Goal: Task Accomplishment & Management: Manage account settings

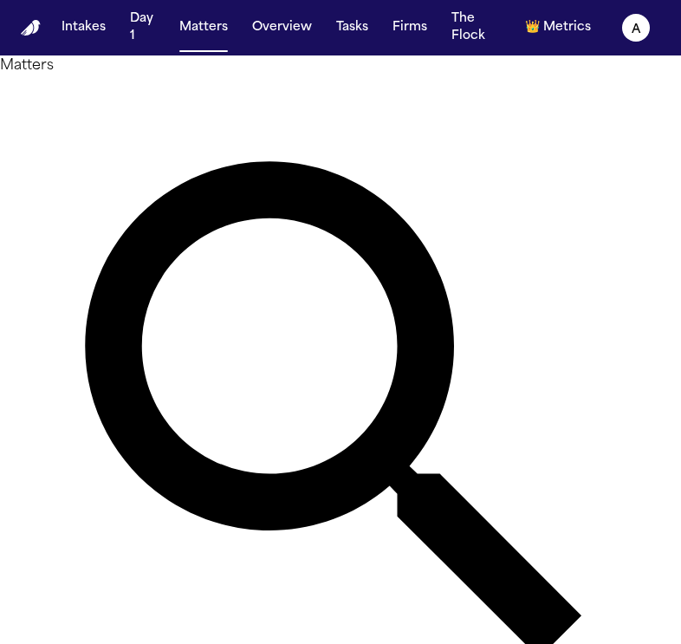
type input "**********"
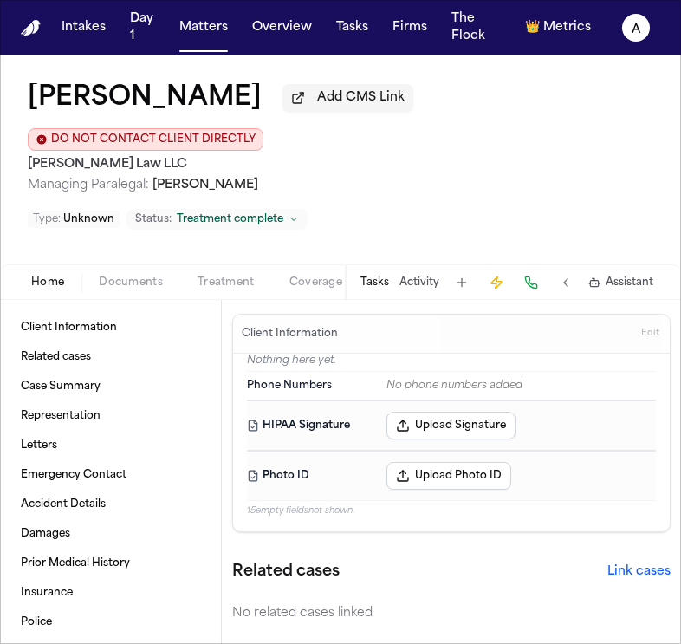
click at [375, 276] on button "Tasks" at bounding box center [375, 283] width 29 height 14
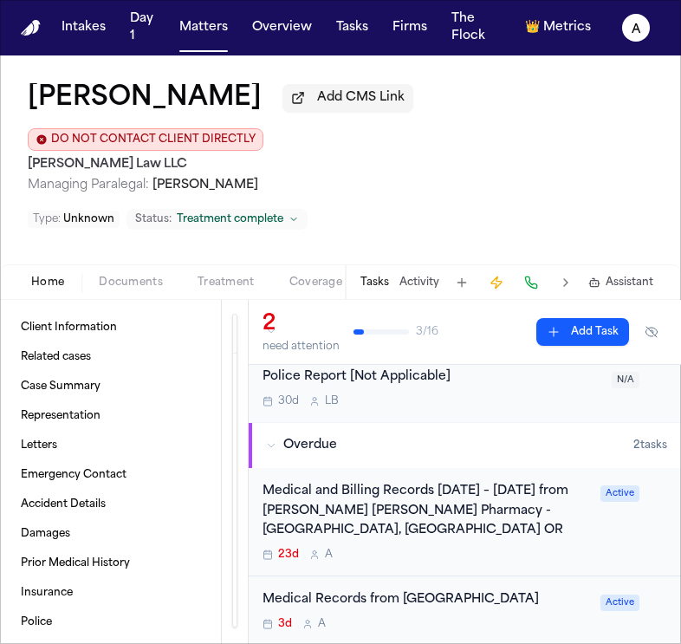
scroll to position [92, 0]
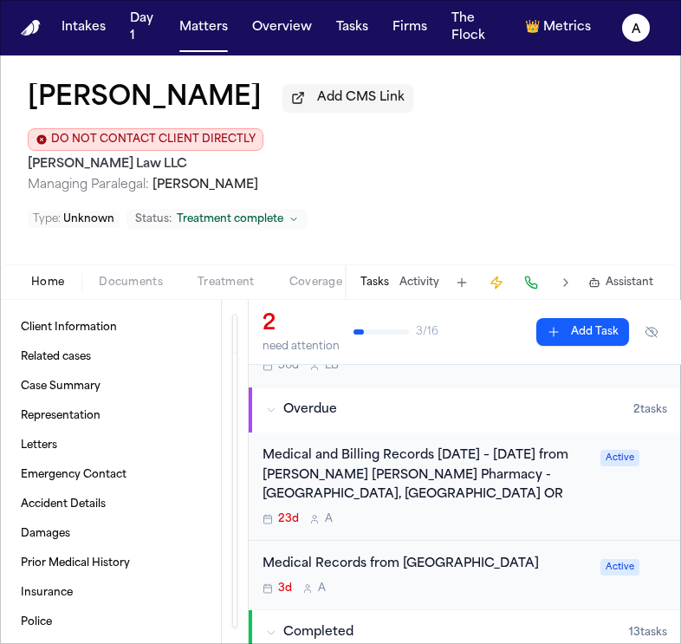
click at [415, 476] on div "Medical and Billing Records [DATE] – [DATE] from [PERSON_NAME] [PERSON_NAME] Ph…" at bounding box center [427, 487] width 328 height 80
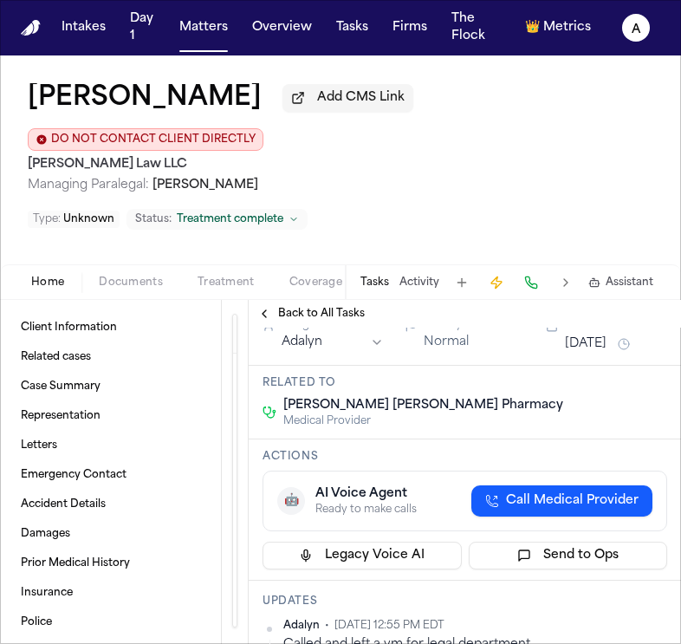
scroll to position [214, 0]
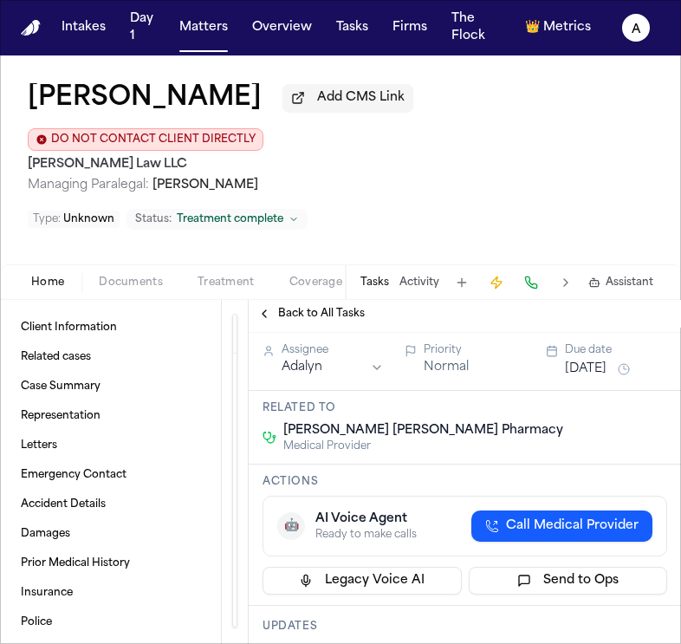
click at [607, 378] on button "[DATE]" at bounding box center [586, 369] width 42 height 17
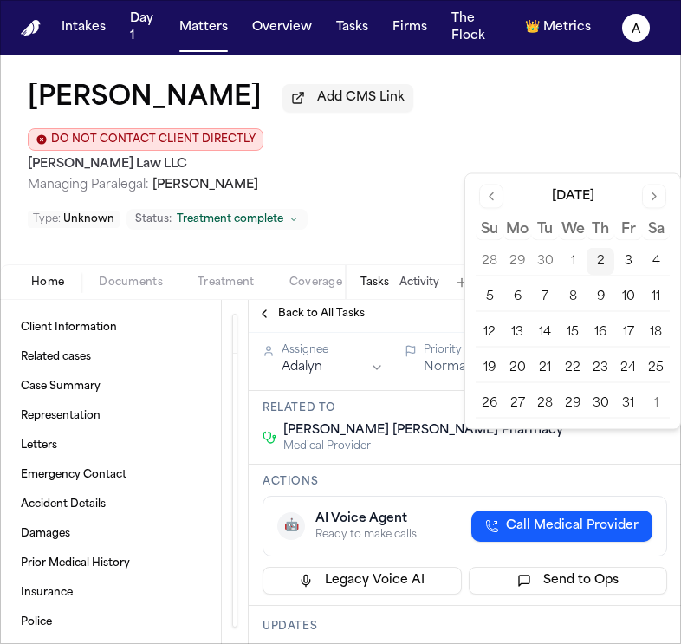
click at [516, 290] on button "6" at bounding box center [518, 298] width 28 height 28
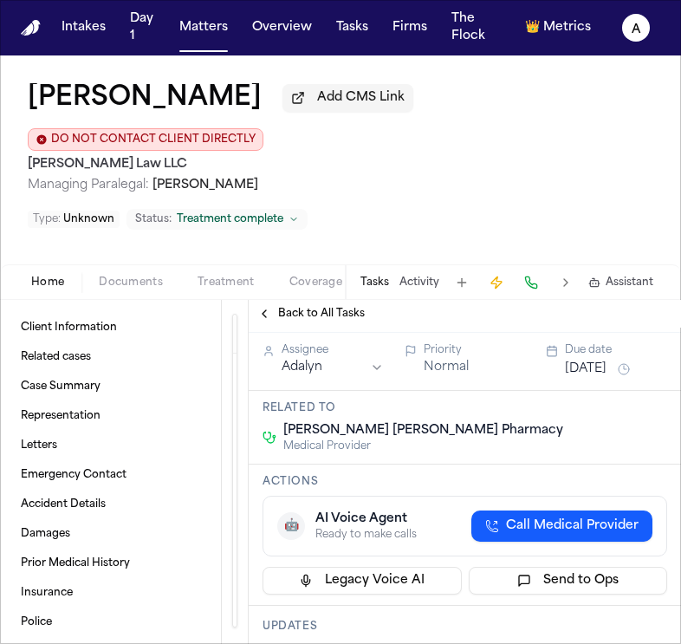
click at [421, 322] on div "Medical and Billing Records [DATE] – [DATE] from [PERSON_NAME] [PERSON_NAME] Ph…" at bounding box center [478, 224] width 431 height 194
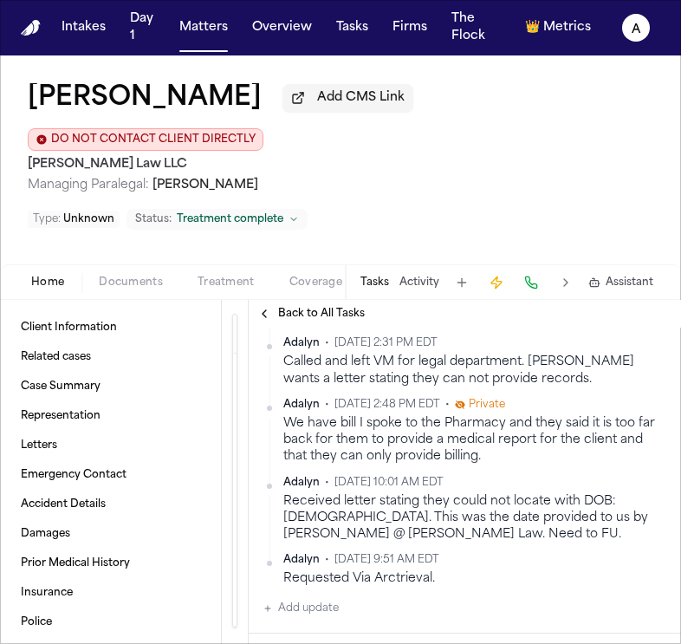
scroll to position [569, 0]
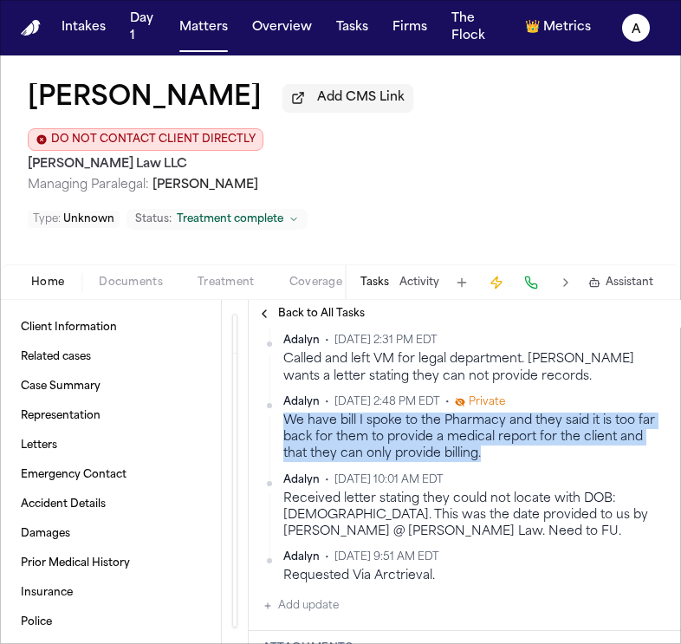
drag, startPoint x: 454, startPoint y: 522, endPoint x: 281, endPoint y: 500, distance: 174.8
click at [279, 463] on div "[PERSON_NAME] • [DATE] 2:48 PM EDT • Private We have bill I spoke to the Pharma…" at bounding box center [465, 429] width 405 height 68
copy div "We have bill I spoke to the Pharmacy and they said it is too far back for them …"
click at [212, 28] on button "Matters" at bounding box center [204, 27] width 62 height 31
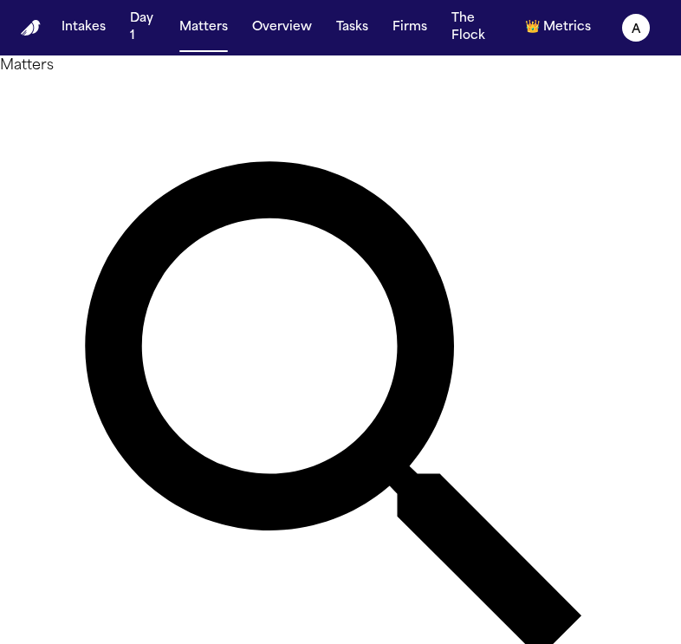
drag, startPoint x: 305, startPoint y: 114, endPoint x: 99, endPoint y: 114, distance: 206.3
click at [99, 114] on div "**********" at bounding box center [340, 427] width 681 height 744
drag, startPoint x: 296, startPoint y: 107, endPoint x: 127, endPoint y: 95, distance: 168.6
click at [127, 95] on div "**********" at bounding box center [340, 427] width 681 height 744
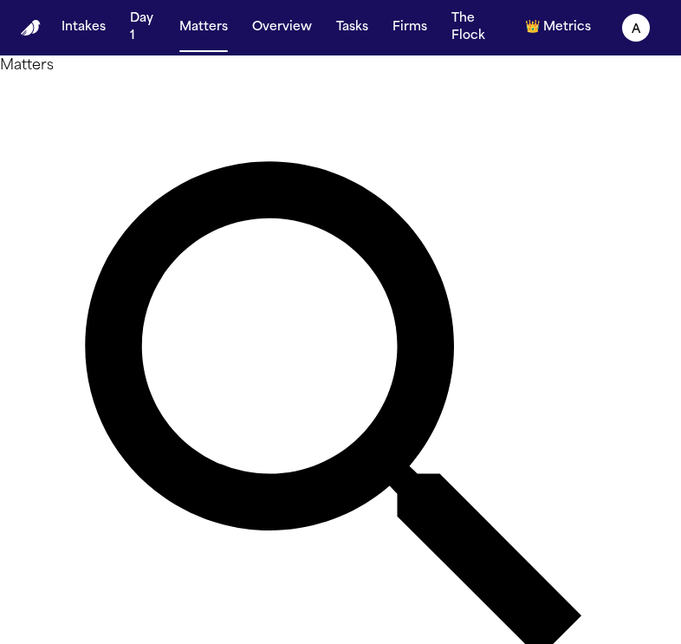
type input "**********"
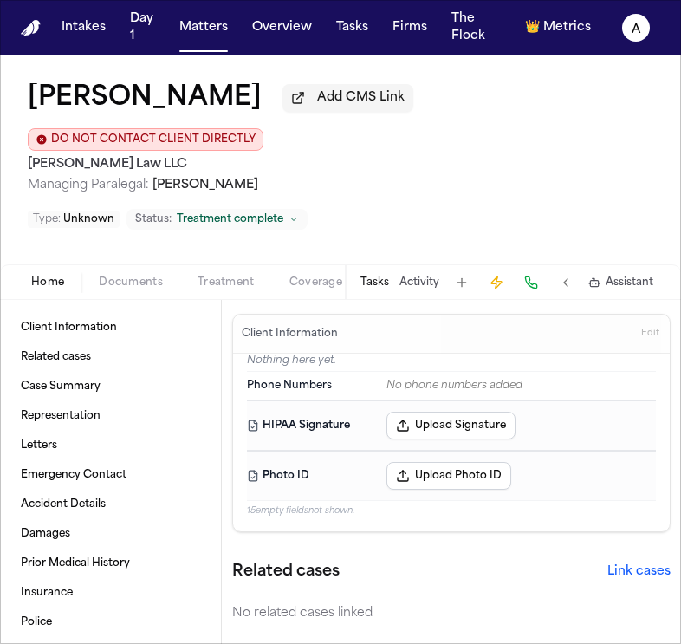
click at [380, 276] on button "Tasks" at bounding box center [375, 283] width 29 height 14
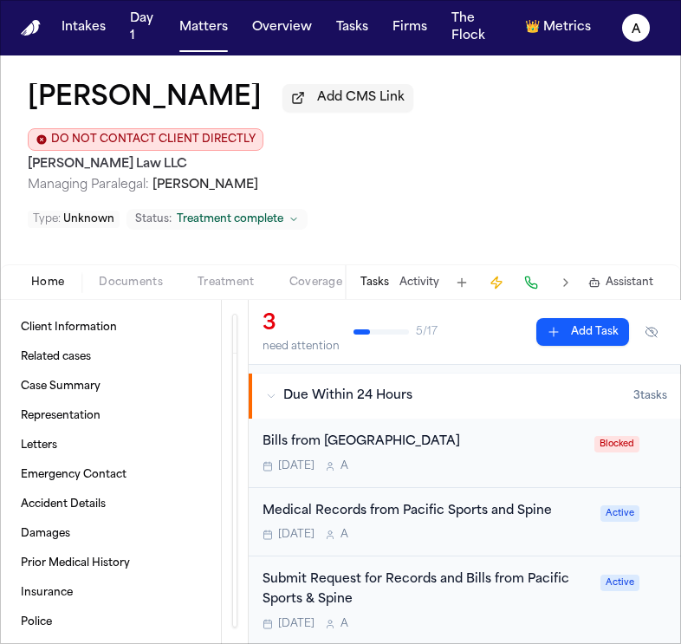
scroll to position [95, 0]
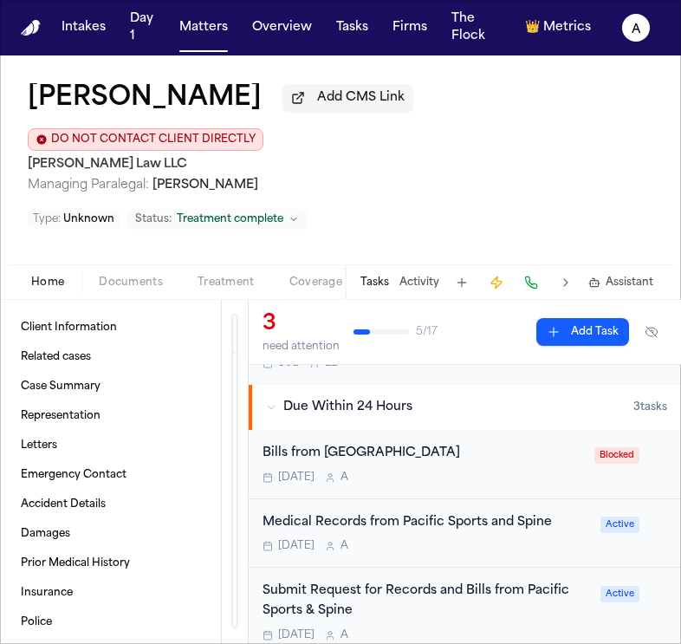
click at [533, 584] on div "Submit Request for Records and Bills from Pacific Sports & Spine" at bounding box center [427, 602] width 328 height 40
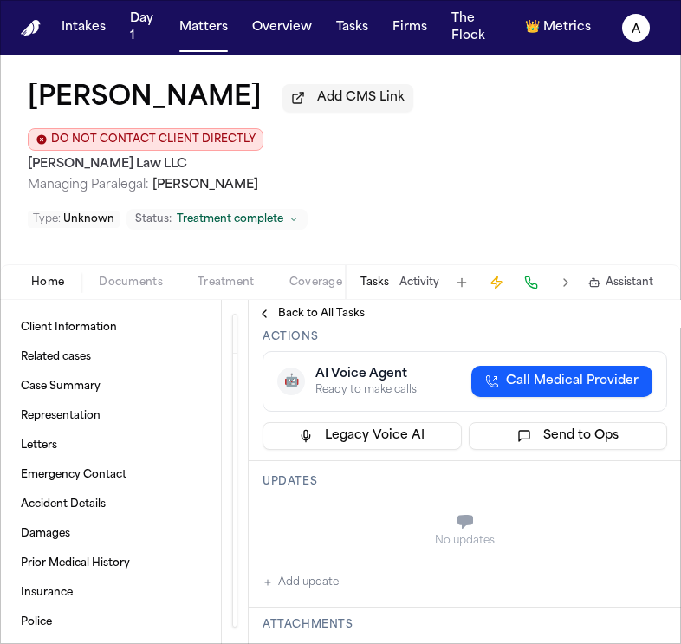
scroll to position [292, 0]
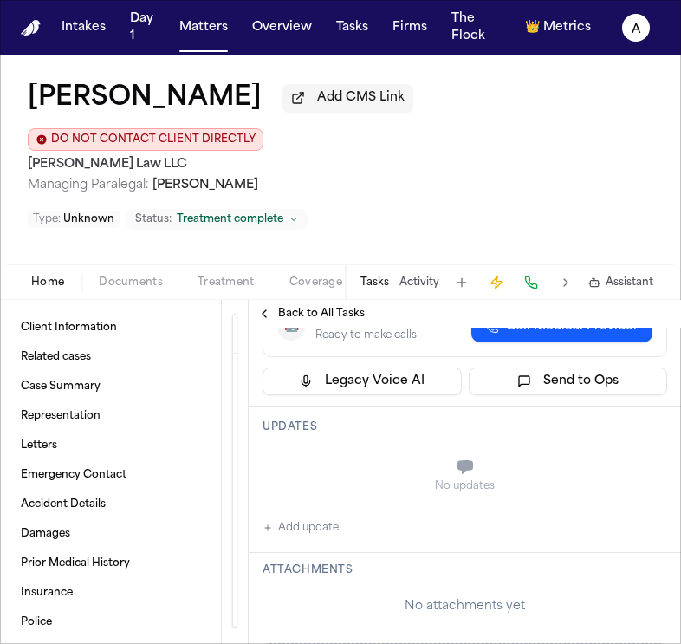
click at [303, 518] on button "Add update" at bounding box center [301, 528] width 76 height 21
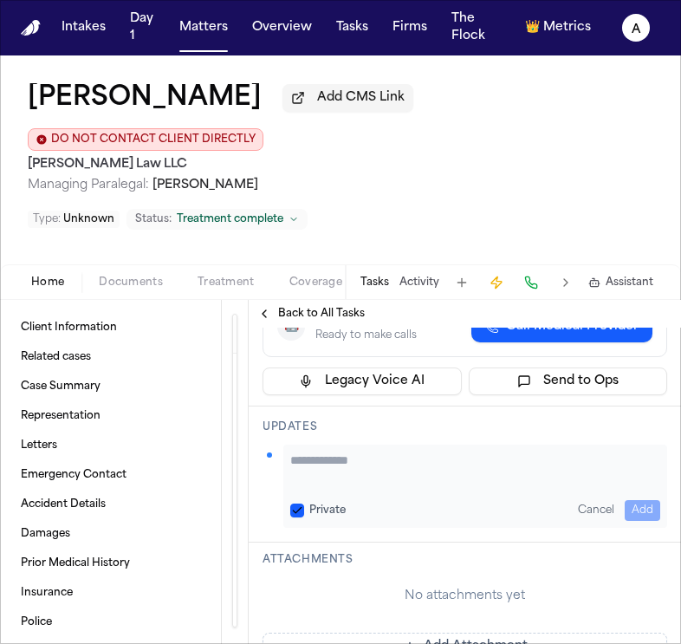
click at [327, 307] on span "Back to All Tasks" at bounding box center [321, 314] width 87 height 14
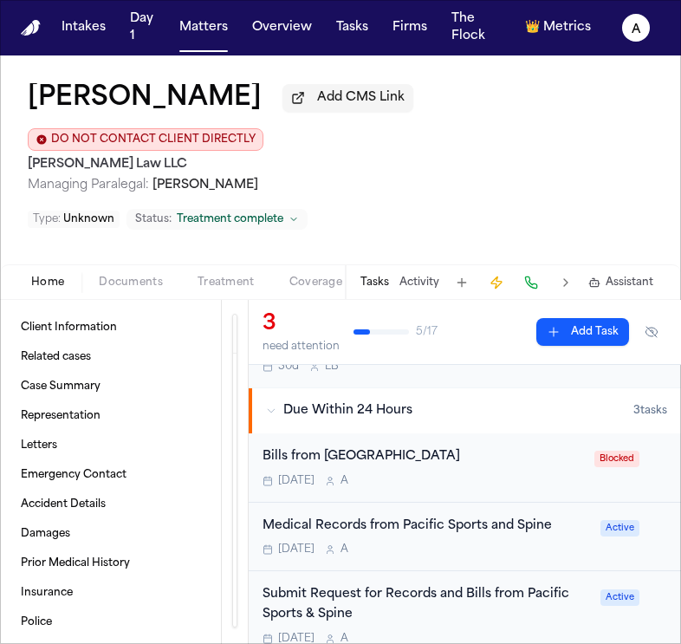
scroll to position [98, 0]
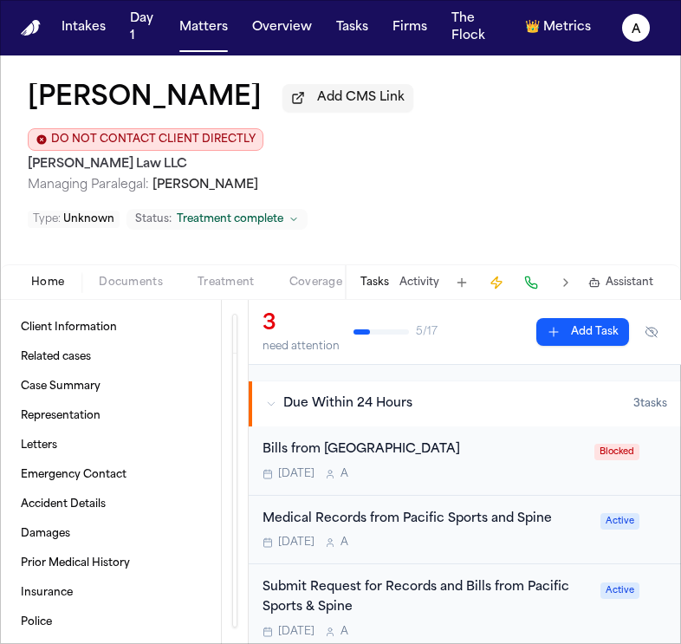
click at [553, 536] on div "[DATE] A" at bounding box center [427, 543] width 328 height 14
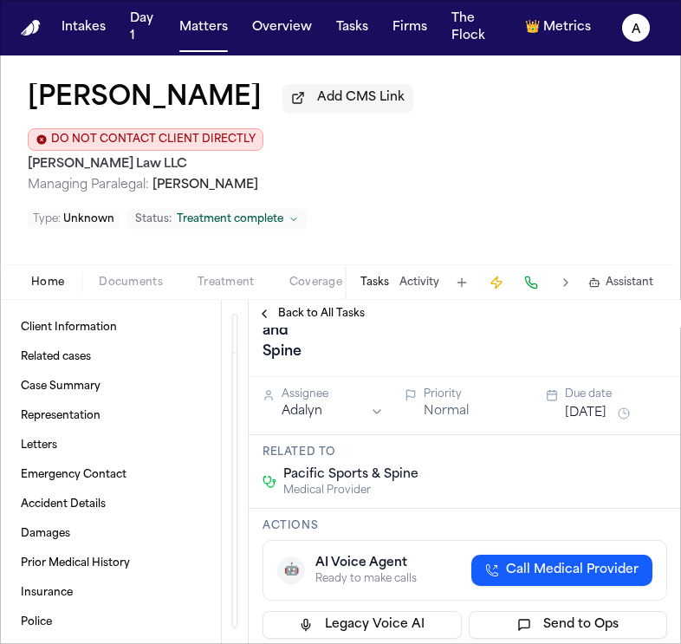
scroll to position [127, 0]
click at [327, 307] on span "Back to All Tasks" at bounding box center [321, 314] width 87 height 14
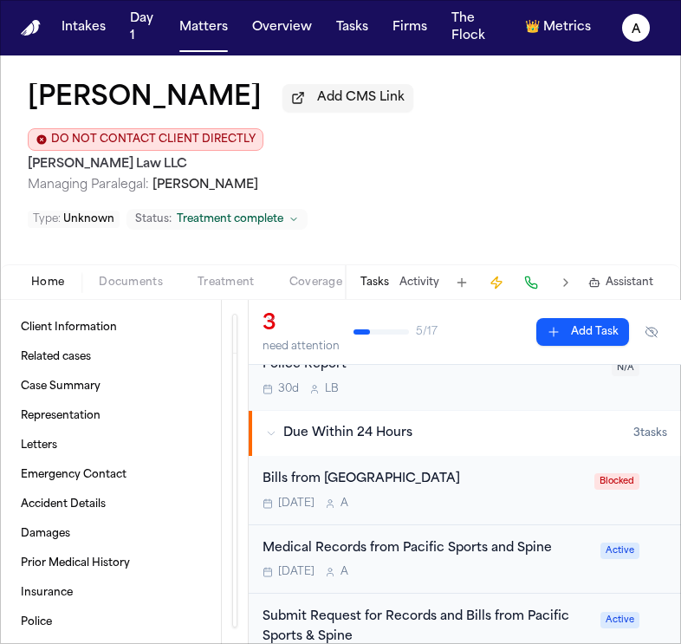
scroll to position [75, 0]
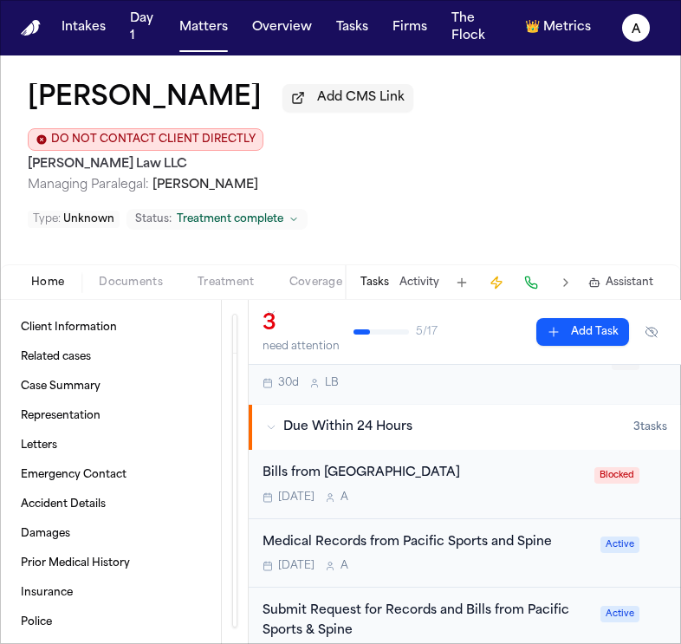
click at [527, 602] on div "Submit Request for Records and Bills from Pacific Sports & Spine" at bounding box center [427, 622] width 328 height 40
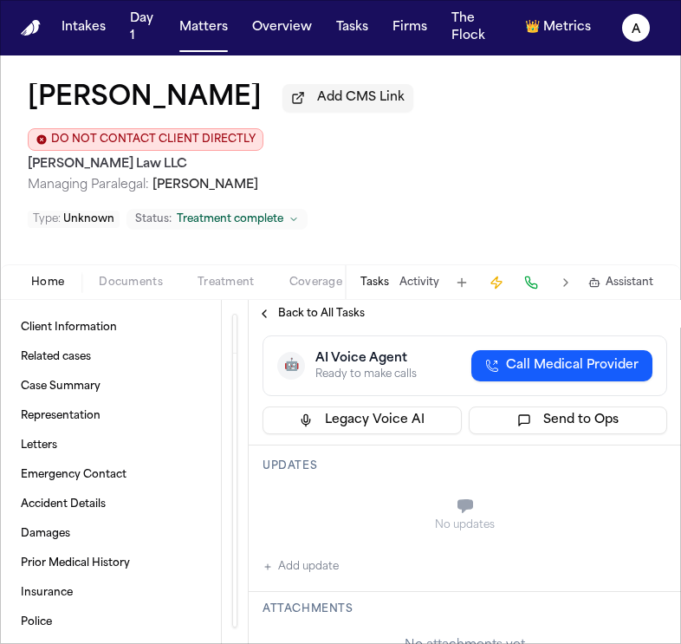
scroll to position [296, 0]
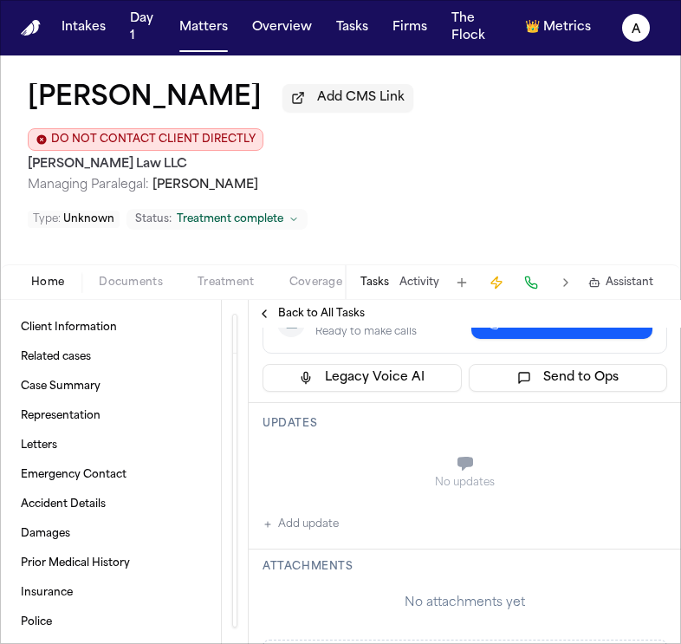
click at [303, 514] on button "Add update" at bounding box center [301, 524] width 76 height 21
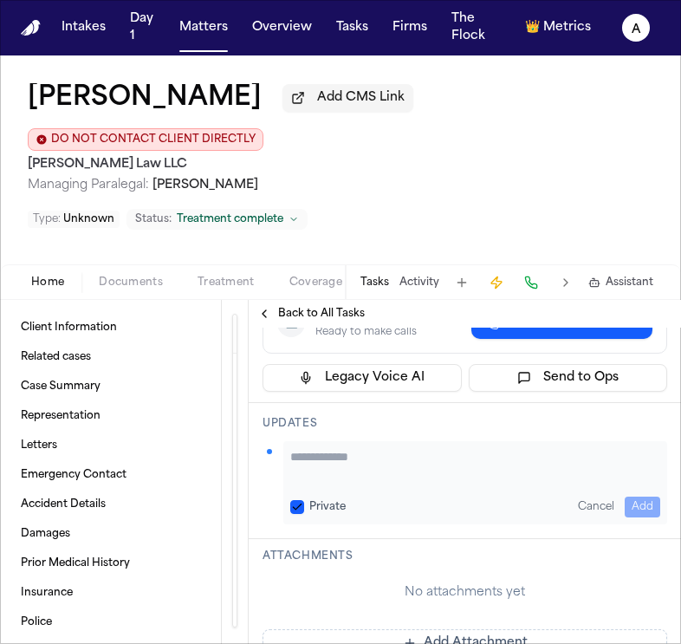
click at [387, 448] on textarea "Add your update" at bounding box center [475, 465] width 370 height 35
type textarea "**********"
click at [297, 500] on button "Private" at bounding box center [297, 507] width 14 height 14
click at [648, 497] on button "Add" at bounding box center [643, 507] width 36 height 21
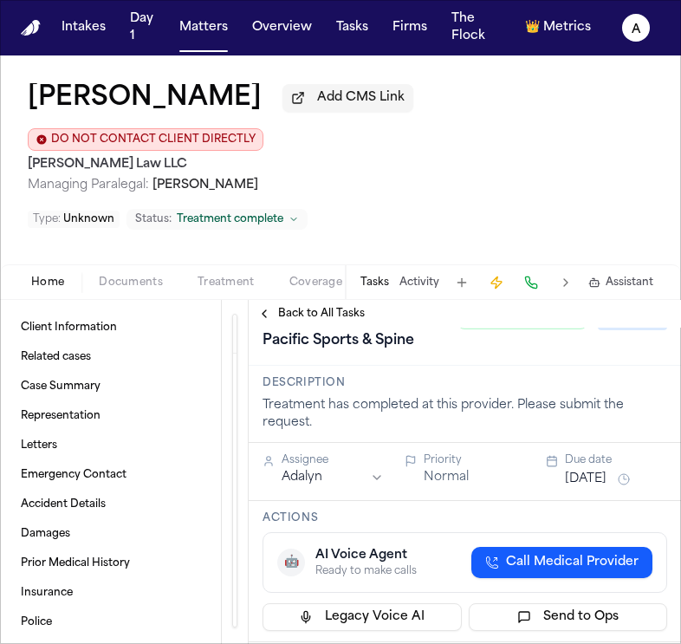
scroll to position [0, 0]
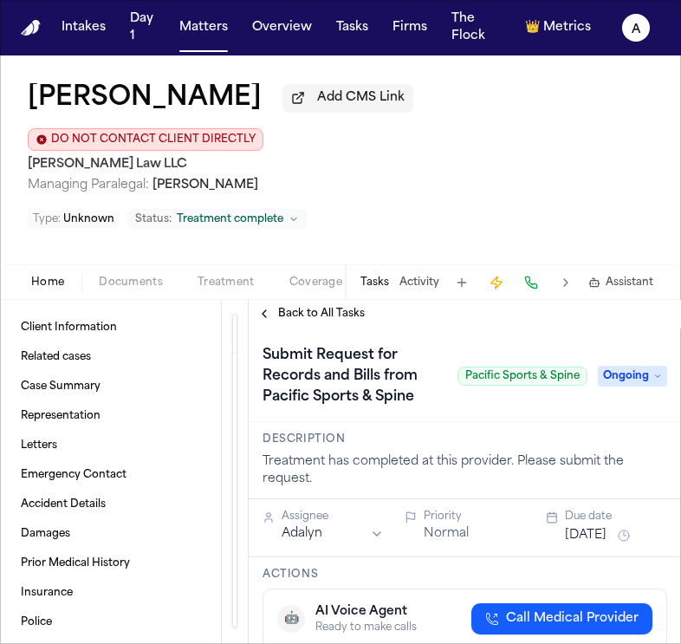
click at [629, 366] on span "Ongoing" at bounding box center [632, 376] width 69 height 21
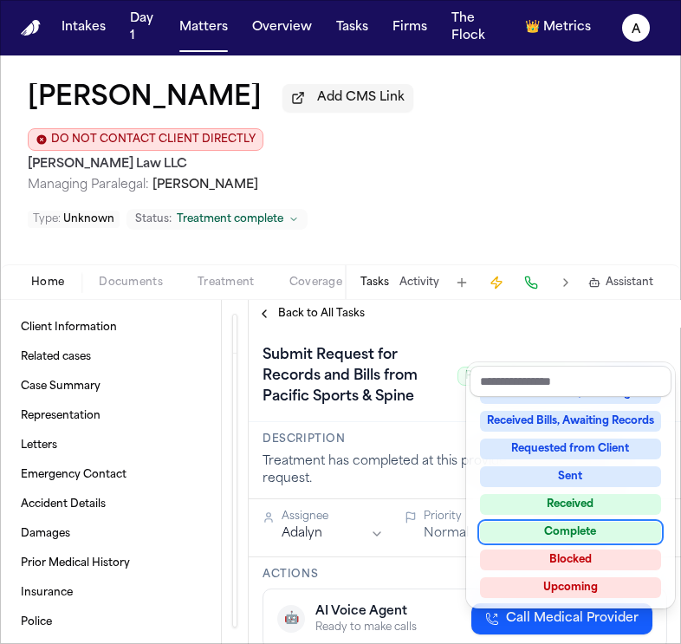
click at [602, 536] on div "Complete" at bounding box center [570, 532] width 181 height 21
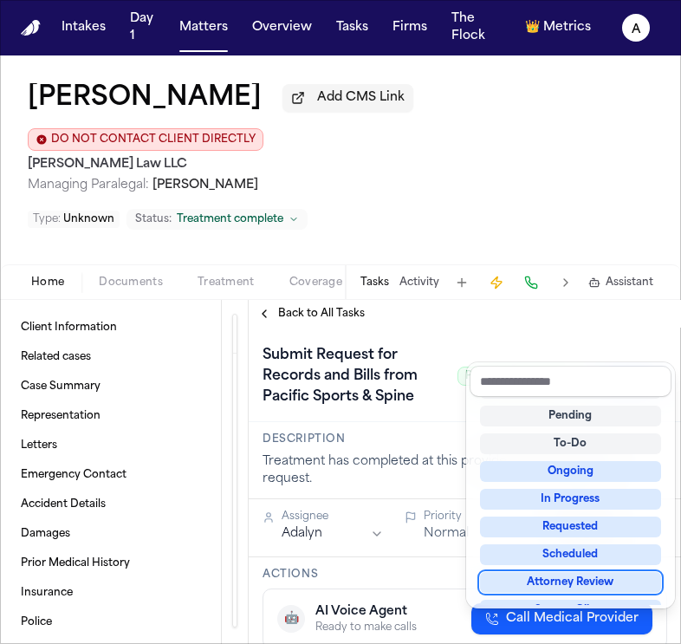
scroll to position [7, 0]
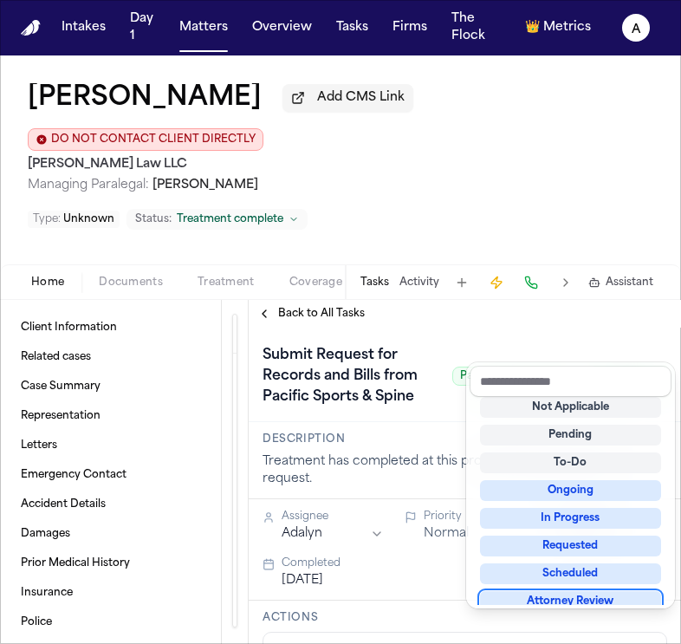
click at [474, 328] on div "Submit Request for Records and Bills from Pacific Sports & Spine Pacific Sports…" at bounding box center [465, 375] width 433 height 95
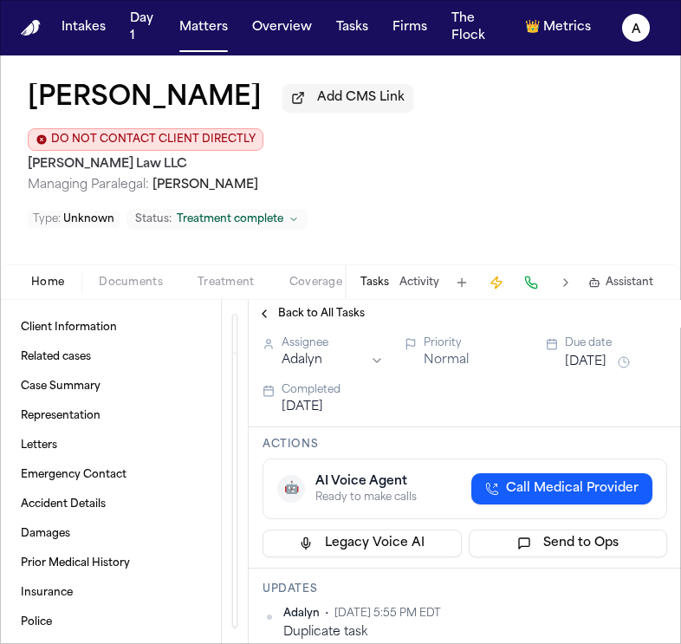
scroll to position [116, 0]
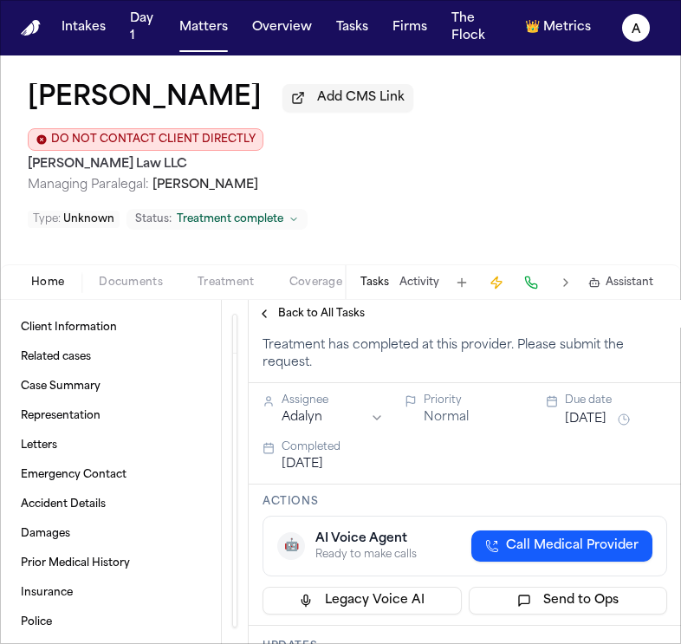
click at [330, 307] on span "Back to All Tasks" at bounding box center [321, 314] width 87 height 14
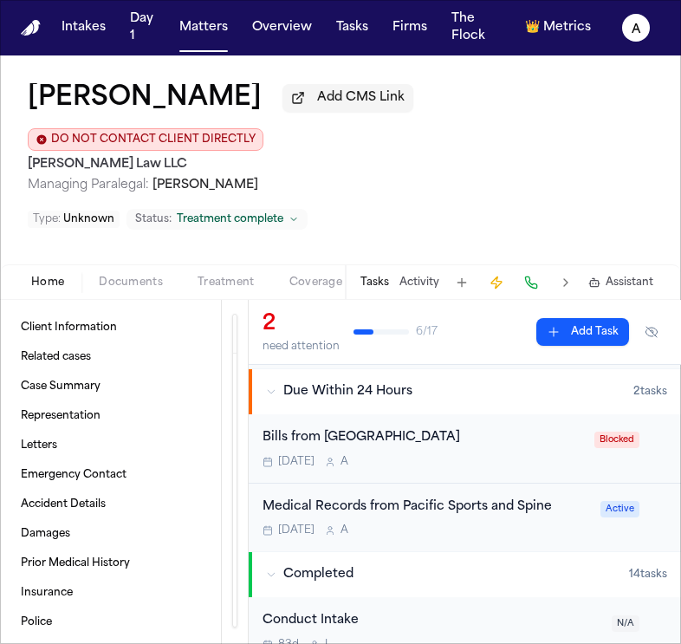
scroll to position [112, 0]
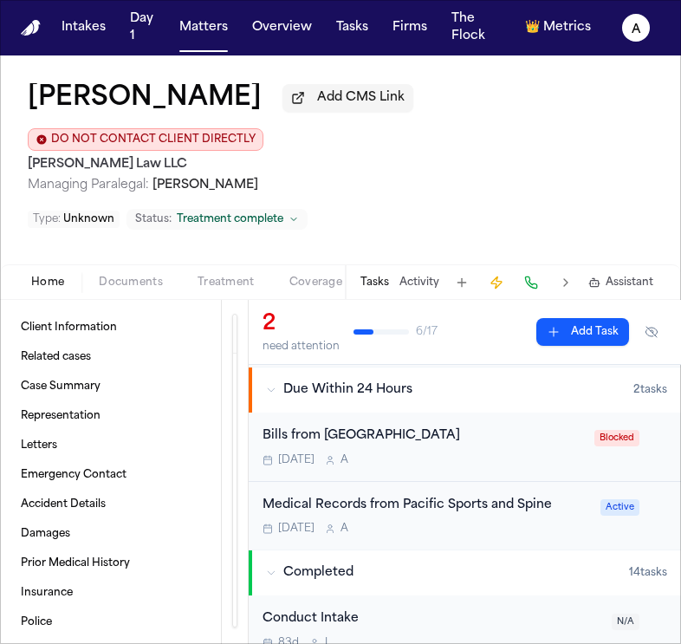
click at [532, 522] on div "[DATE] A" at bounding box center [427, 529] width 328 height 14
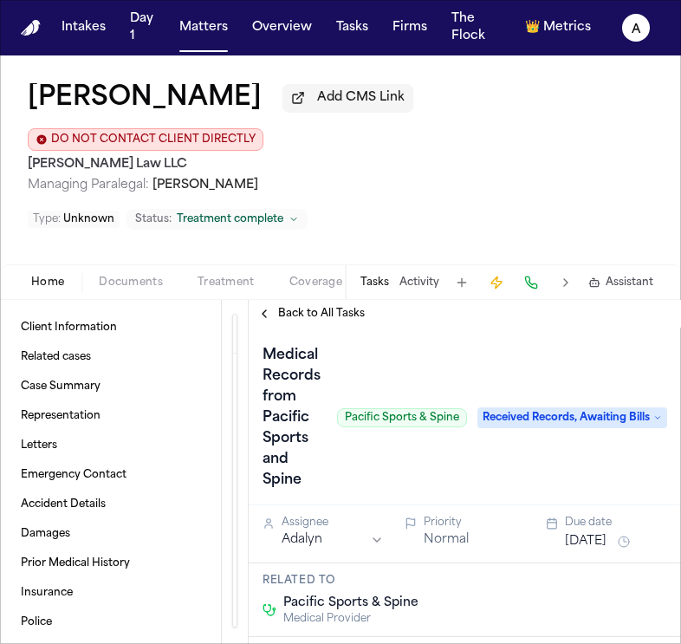
click at [349, 307] on span "Back to All Tasks" at bounding box center [321, 314] width 87 height 14
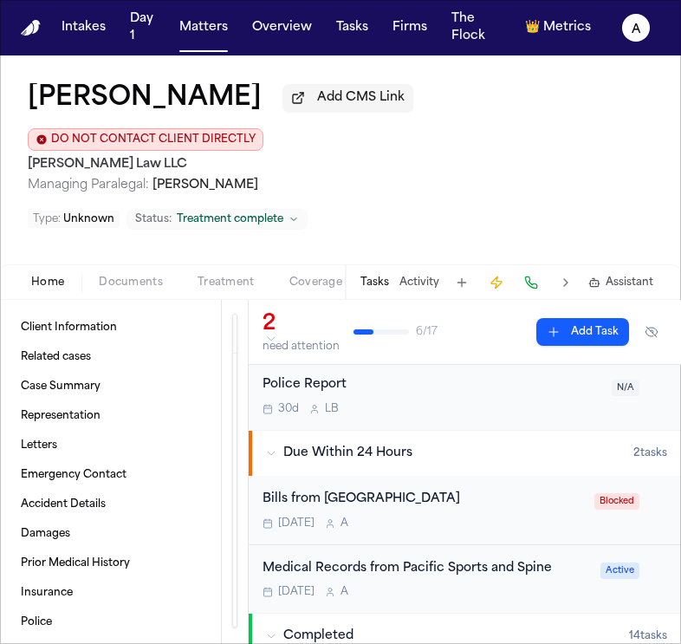
scroll to position [53, 0]
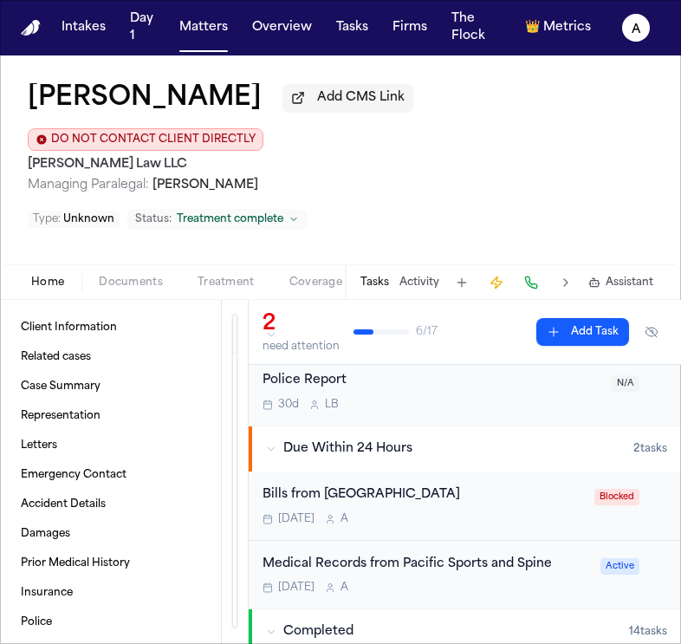
click at [491, 555] on div "Medical Records from Pacific Sports and Spine [DATE] A" at bounding box center [427, 575] width 328 height 41
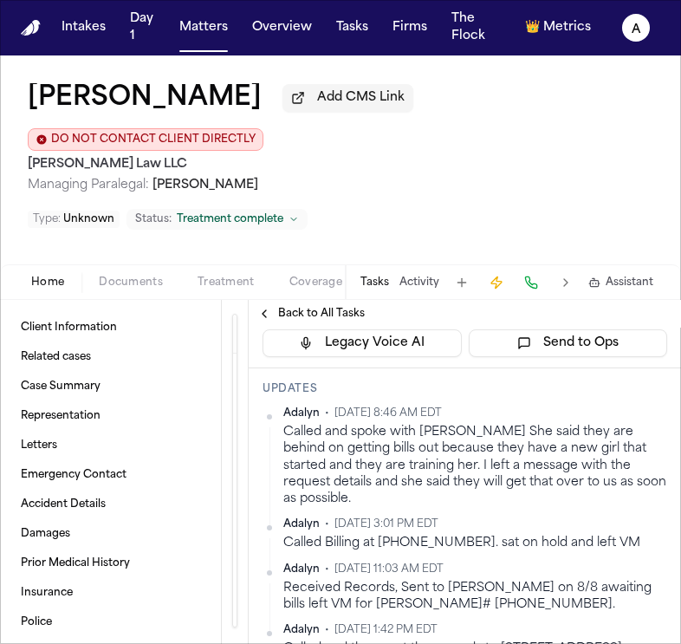
scroll to position [408, 0]
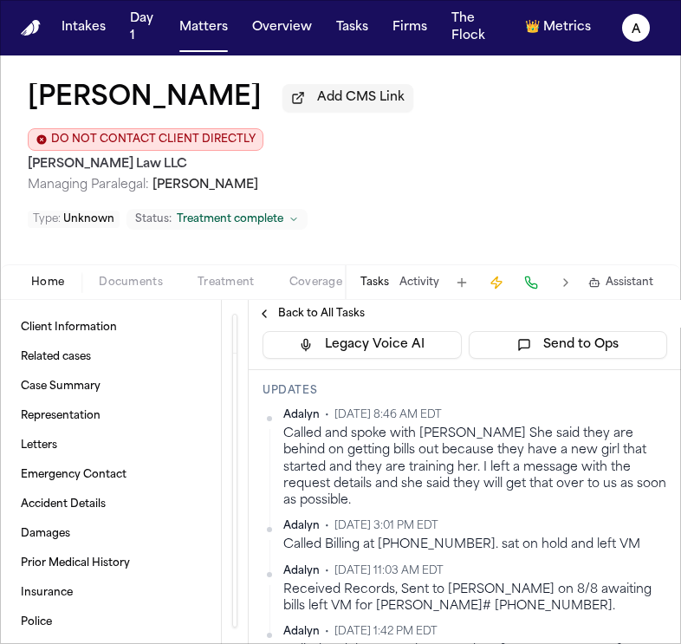
click at [338, 307] on span "Back to All Tasks" at bounding box center [321, 314] width 87 height 14
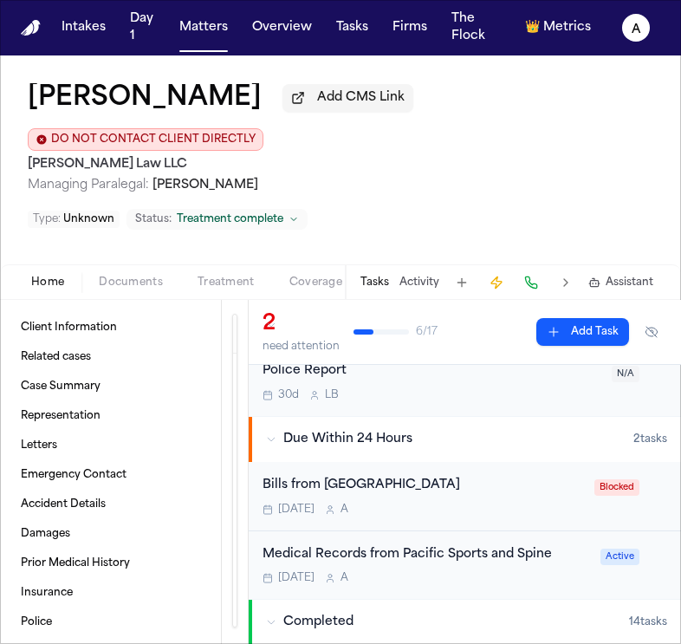
scroll to position [98, 0]
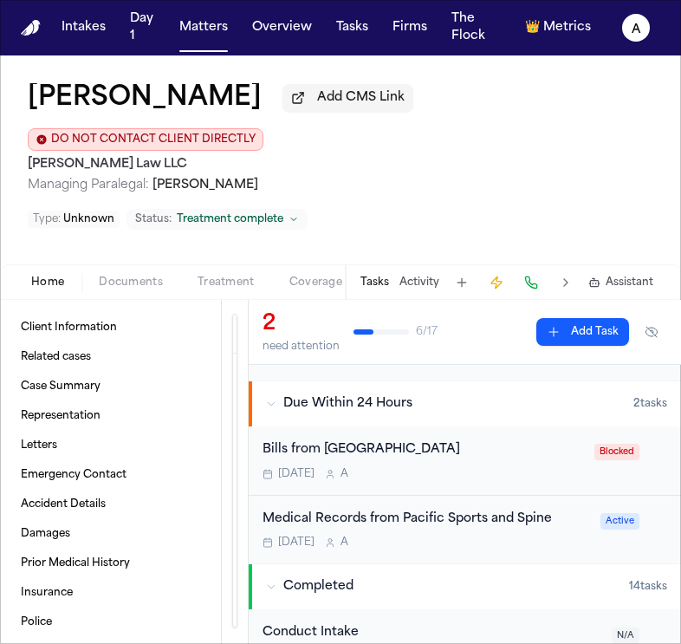
click at [528, 467] on div "[DATE] A" at bounding box center [424, 474] width 322 height 14
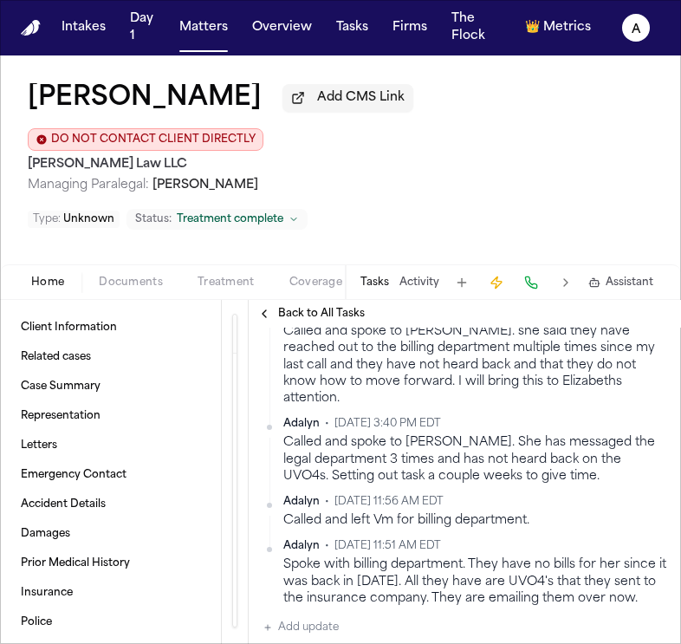
scroll to position [417, 0]
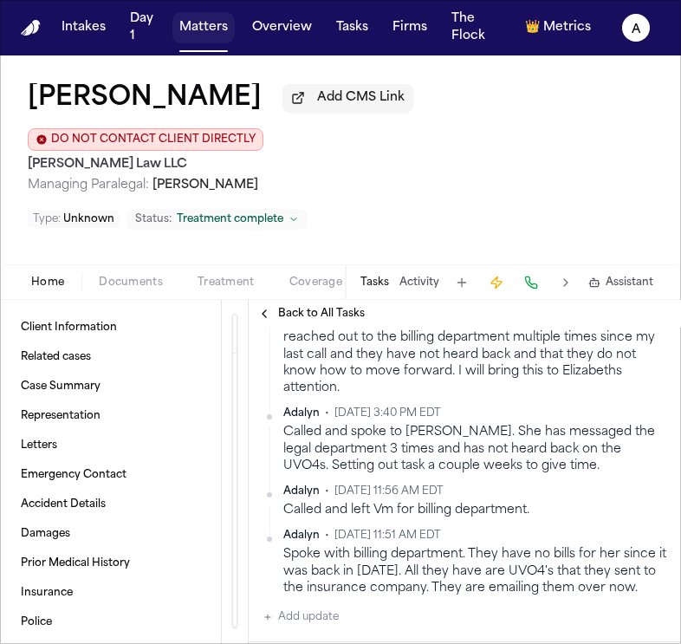
click at [201, 29] on button "Matters" at bounding box center [204, 27] width 62 height 31
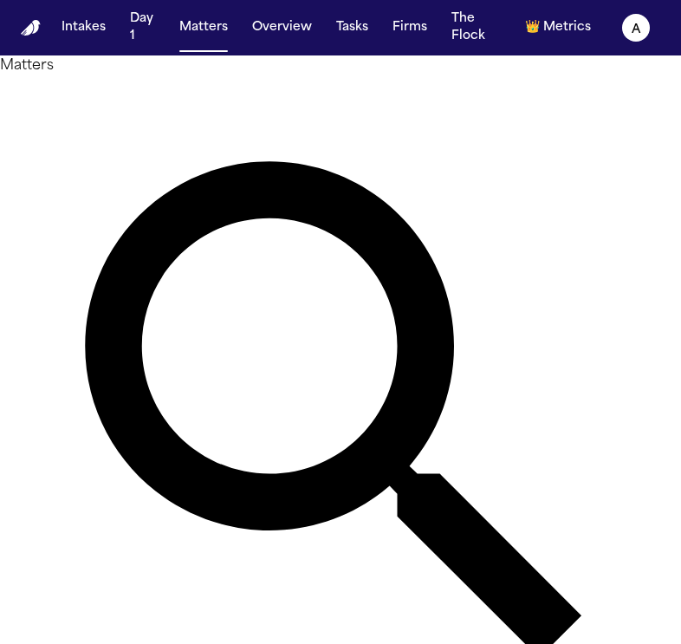
drag, startPoint x: 314, startPoint y: 114, endPoint x: 74, endPoint y: 100, distance: 240.6
click at [74, 100] on div "**********" at bounding box center [340, 427] width 681 height 744
type input "**********"
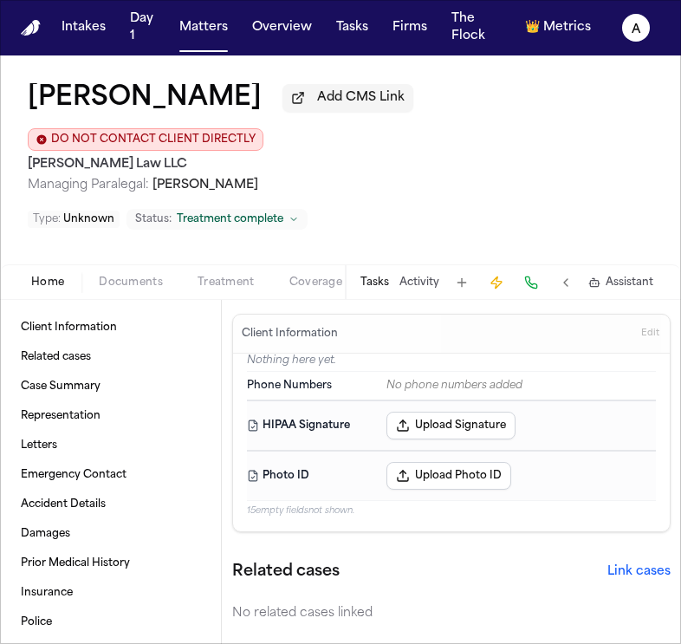
click at [375, 276] on button "Tasks" at bounding box center [375, 283] width 29 height 14
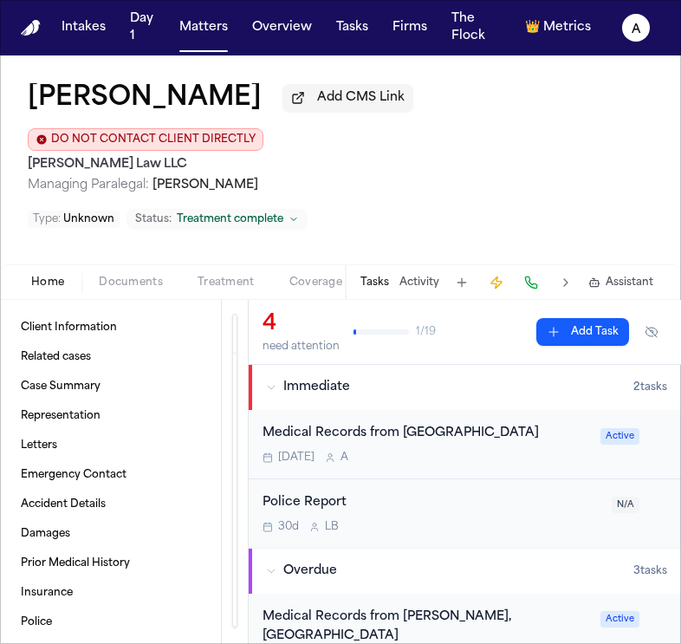
click at [518, 451] on div "[DATE] A" at bounding box center [427, 458] width 328 height 14
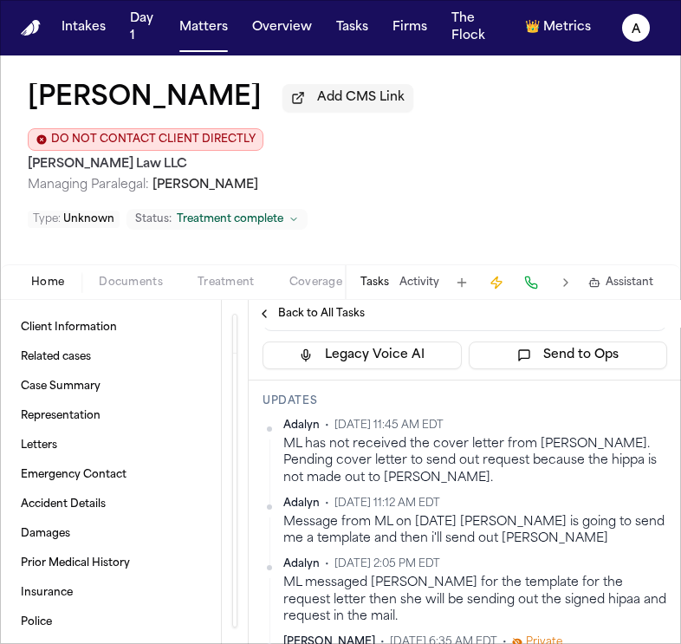
scroll to position [308, 0]
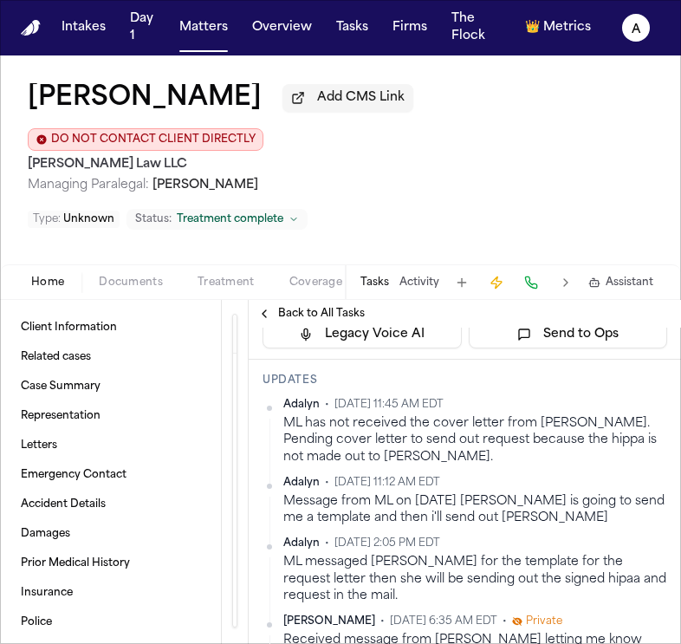
click at [351, 307] on span "Back to All Tasks" at bounding box center [321, 314] width 87 height 14
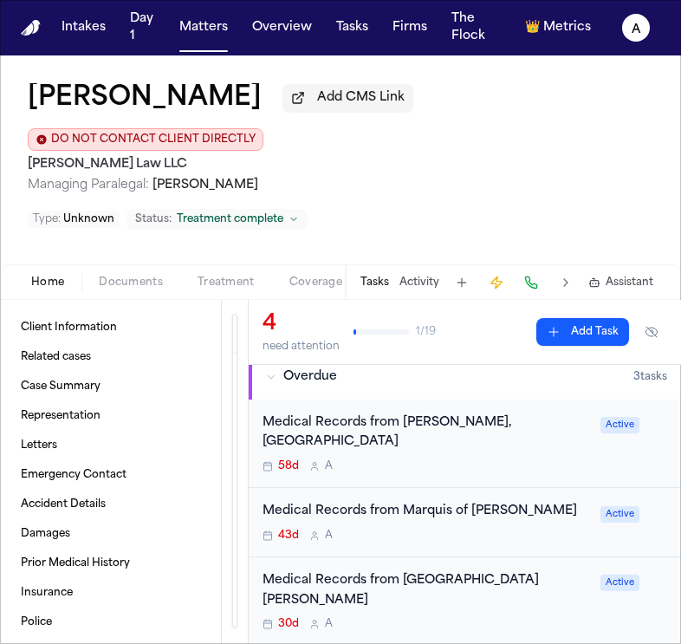
scroll to position [196, 0]
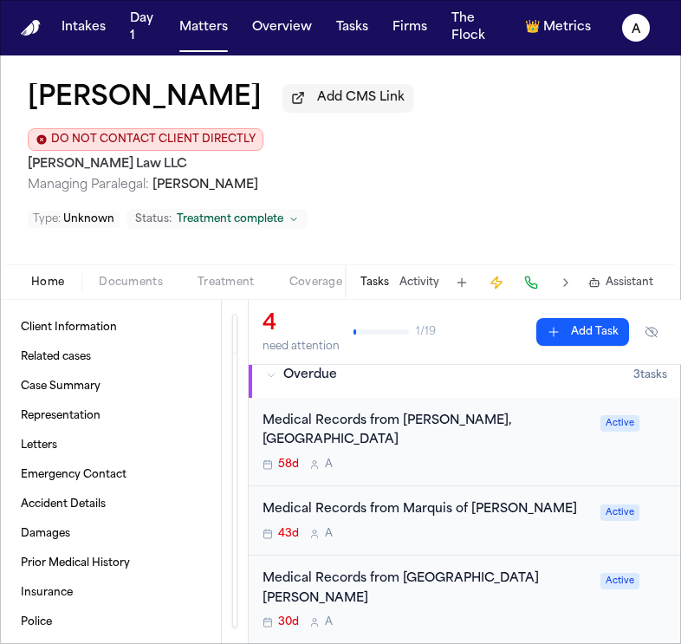
click at [479, 490] on div "Medical Records from Marquis of [PERSON_NAME] 43d A Active" at bounding box center [465, 520] width 433 height 69
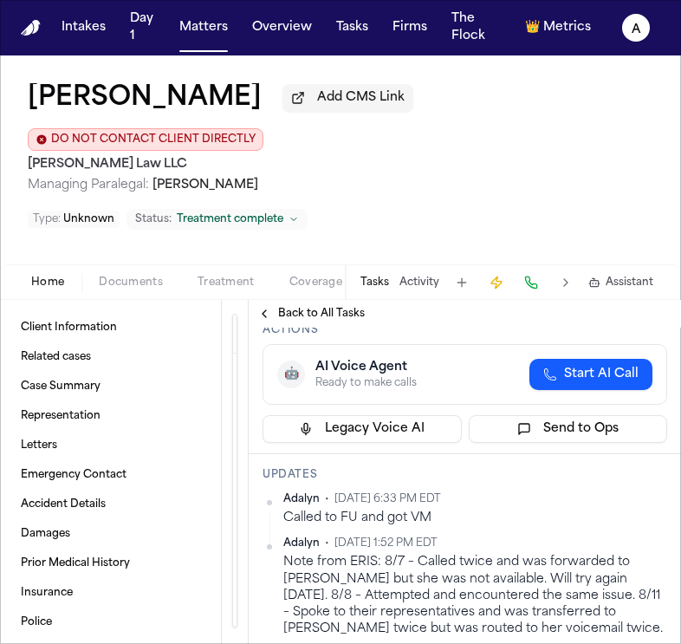
scroll to position [147, 0]
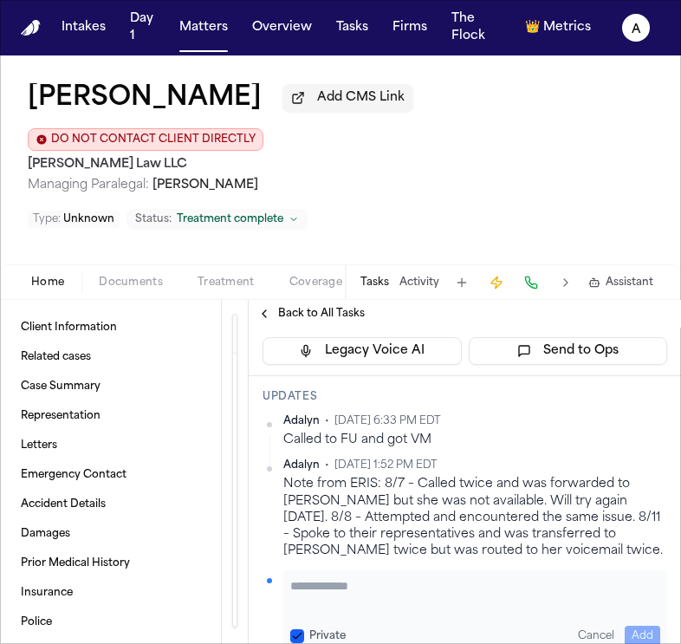
scroll to position [171, 0]
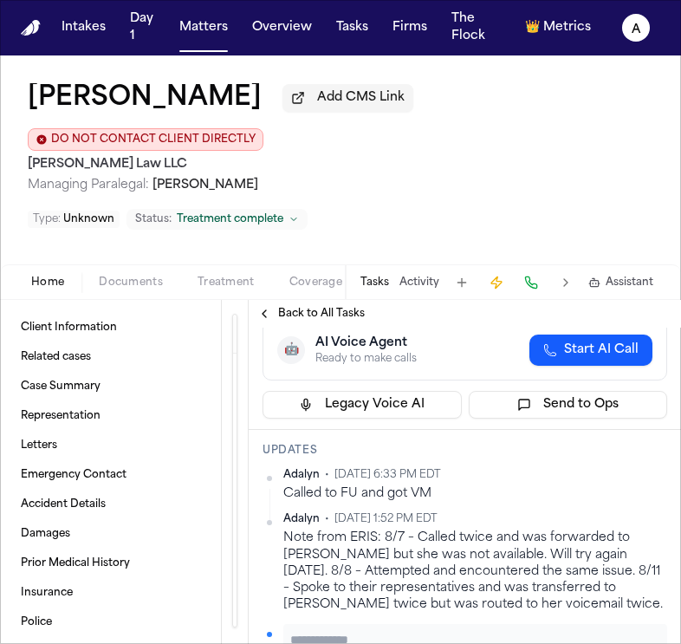
click at [332, 631] on textarea "Add your update" at bounding box center [475, 648] width 370 height 35
type textarea "**********"
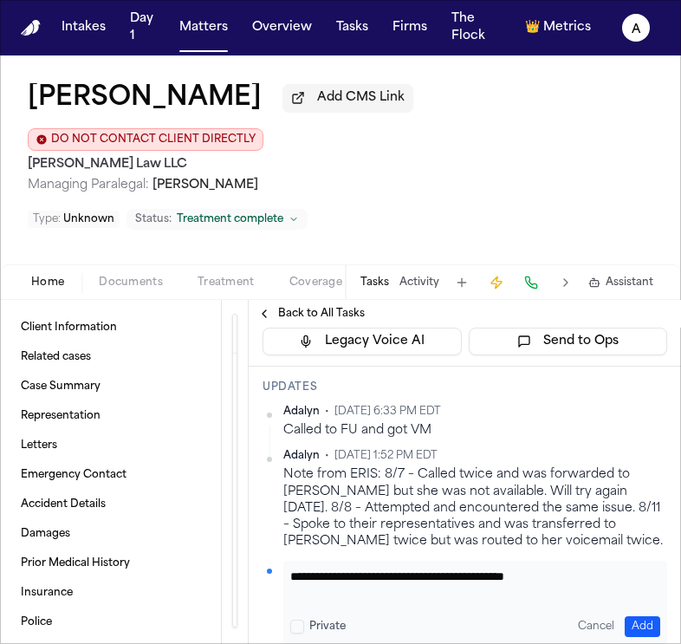
scroll to position [254, 0]
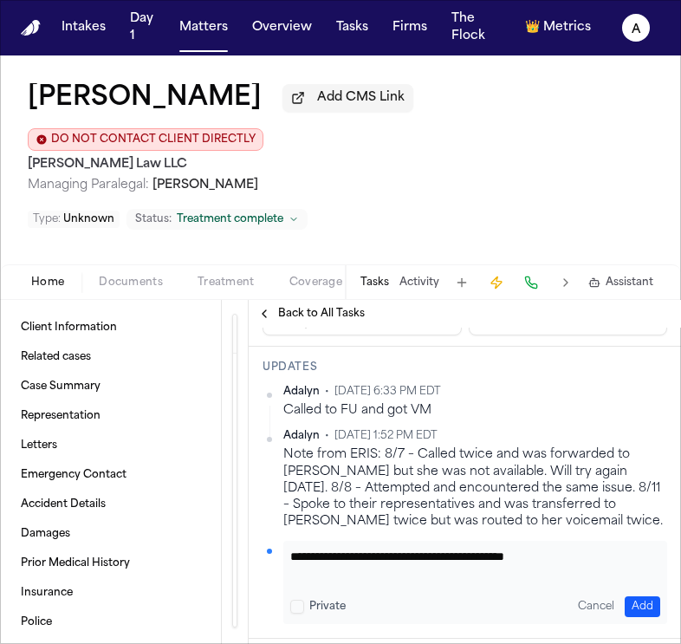
click at [649, 597] on button "Add" at bounding box center [643, 607] width 36 height 21
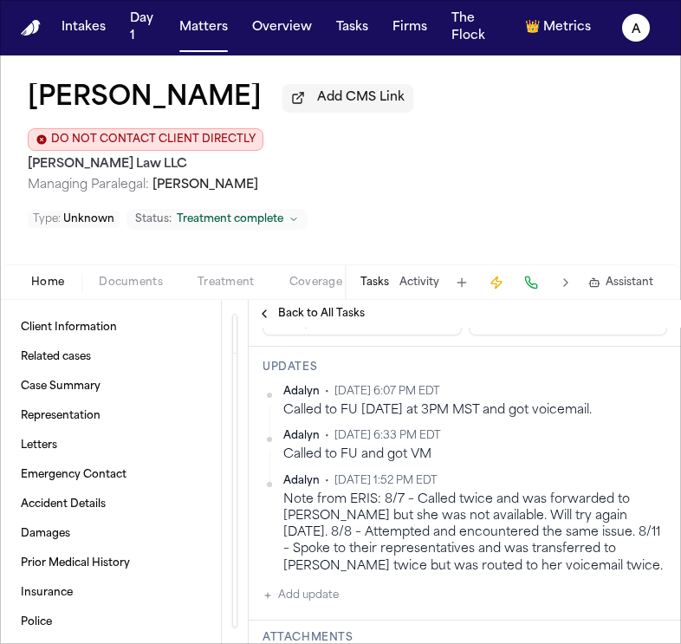
click at [551, 429] on div "[PERSON_NAME] • [DATE] 6:33 PM EDT" at bounding box center [476, 436] width 384 height 14
click at [209, 31] on button "Matters" at bounding box center [204, 27] width 62 height 31
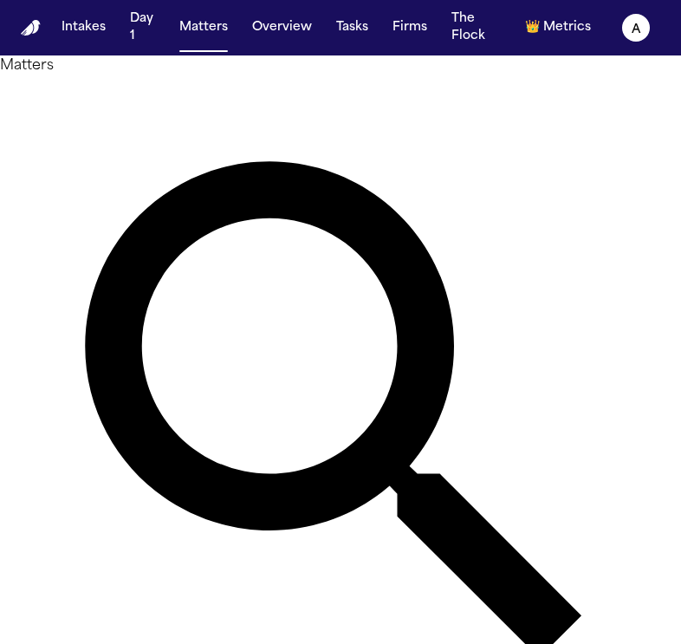
drag, startPoint x: 351, startPoint y: 103, endPoint x: 158, endPoint y: 107, distance: 193.4
click at [158, 107] on div "**********" at bounding box center [340, 427] width 681 height 744
type input "**********"
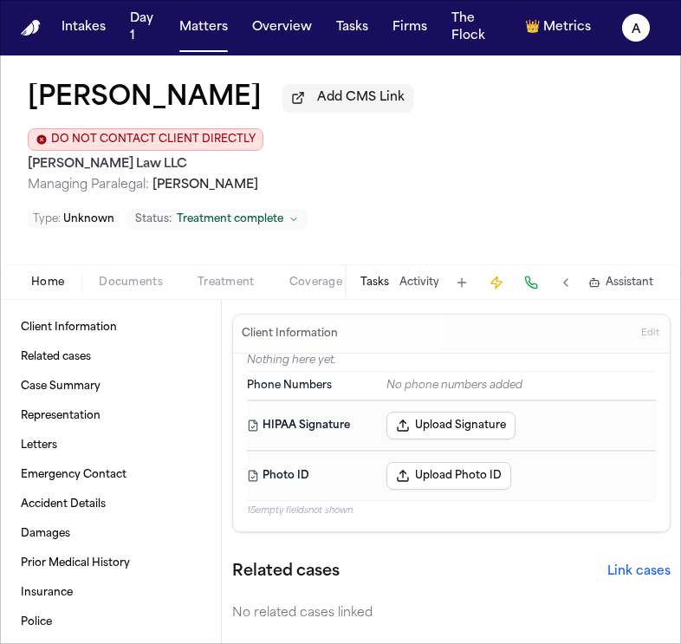
click at [372, 276] on button "Tasks" at bounding box center [375, 283] width 29 height 14
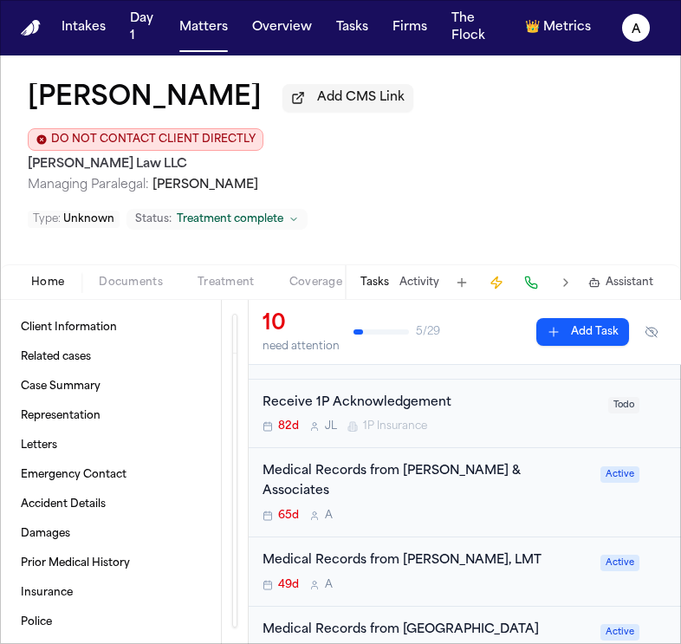
scroll to position [255, 0]
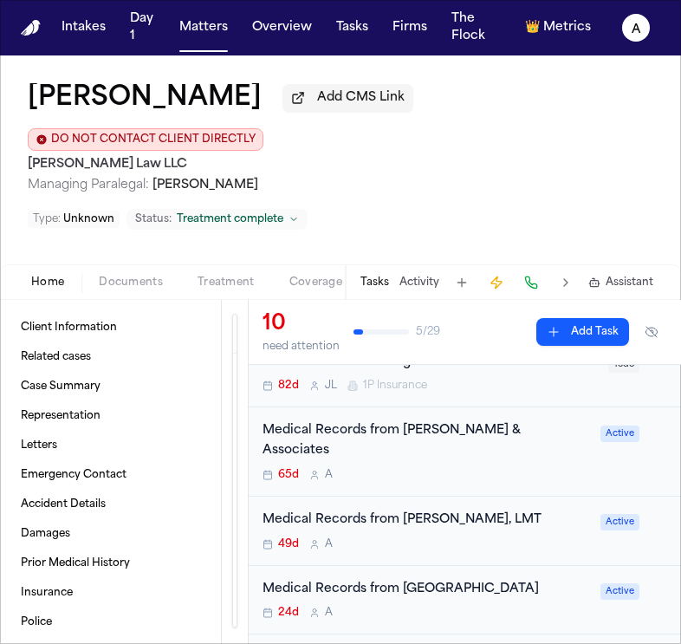
click at [445, 580] on div "Medical Records from [GEOGRAPHIC_DATA]" at bounding box center [427, 590] width 328 height 20
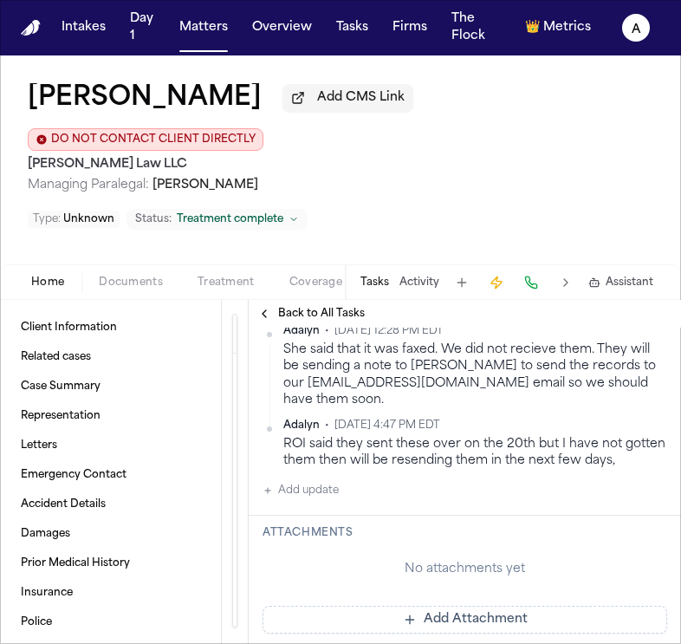
scroll to position [392, 0]
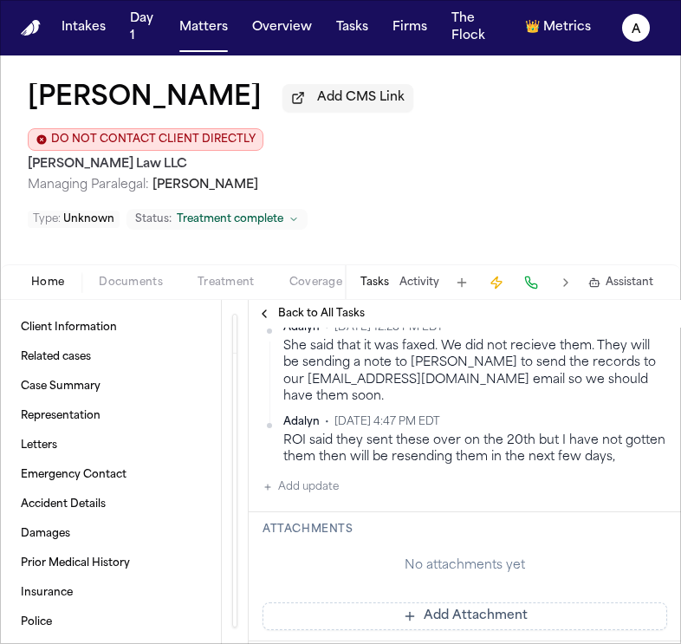
click at [310, 307] on span "Back to All Tasks" at bounding box center [321, 314] width 87 height 14
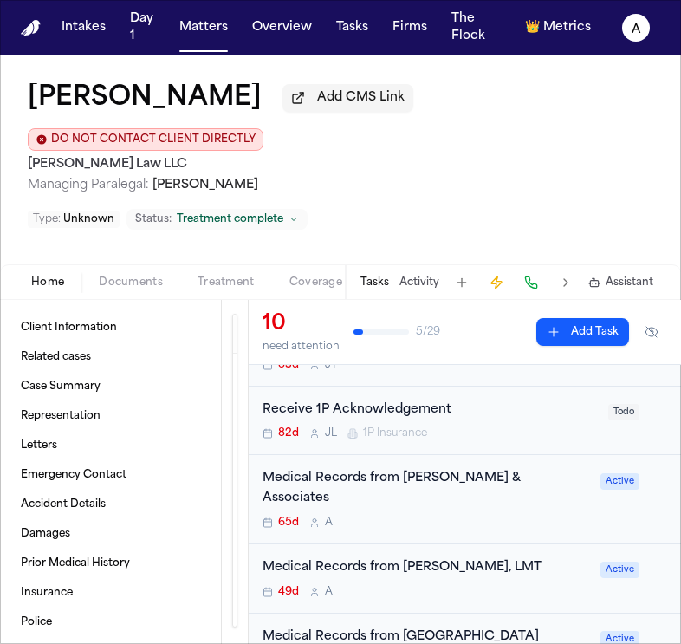
scroll to position [210, 0]
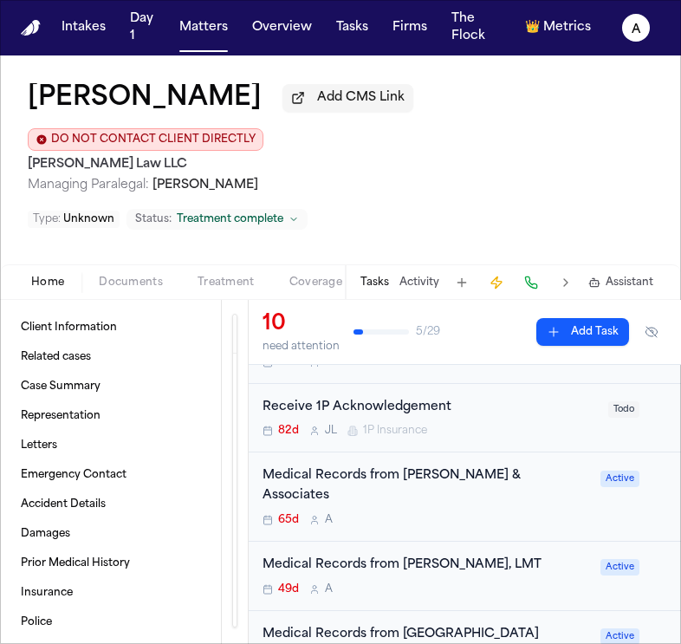
click at [449, 513] on div "65d A" at bounding box center [427, 520] width 328 height 14
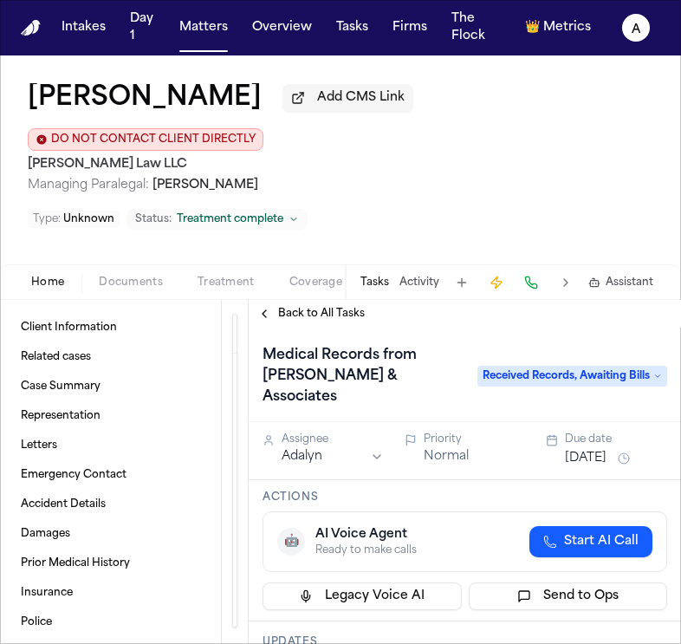
click at [584, 450] on button "[DATE]" at bounding box center [586, 458] width 42 height 17
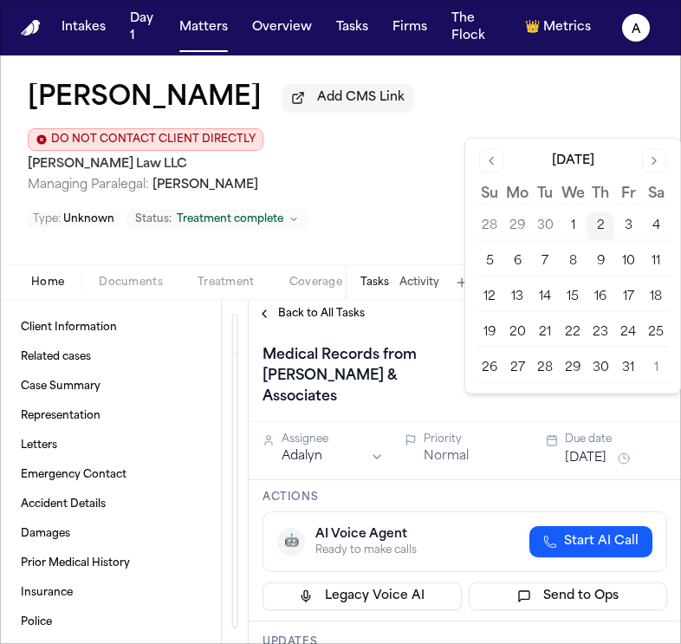
click at [513, 264] on button "6" at bounding box center [518, 262] width 28 height 28
click at [343, 307] on span "Back to All Tasks" at bounding box center [321, 314] width 87 height 14
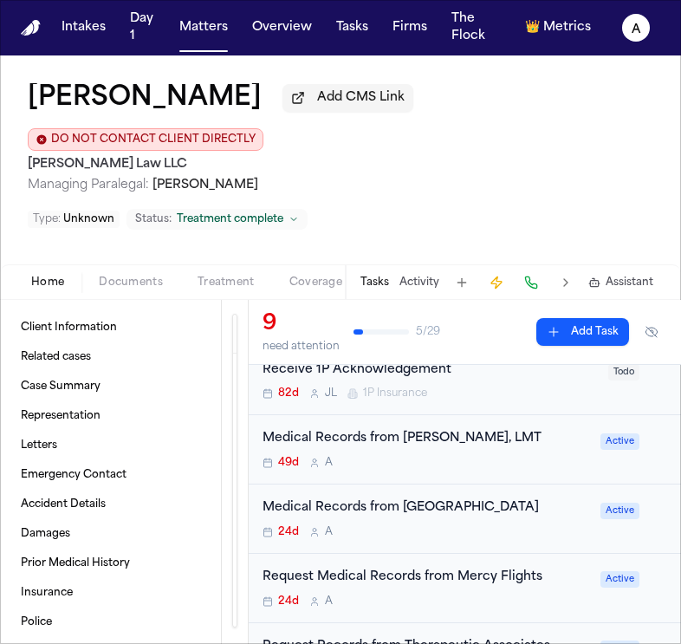
scroll to position [278, 0]
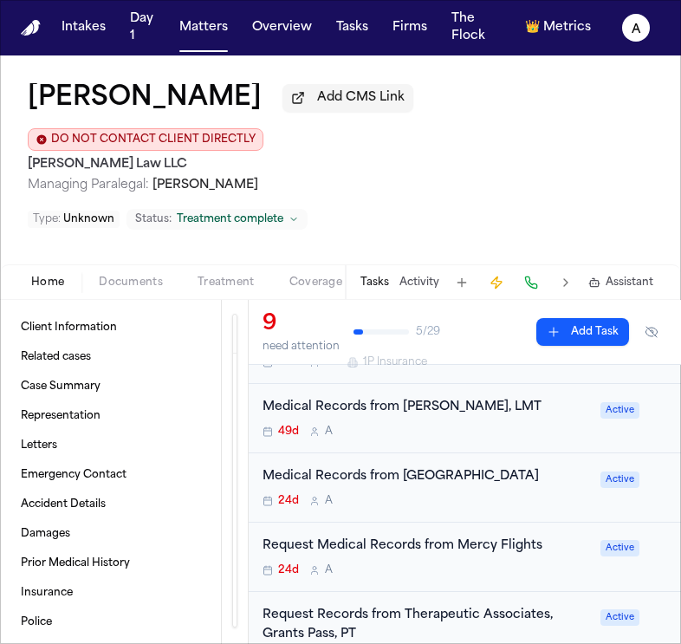
click at [541, 425] on div "49d A" at bounding box center [427, 432] width 328 height 14
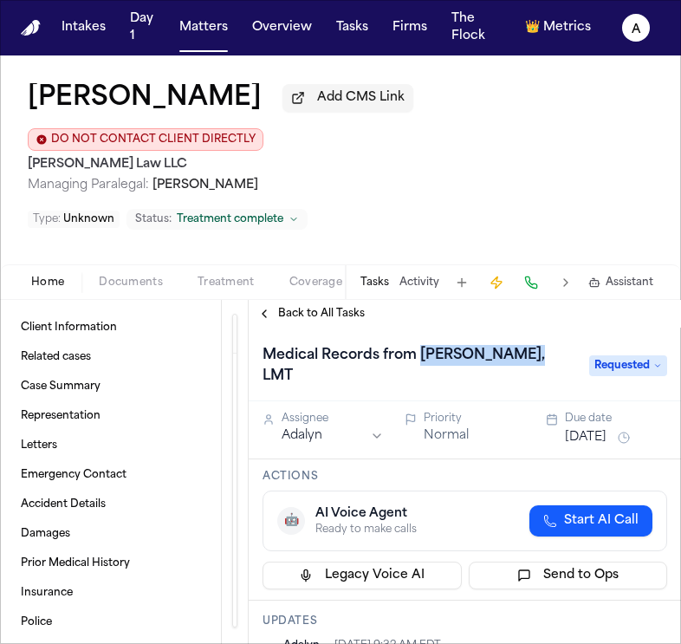
drag, startPoint x: 419, startPoint y: 325, endPoint x: 513, endPoint y: 328, distance: 94.5
click at [513, 342] on h1 "Medical Records from [PERSON_NAME], LMT" at bounding box center [417, 366] width 323 height 49
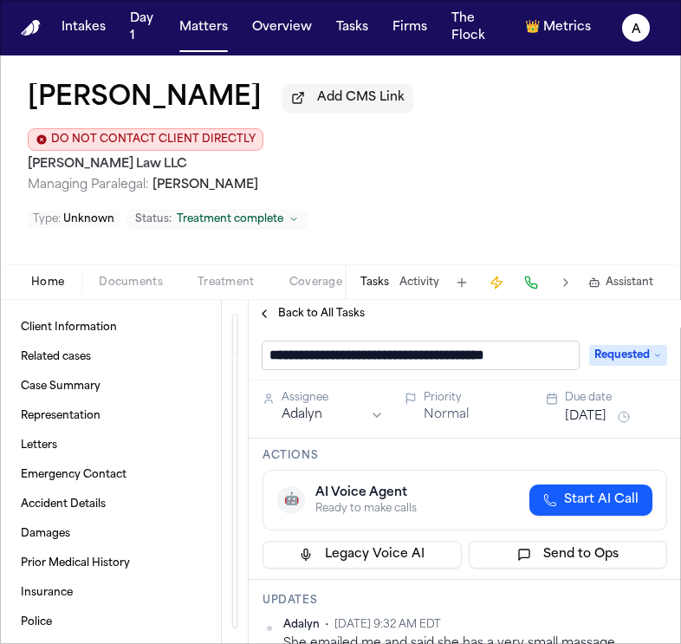
scroll to position [1, 0]
drag, startPoint x: 431, startPoint y: 325, endPoint x: 524, endPoint y: 328, distance: 92.8
click at [524, 342] on input "**********" at bounding box center [421, 356] width 316 height 28
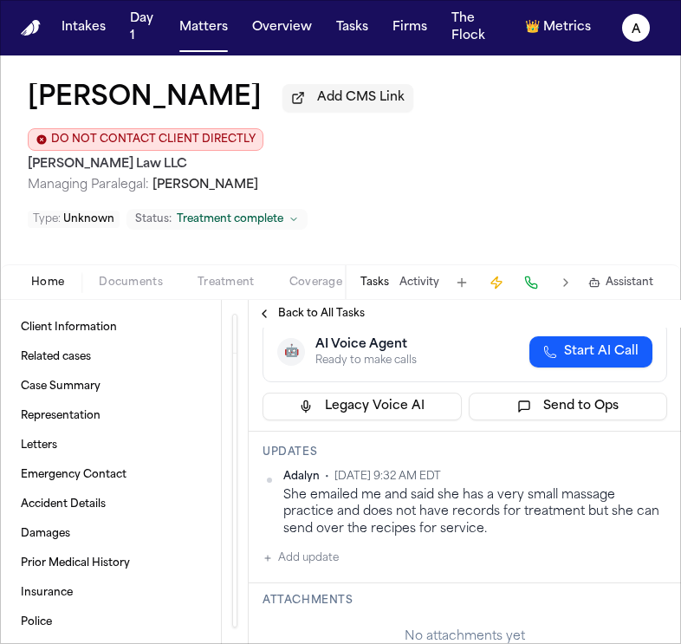
scroll to position [171, 0]
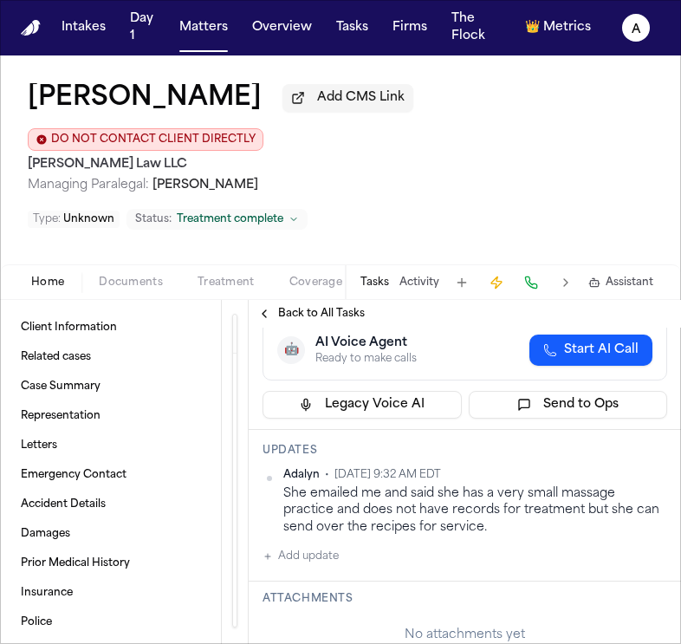
click at [325, 546] on button "Add update" at bounding box center [301, 556] width 76 height 21
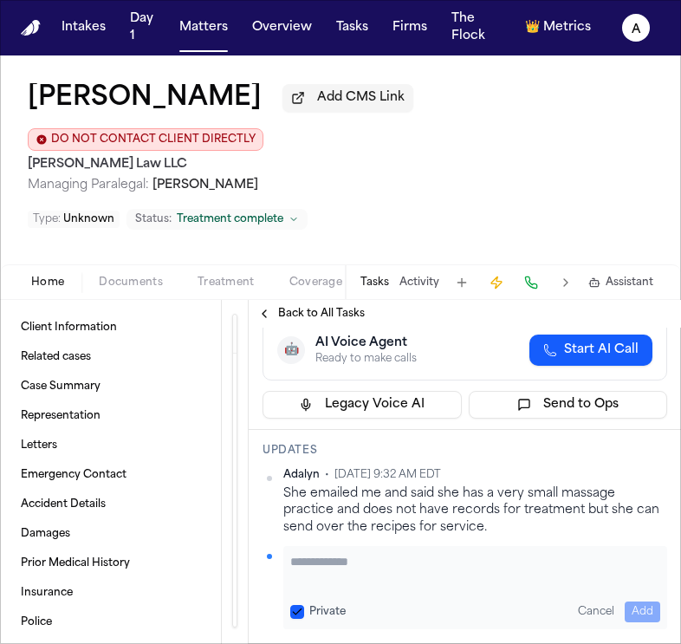
click at [336, 553] on textarea "Add your update" at bounding box center [475, 570] width 370 height 35
type textarea "**********"
click at [299, 605] on button "Private" at bounding box center [297, 612] width 14 height 14
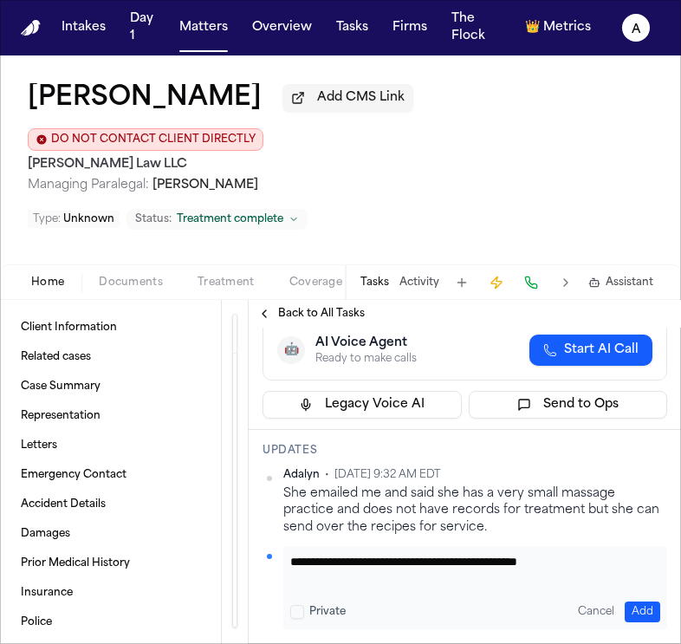
click at [655, 602] on button "Add" at bounding box center [643, 612] width 36 height 21
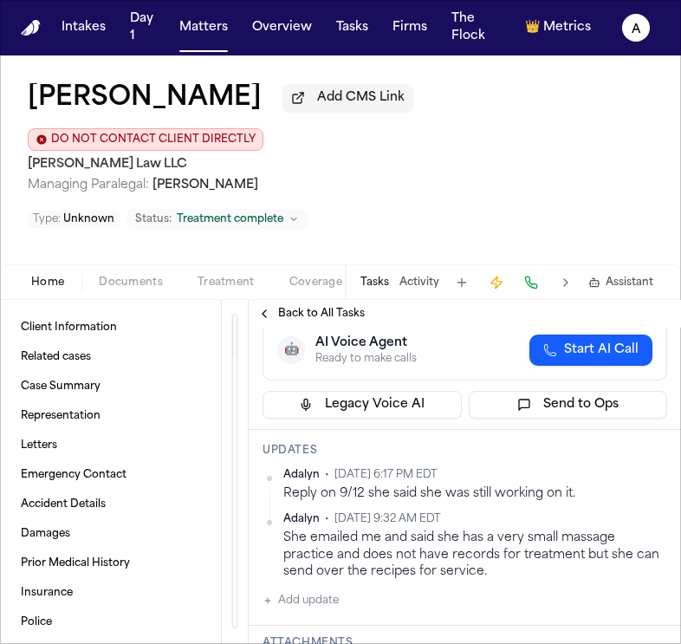
click at [331, 590] on button "Add update" at bounding box center [301, 600] width 76 height 21
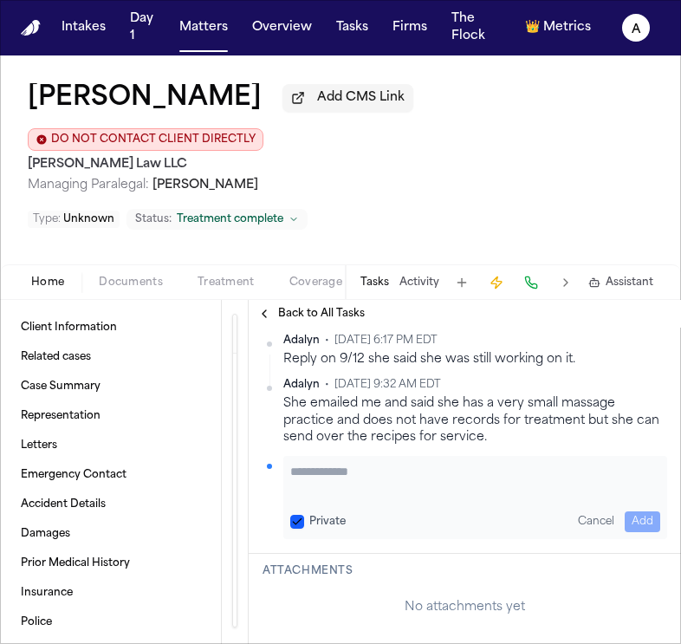
scroll to position [292, 0]
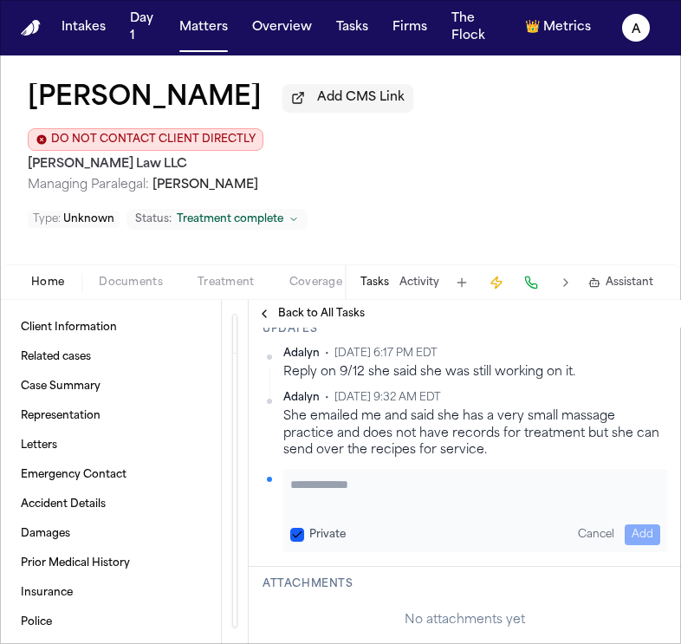
click at [372, 476] on textarea "Add your update" at bounding box center [475, 493] width 370 height 35
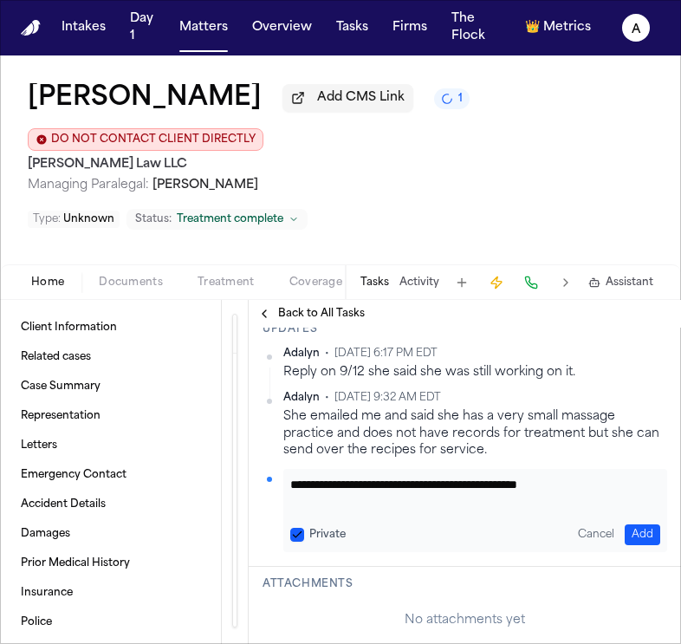
type textarea "**********"
click at [298, 528] on button "Private" at bounding box center [297, 535] width 14 height 14
click at [655, 525] on button "Add" at bounding box center [643, 535] width 36 height 21
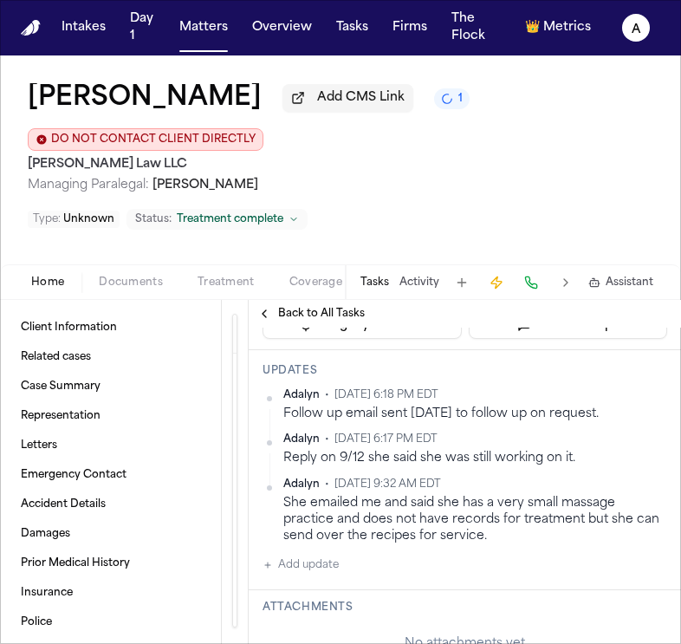
scroll to position [284, 0]
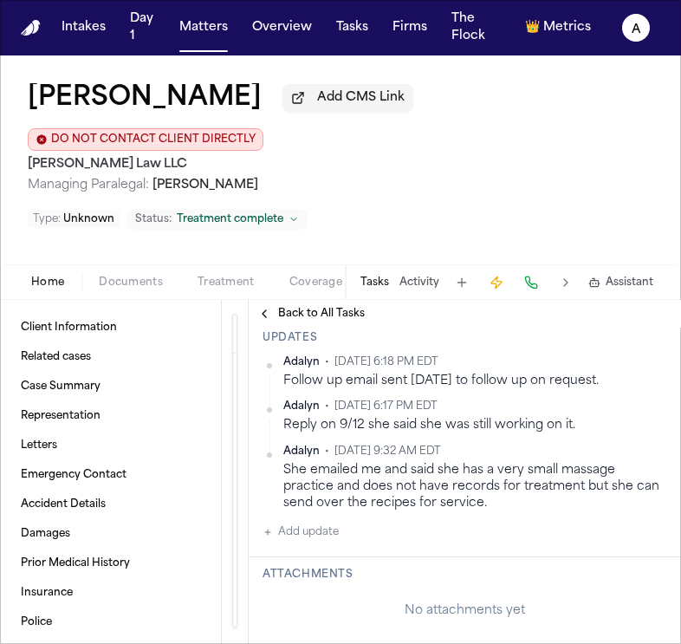
click at [309, 307] on span "Back to All Tasks" at bounding box center [321, 314] width 87 height 14
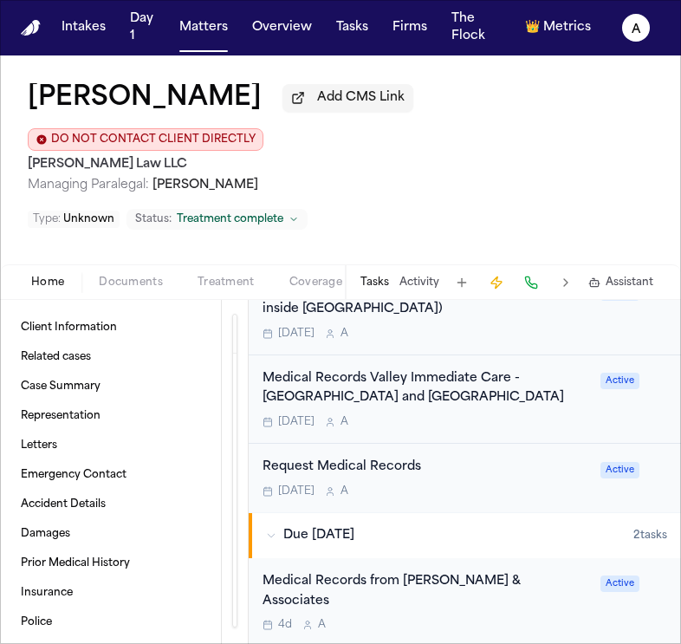
scroll to position [739, 0]
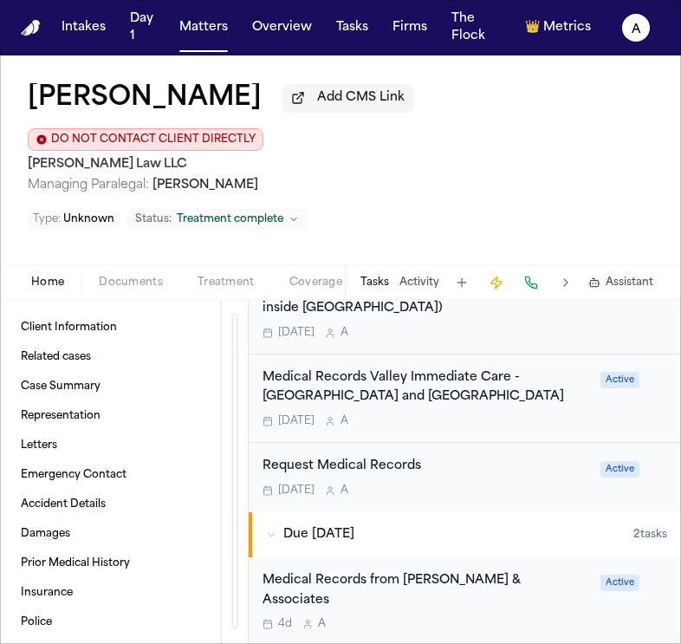
click at [518, 484] on div "[DATE] A" at bounding box center [427, 491] width 328 height 14
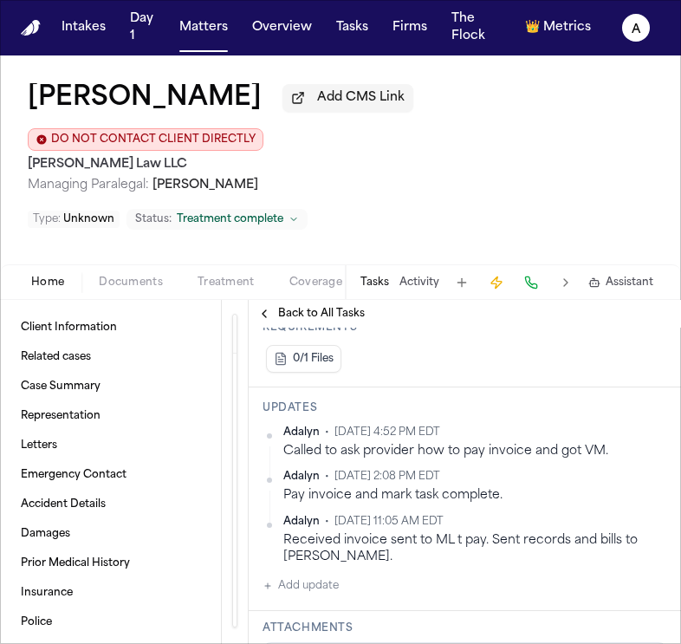
scroll to position [415, 0]
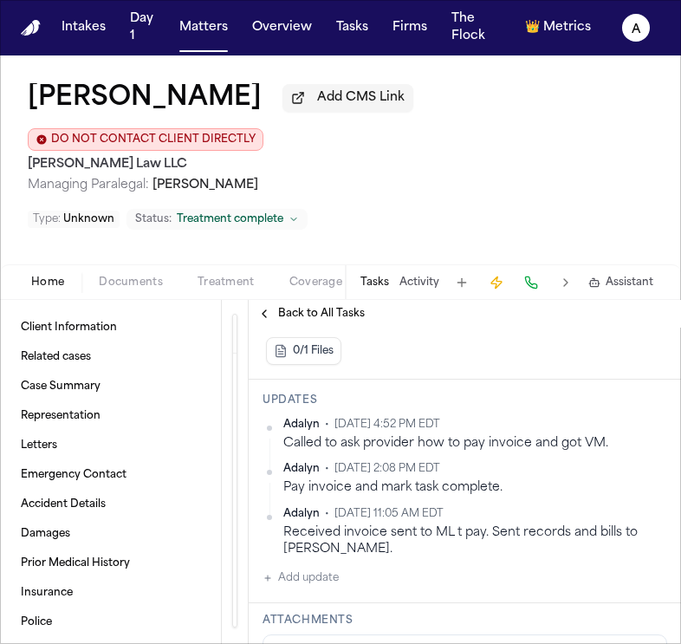
click at [317, 568] on button "Add update" at bounding box center [301, 578] width 76 height 21
click at [326, 575] on textarea "Add your update" at bounding box center [475, 592] width 370 height 35
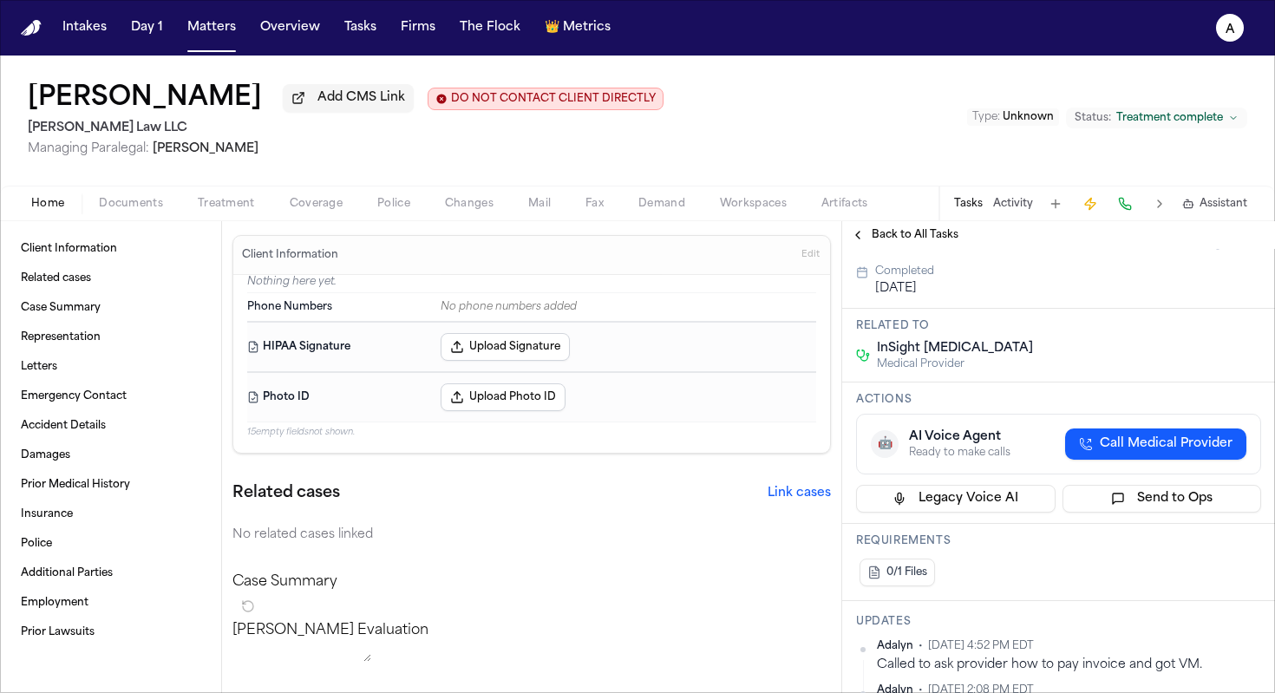
scroll to position [0, 0]
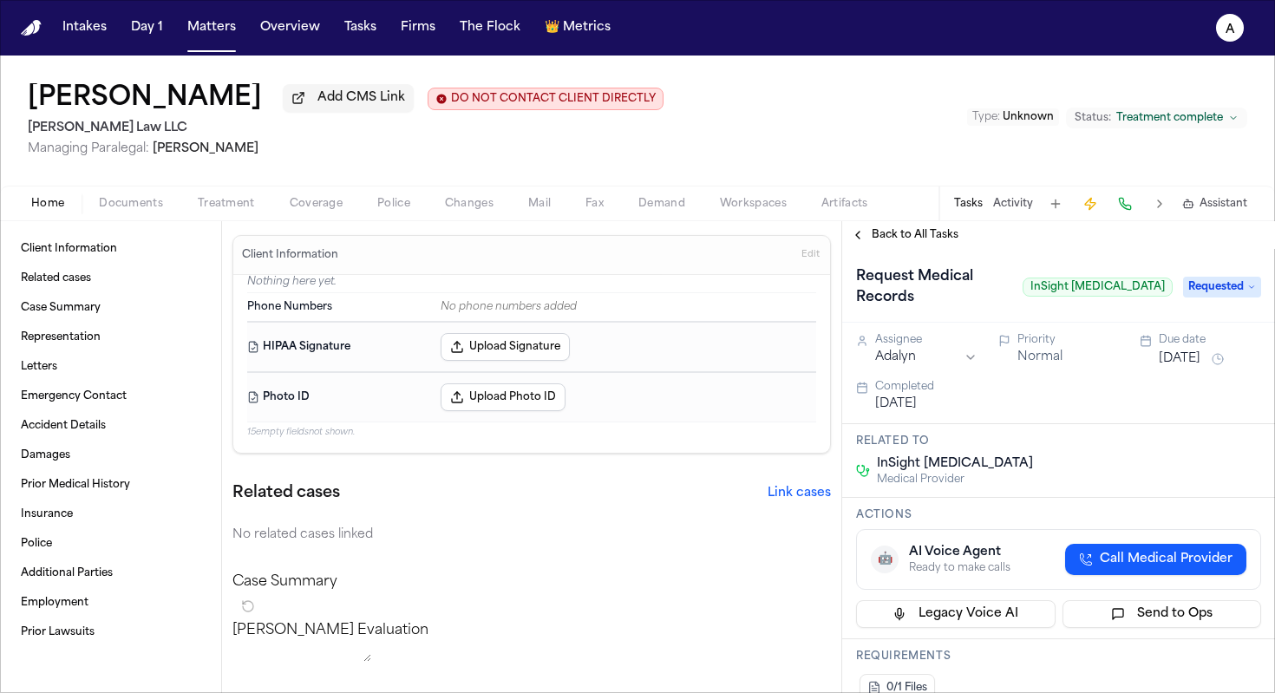
click at [987, 295] on span "Requested" at bounding box center [1222, 287] width 78 height 21
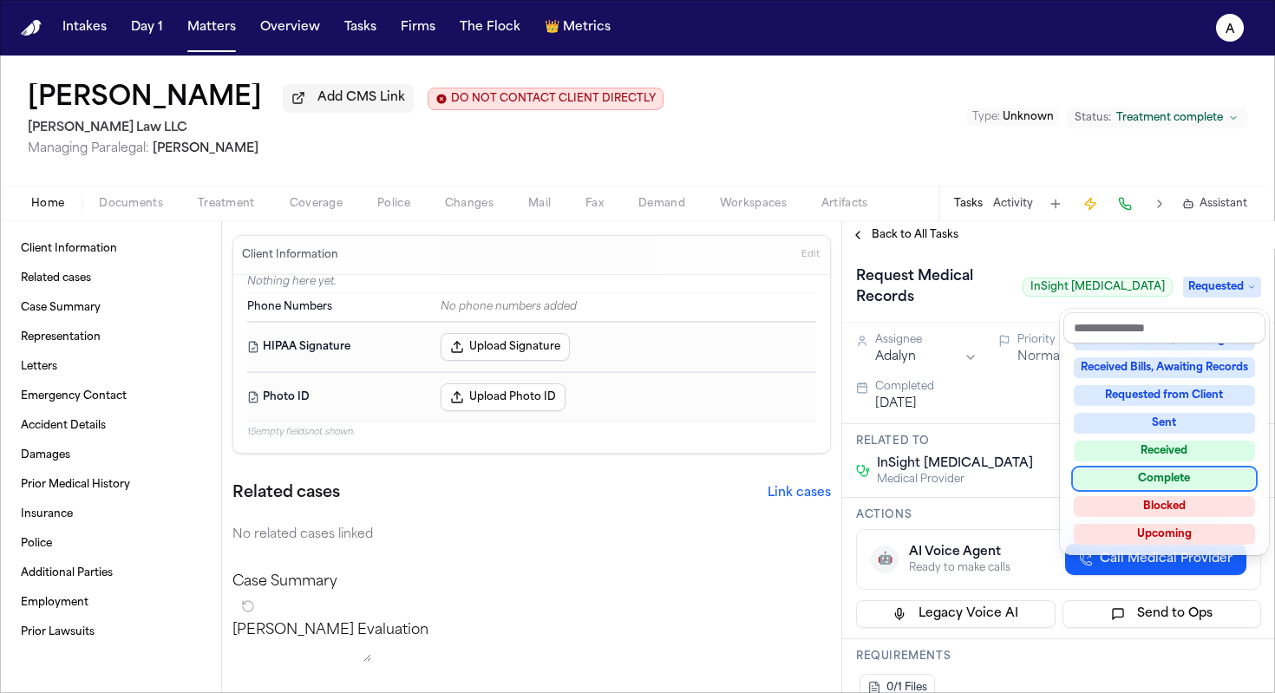
click at [987, 477] on div "Complete" at bounding box center [1163, 478] width 181 height 21
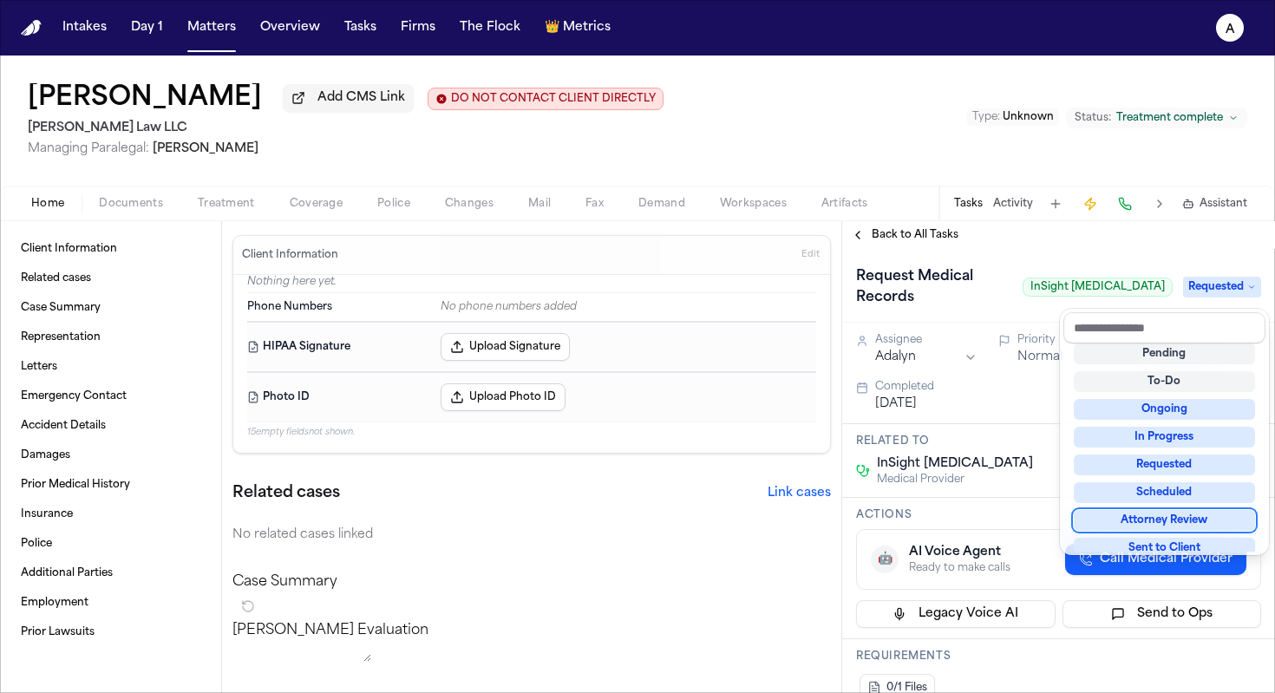
scroll to position [7, 0]
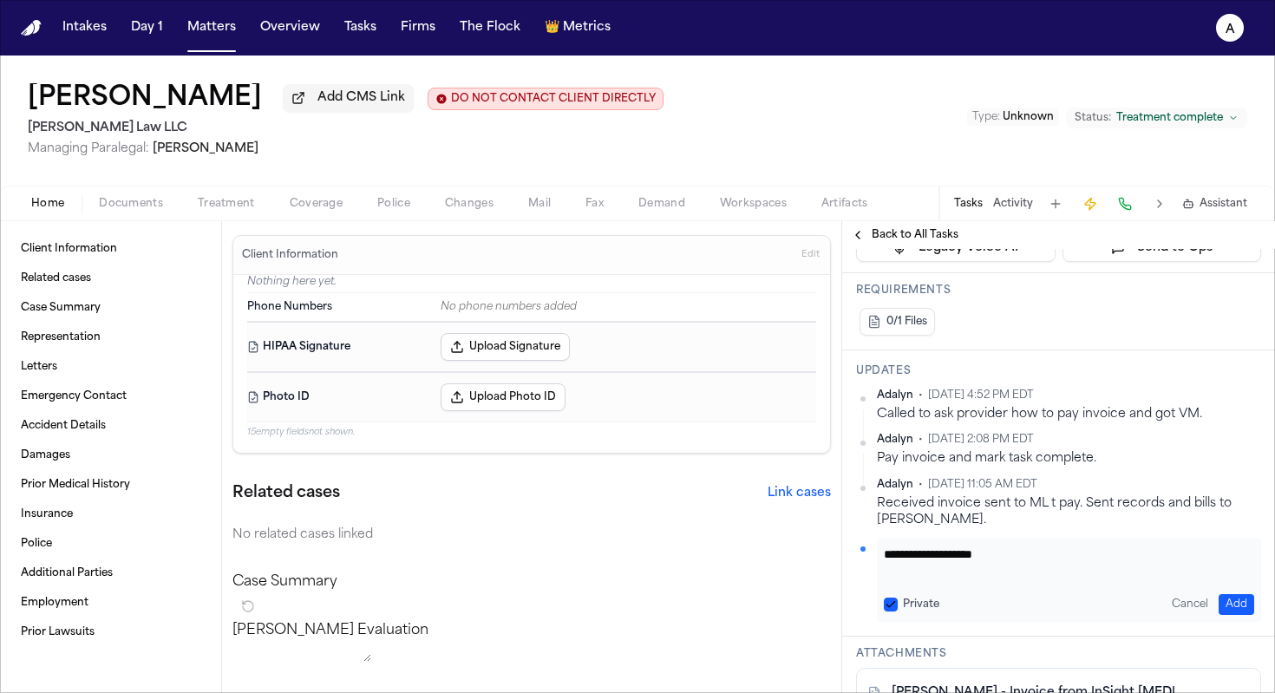
scroll to position [369, 0]
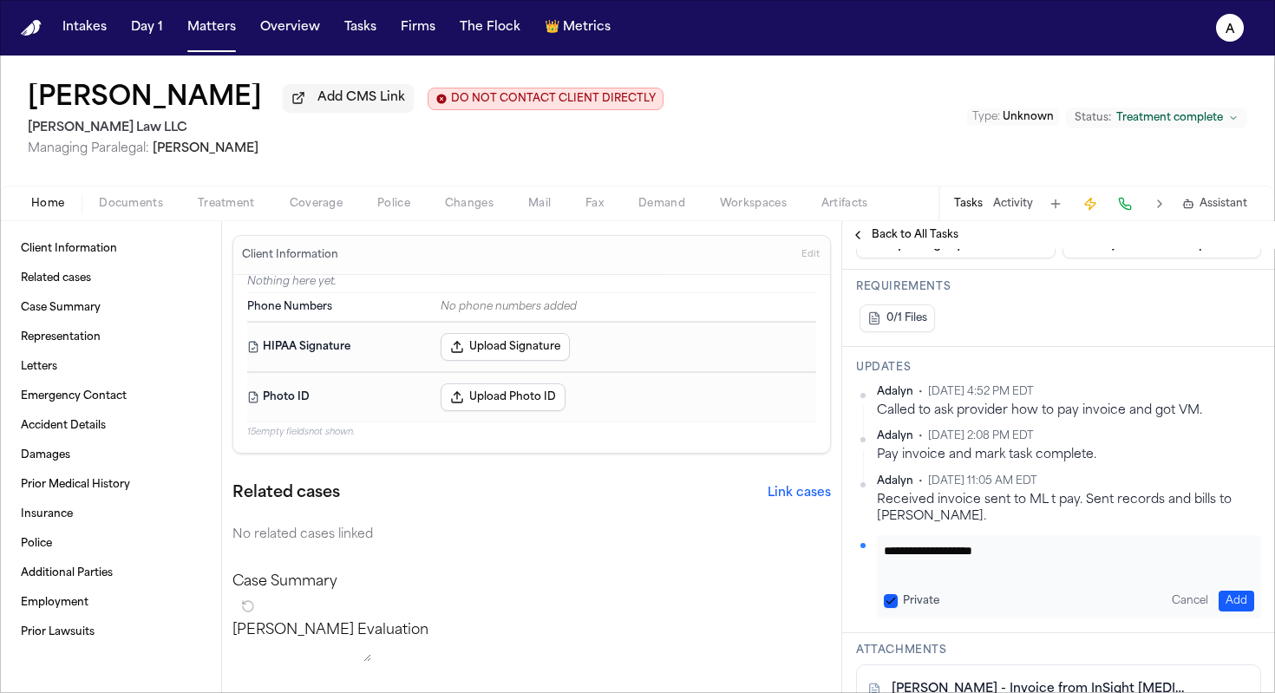
click at [987, 545] on textarea "**********" at bounding box center [1068, 559] width 370 height 35
click at [942, 571] on textarea "**********" at bounding box center [1068, 559] width 370 height 35
type textarea "**********"
click at [894, 606] on button "Private" at bounding box center [890, 601] width 14 height 14
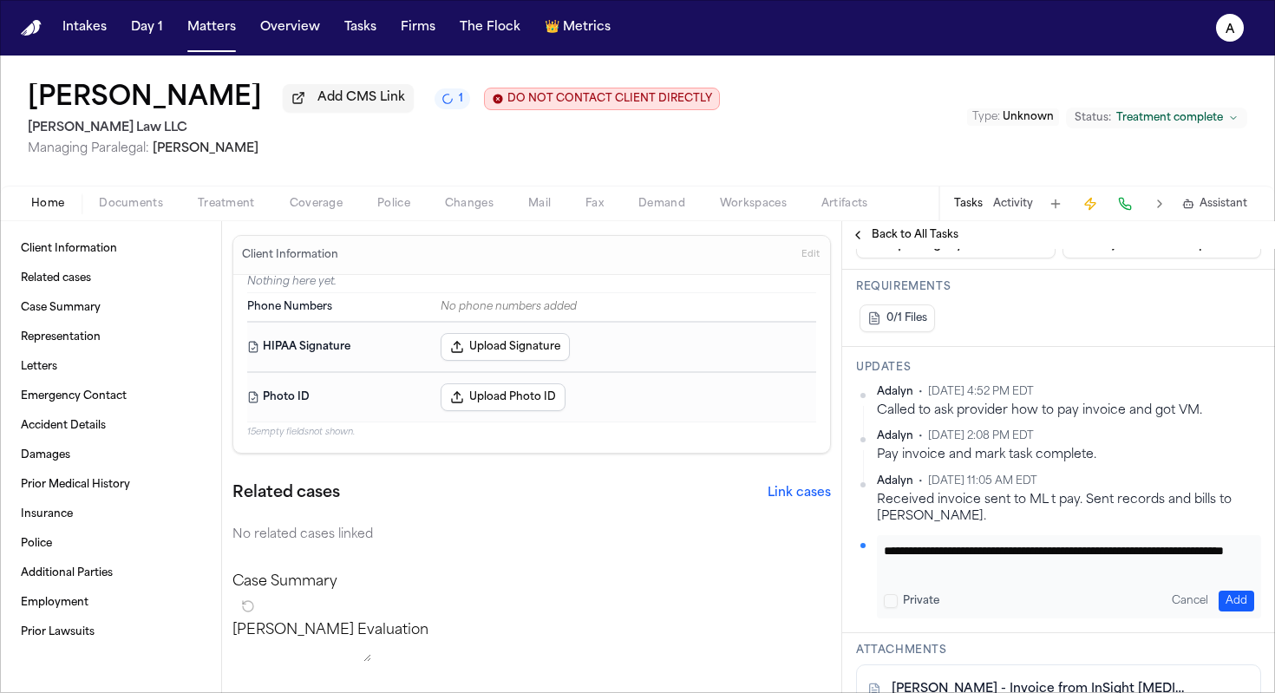
click at [987, 600] on button "Add" at bounding box center [1236, 600] width 36 height 21
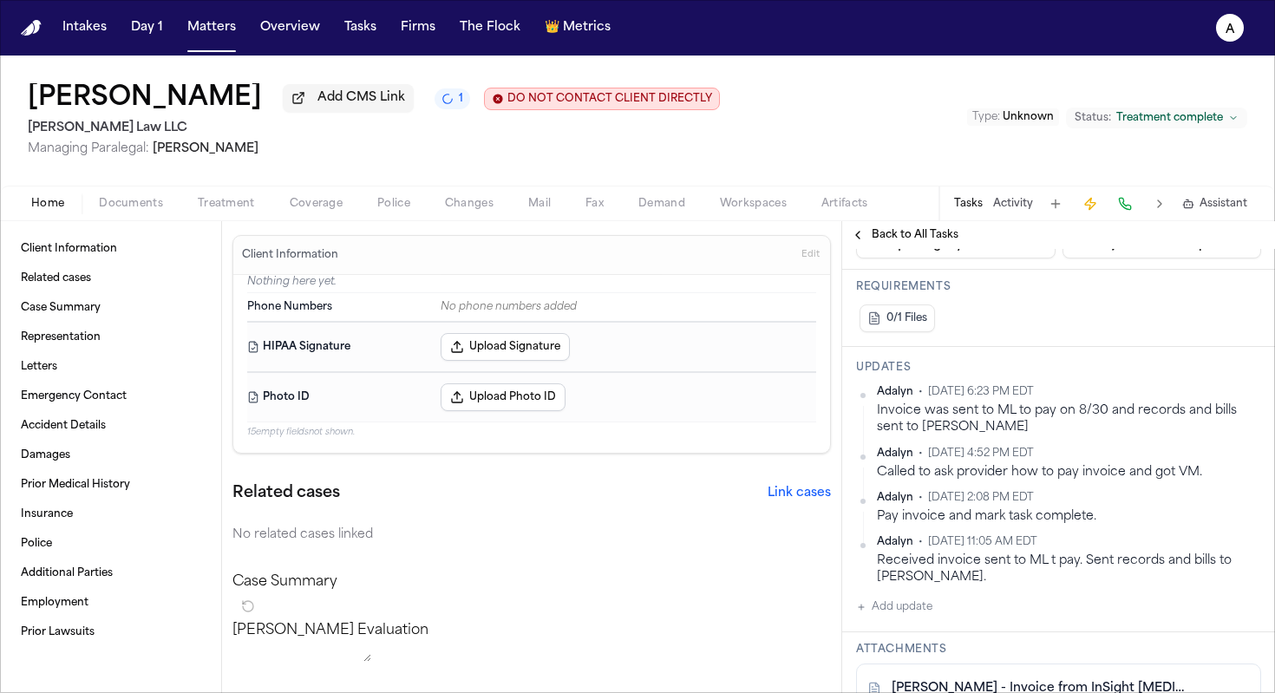
scroll to position [349, 0]
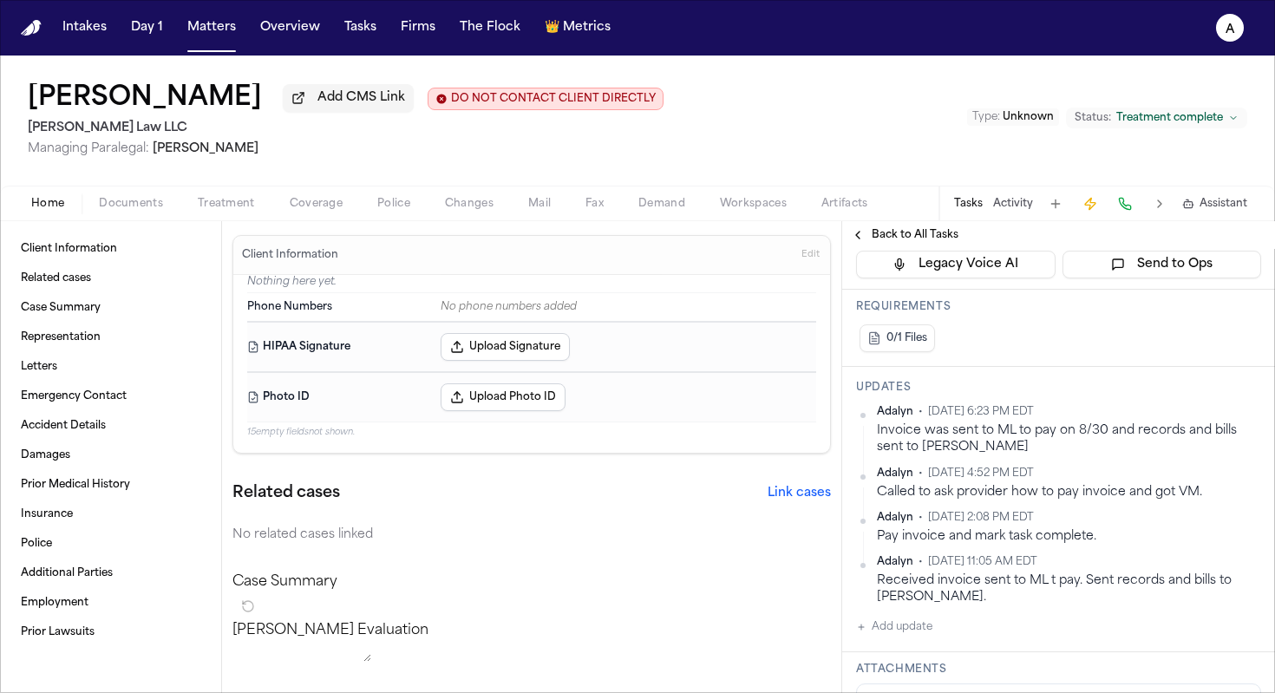
click at [987, 435] on div "Invoice was sent to ML to pay on 8/30 and records and bills sent to [PERSON_NAM…" at bounding box center [1069, 439] width 384 height 34
click at [987, 413] on html "Intakes Day 1 Matters Overview Tasks Firms The Flock 👑 Metrics A [PERSON_NAME] …" at bounding box center [637, 346] width 1275 height 693
click at [987, 474] on div "Delete" at bounding box center [1205, 467] width 102 height 24
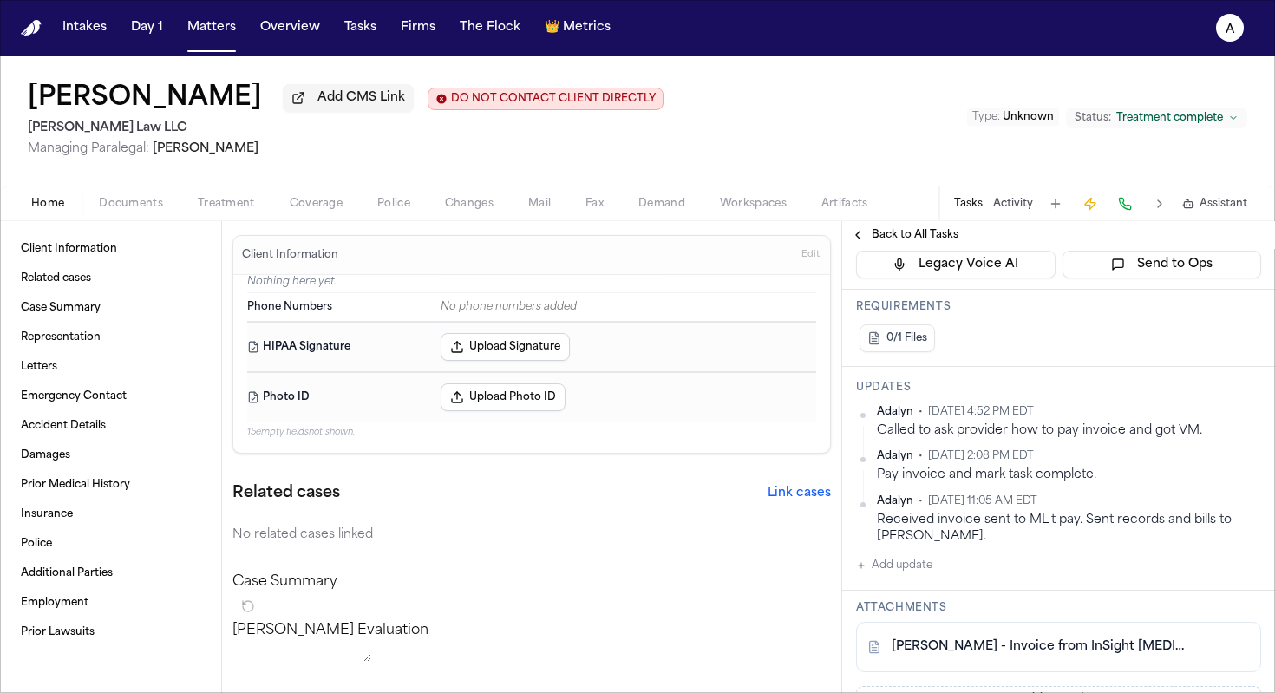
click at [911, 565] on button "Add update" at bounding box center [894, 565] width 76 height 21
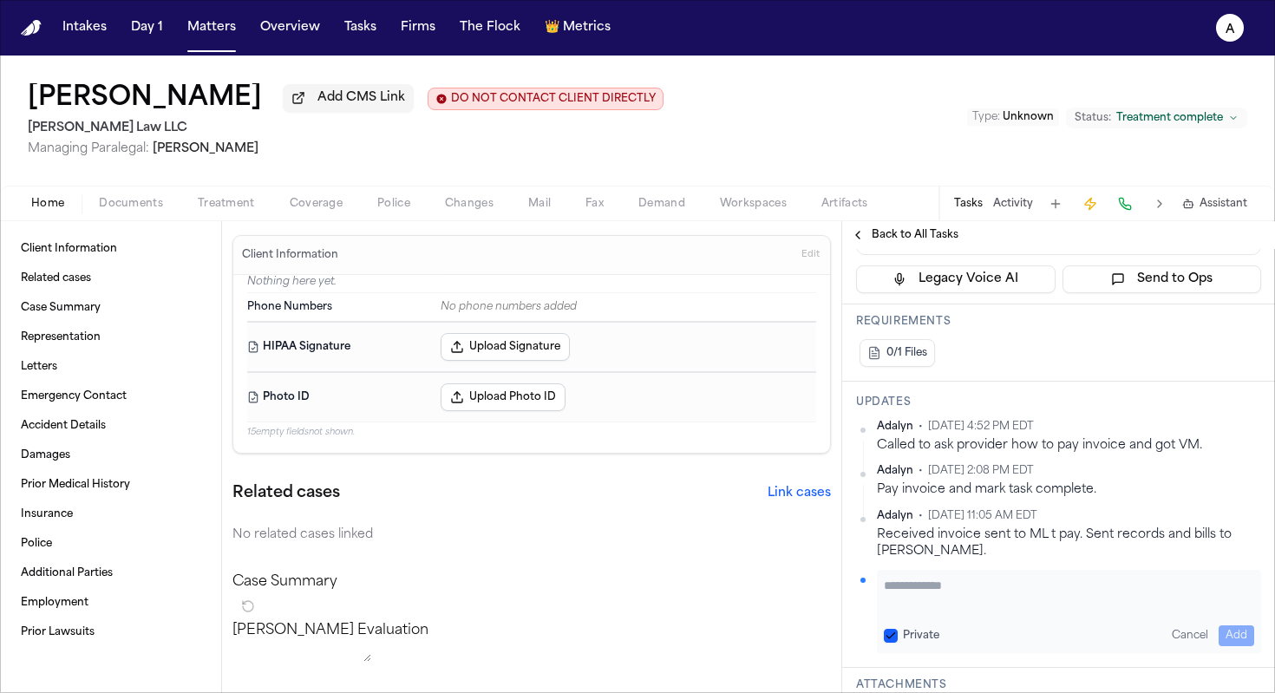
scroll to position [336, 0]
click at [941, 590] on textarea "Add your update" at bounding box center [1068, 593] width 370 height 35
type textarea "*"
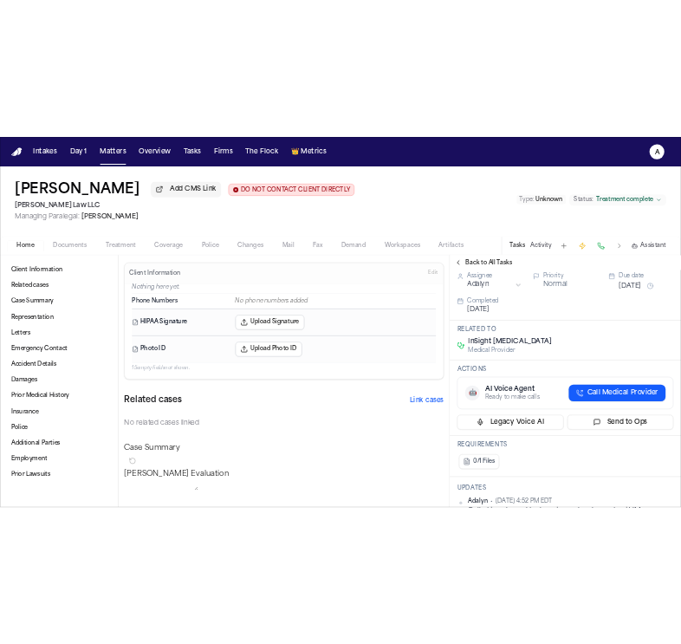
scroll to position [49, 0]
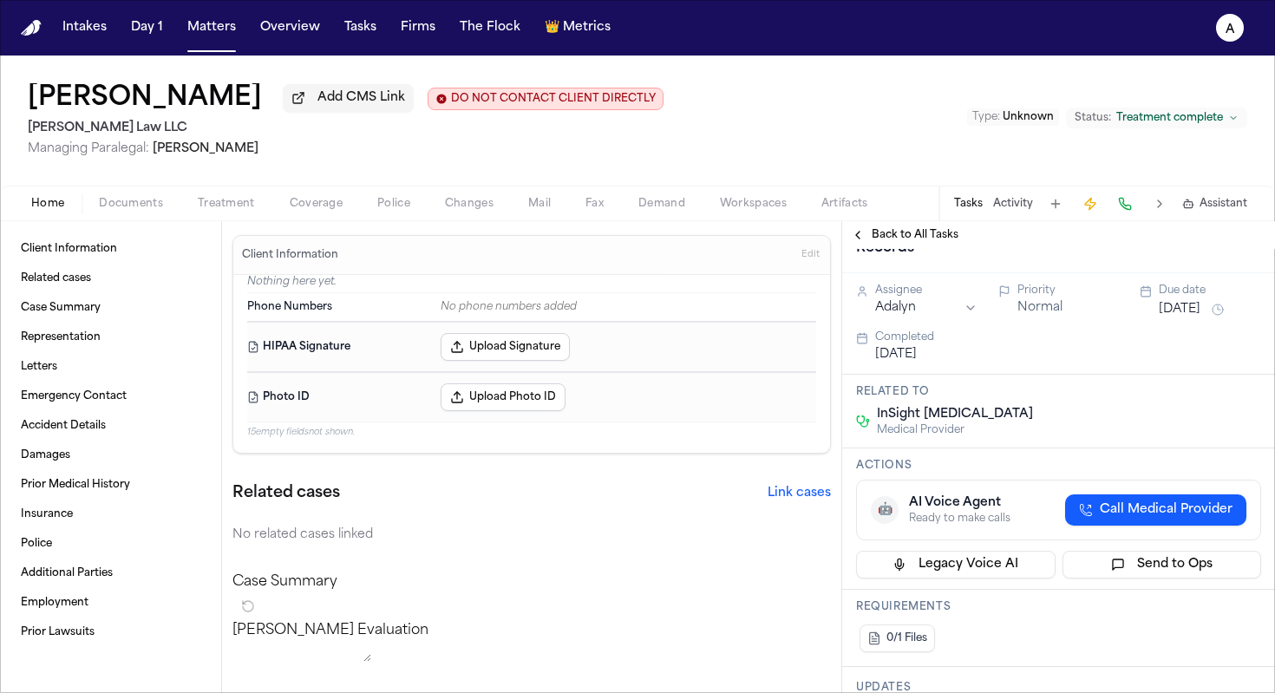
click at [924, 242] on span "Back to All Tasks" at bounding box center [914, 235] width 87 height 14
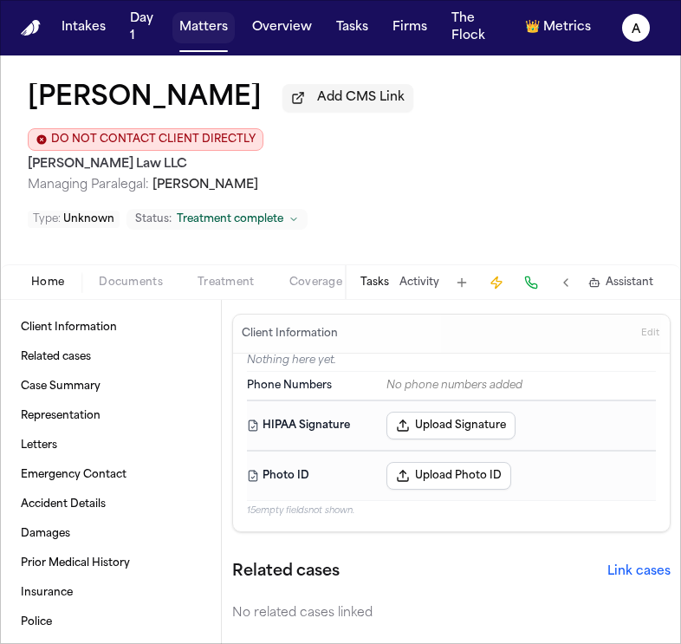
click at [211, 33] on button "Matters" at bounding box center [204, 27] width 62 height 31
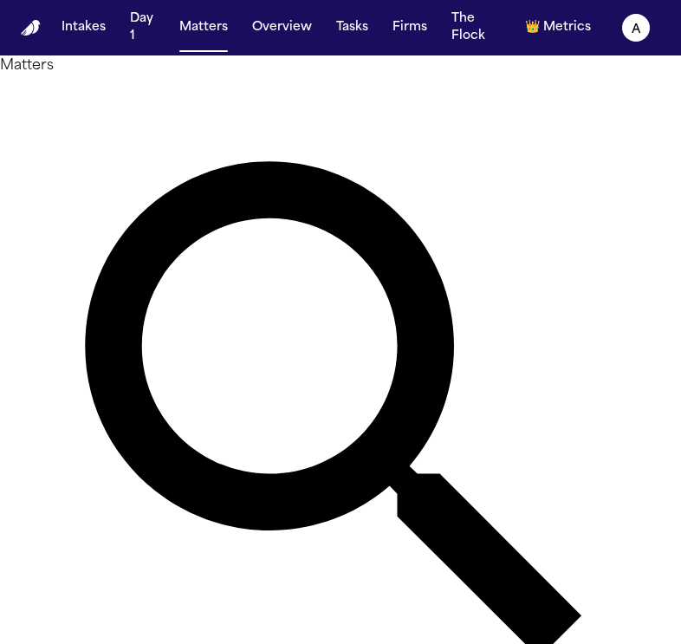
drag, startPoint x: 327, startPoint y: 115, endPoint x: 92, endPoint y: 114, distance: 235.0
click at [92, 114] on div "**********" at bounding box center [340, 427] width 681 height 744
type input "**********"
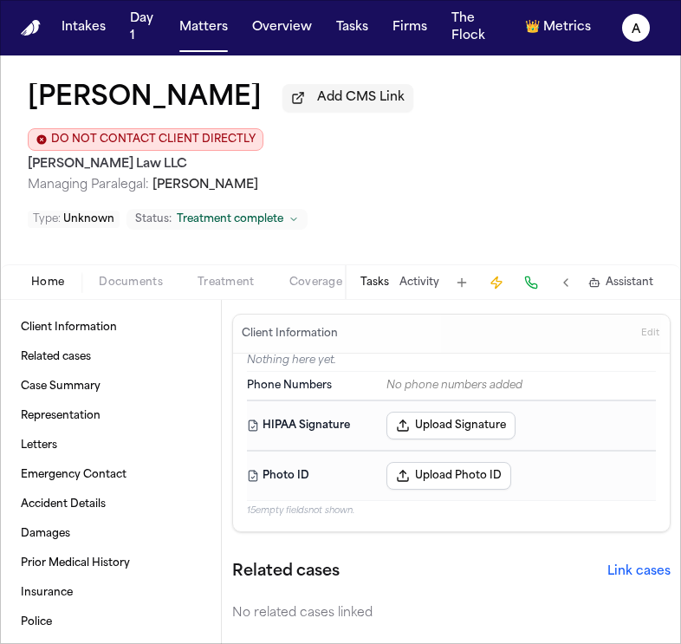
click at [384, 276] on button "Tasks" at bounding box center [375, 283] width 29 height 14
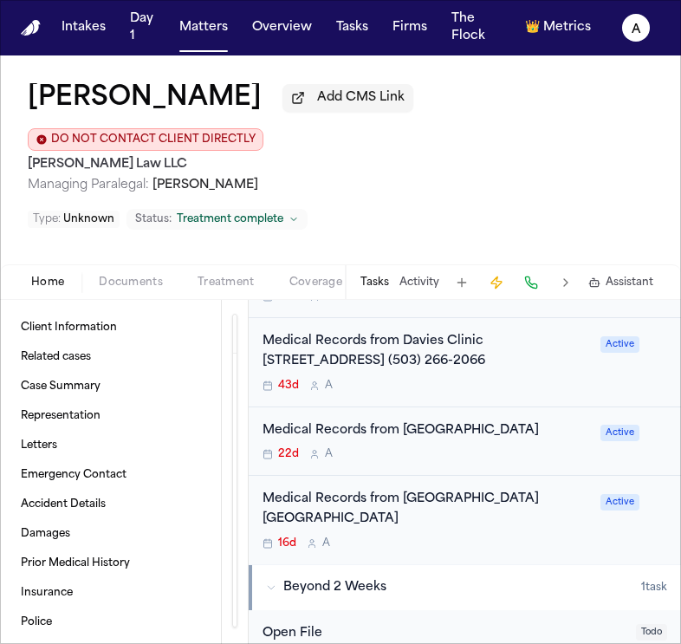
scroll to position [371, 0]
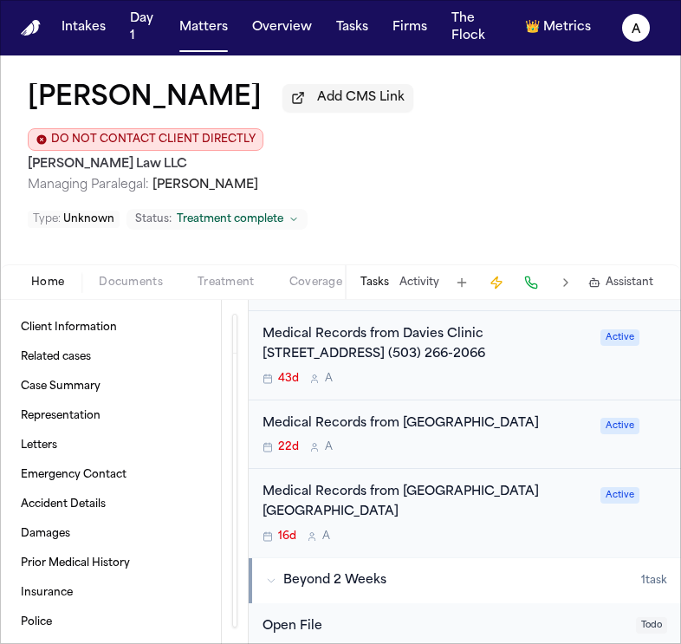
click at [498, 440] on div "22d A" at bounding box center [427, 447] width 328 height 14
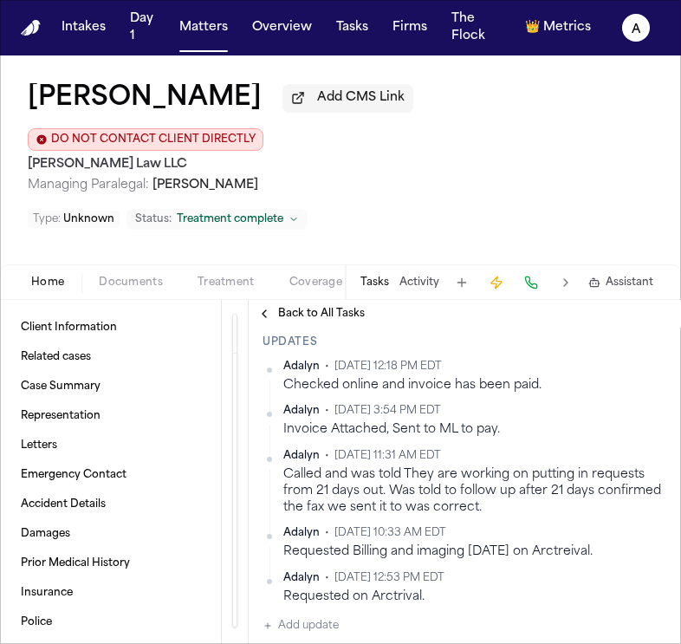
scroll to position [269, 0]
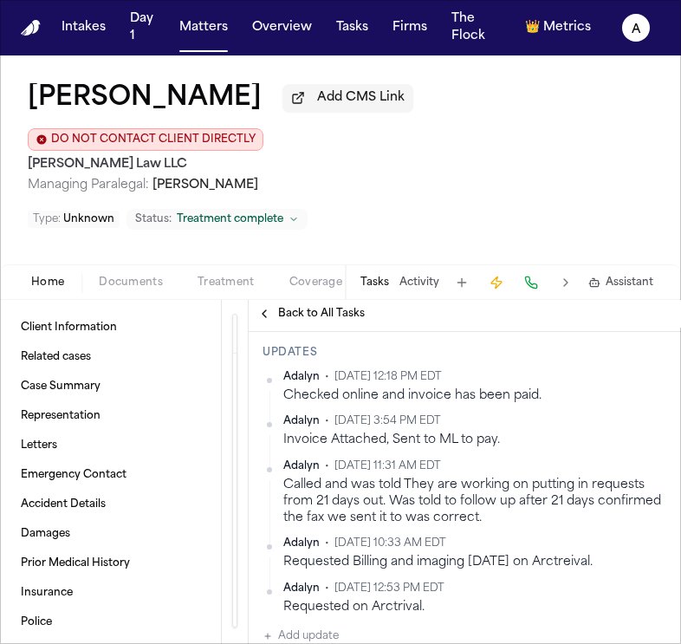
click at [346, 610] on div "Adalyn • [DATE] 12:18 PM EDT Checked online and invoice has been paid. [GEOGRAP…" at bounding box center [465, 508] width 405 height 277
click at [319, 626] on button "Add update" at bounding box center [301, 636] width 76 height 21
click at [334, 633] on textarea "Add your update" at bounding box center [475, 650] width 370 height 35
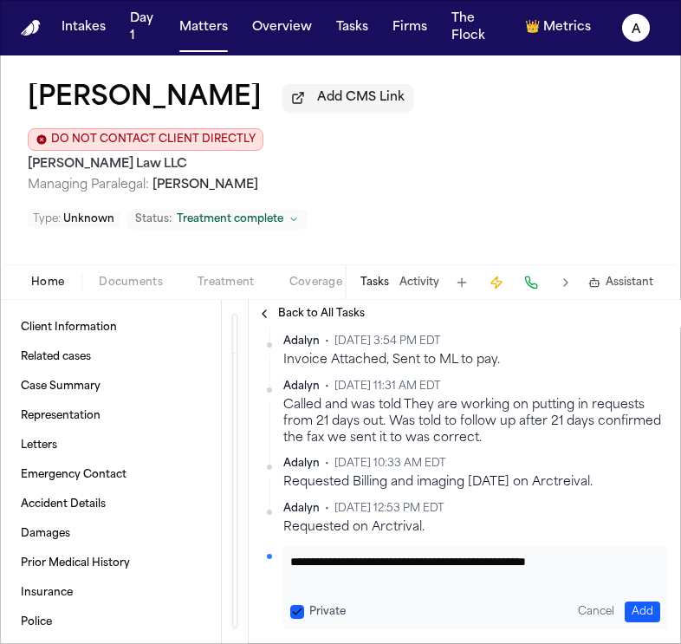
scroll to position [359, 0]
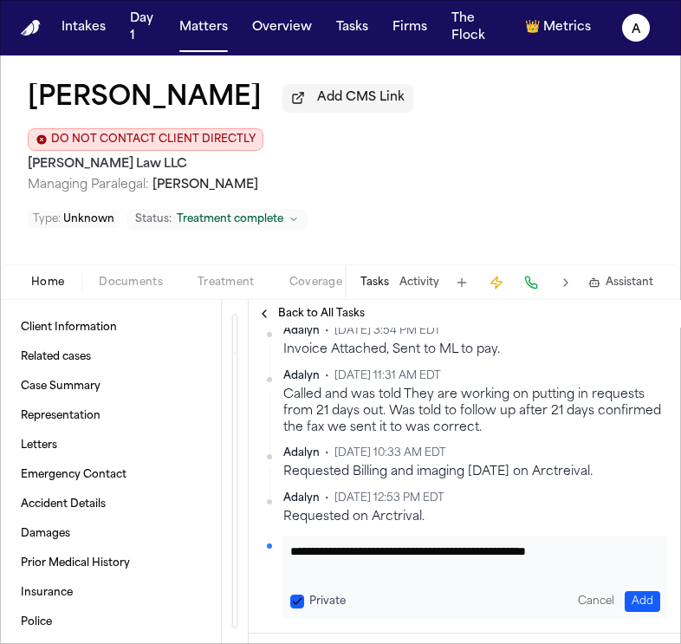
type textarea "**********"
click at [305, 595] on div "Private" at bounding box center [317, 602] width 55 height 14
click at [300, 595] on button "Private" at bounding box center [297, 602] width 14 height 14
click at [649, 591] on button "Add" at bounding box center [643, 601] width 36 height 21
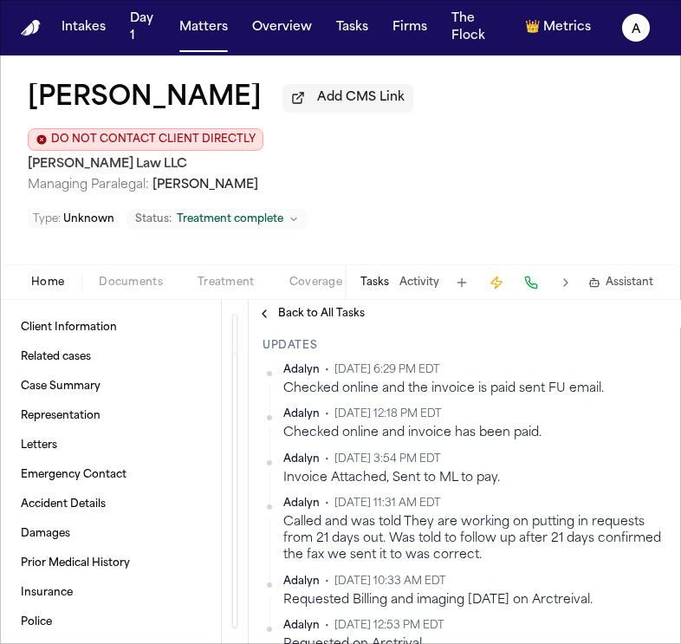
scroll to position [268, 0]
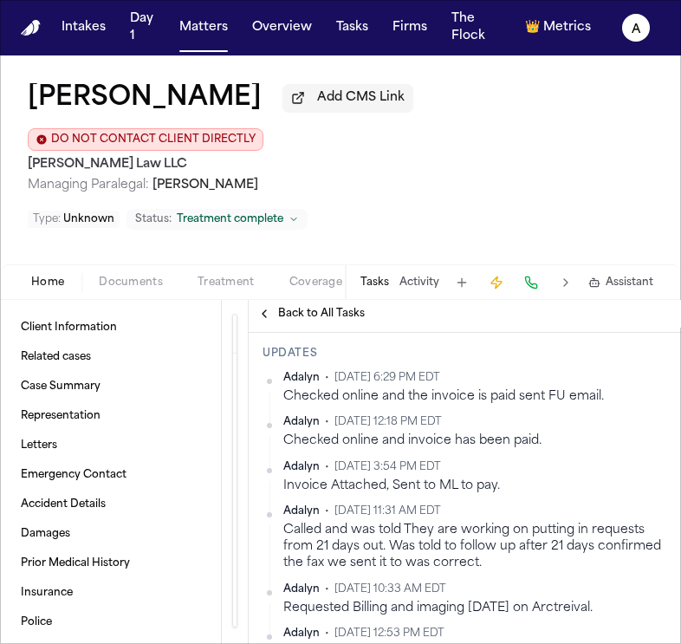
click at [305, 307] on span "Back to All Tasks" at bounding box center [321, 314] width 87 height 14
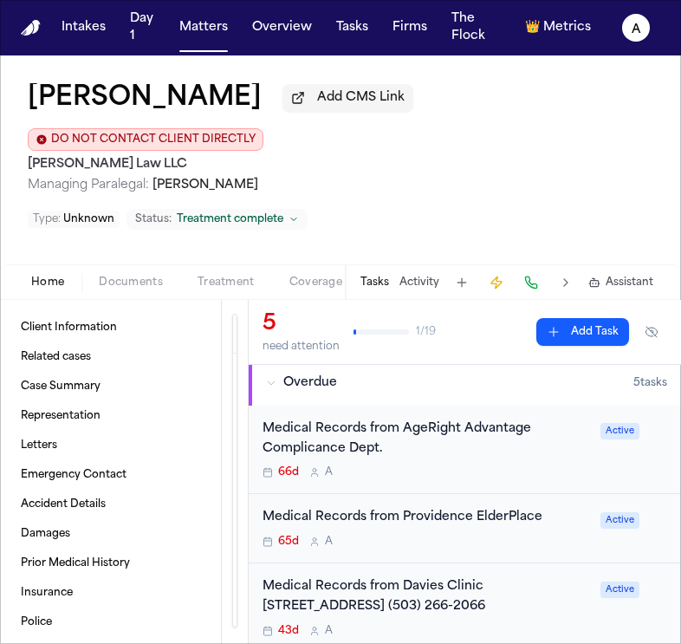
scroll to position [123, 0]
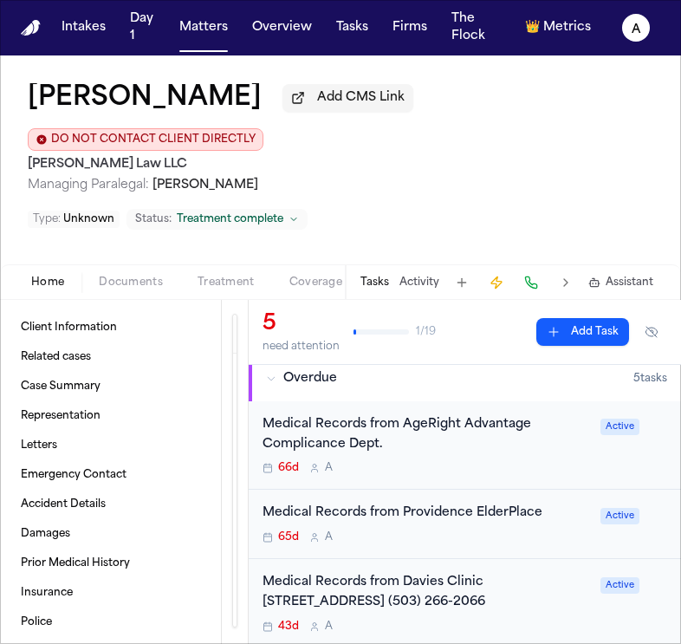
click at [517, 514] on div "Medical Records from Providence ElderPlace 65d A Active" at bounding box center [465, 524] width 433 height 69
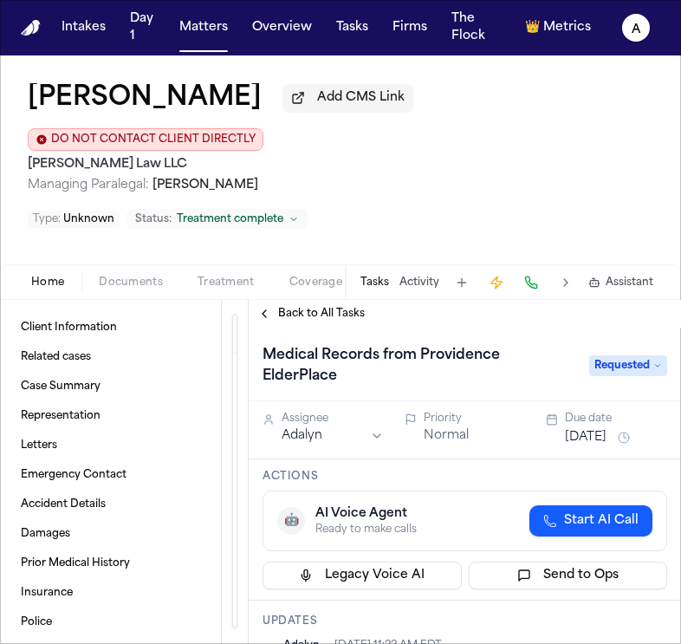
click at [330, 307] on span "Back to All Tasks" at bounding box center [321, 314] width 87 height 14
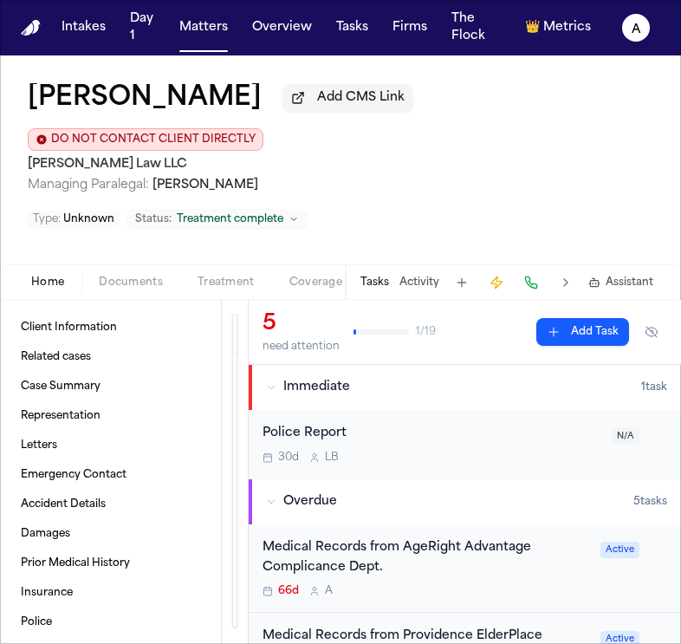
click at [477, 542] on div "Medical Records from AgeRight Advantage Complicance Dept." at bounding box center [427, 558] width 328 height 40
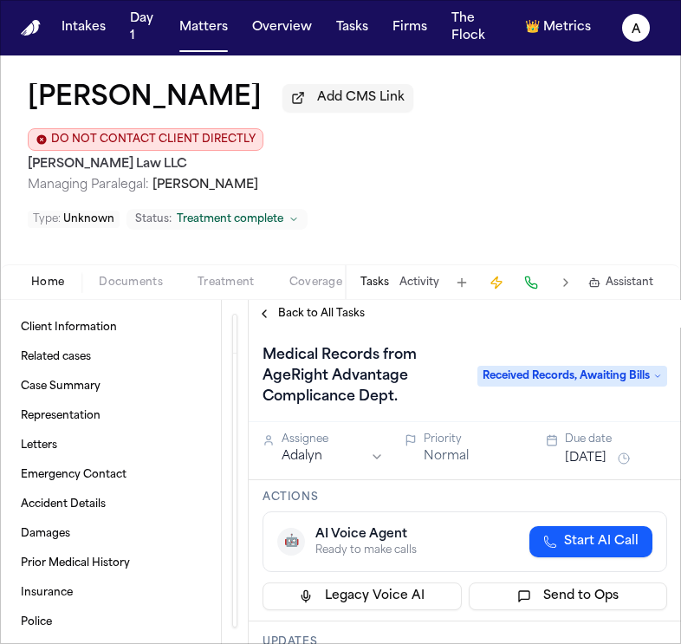
click at [607, 450] on button "[DATE]" at bounding box center [586, 458] width 42 height 17
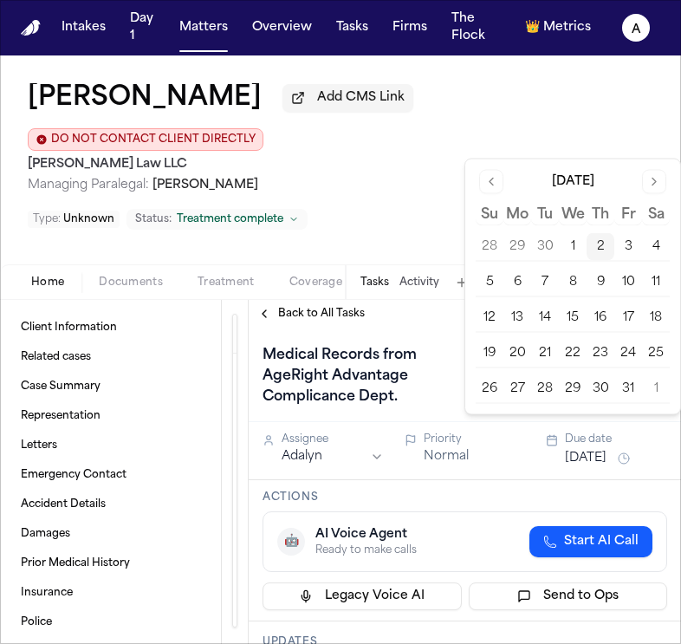
click at [518, 275] on button "6" at bounding box center [518, 283] width 28 height 28
click at [440, 328] on div "Medical Records from AgeRight Advantage Complicance Dept. Received Records, Awa…" at bounding box center [465, 375] width 433 height 95
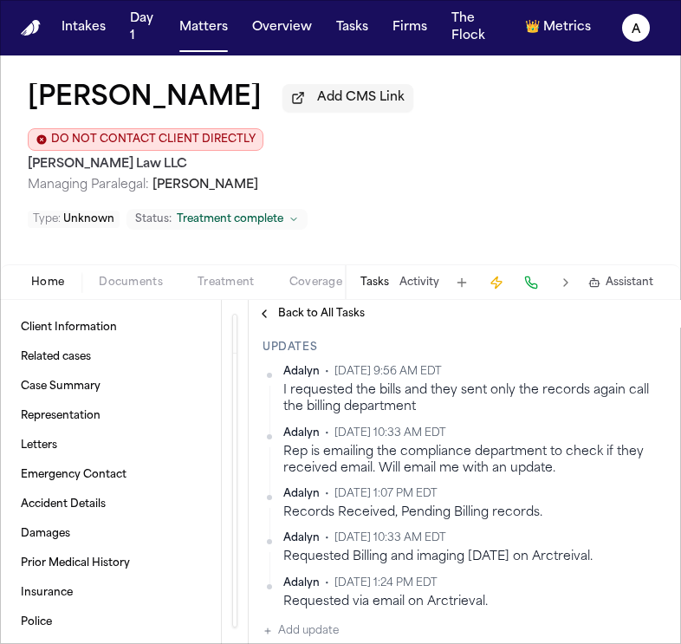
scroll to position [300, 0]
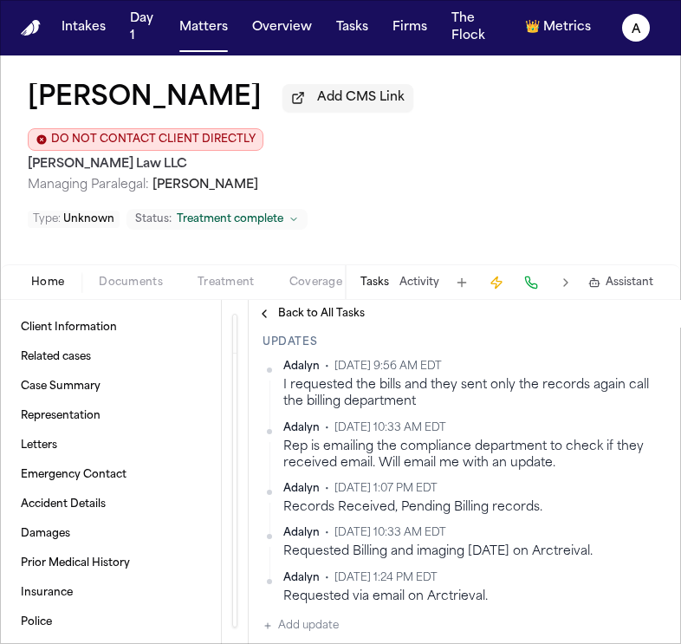
click at [662, 340] on html "Intakes Day 1 Matters Overview Tasks Firms The Flock 👑 Metrics A [PERSON_NAME] …" at bounding box center [340, 322] width 681 height 644
click at [633, 361] on div "Edit" at bounding box center [612, 362] width 102 height 24
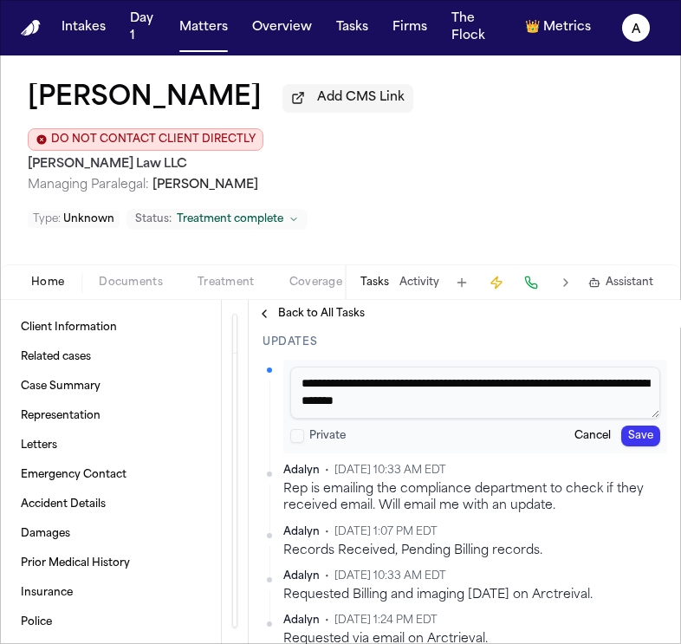
click at [320, 370] on textarea "**********" at bounding box center [475, 393] width 370 height 52
click at [495, 374] on textarea "**********" at bounding box center [475, 393] width 370 height 52
type textarea "**********"
click at [649, 426] on button "Save" at bounding box center [641, 436] width 39 height 21
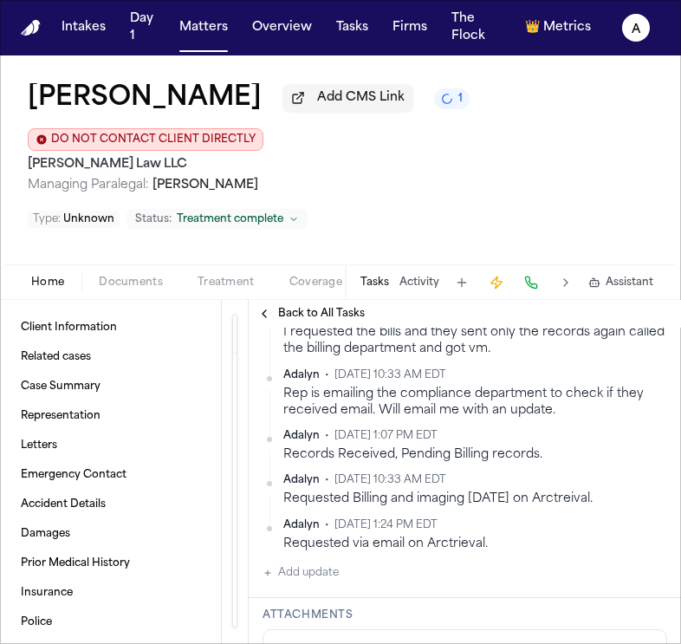
scroll to position [355, 0]
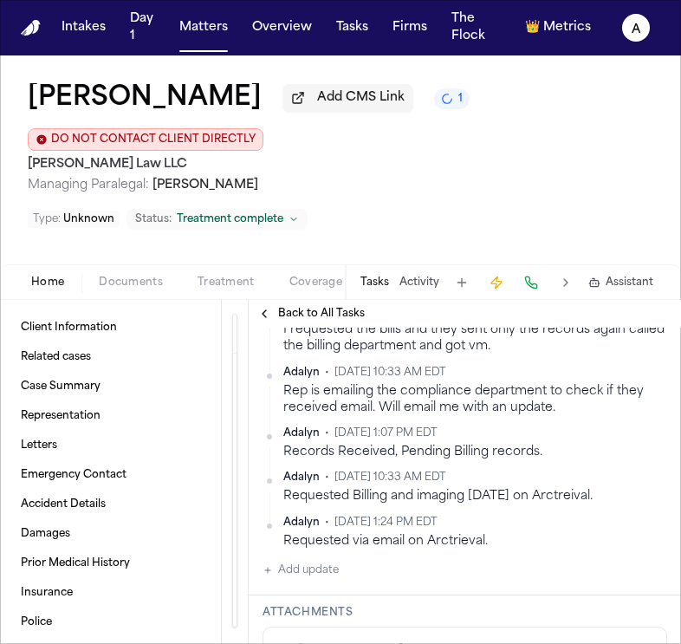
click at [332, 579] on button "Add update" at bounding box center [301, 570] width 76 height 21
click at [325, 577] on textarea "Add your update" at bounding box center [475, 584] width 370 height 35
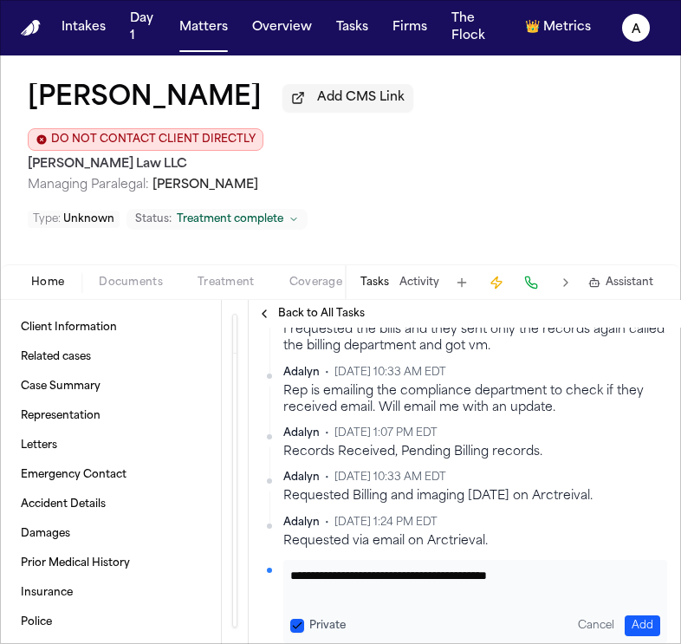
type textarea "**********"
click at [298, 619] on button "Private" at bounding box center [297, 626] width 14 height 14
click at [645, 616] on button "Add" at bounding box center [643, 626] width 36 height 21
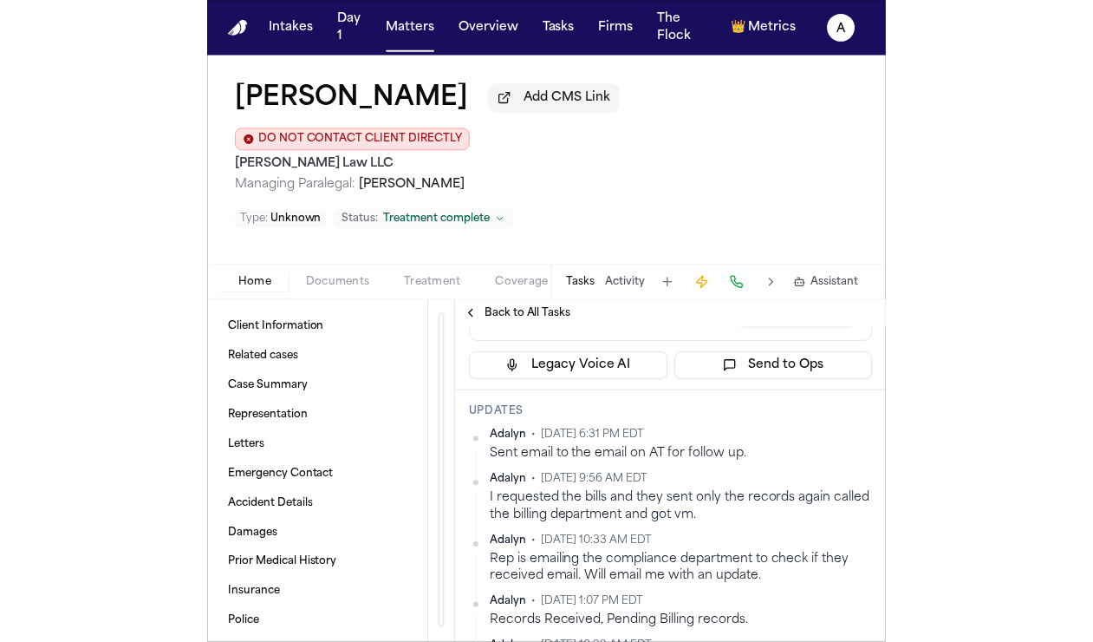
scroll to position [244, 0]
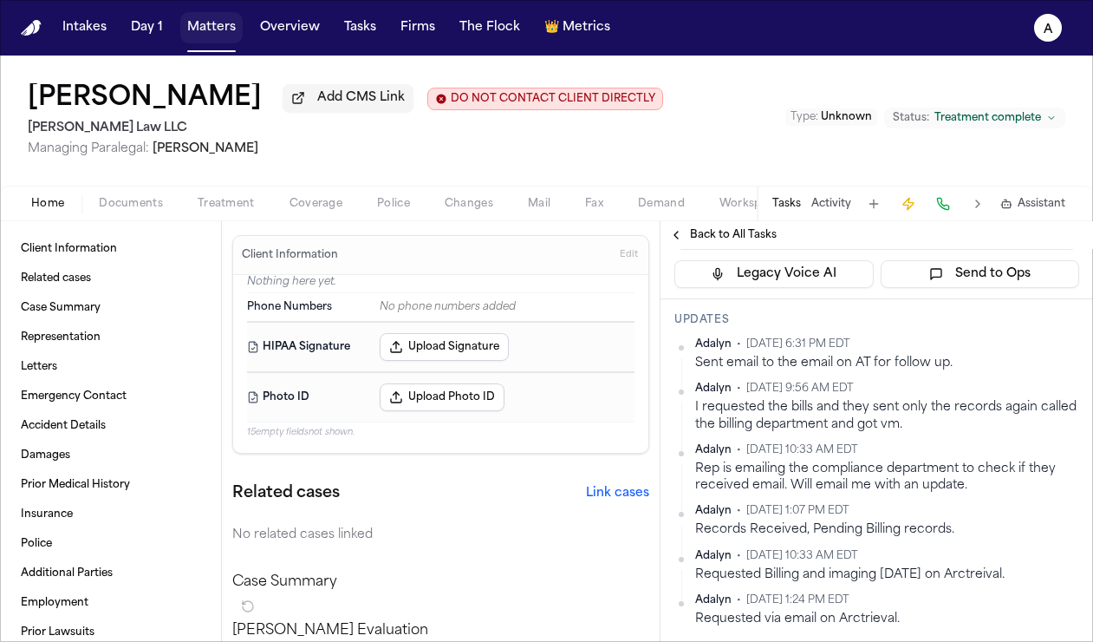
click at [212, 26] on button "Matters" at bounding box center [211, 27] width 62 height 31
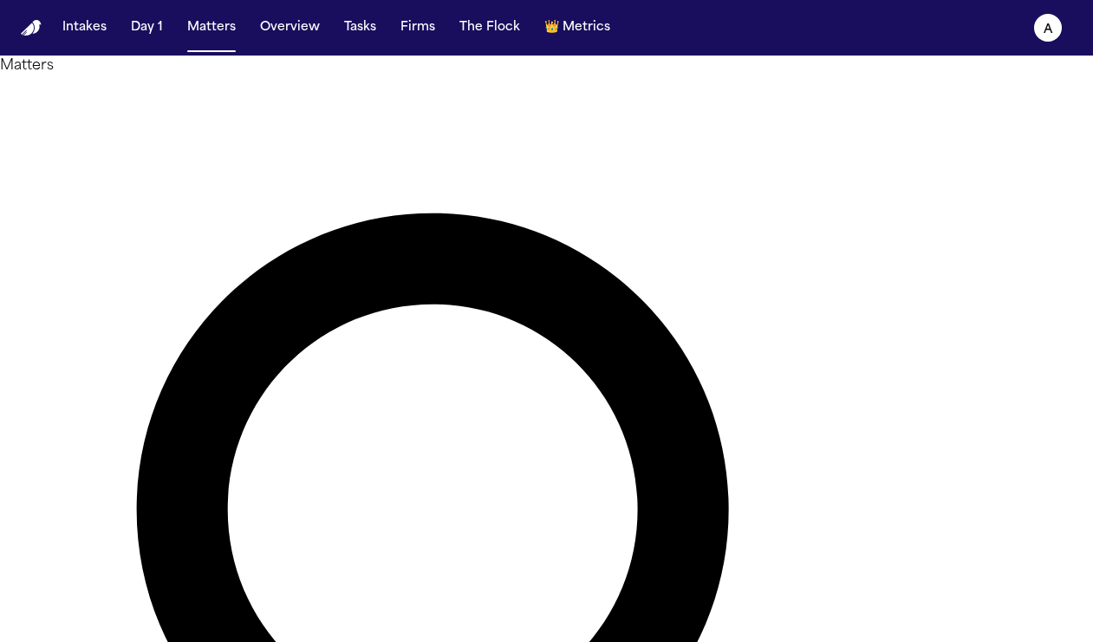
drag, startPoint x: 536, startPoint y: 101, endPoint x: 193, endPoint y: 101, distance: 342.5
click at [193, 101] on div "**********" at bounding box center [546, 633] width 1093 height 1156
type input "*******"
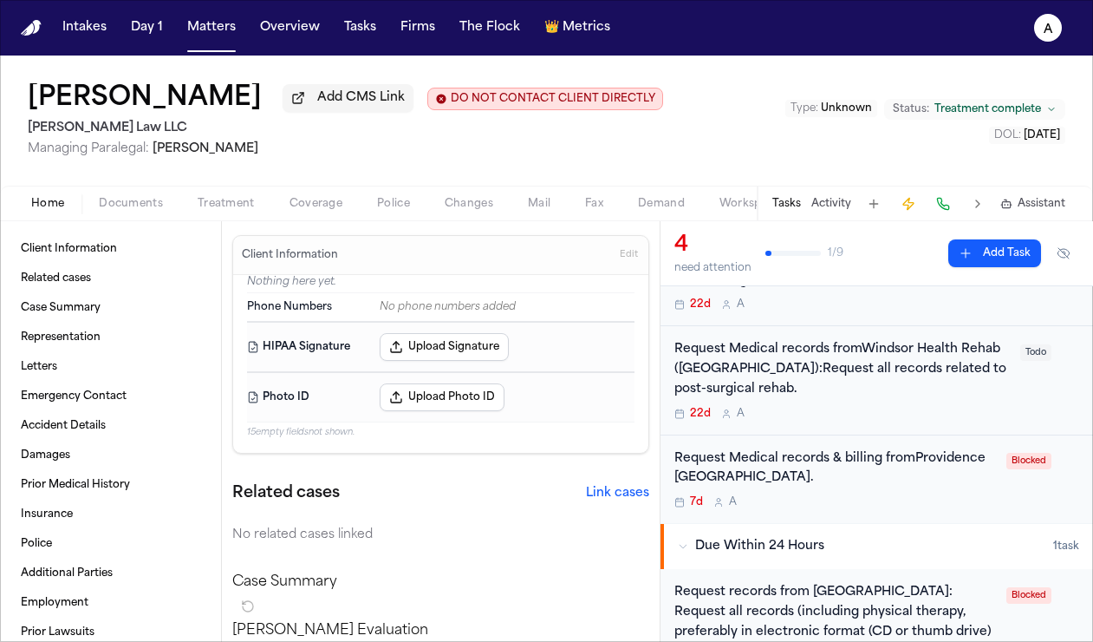
scroll to position [237, 0]
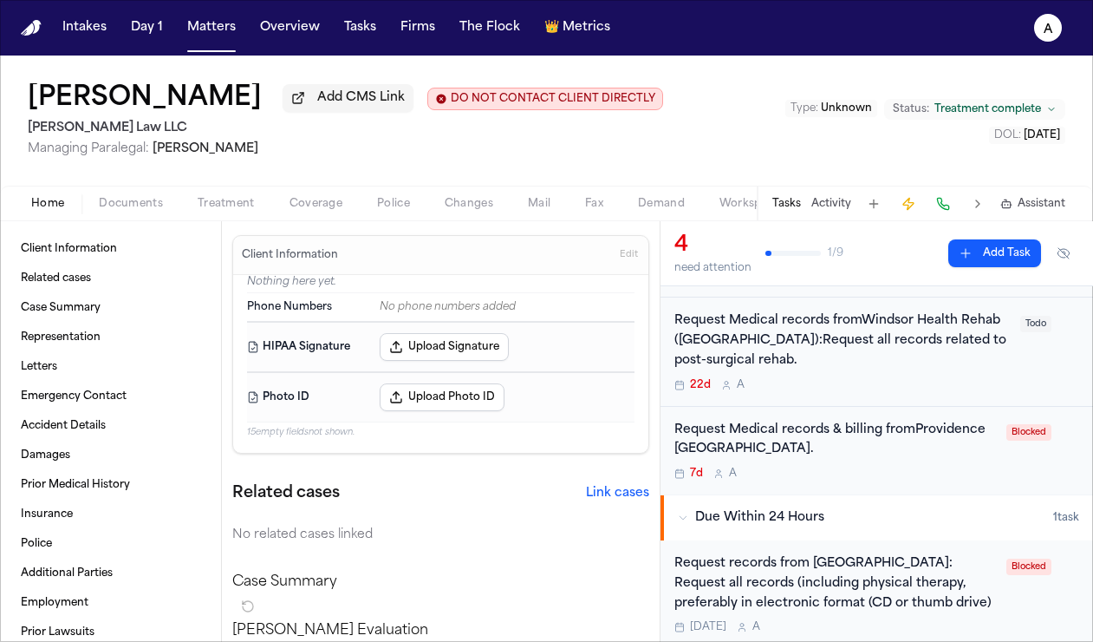
click at [872, 477] on div "7d A" at bounding box center [836, 473] width 322 height 14
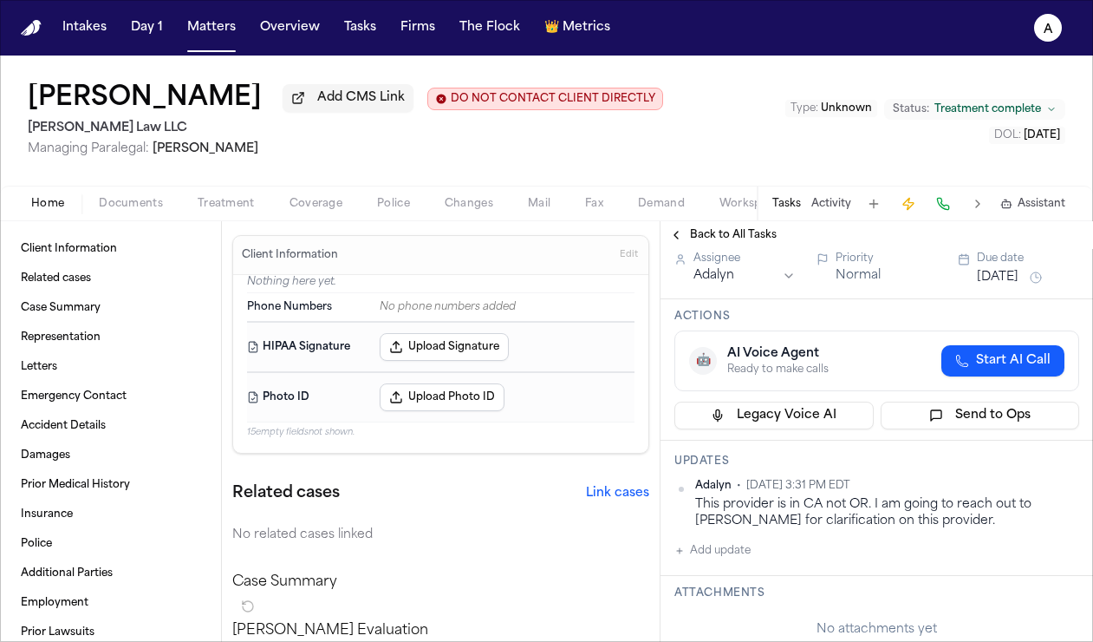
scroll to position [87, 0]
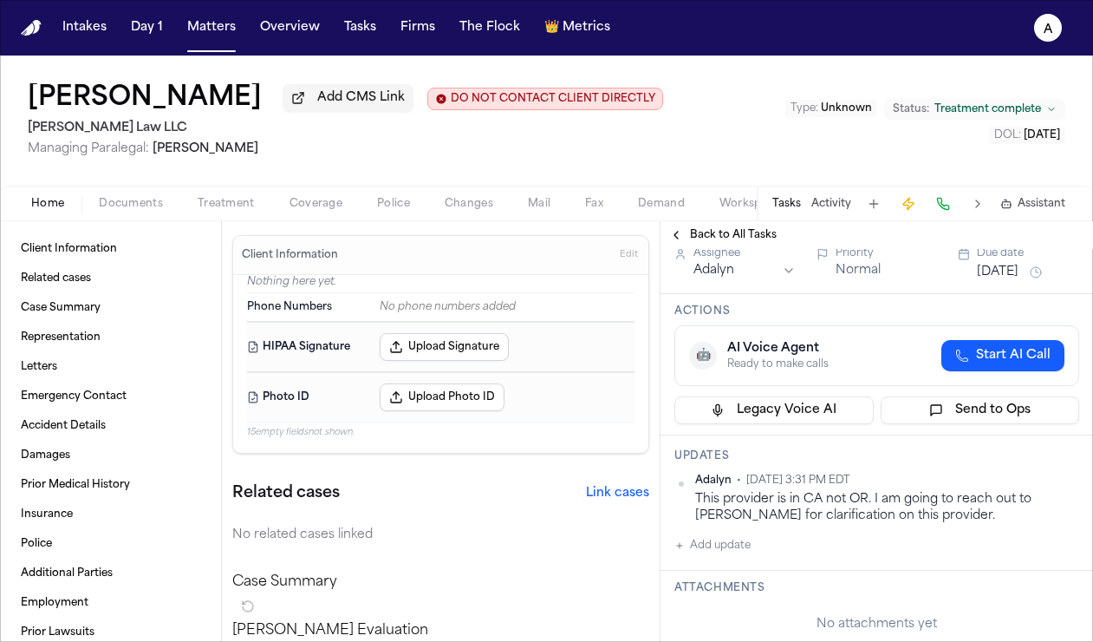
click at [700, 231] on span "Back to All Tasks" at bounding box center [733, 235] width 87 height 14
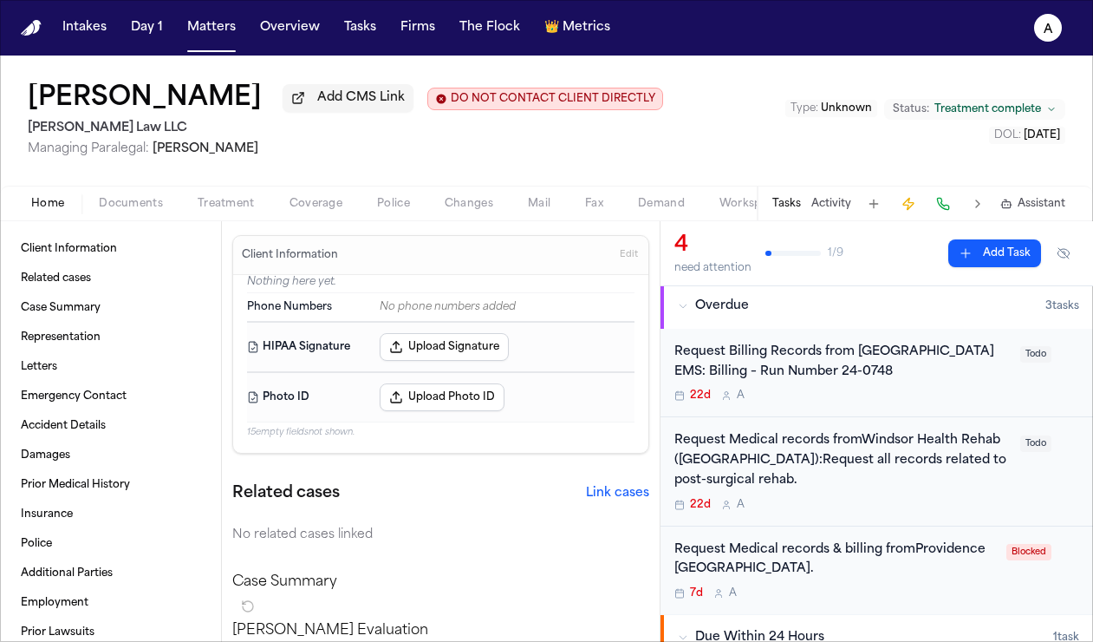
scroll to position [118, 0]
click at [878, 501] on div "22d A" at bounding box center [843, 504] width 336 height 14
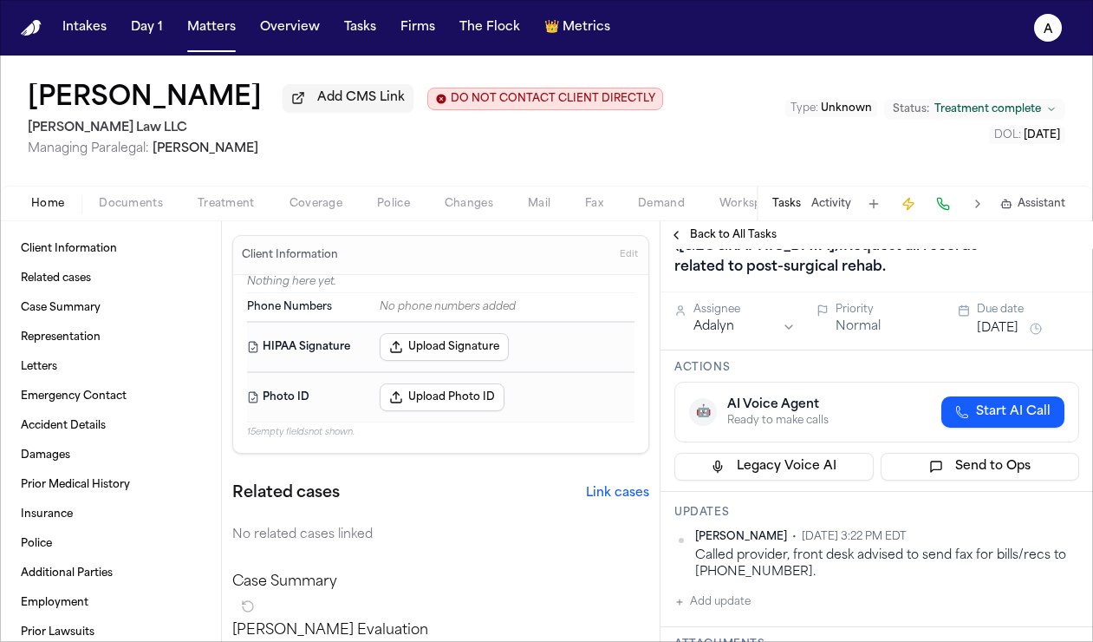
scroll to position [73, 0]
click at [800, 555] on div "Called provider, front desk advised to send fax for bills/recs to [PHONE_NUMBER…" at bounding box center [887, 563] width 384 height 34
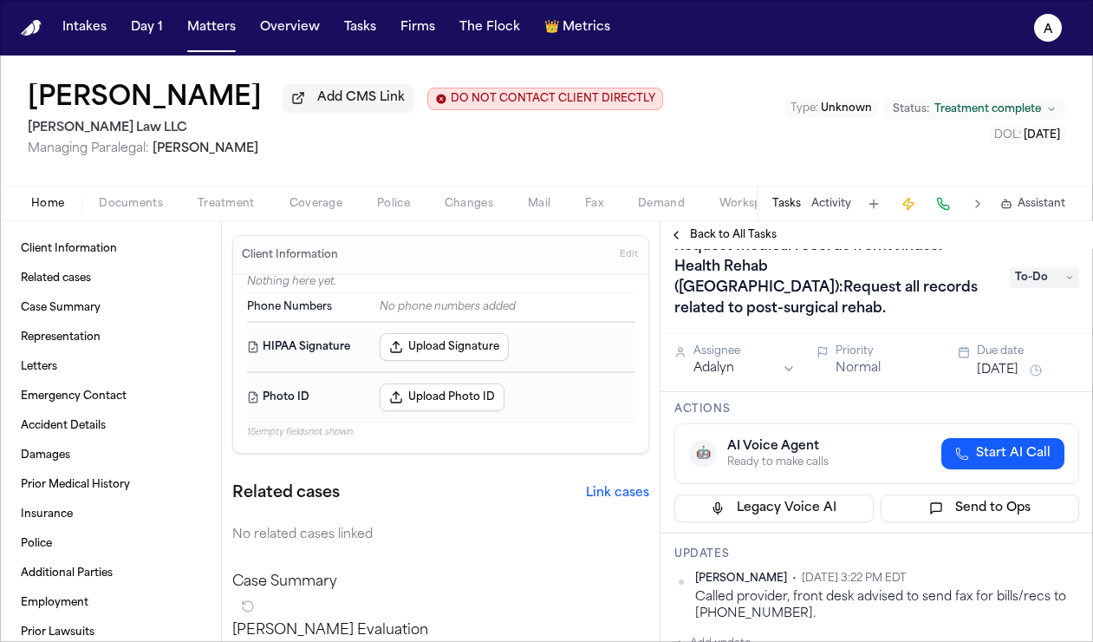
scroll to position [0, 0]
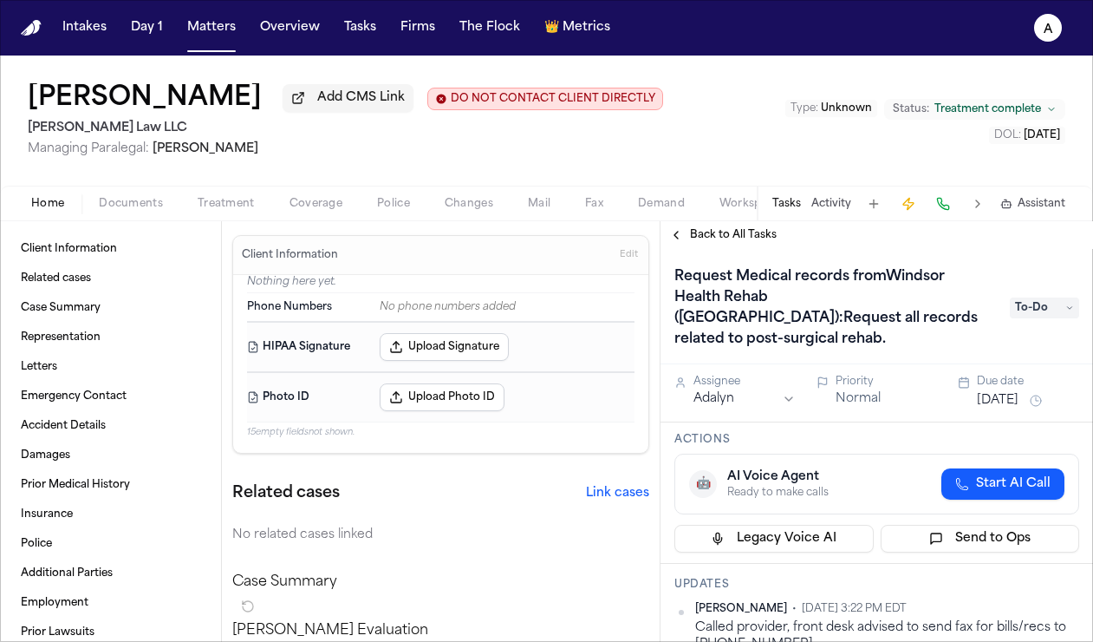
click at [751, 239] on span "Back to All Tasks" at bounding box center [733, 235] width 87 height 14
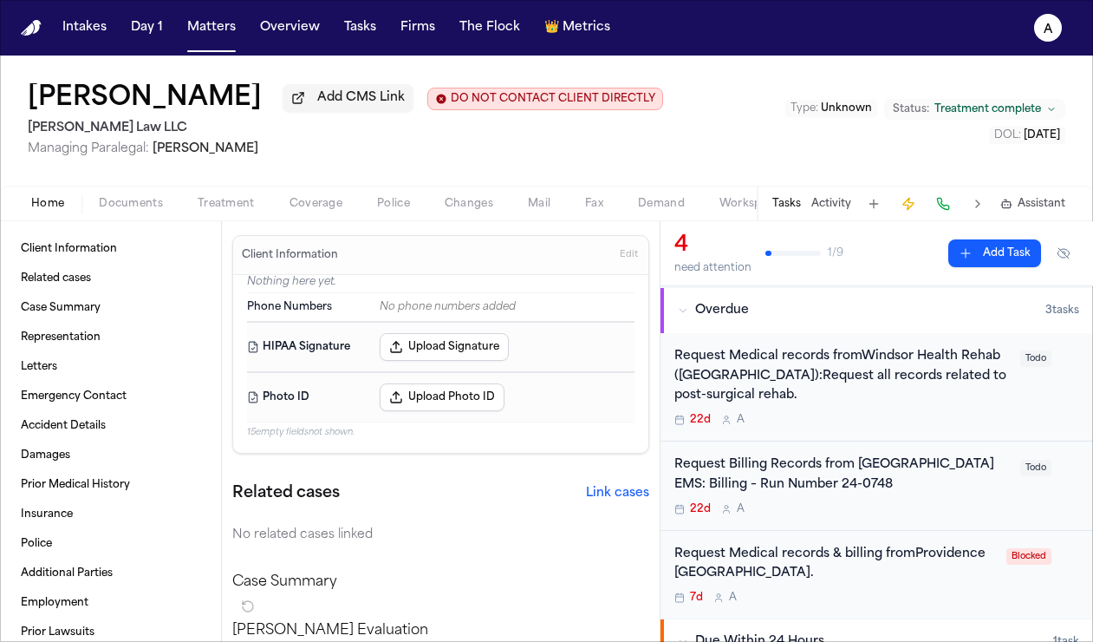
scroll to position [114, 0]
click at [987, 505] on div "22d A" at bounding box center [843, 507] width 336 height 14
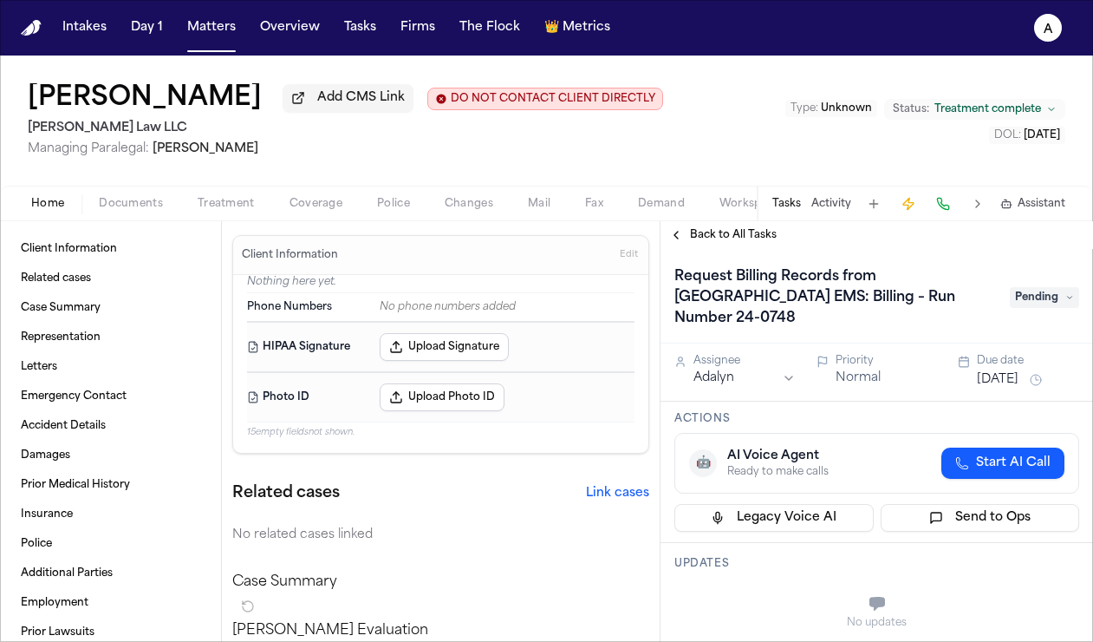
click at [748, 239] on span "Back to All Tasks" at bounding box center [733, 235] width 87 height 14
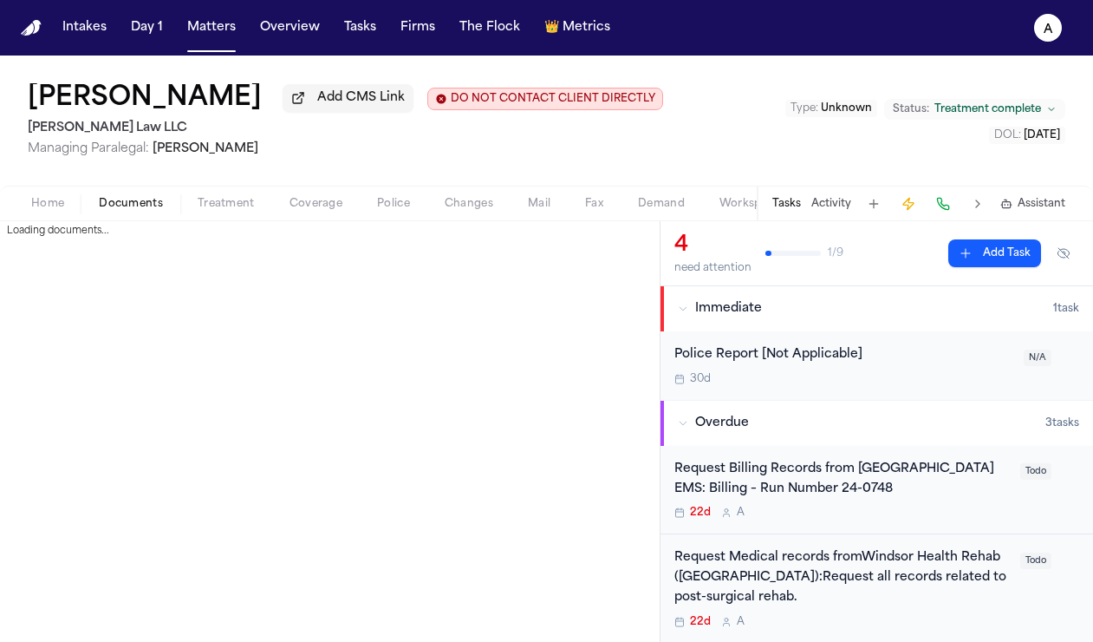
click at [147, 201] on span "Documents" at bounding box center [131, 204] width 64 height 14
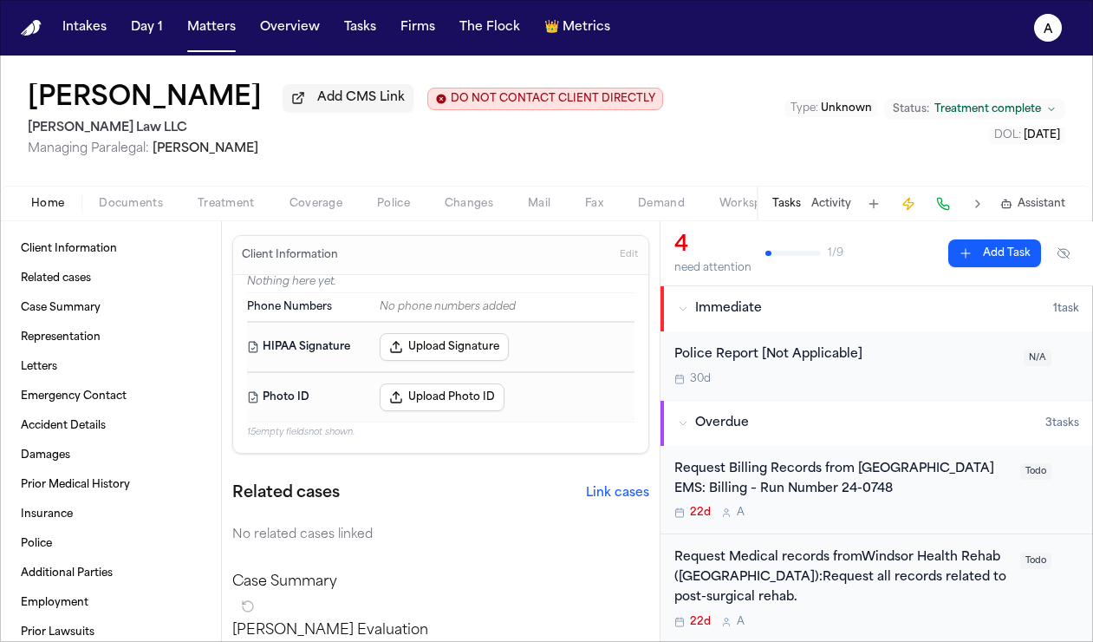
click at [61, 206] on span "Home" at bounding box center [47, 204] width 33 height 14
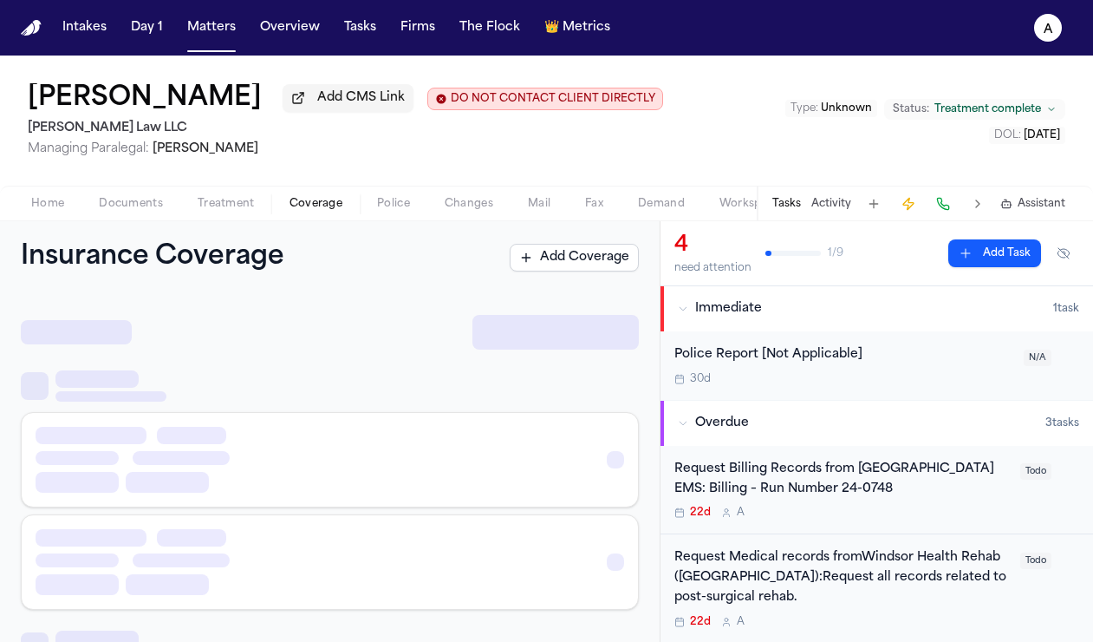
click at [318, 206] on span "Coverage" at bounding box center [316, 204] width 53 height 14
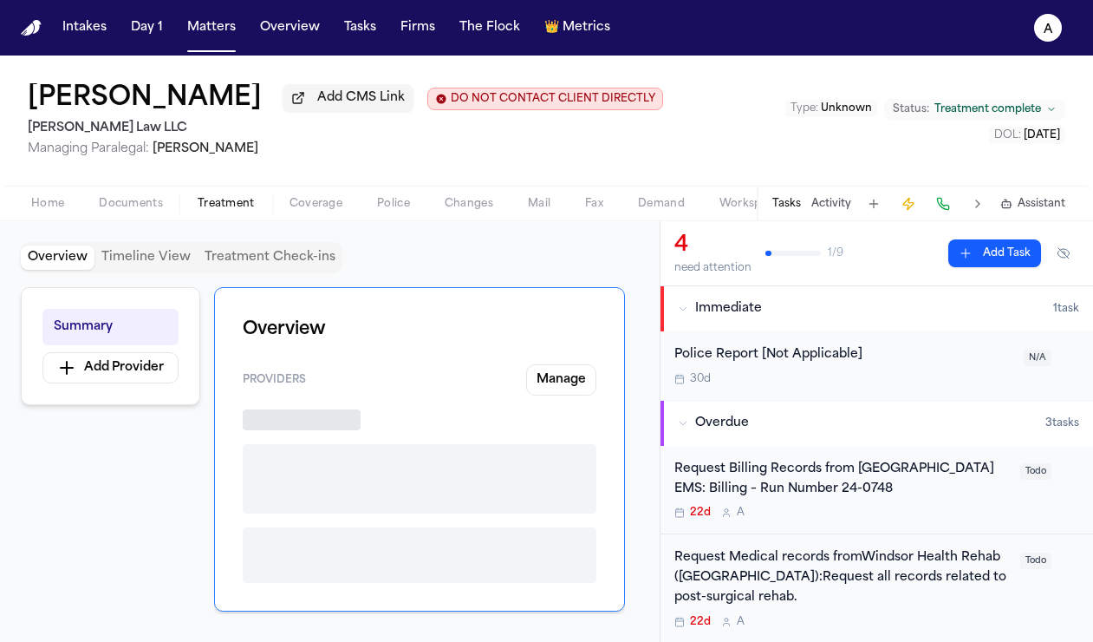
click at [238, 208] on span "Treatment" at bounding box center [226, 204] width 57 height 14
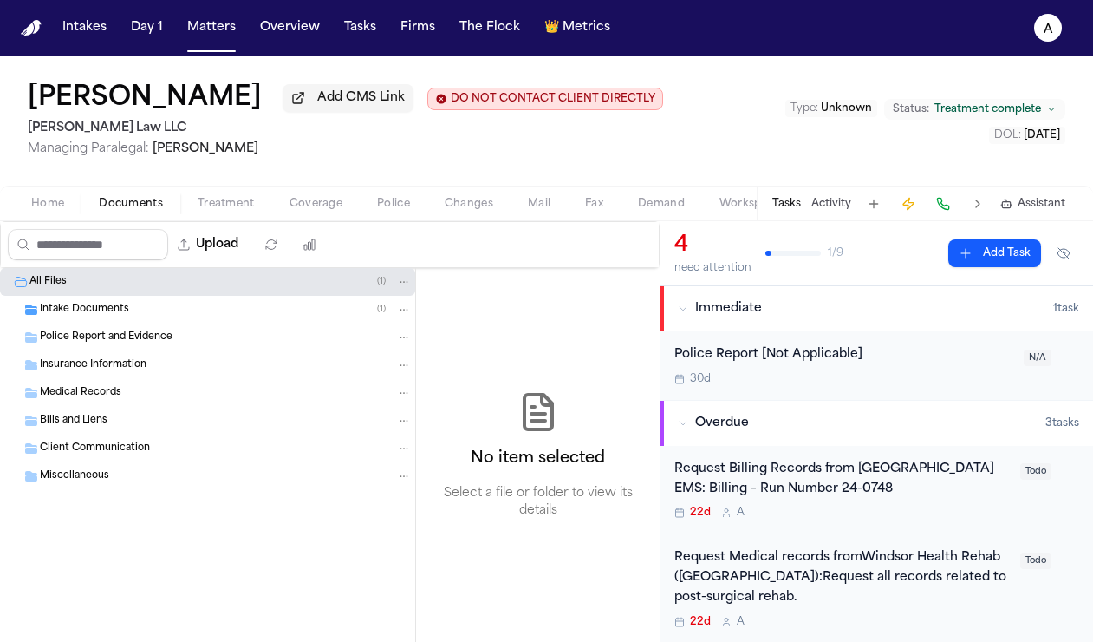
click at [121, 207] on span "Documents" at bounding box center [131, 204] width 64 height 14
click at [35, 204] on span "Home" at bounding box center [47, 204] width 33 height 14
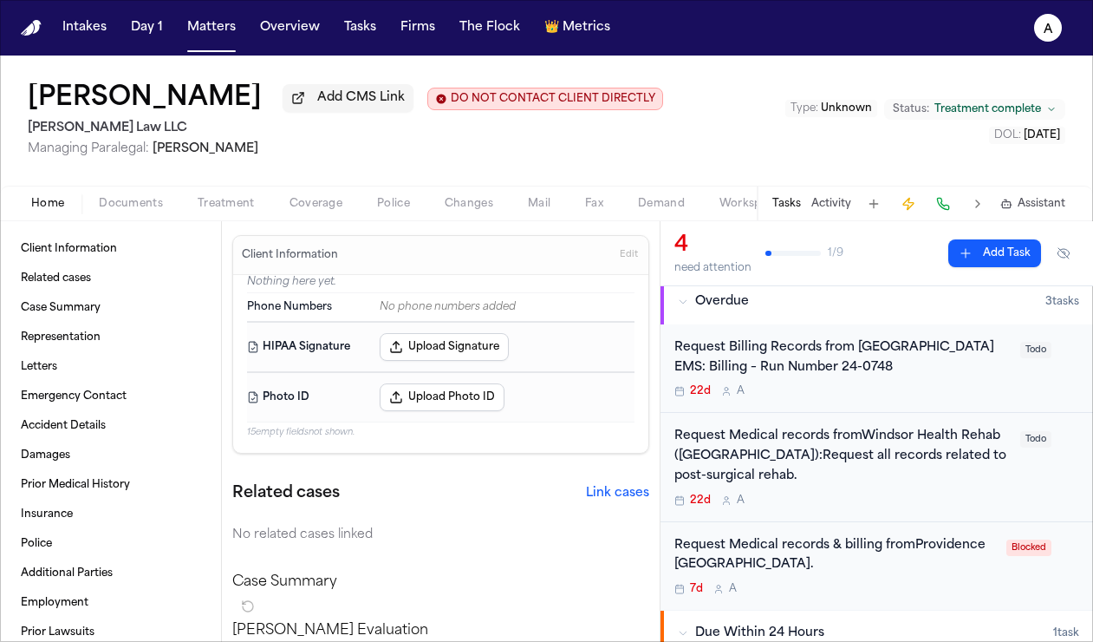
scroll to position [161, 0]
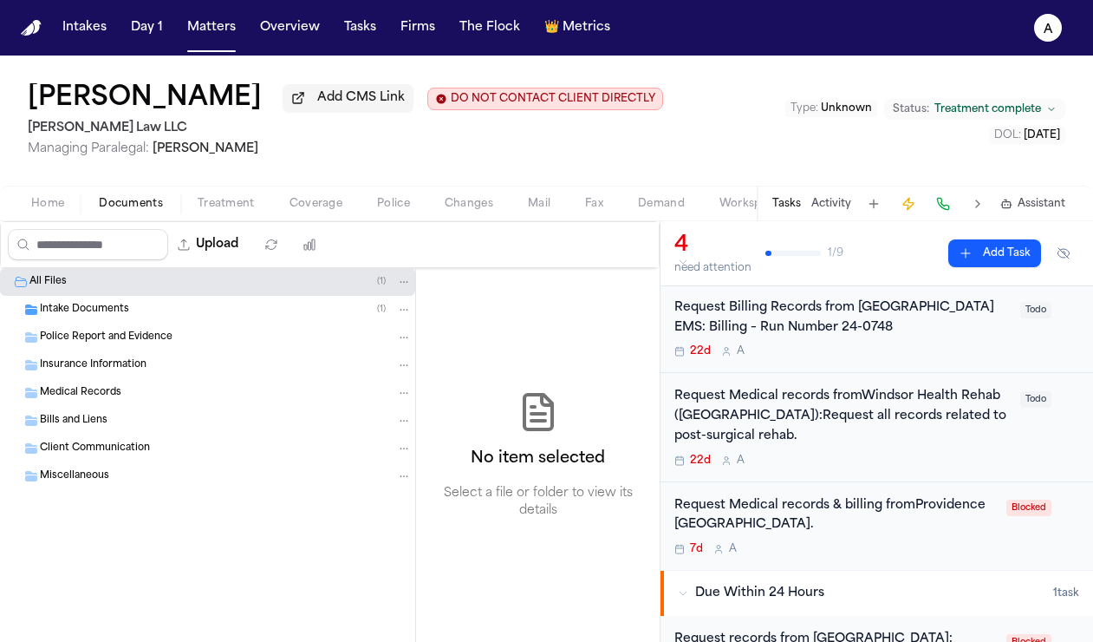
click at [138, 210] on span "Documents" at bounding box center [131, 204] width 64 height 14
click at [110, 315] on span "Intake Documents" at bounding box center [84, 310] width 89 height 15
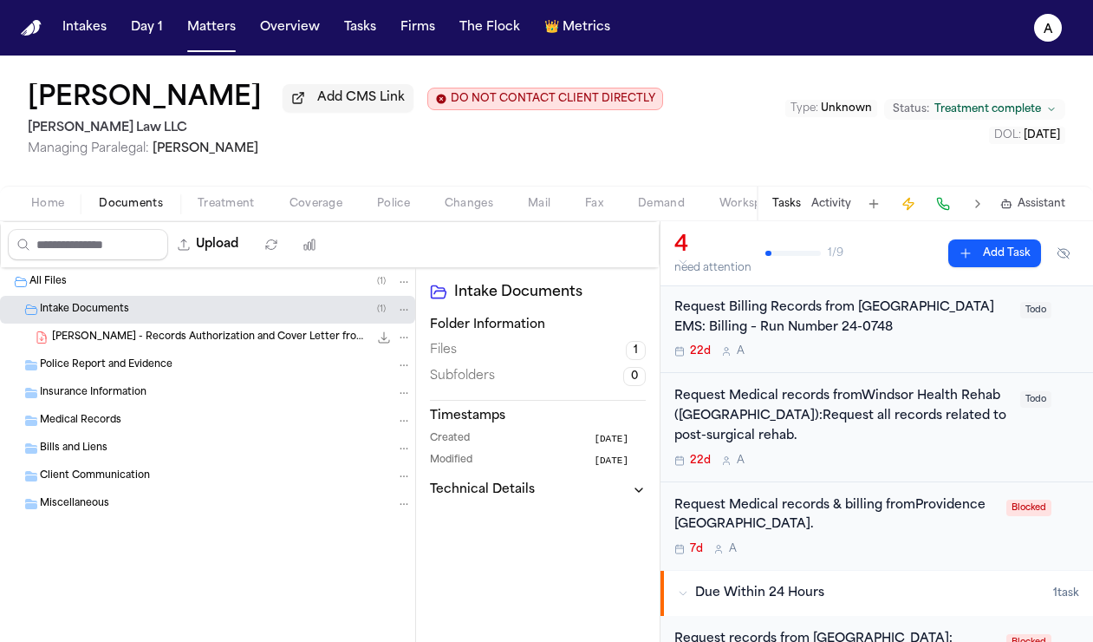
click at [234, 344] on span "[PERSON_NAME] - Records Authorization and Cover Letter from [PERSON_NAME] Law -…" at bounding box center [210, 337] width 316 height 15
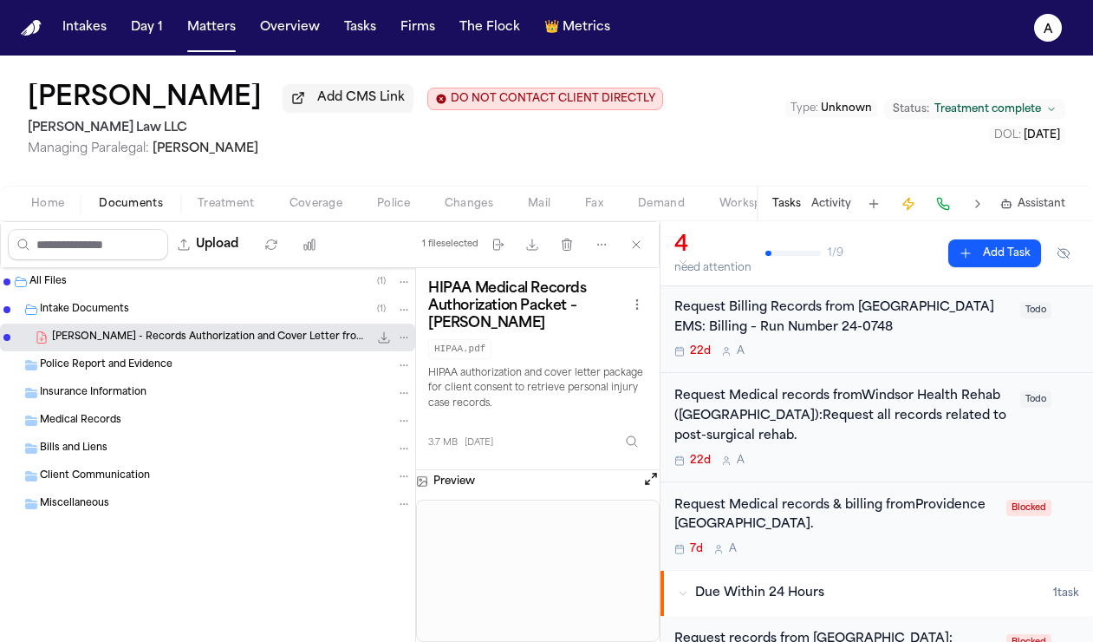
click at [384, 331] on div "[PERSON_NAME] - Records Authorization and Cover Letter from [PERSON_NAME] Law -…" at bounding box center [207, 337] width 415 height 28
click at [384, 343] on icon "File: P. Strum - Records Authorization and Cover Letter from Morse Law - 7.28.25" at bounding box center [384, 337] width 11 height 11
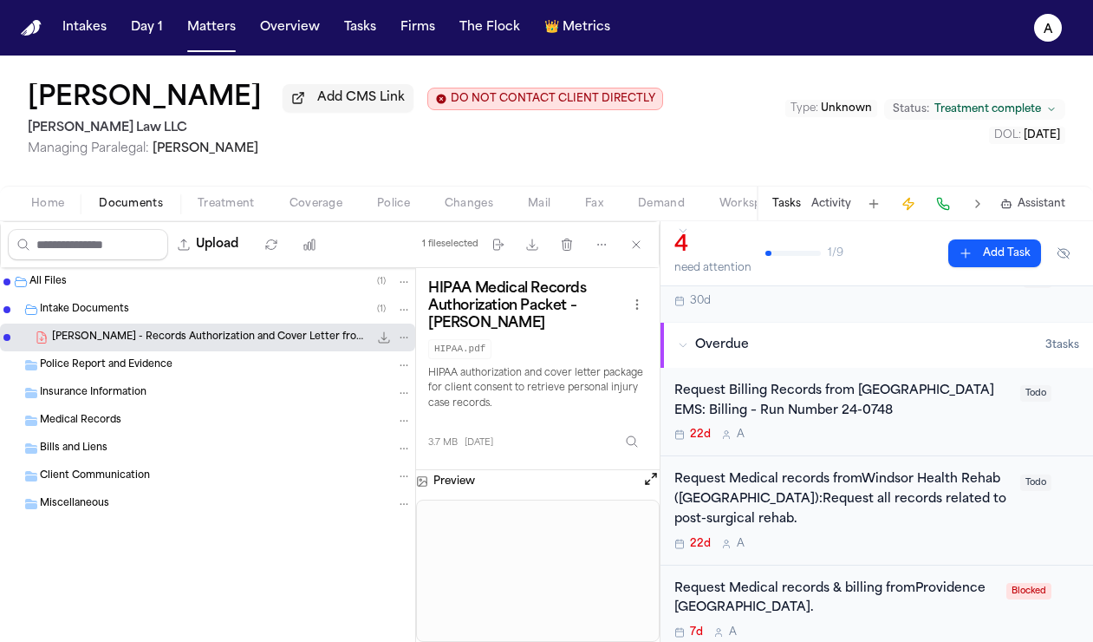
scroll to position [71, 0]
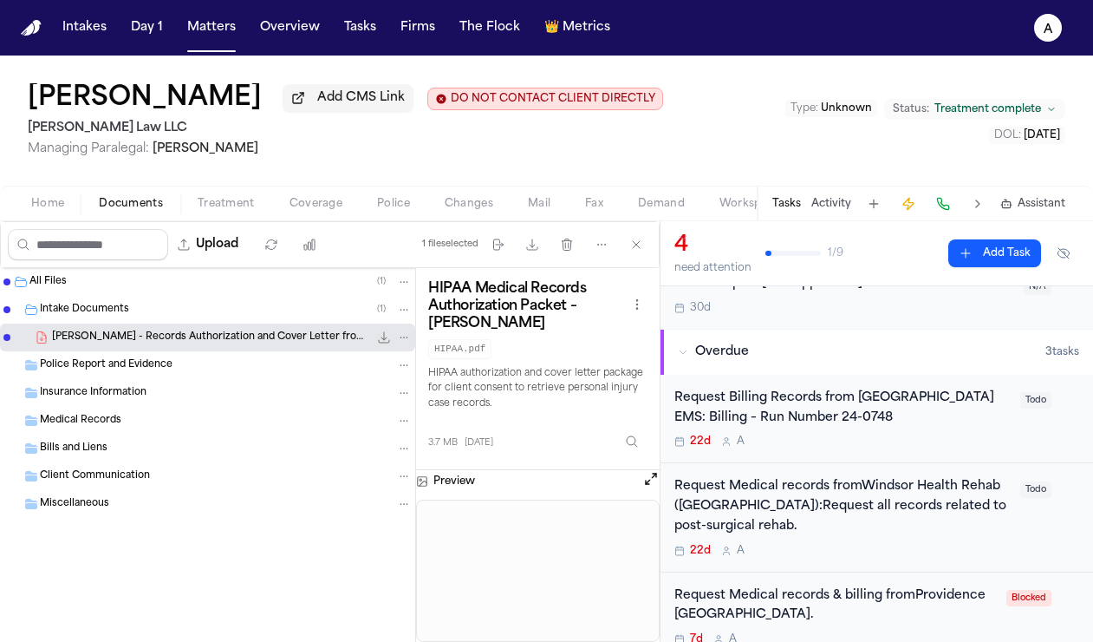
click at [920, 448] on div "22d A" at bounding box center [843, 441] width 336 height 14
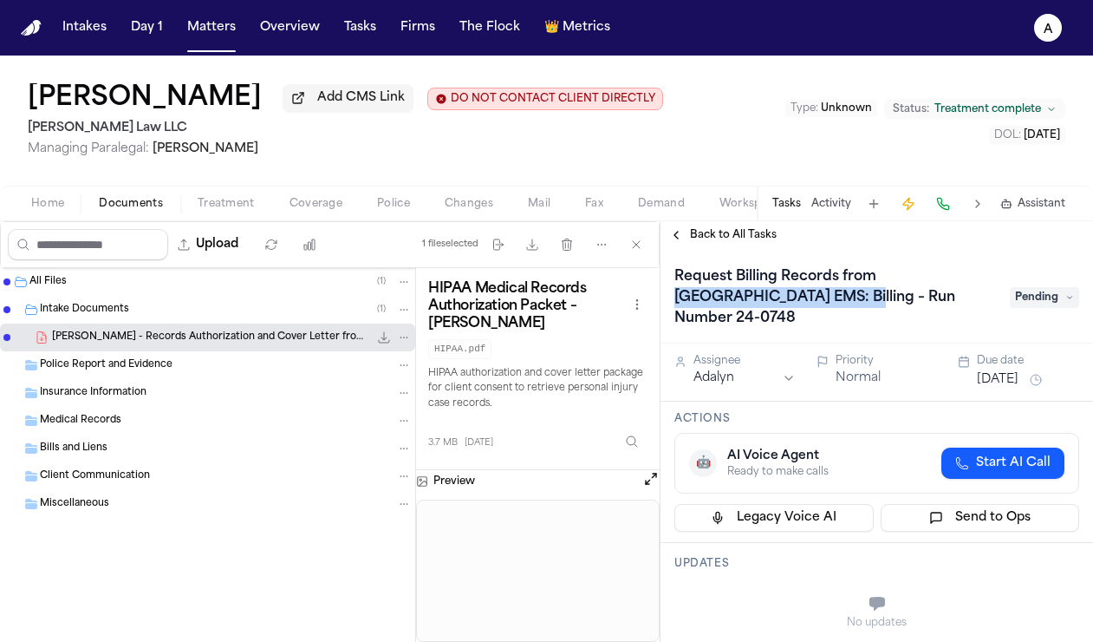
drag, startPoint x: 880, startPoint y: 281, endPoint x: 801, endPoint y: 306, distance: 82.8
click at [801, 306] on h1 "Request Billing Records from [GEOGRAPHIC_DATA] EMS: Billing – Run Number 24-0748" at bounding box center [834, 297] width 332 height 69
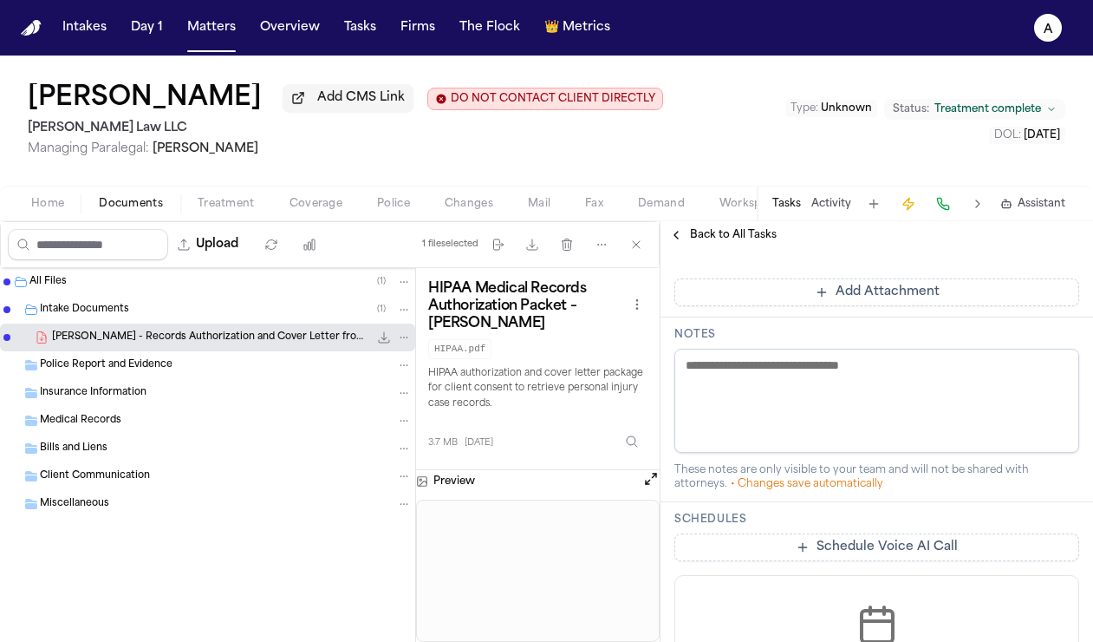
scroll to position [505, 0]
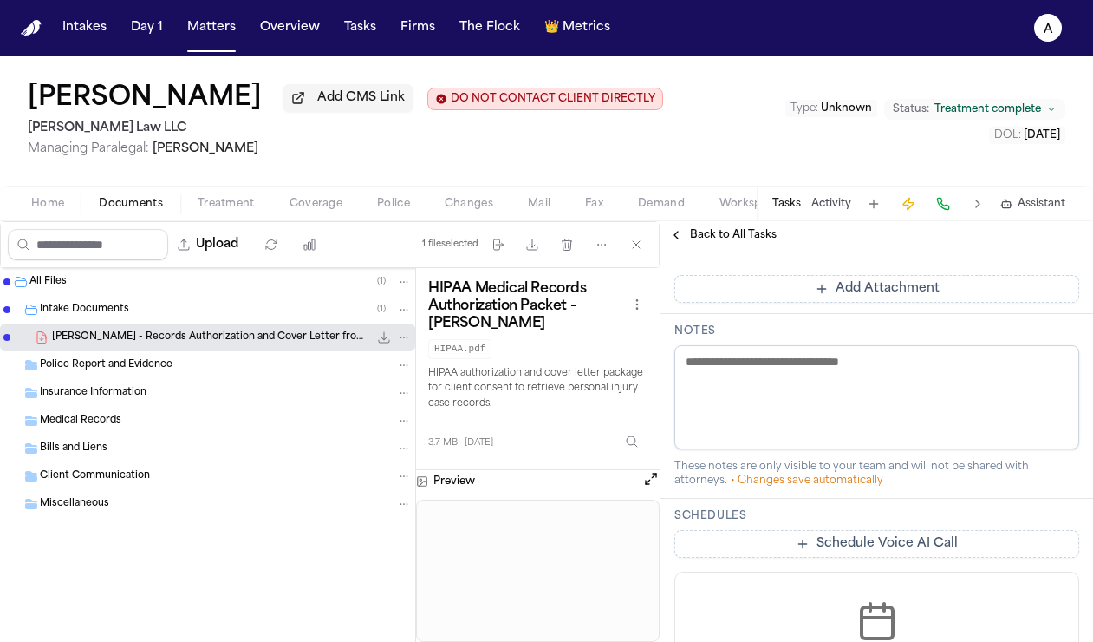
click at [739, 232] on span "Back to All Tasks" at bounding box center [733, 235] width 87 height 14
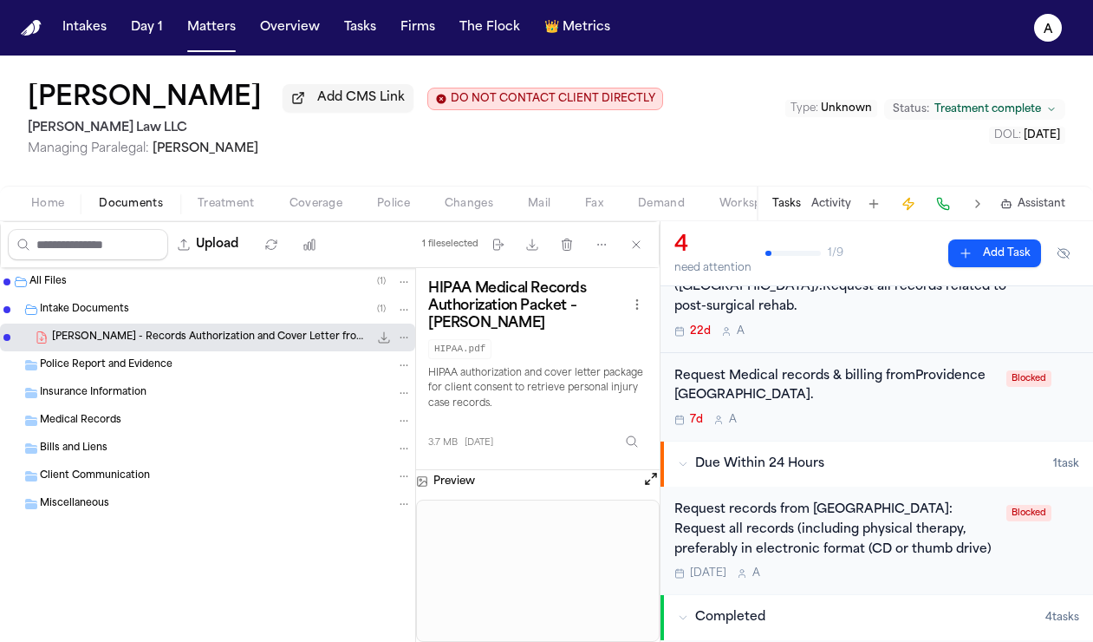
scroll to position [297, 0]
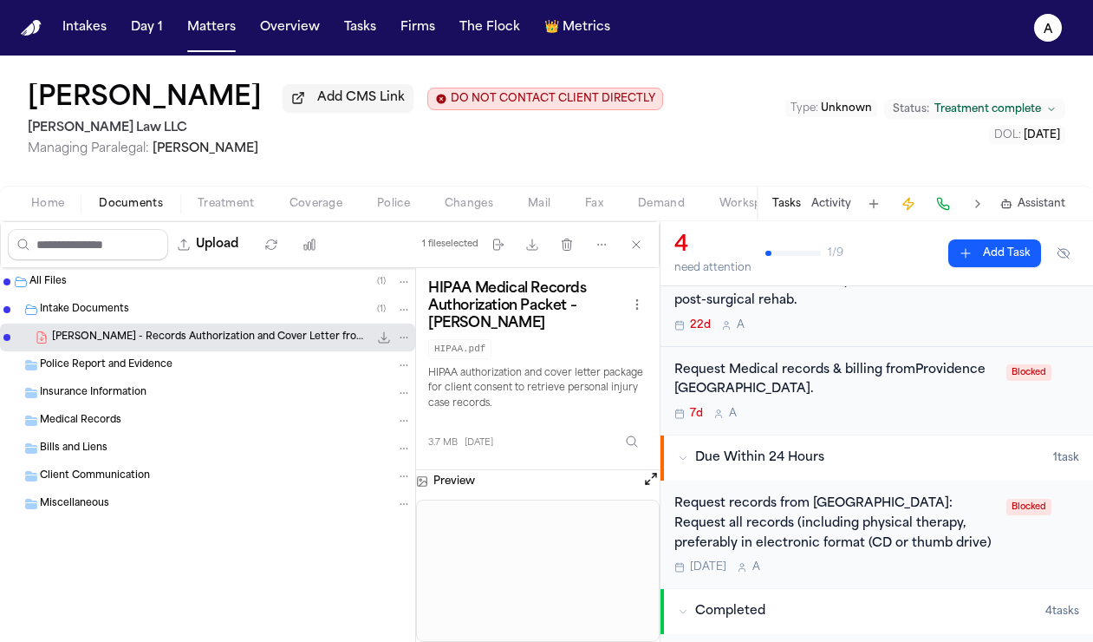
click at [987, 552] on div "Request records from [GEOGRAPHIC_DATA]: Request all records (including physical…" at bounding box center [877, 534] width 405 height 80
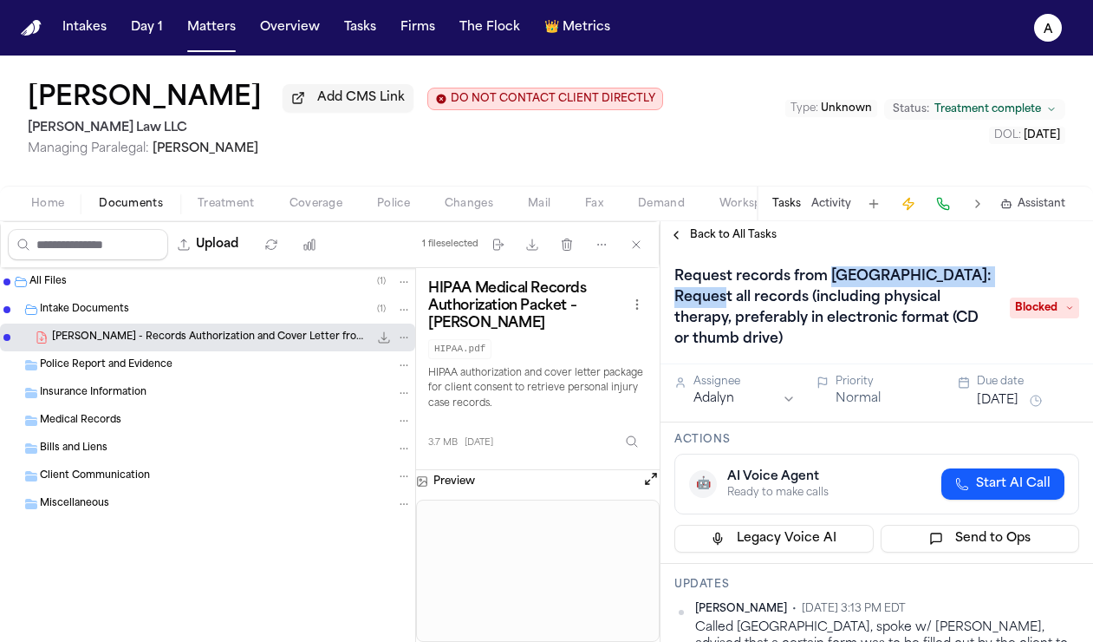
drag, startPoint x: 730, startPoint y: 306, endPoint x: 831, endPoint y: 279, distance: 104.1
click at [831, 279] on h1 "Request records from [GEOGRAPHIC_DATA]: Request all records (including physical…" at bounding box center [834, 308] width 332 height 90
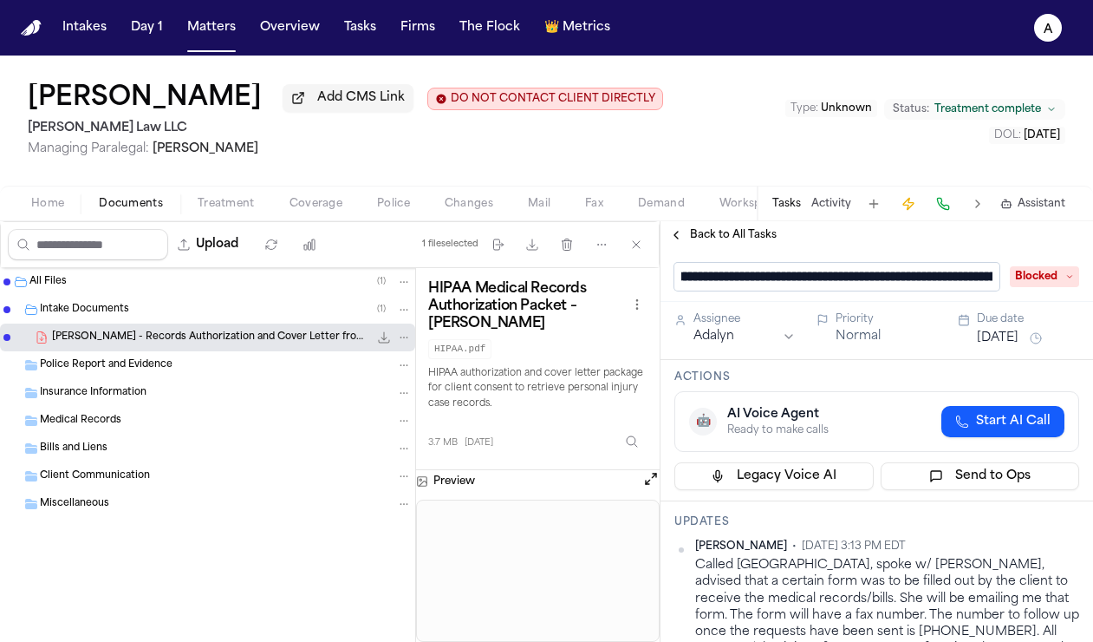
scroll to position [1, 86]
drag, startPoint x: 750, startPoint y: 283, endPoint x: 942, endPoint y: 283, distance: 191.6
click at [942, 283] on input "**********" at bounding box center [837, 277] width 325 height 28
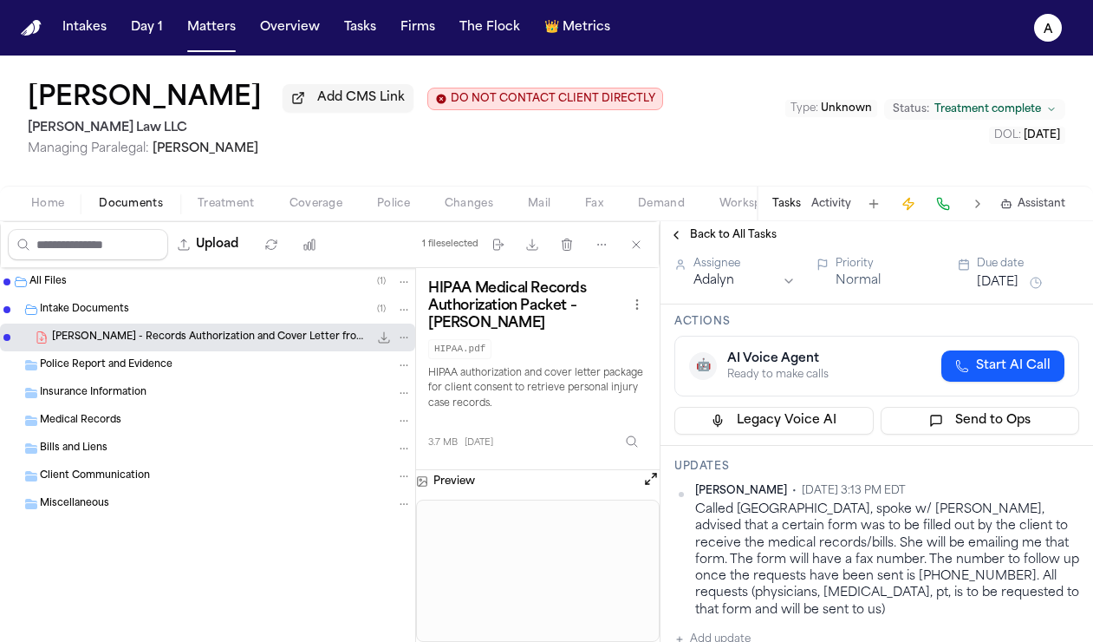
scroll to position [149, 0]
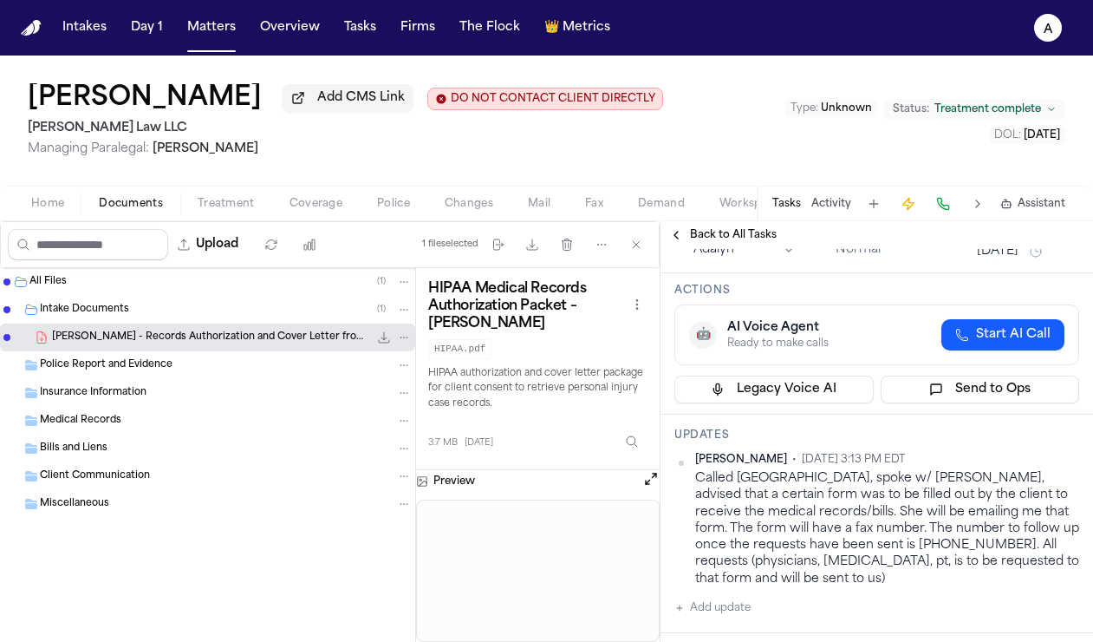
click at [726, 614] on button "Add update" at bounding box center [713, 607] width 76 height 21
click at [734, 617] on textarea "Add your update" at bounding box center [887, 621] width 370 height 35
type textarea "*"
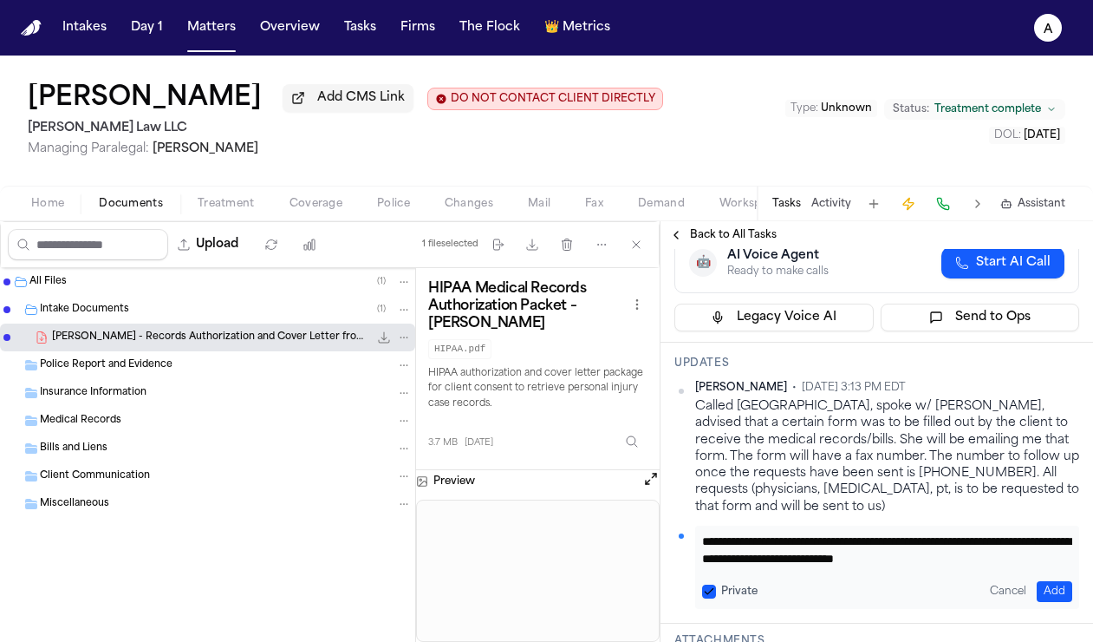
scroll to position [0, 0]
drag, startPoint x: 1024, startPoint y: 561, endPoint x: 680, endPoint y: 540, distance: 344.8
click at [680, 540] on div "**********" at bounding box center [877, 566] width 405 height 83
type textarea "**********"
click at [708, 590] on button "Private" at bounding box center [709, 591] width 14 height 14
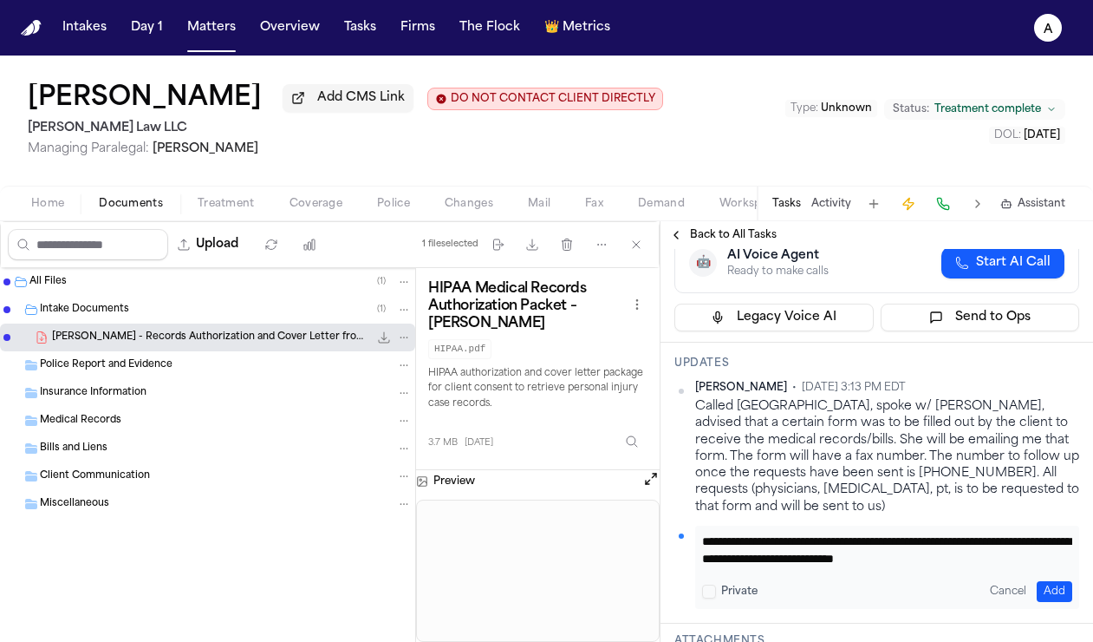
click at [987, 591] on button "Add" at bounding box center [1055, 591] width 36 height 21
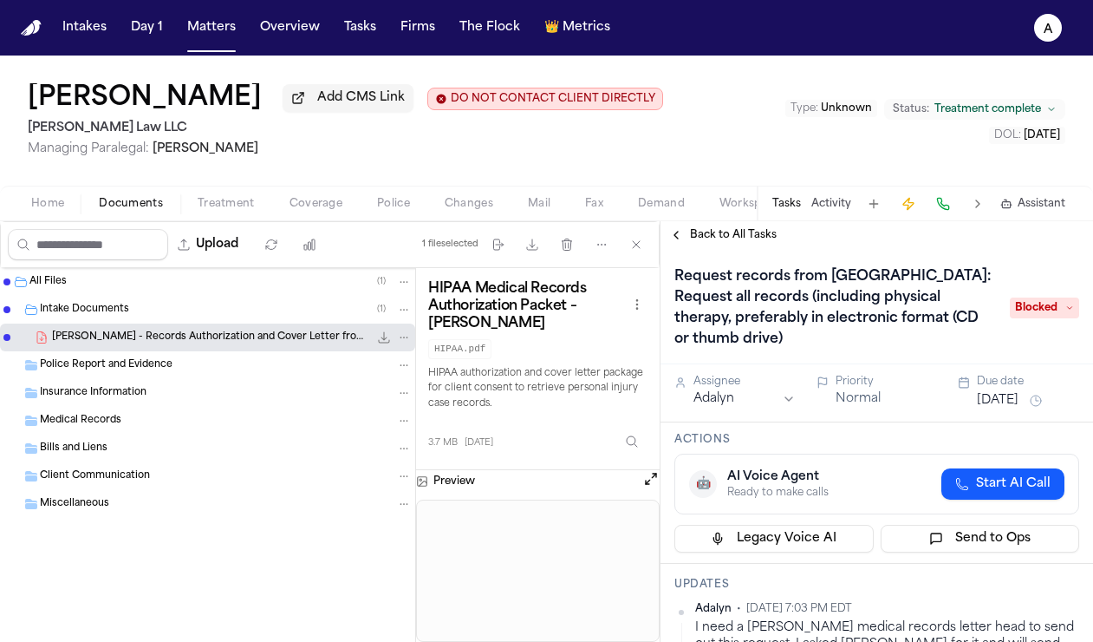
click at [745, 239] on span "Back to All Tasks" at bounding box center [733, 235] width 87 height 14
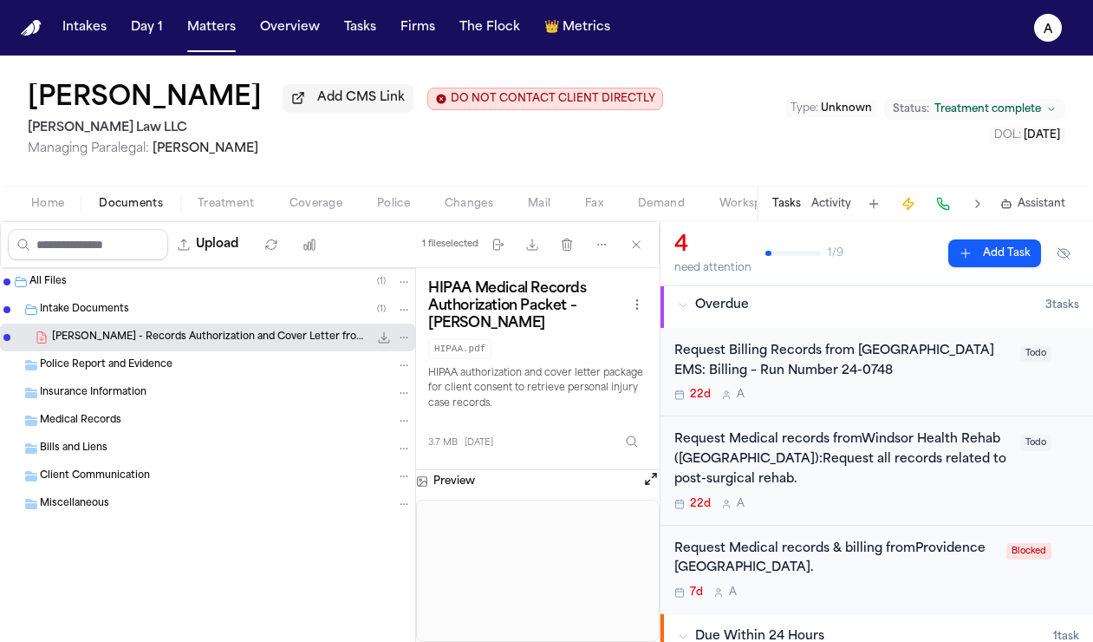
scroll to position [121, 0]
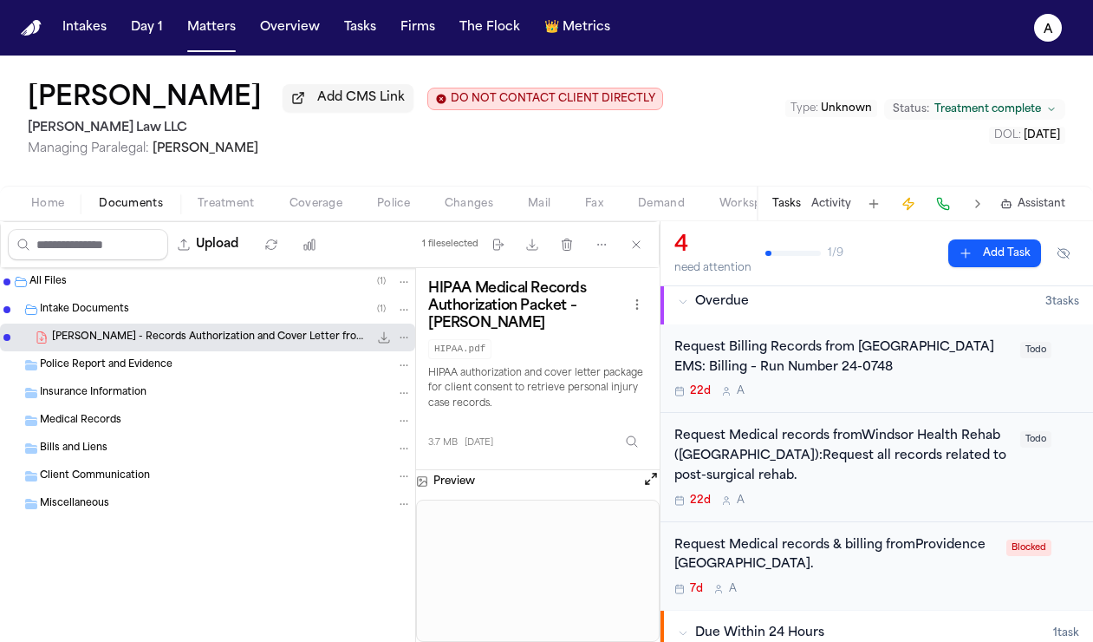
click at [975, 499] on div "22d A" at bounding box center [843, 500] width 336 height 14
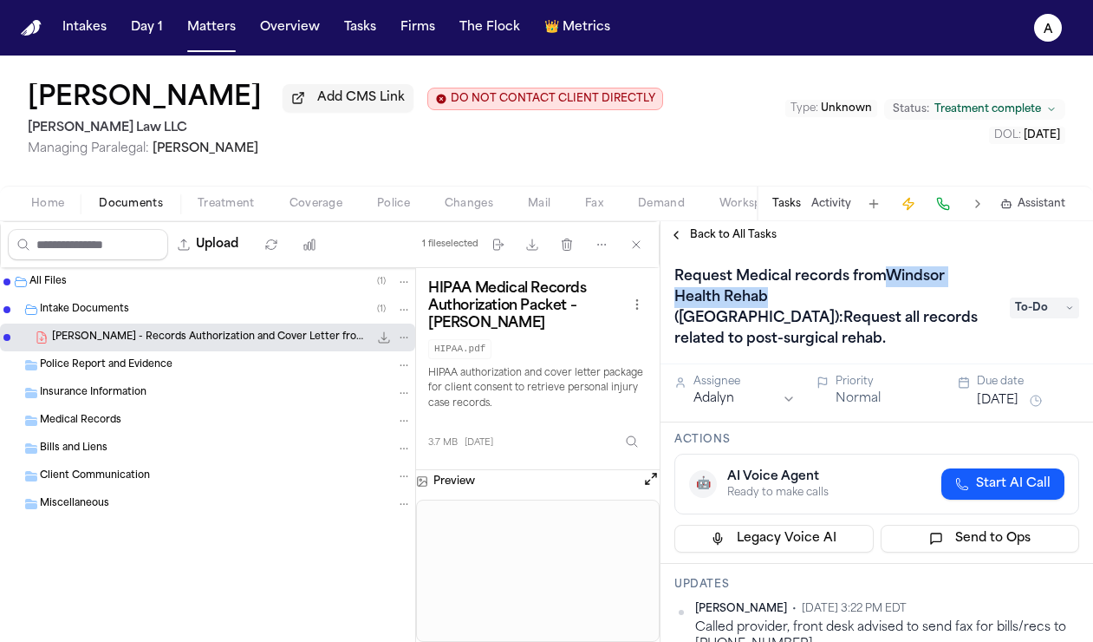
drag, startPoint x: 889, startPoint y: 284, endPoint x: 768, endPoint y: 306, distance: 122.4
click at [768, 306] on h1 "Request Medical records fromWindsor Health Rehab ([GEOGRAPHIC_DATA]):Request al…" at bounding box center [834, 308] width 332 height 90
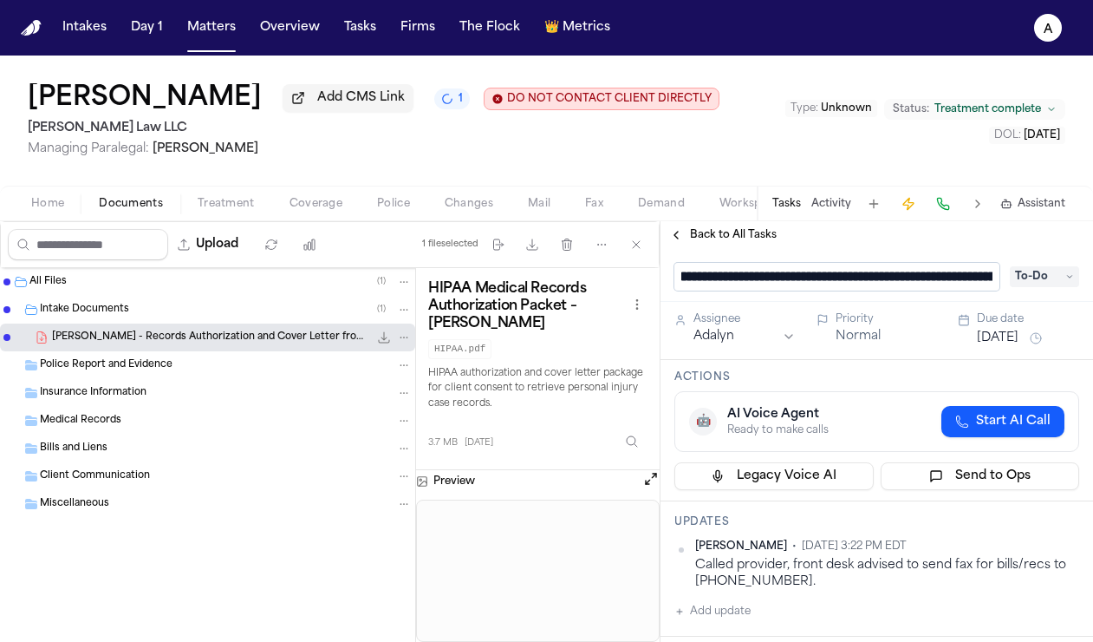
scroll to position [1, 37]
drag, startPoint x: 770, startPoint y: 281, endPoint x: 854, endPoint y: 282, distance: 84.1
click at [854, 282] on input "**********" at bounding box center [837, 277] width 325 height 28
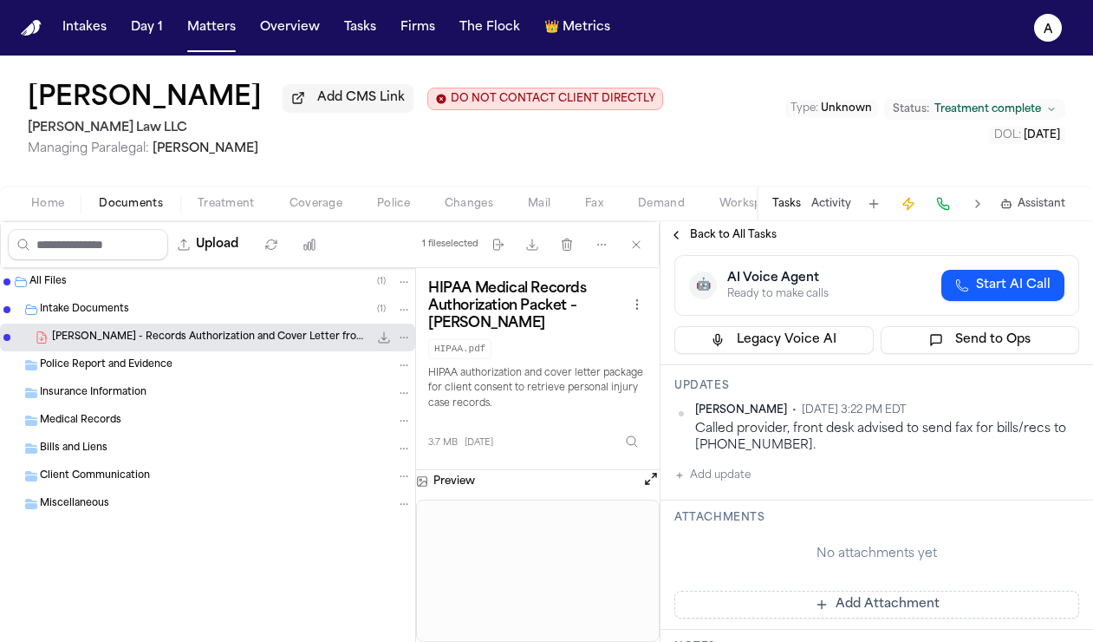
scroll to position [212, 0]
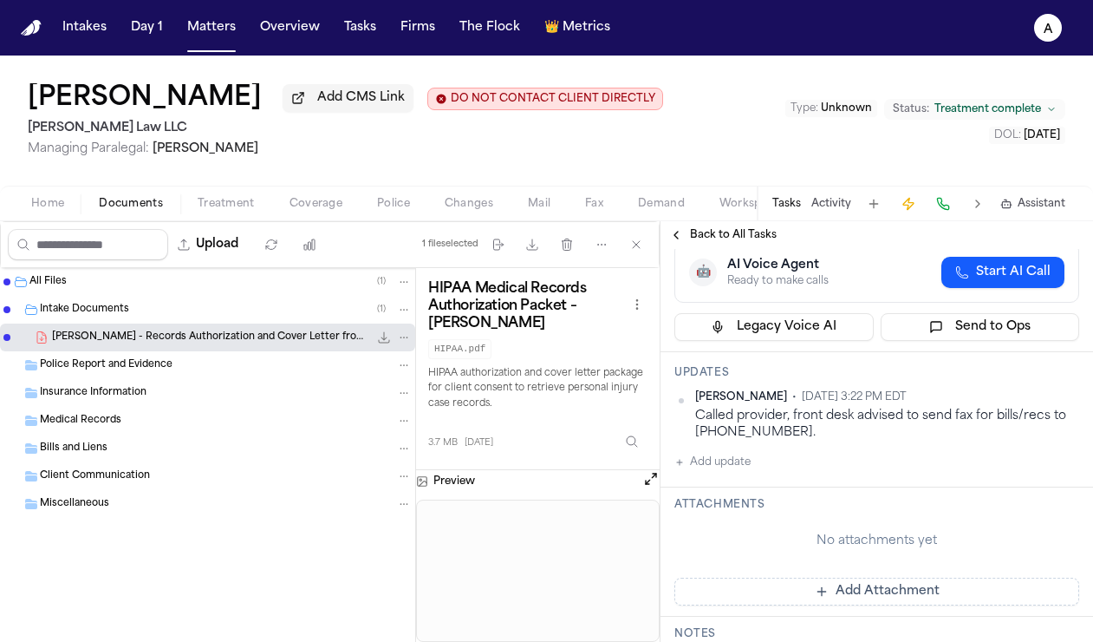
click at [750, 452] on button "Add update" at bounding box center [713, 462] width 76 height 21
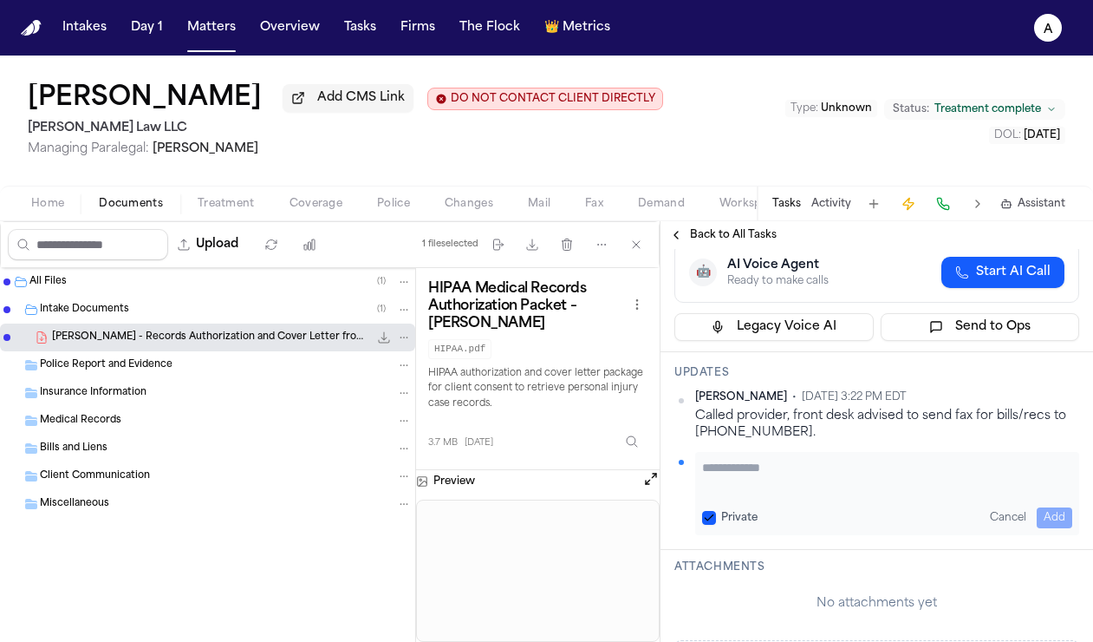
paste textarea "**********"
type textarea "**********"
click at [707, 511] on button "Private" at bounding box center [709, 518] width 14 height 14
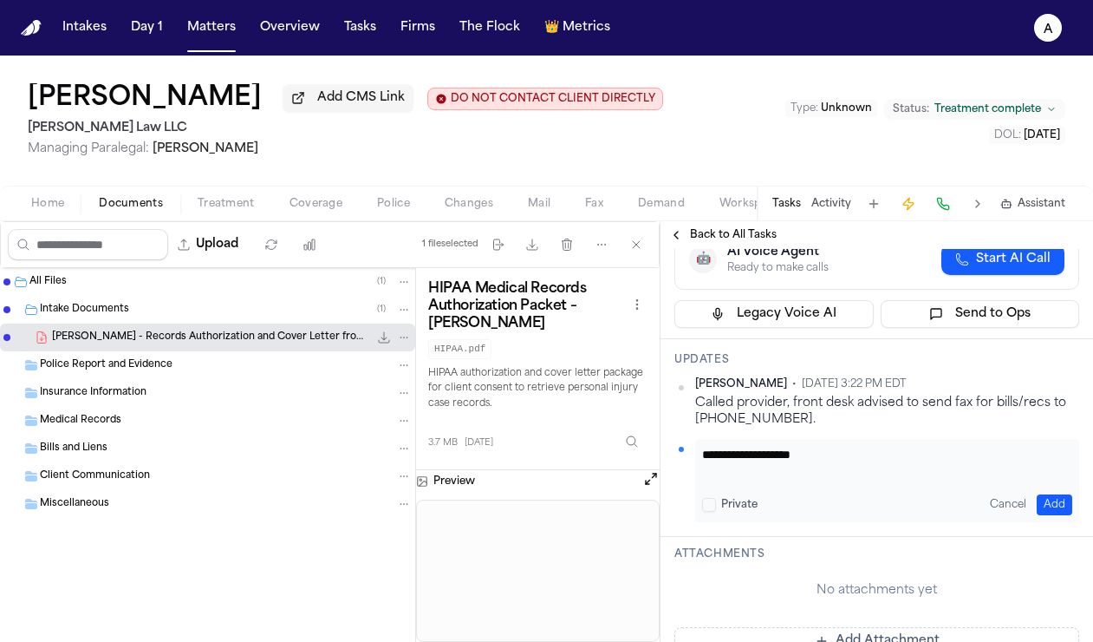
scroll to position [259, 0]
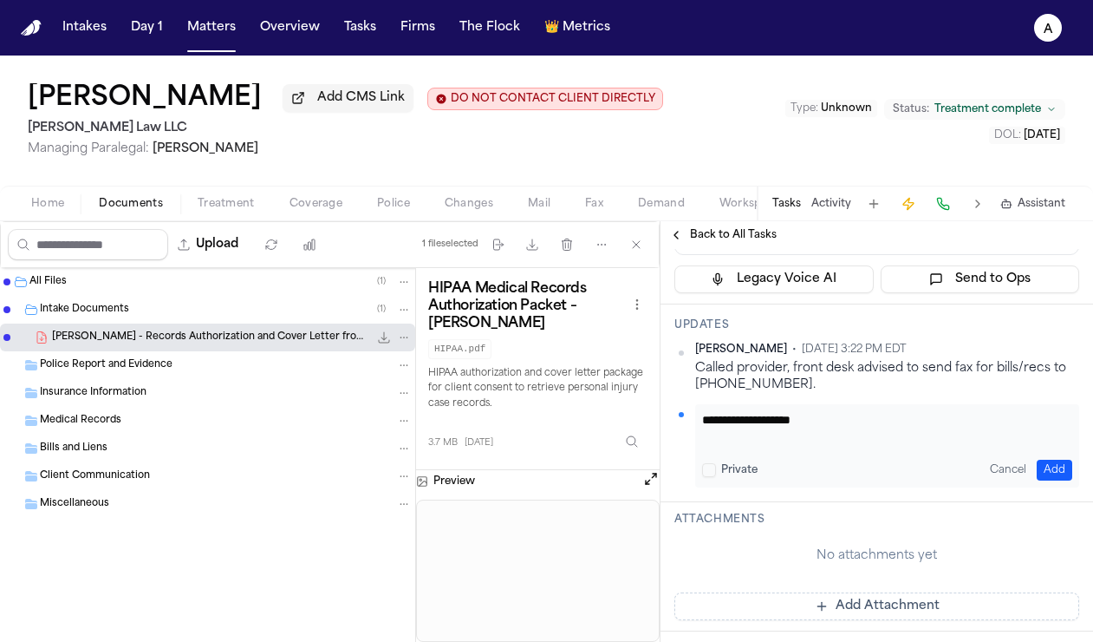
click at [730, 233] on span "Back to All Tasks" at bounding box center [733, 235] width 87 height 14
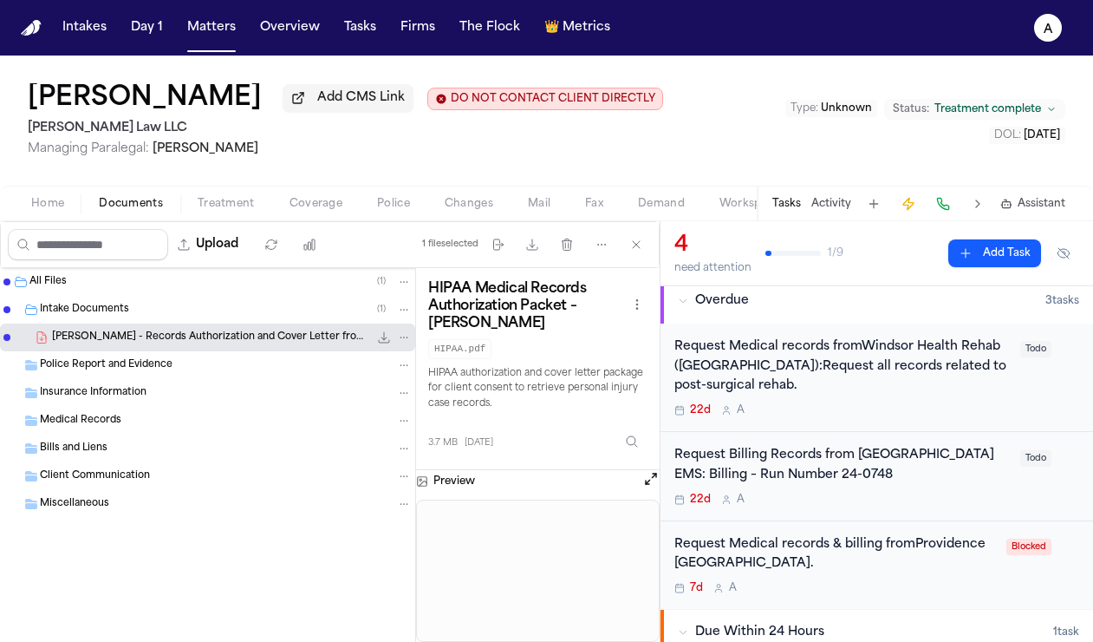
scroll to position [123, 0]
click at [849, 511] on div "Request Billing Records from [GEOGRAPHIC_DATA] EMS: Billing – Run Number 24-074…" at bounding box center [877, 475] width 433 height 89
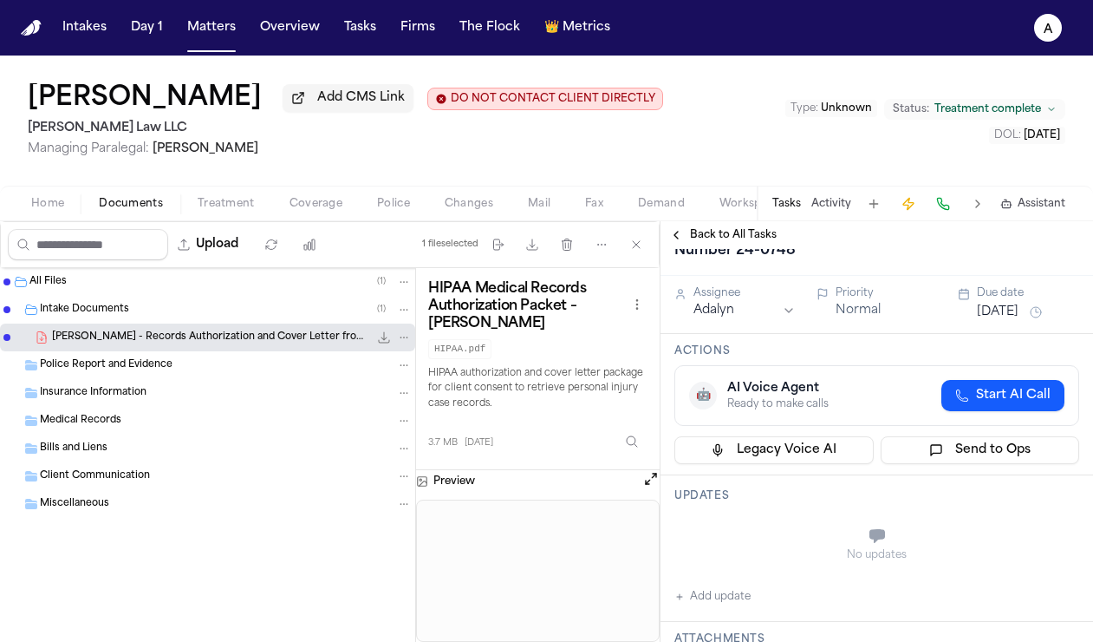
scroll to position [3, 0]
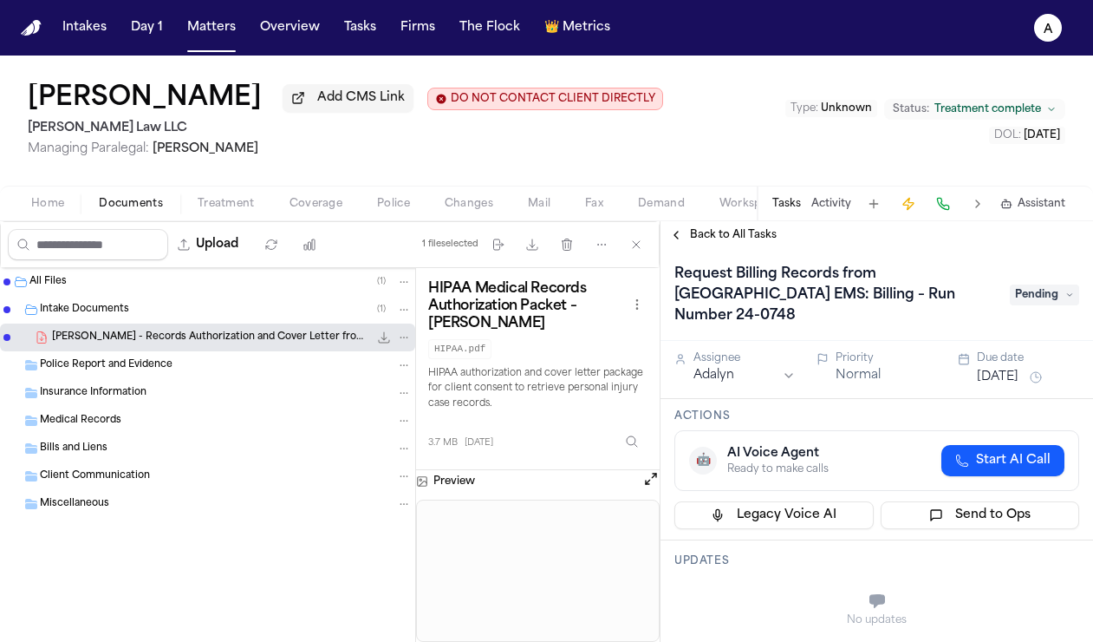
click at [751, 236] on span "Back to All Tasks" at bounding box center [733, 235] width 87 height 14
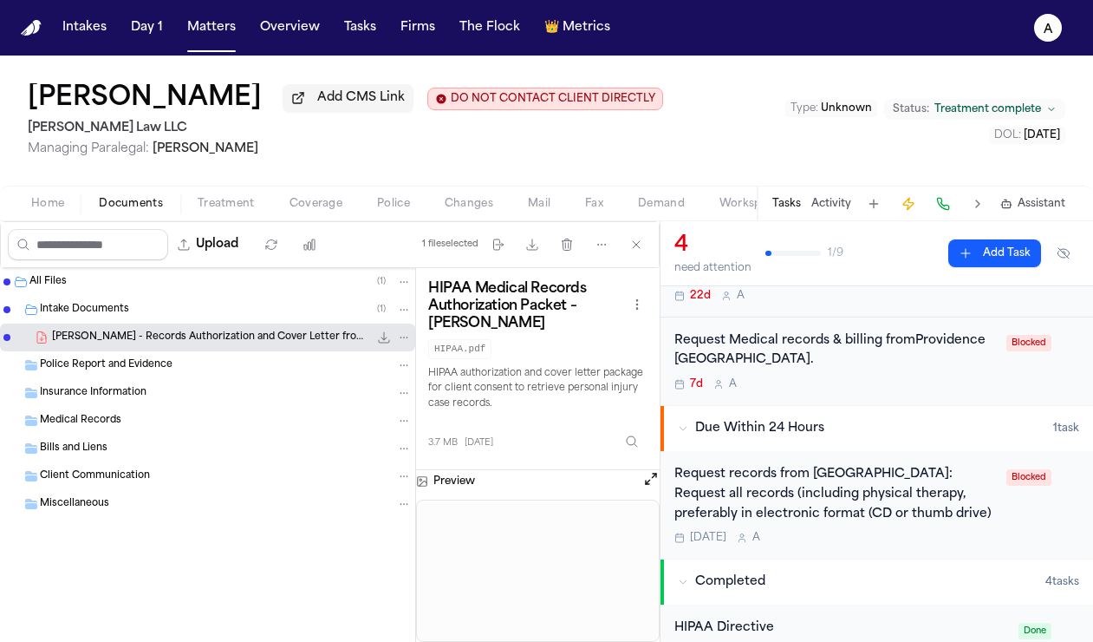
scroll to position [327, 0]
click at [856, 539] on div "[DATE] A" at bounding box center [836, 537] width 322 height 14
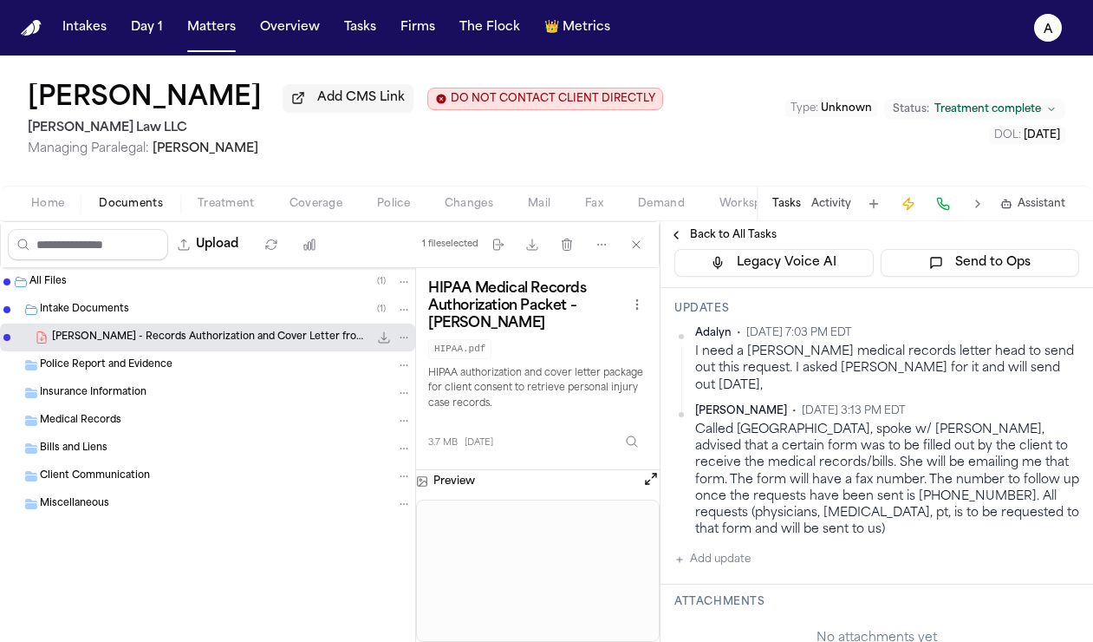
scroll to position [284, 0]
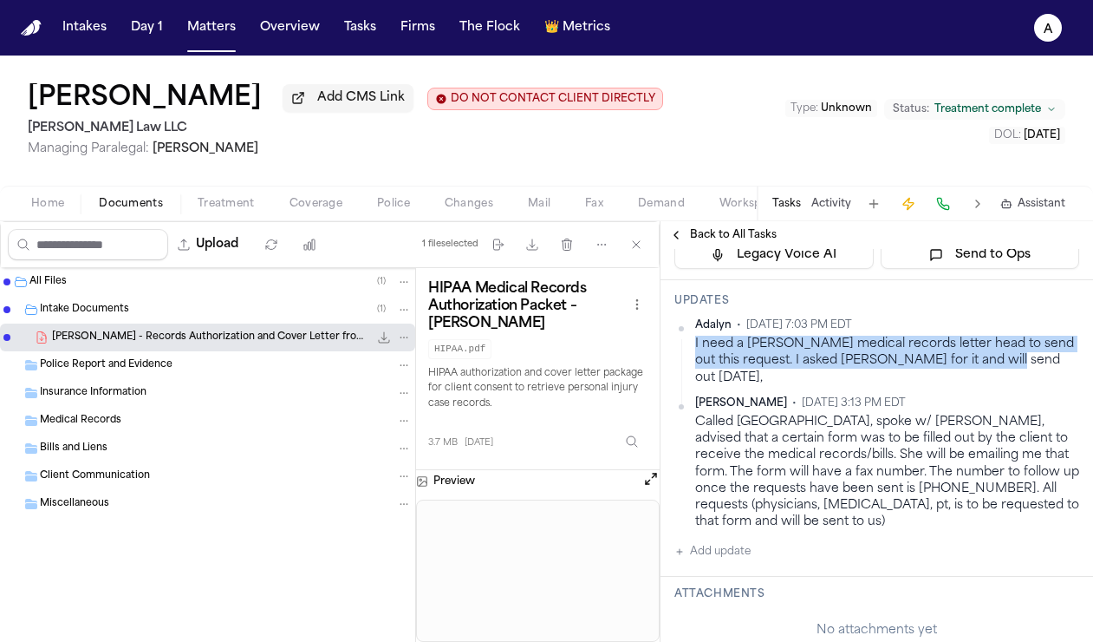
drag, startPoint x: 1025, startPoint y: 362, endPoint x: 690, endPoint y: 349, distance: 335.0
click at [690, 349] on div "[PERSON_NAME] • [DATE] 7:03 PM EDT I need a [PERSON_NAME] medical records lette…" at bounding box center [877, 352] width 405 height 68
copy div "I need a [PERSON_NAME] medical records letter head to send out this request. I …"
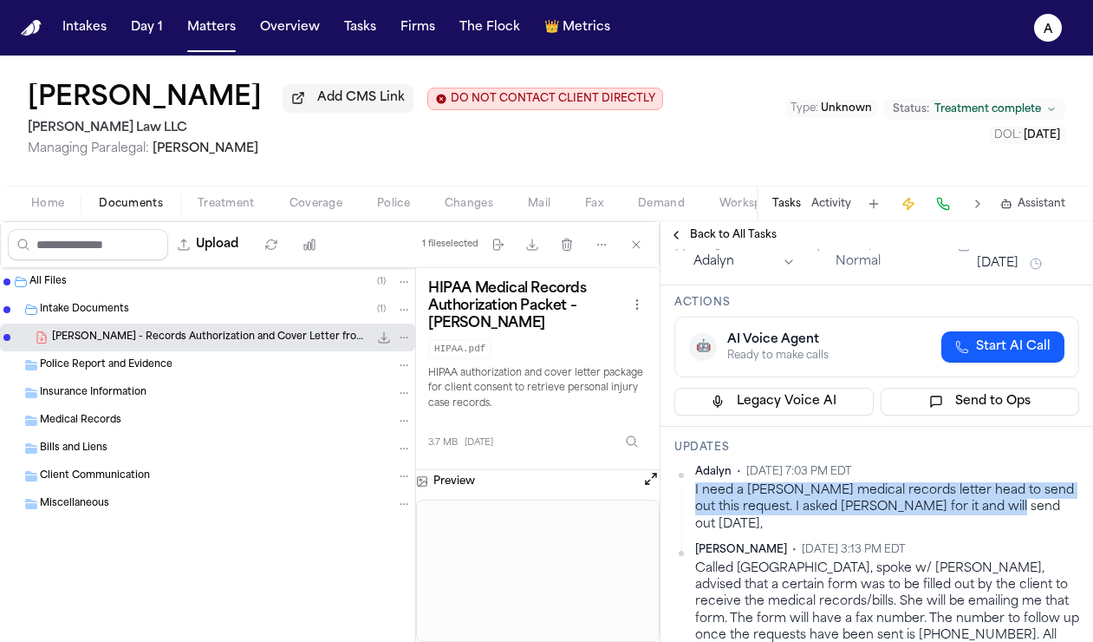
scroll to position [120, 0]
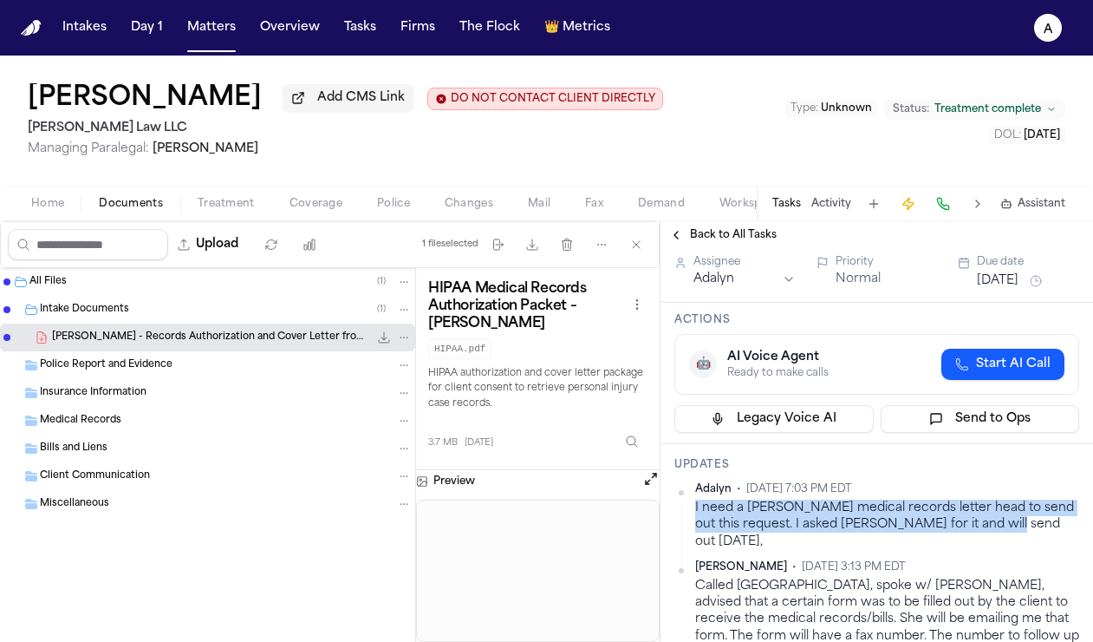
click at [753, 242] on span "Back to All Tasks" at bounding box center [733, 235] width 87 height 14
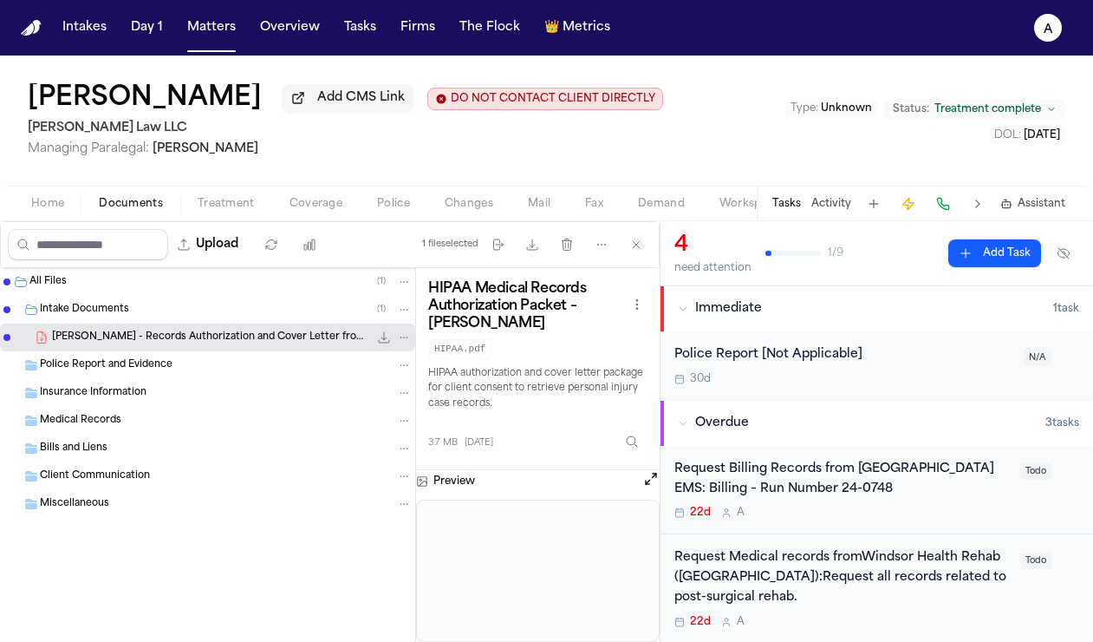
click at [964, 515] on div "22d A" at bounding box center [843, 512] width 336 height 14
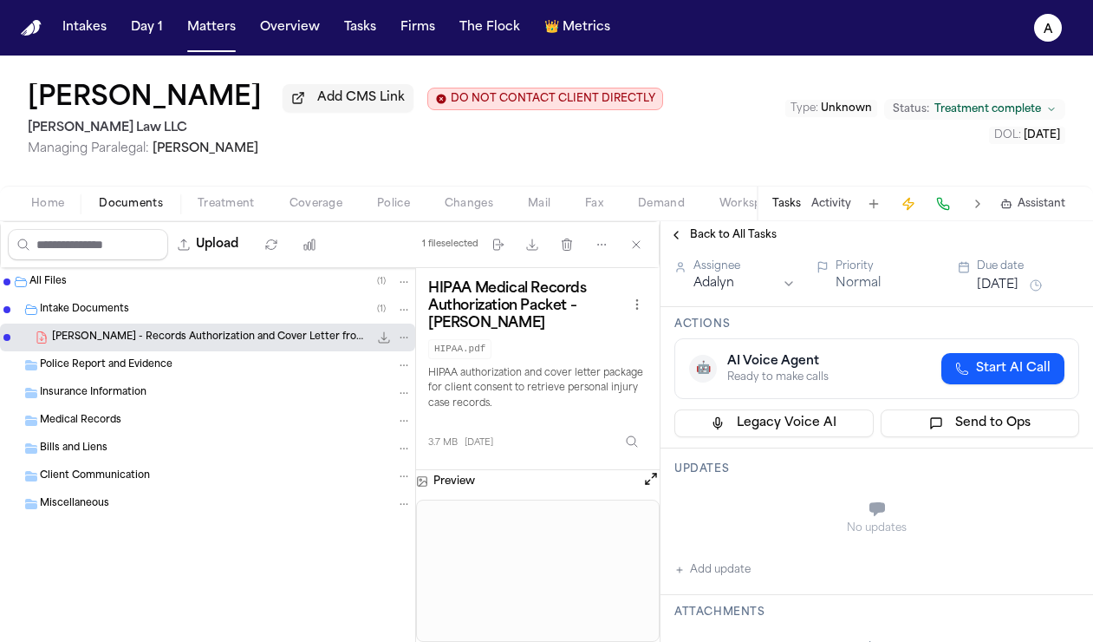
scroll to position [137, 0]
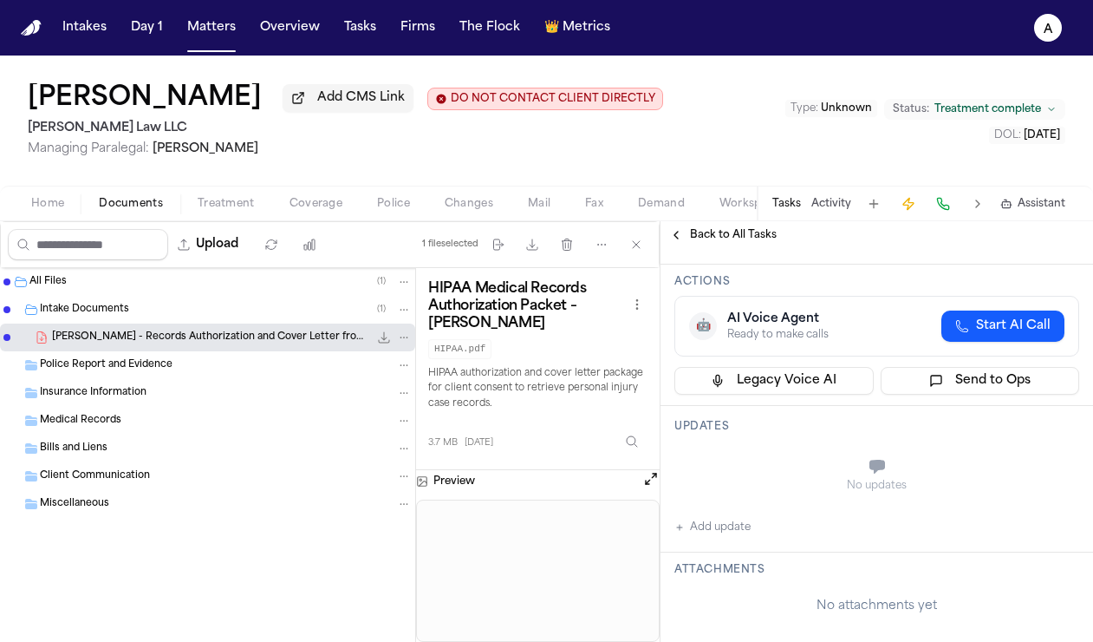
click at [744, 524] on button "Add update" at bounding box center [713, 527] width 76 height 21
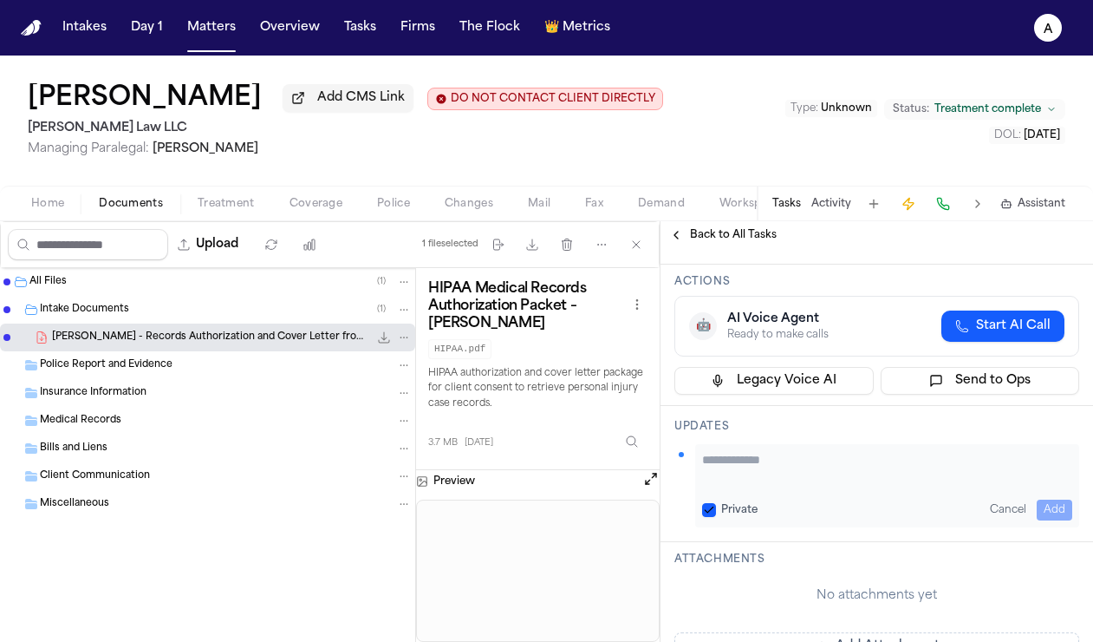
click at [757, 474] on textarea "Add your update" at bounding box center [887, 468] width 370 height 35
paste textarea "**********"
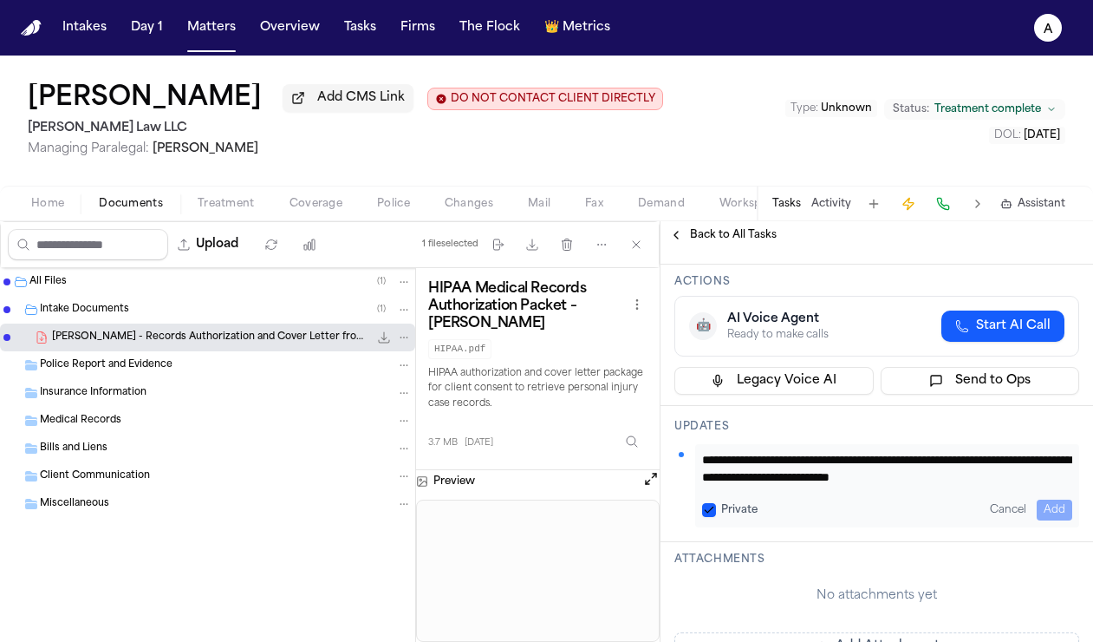
scroll to position [1, 0]
type textarea "**********"
click at [694, 517] on div "**********" at bounding box center [877, 485] width 405 height 83
click at [700, 515] on div "**********" at bounding box center [887, 485] width 384 height 83
click at [707, 512] on button "Private" at bounding box center [709, 510] width 14 height 14
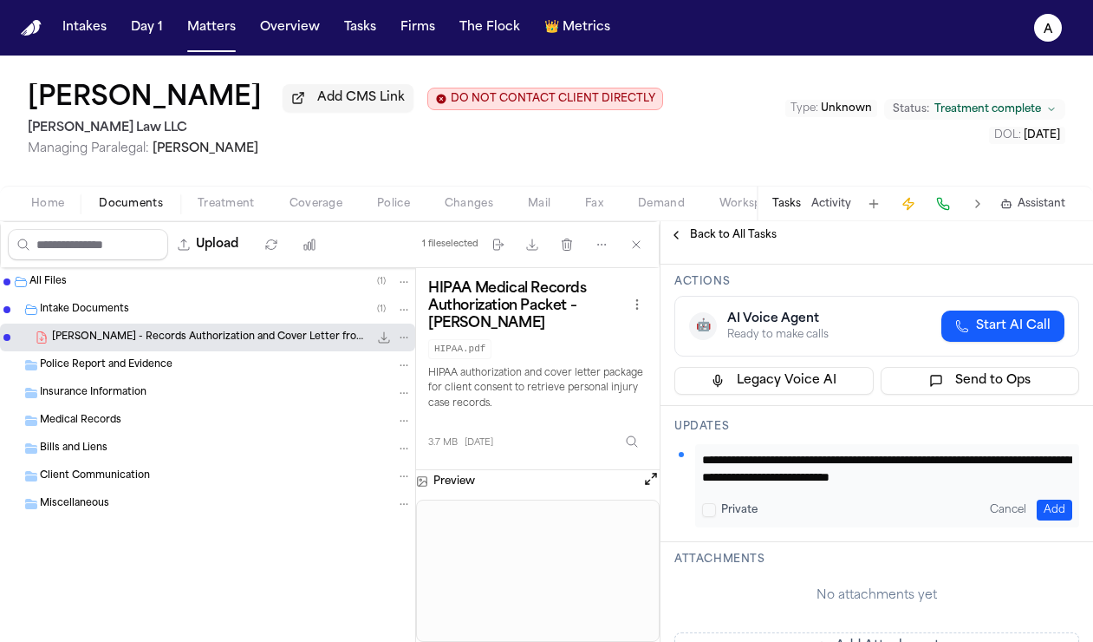
click at [987, 510] on div "**********" at bounding box center [887, 485] width 384 height 83
click at [987, 510] on button "Add" at bounding box center [1055, 509] width 36 height 21
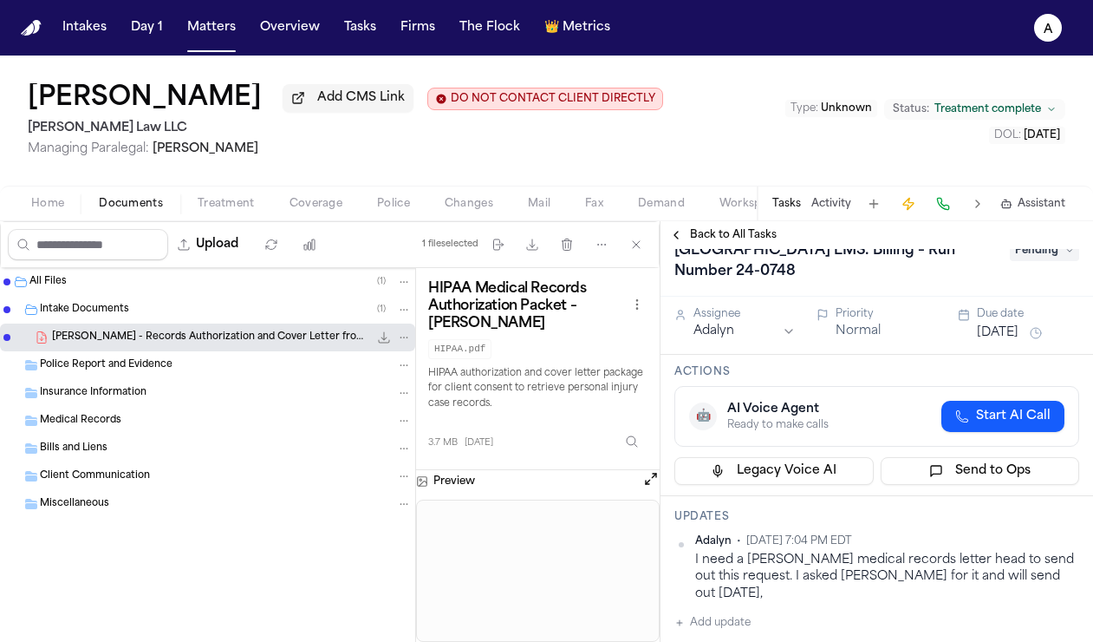
scroll to position [0, 0]
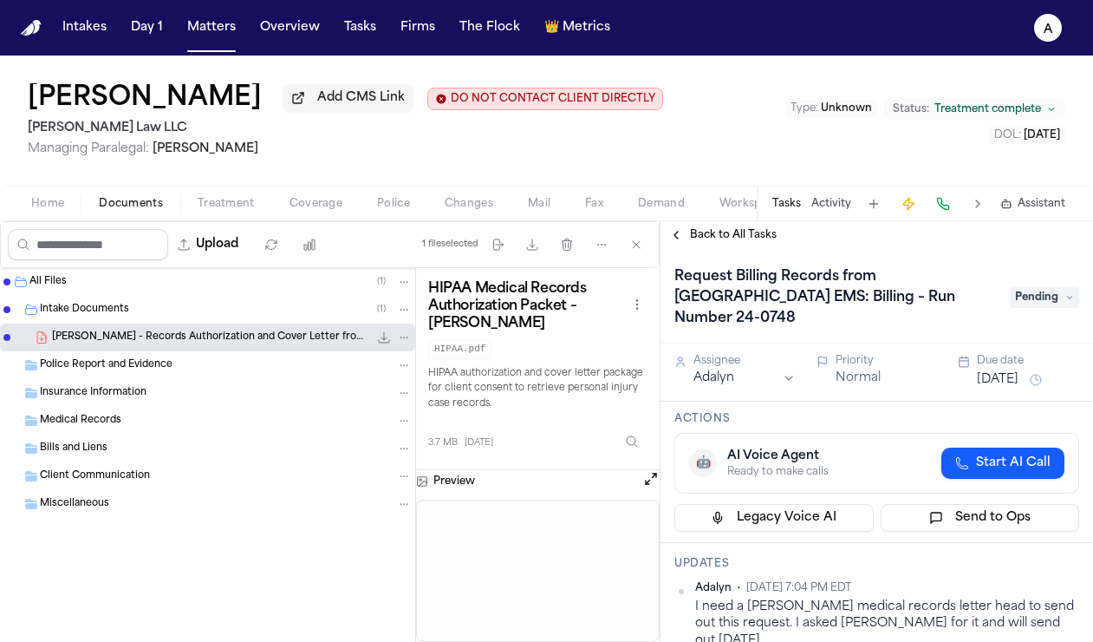
click at [987, 374] on button "[DATE]" at bounding box center [998, 379] width 42 height 17
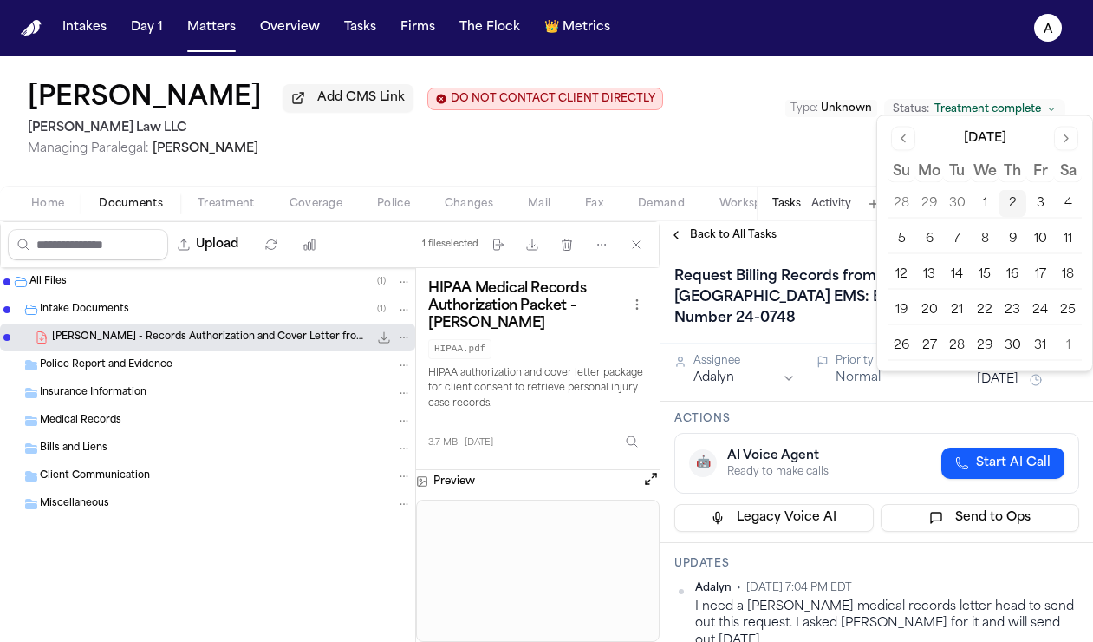
click at [987, 203] on button "3" at bounding box center [1041, 204] width 28 height 28
click at [857, 143] on div "DOL : [DATE]" at bounding box center [926, 135] width 280 height 17
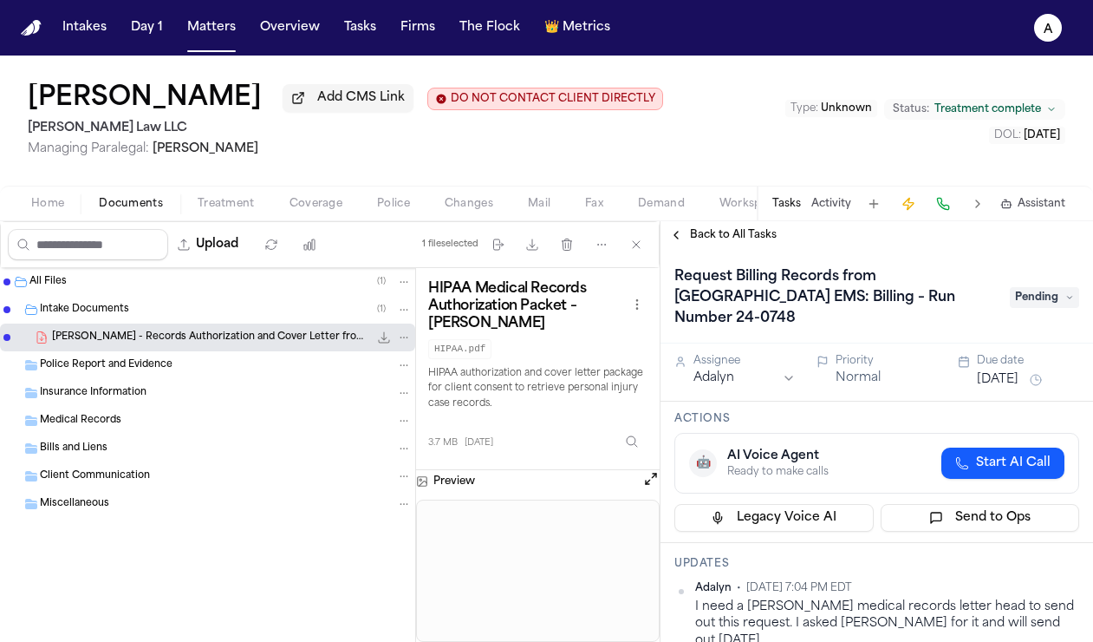
click at [739, 234] on span "Back to All Tasks" at bounding box center [733, 235] width 87 height 14
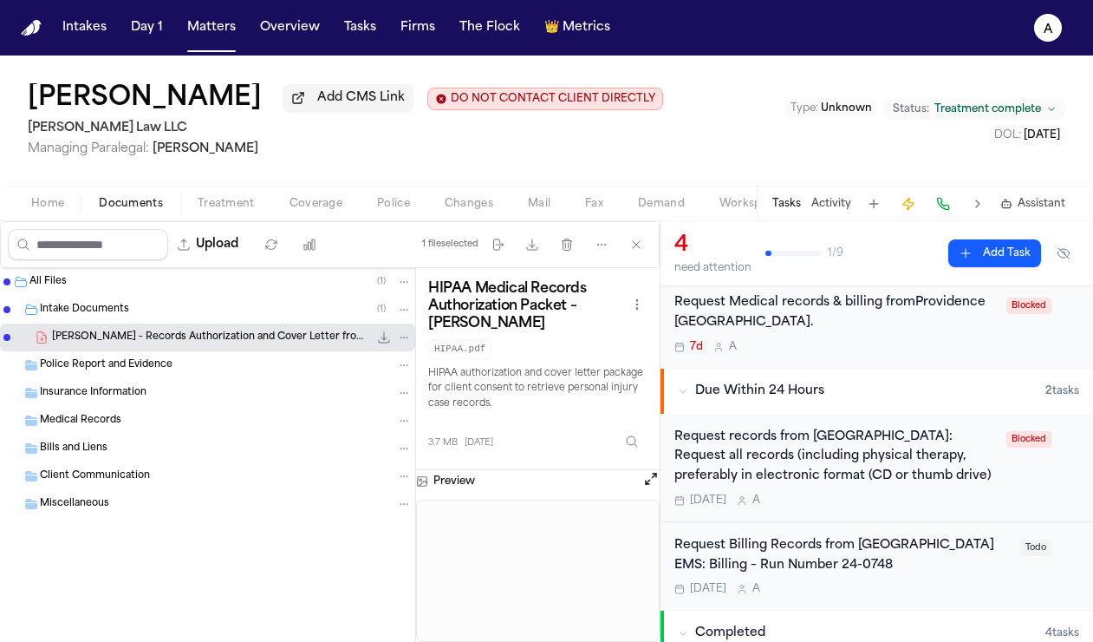
scroll to position [280, 0]
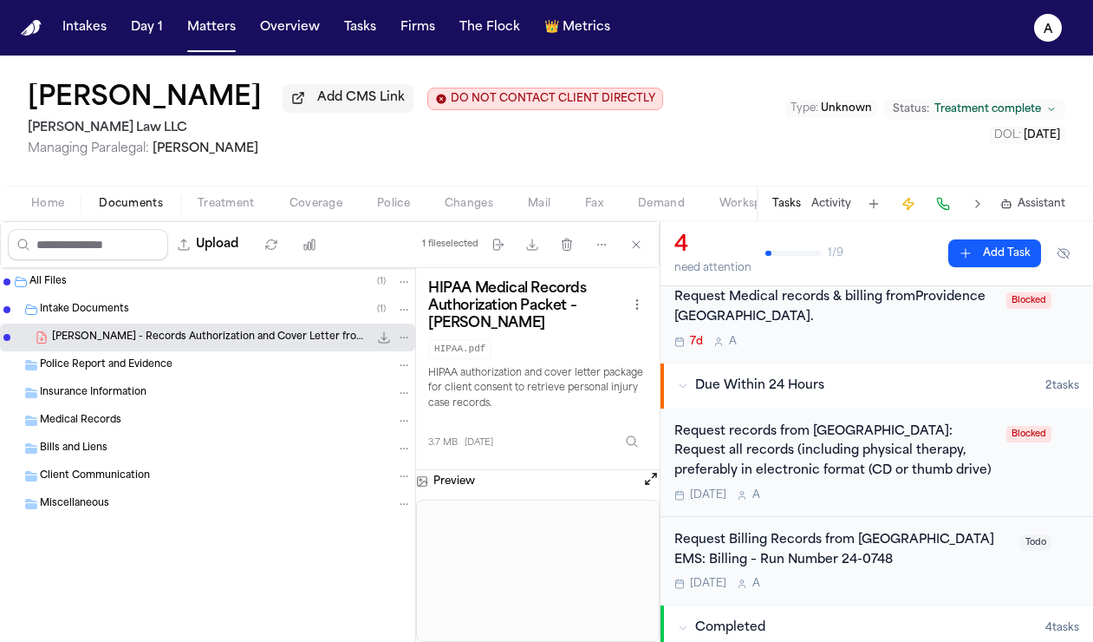
click at [987, 566] on div "Request Billing Records from [GEOGRAPHIC_DATA] EMS: Billing – Run Number 24-0748" at bounding box center [843, 551] width 336 height 40
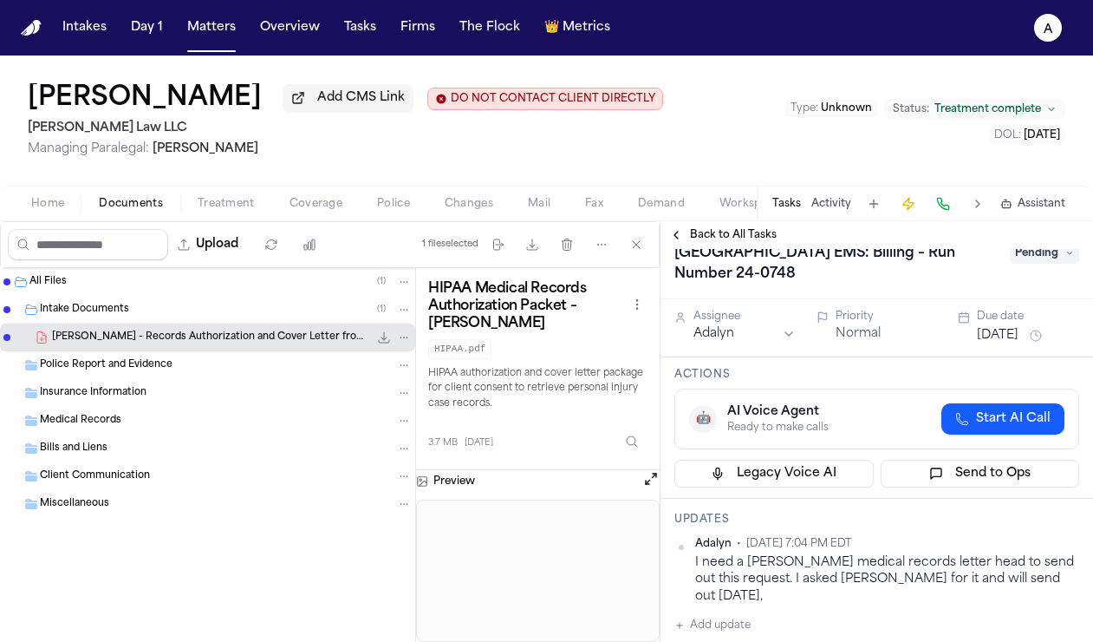
scroll to position [48, 0]
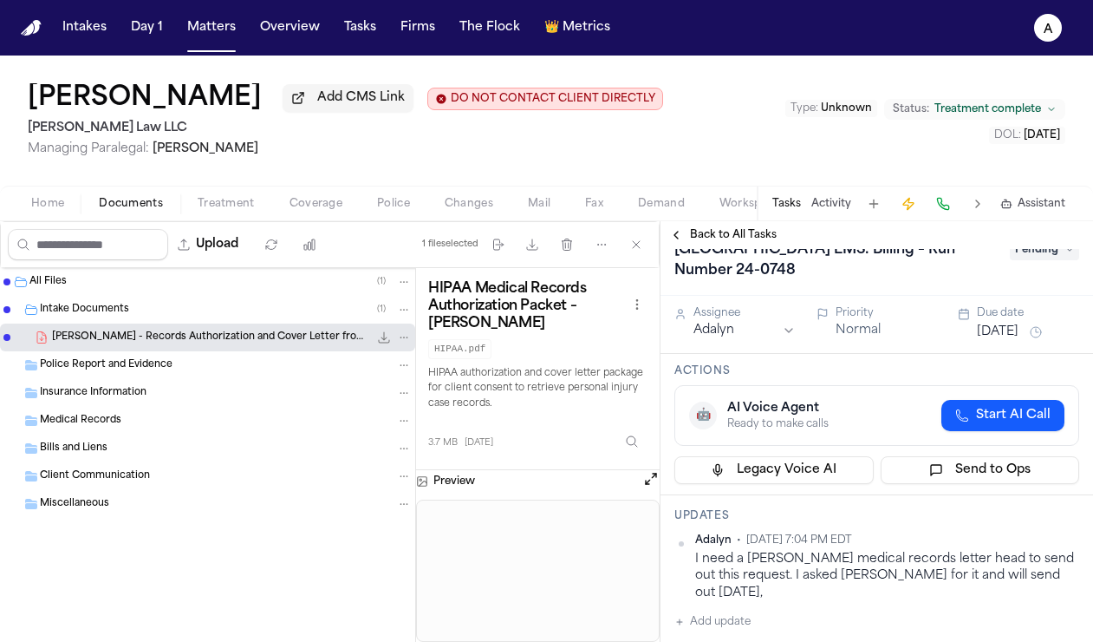
click at [743, 233] on span "Back to All Tasks" at bounding box center [733, 235] width 87 height 14
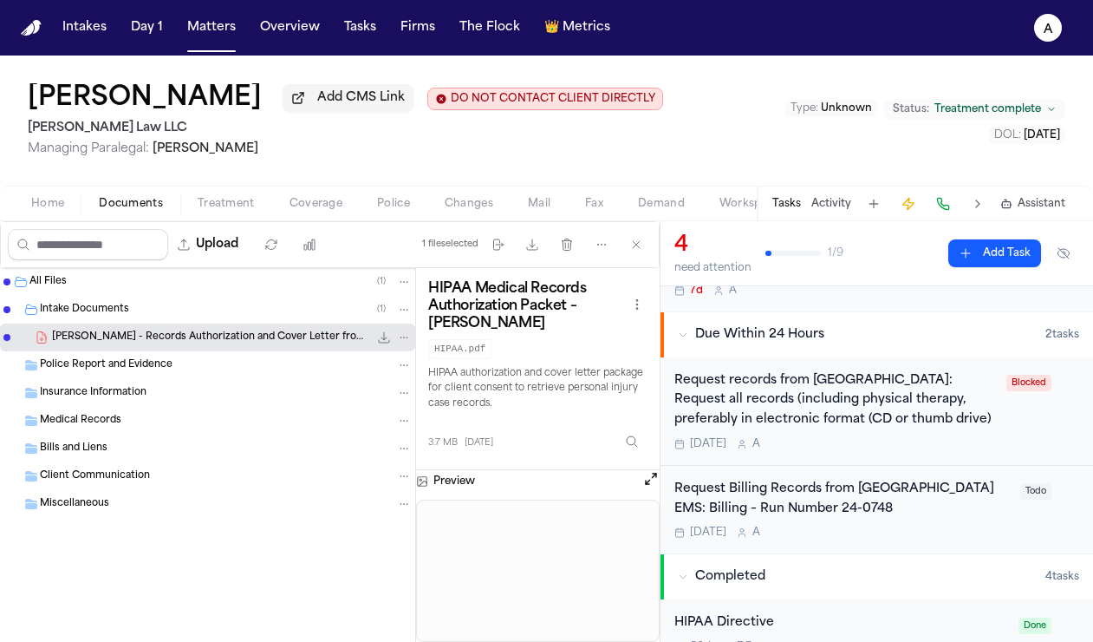
scroll to position [338, 0]
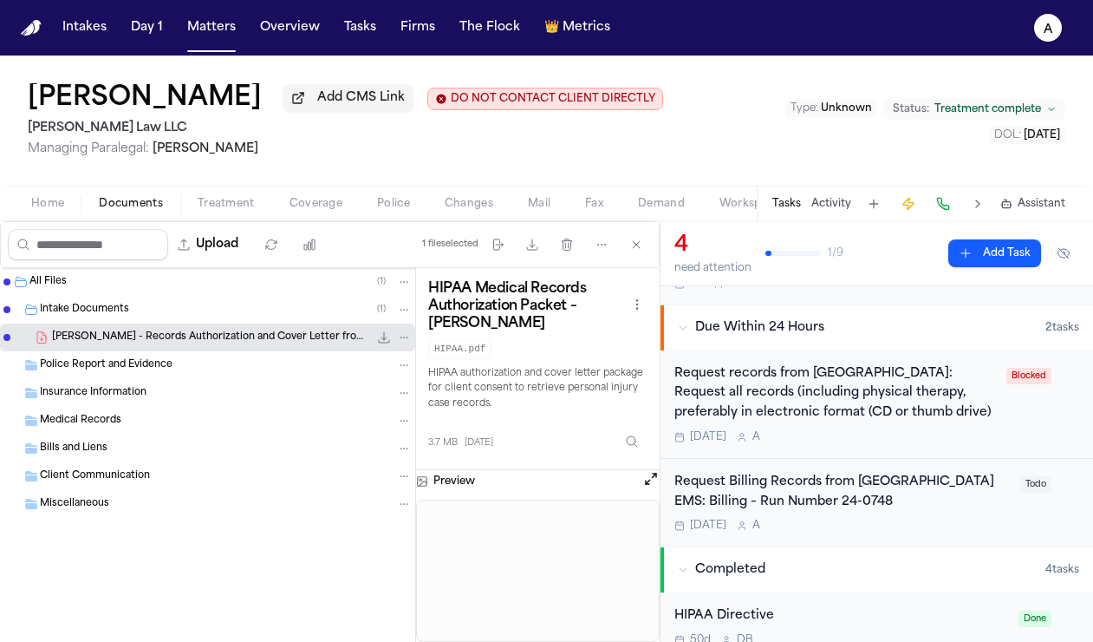
click at [987, 441] on div "[DATE] A" at bounding box center [836, 437] width 322 height 14
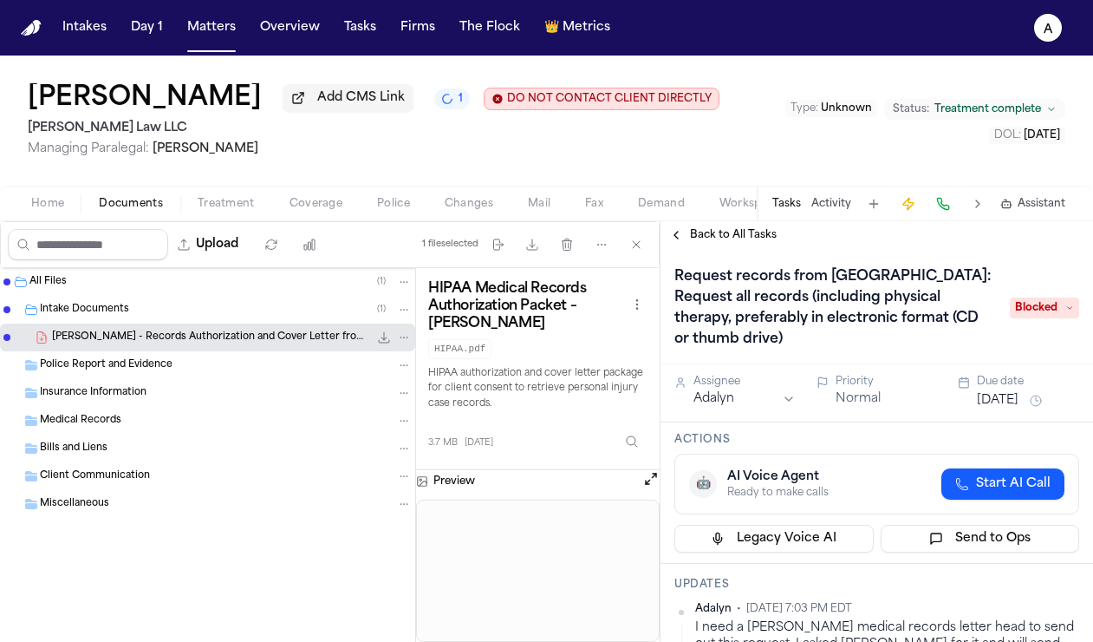
click at [753, 233] on span "Back to All Tasks" at bounding box center [733, 235] width 87 height 14
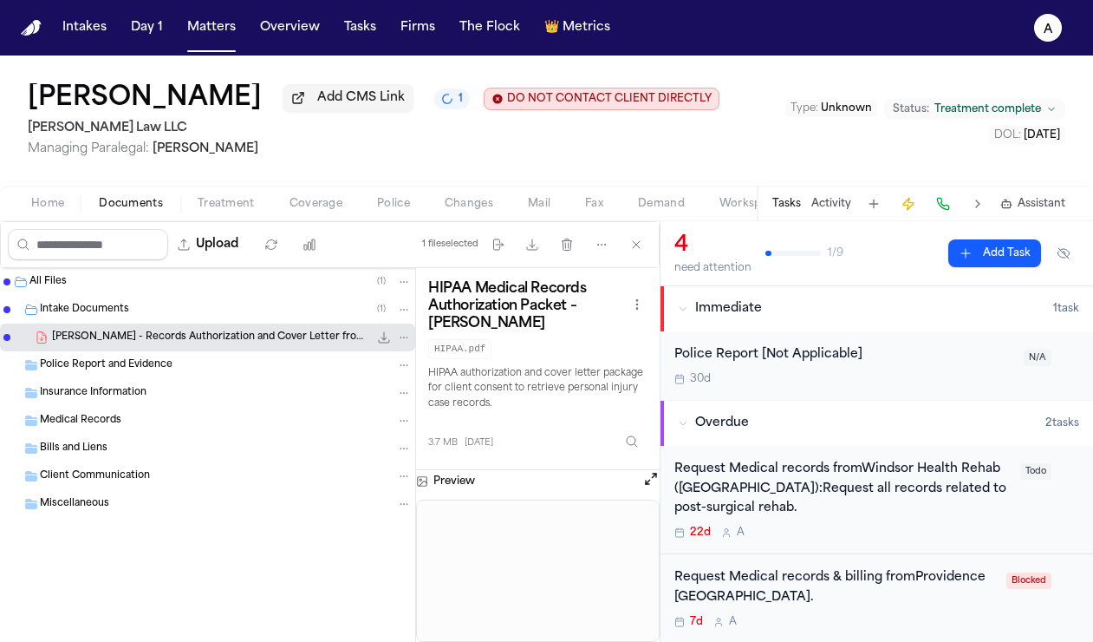
click at [876, 524] on div "Request Medical records fromWindsor Health Rehab ([GEOGRAPHIC_DATA]):Request al…" at bounding box center [843, 500] width 336 height 80
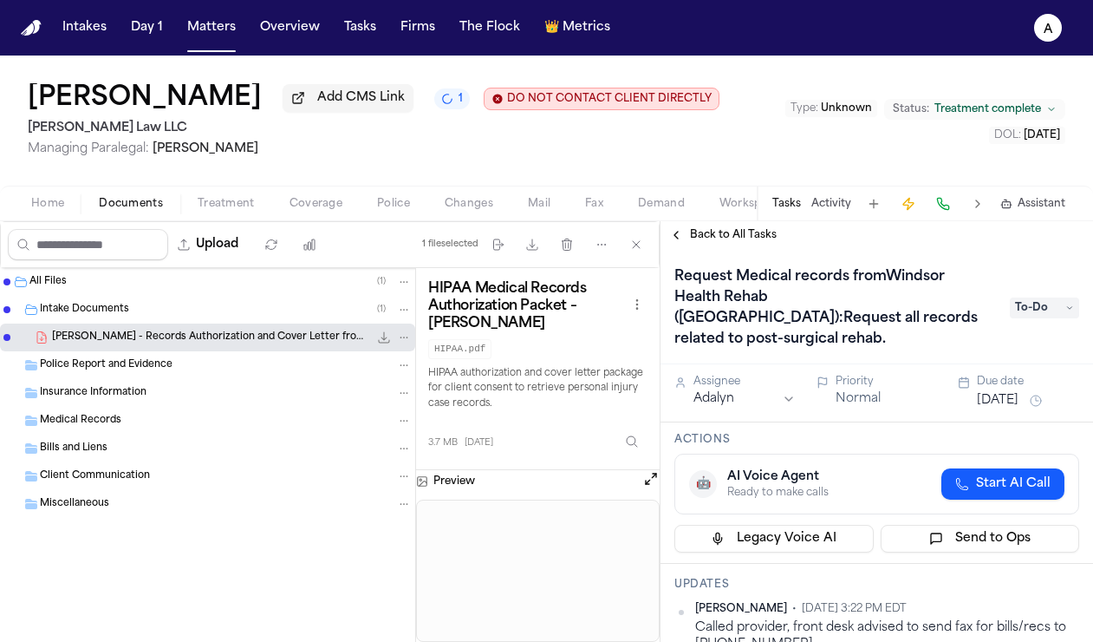
scroll to position [95, 0]
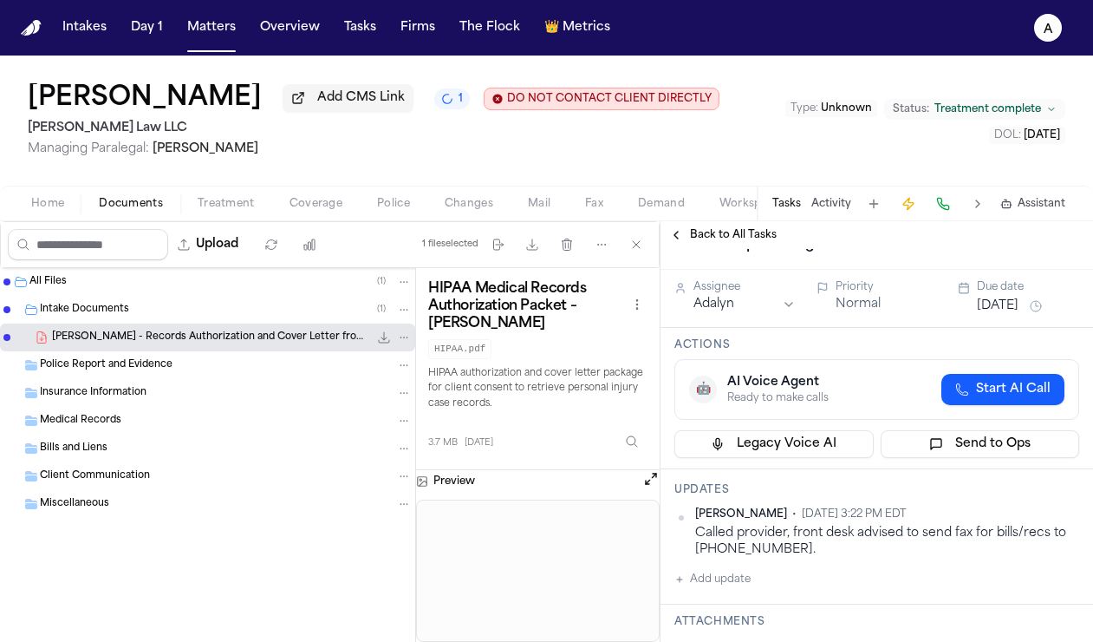
click at [720, 242] on span "Back to All Tasks" at bounding box center [733, 235] width 87 height 14
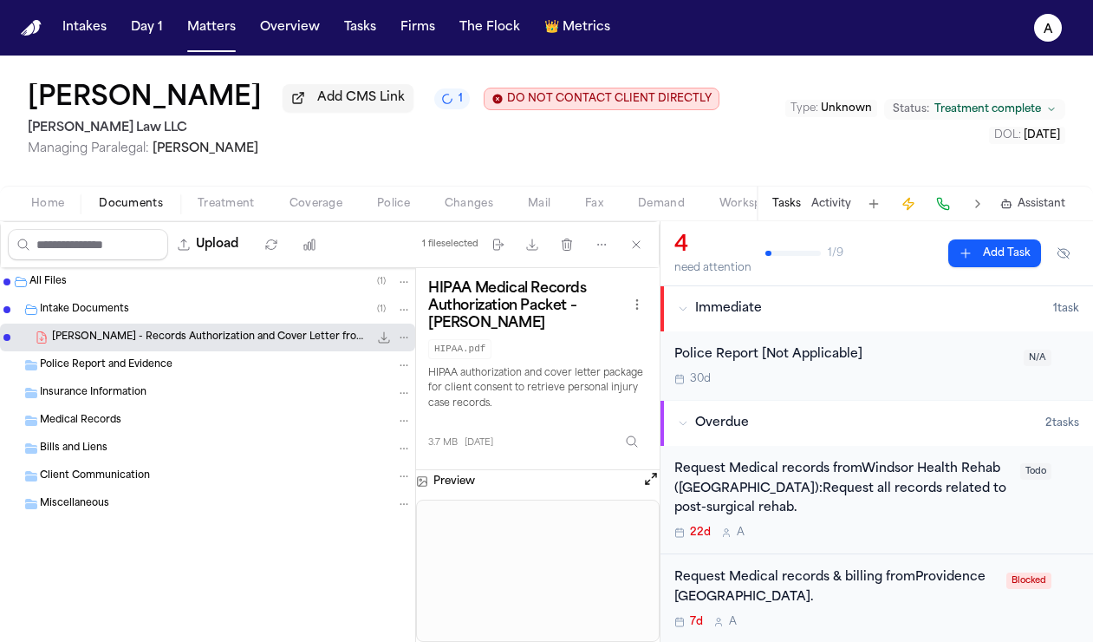
click at [815, 399] on div "Police Report [Not Applicable] 30d N/A" at bounding box center [877, 365] width 433 height 68
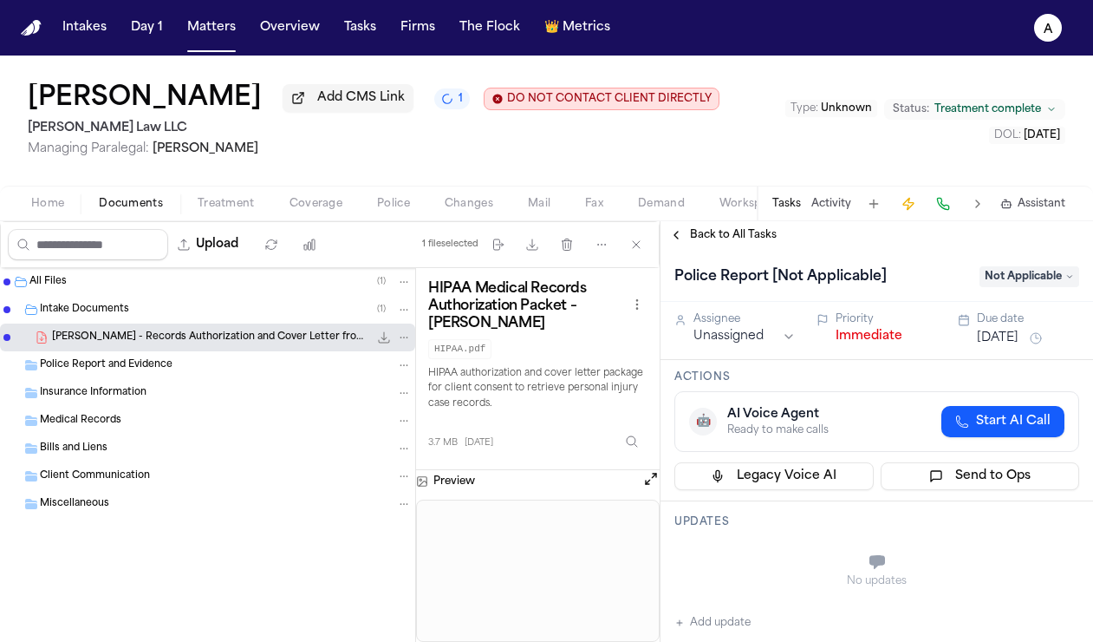
click at [751, 236] on span "Back to All Tasks" at bounding box center [733, 235] width 87 height 14
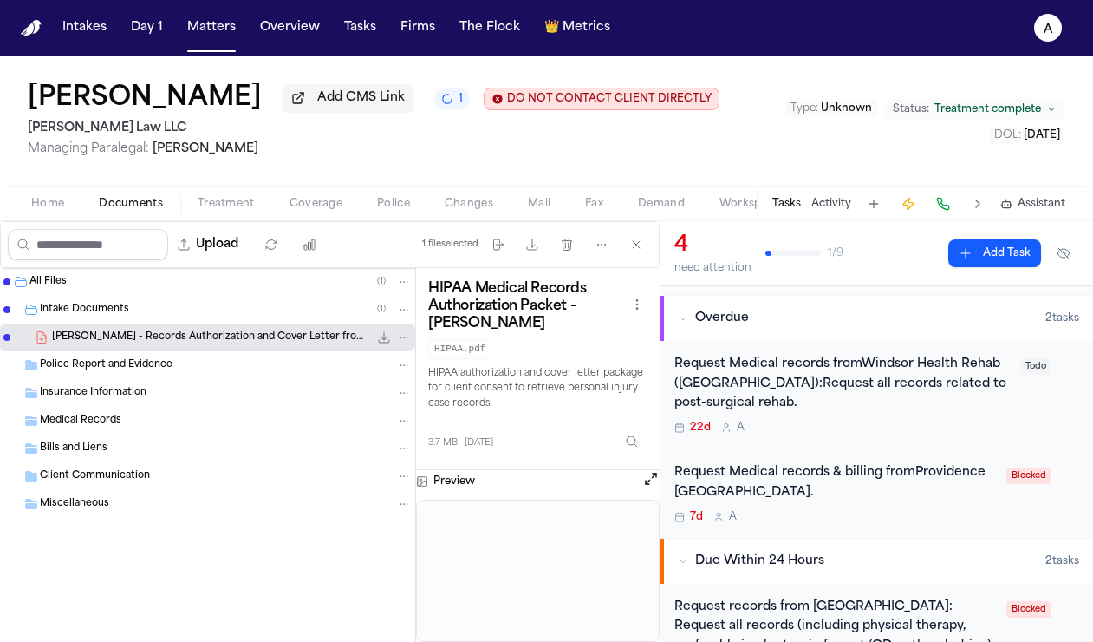
scroll to position [106, 0]
click at [863, 513] on div "7d A" at bounding box center [836, 516] width 322 height 14
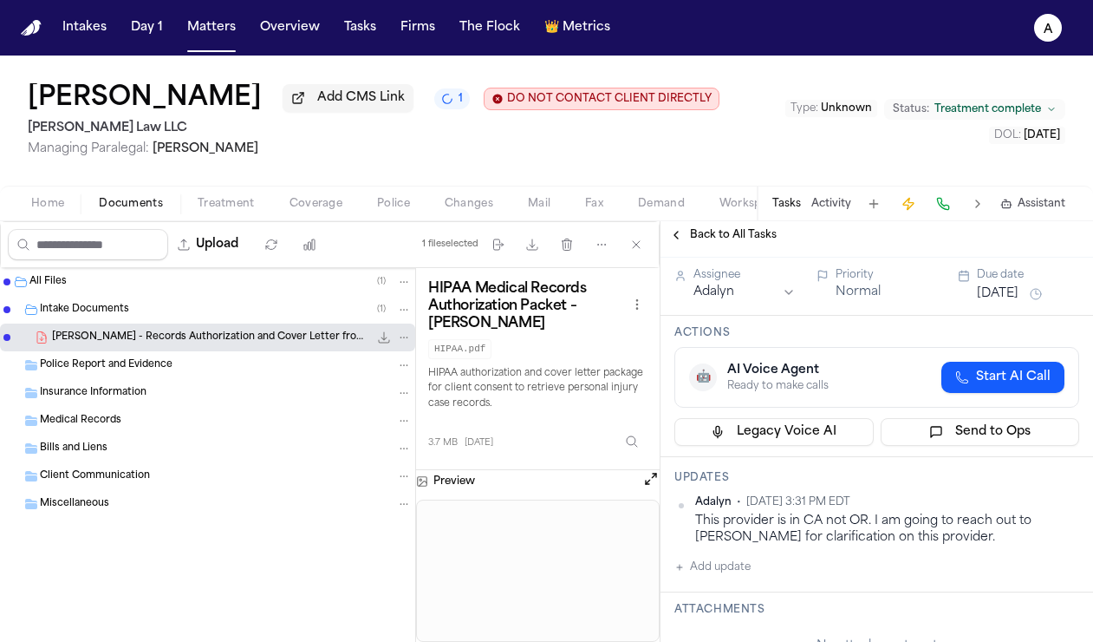
scroll to position [75, 0]
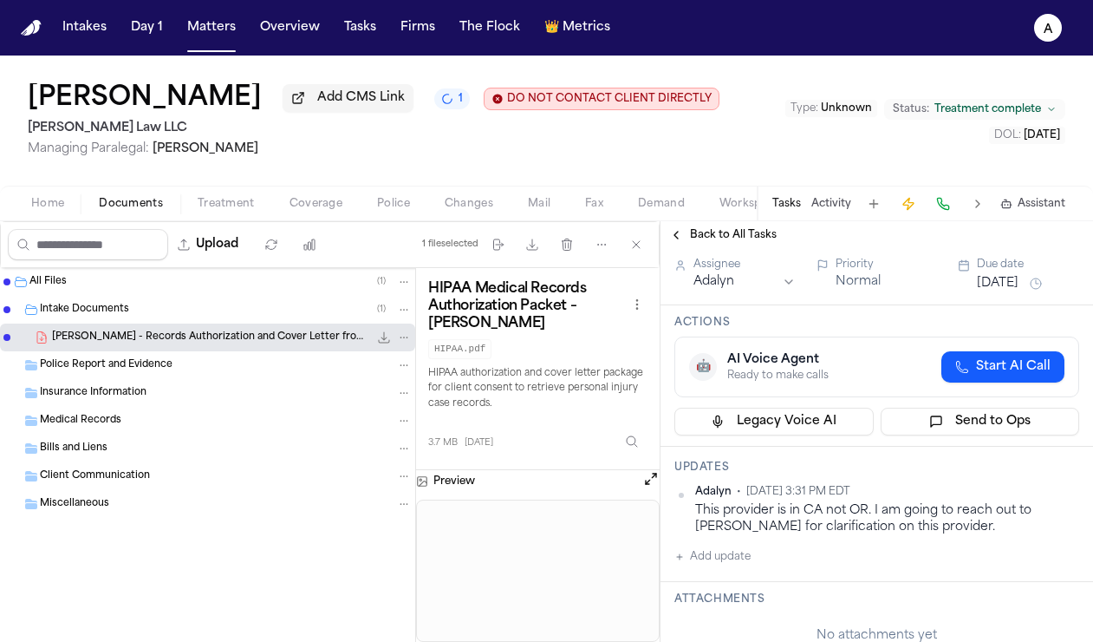
click at [758, 236] on span "Back to All Tasks" at bounding box center [733, 235] width 87 height 14
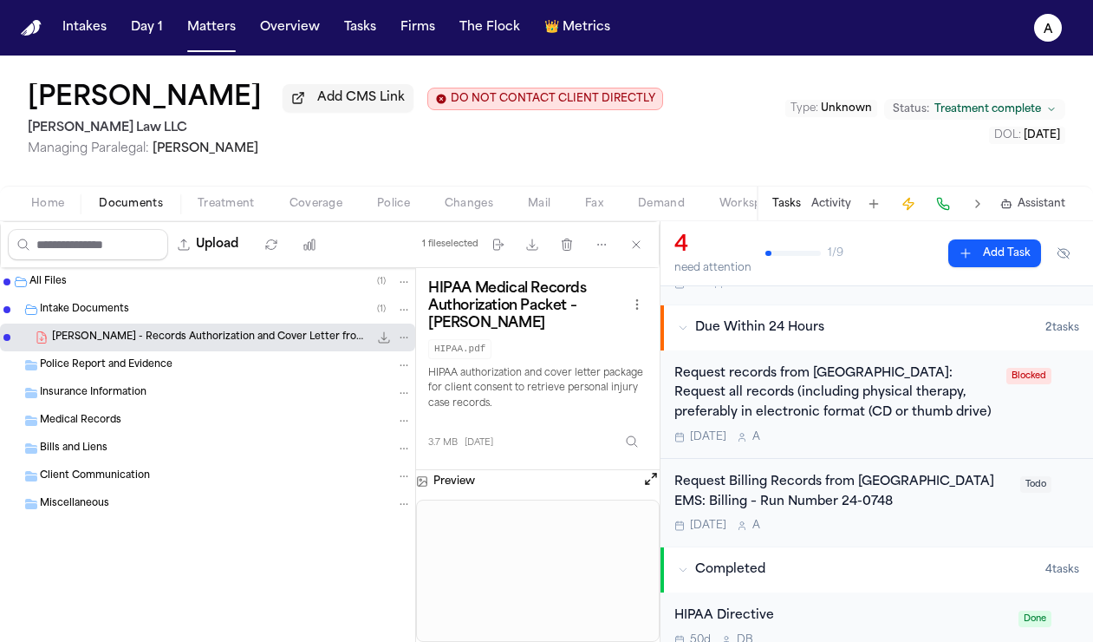
scroll to position [339, 0]
click at [931, 525] on div "[DATE] A" at bounding box center [843, 525] width 336 height 14
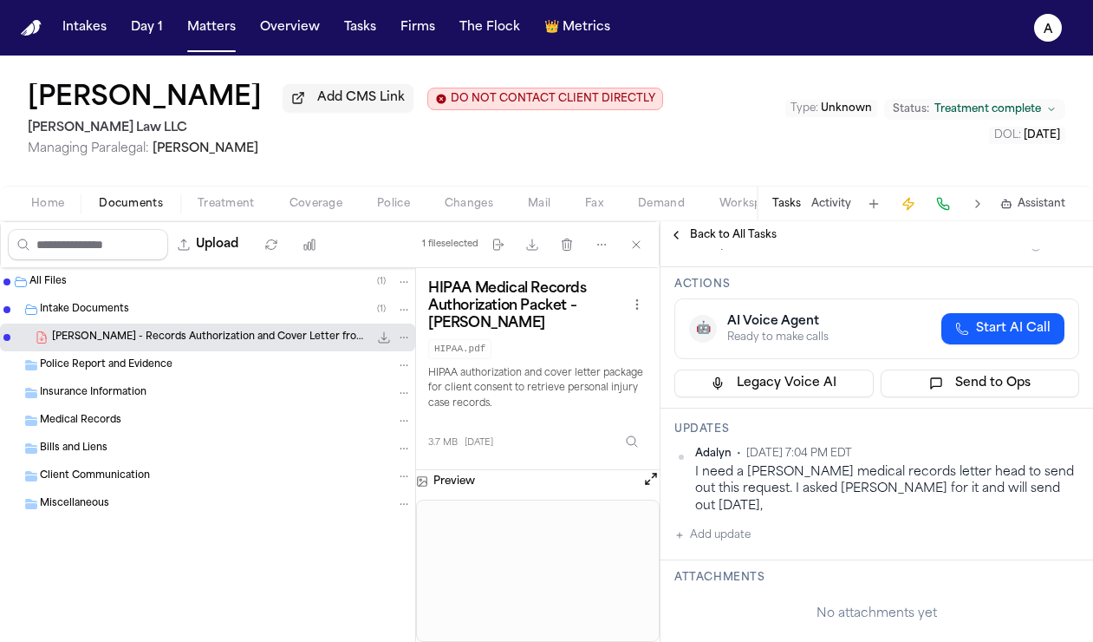
scroll to position [146, 0]
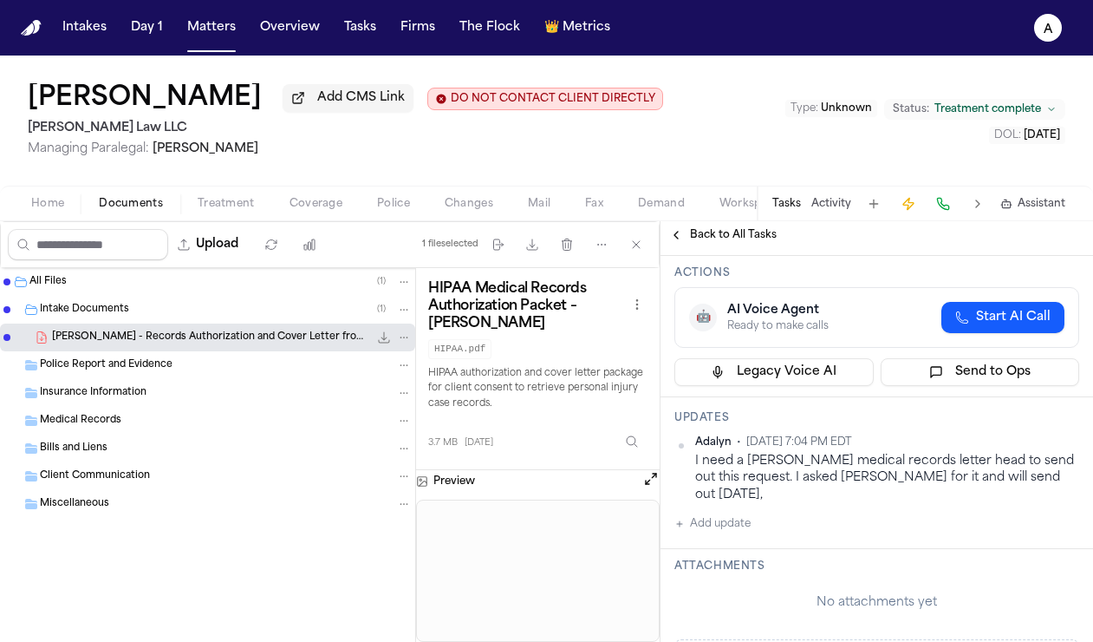
click at [740, 240] on span "Back to All Tasks" at bounding box center [733, 235] width 87 height 14
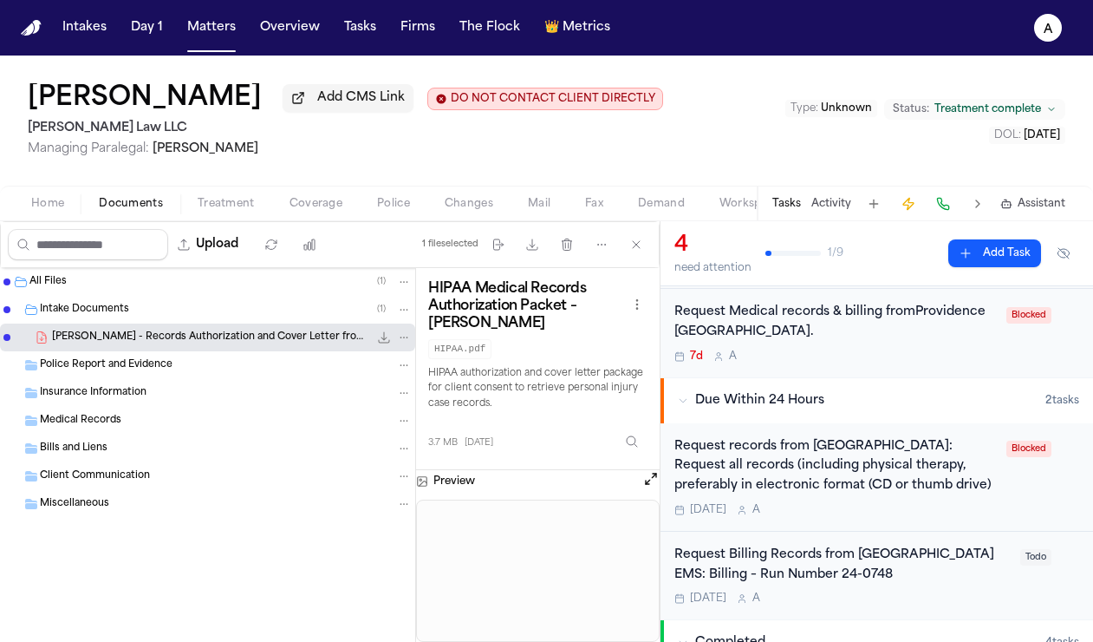
scroll to position [151, 0]
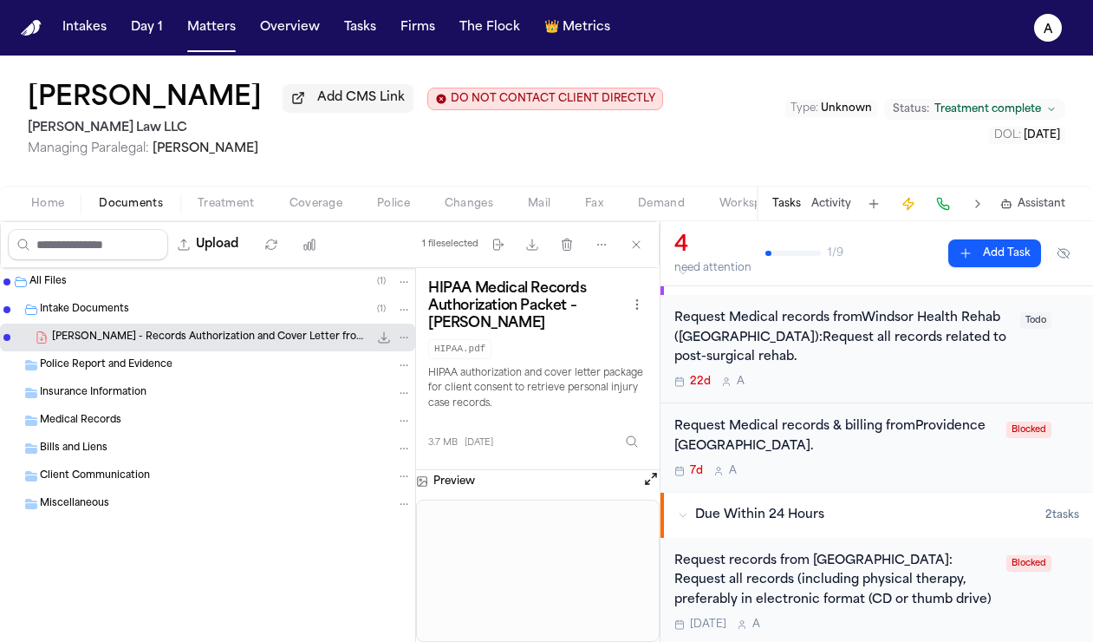
click at [882, 464] on div "Request Medical records & billing fromProvidence [GEOGRAPHIC_DATA]. 7d A" at bounding box center [836, 447] width 322 height 61
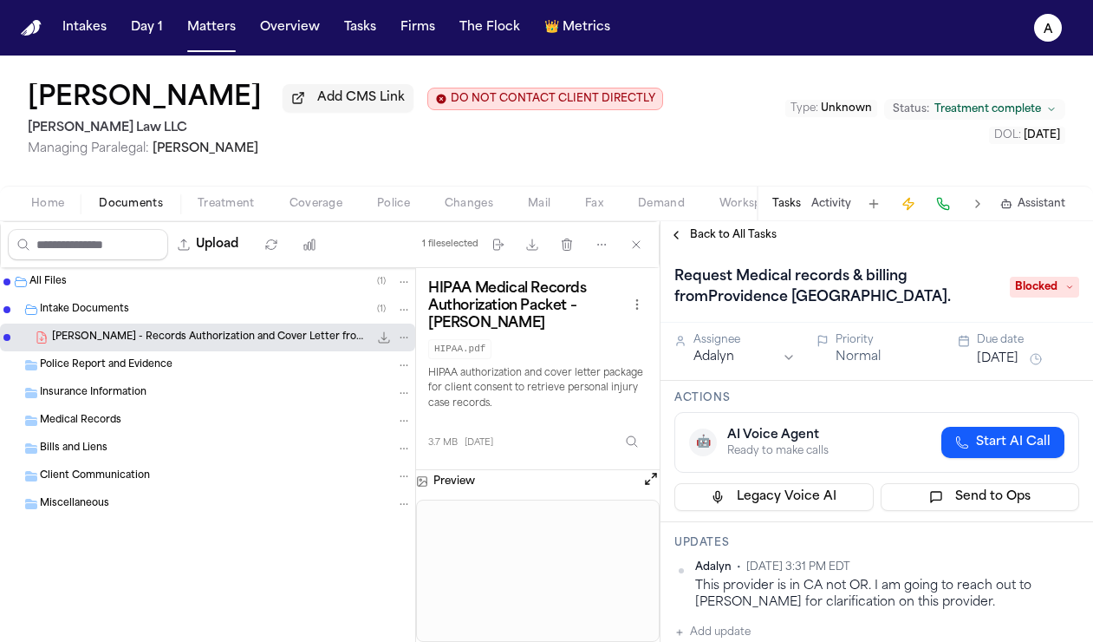
click at [987, 367] on button "[DATE]" at bounding box center [998, 358] width 42 height 17
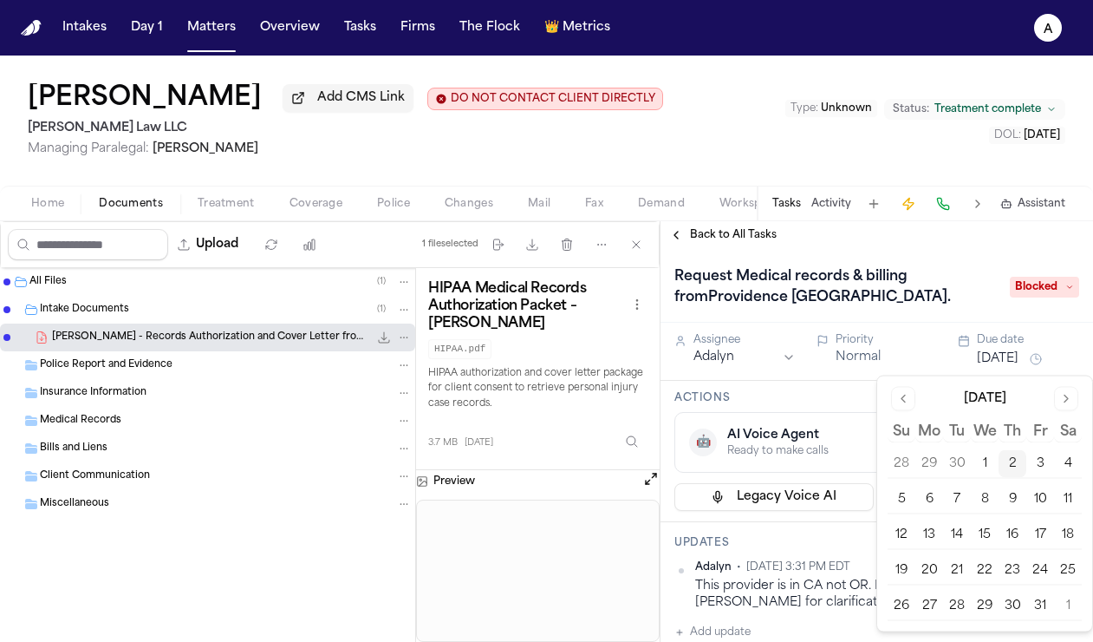
click at [828, 431] on div "🤖 AI Voice Agent Ready to make calls Start AI Call" at bounding box center [876, 442] width 375 height 31
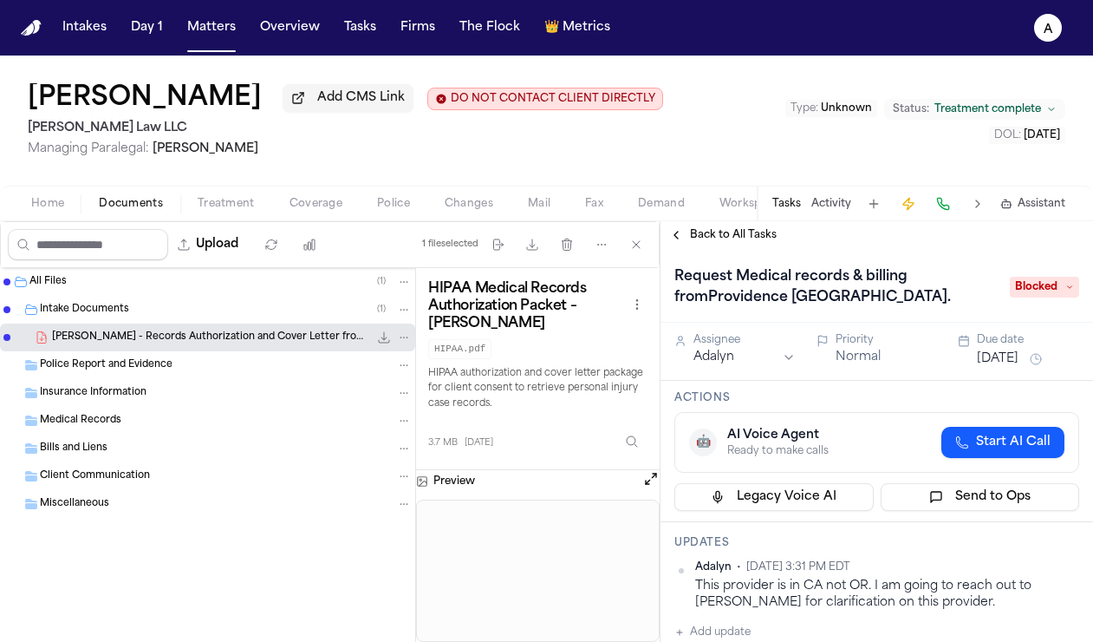
click at [745, 238] on span "Back to All Tasks" at bounding box center [733, 235] width 87 height 14
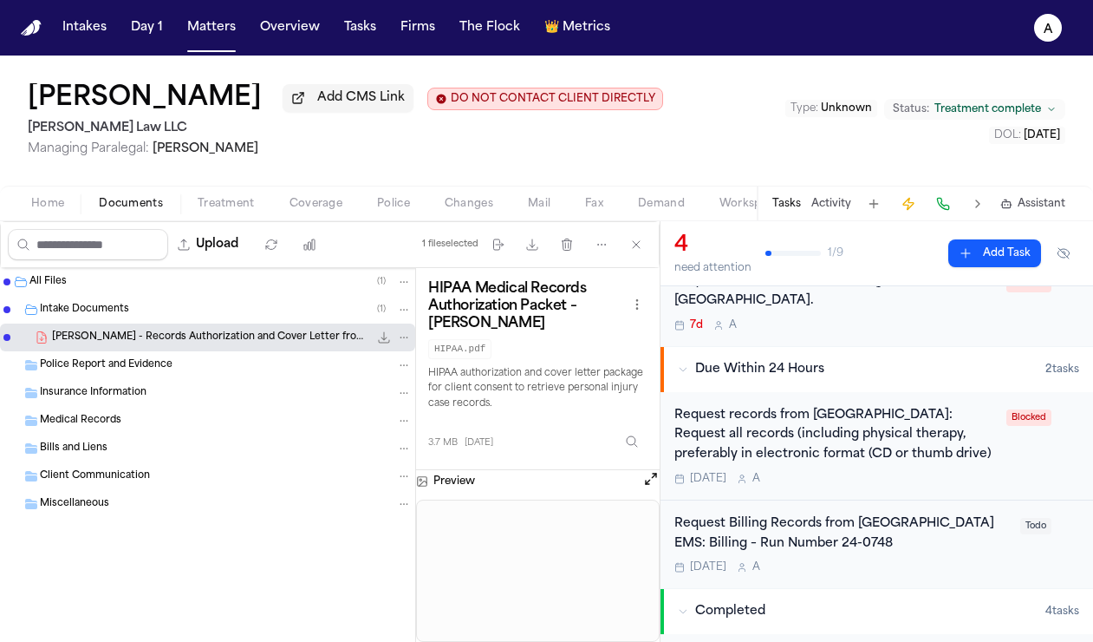
scroll to position [327, 0]
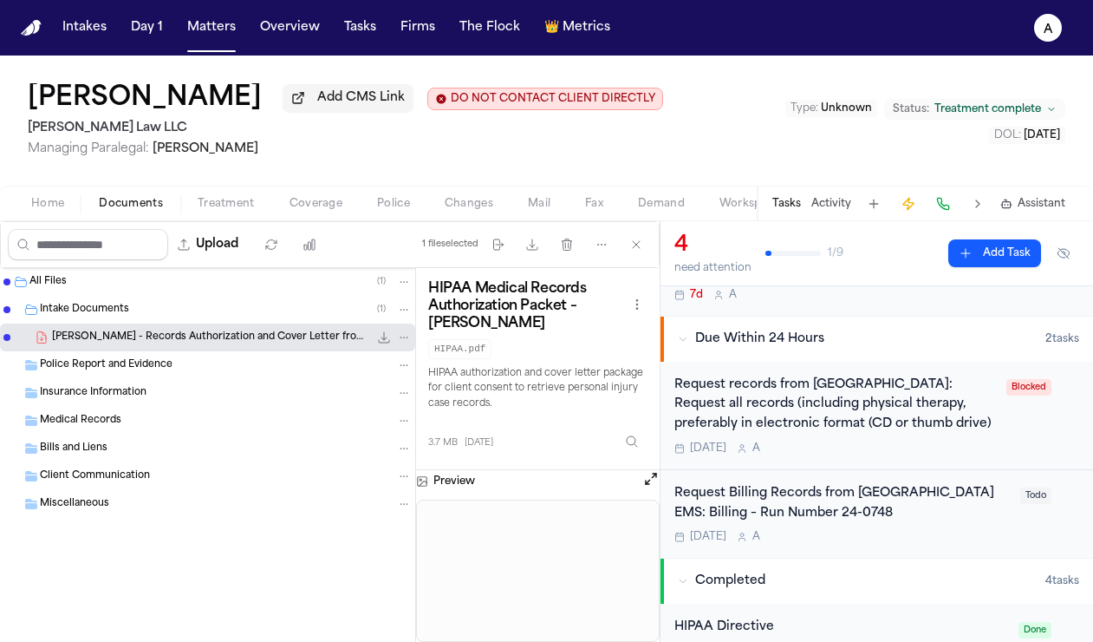
click at [987, 453] on div "[DATE] A" at bounding box center [836, 448] width 322 height 14
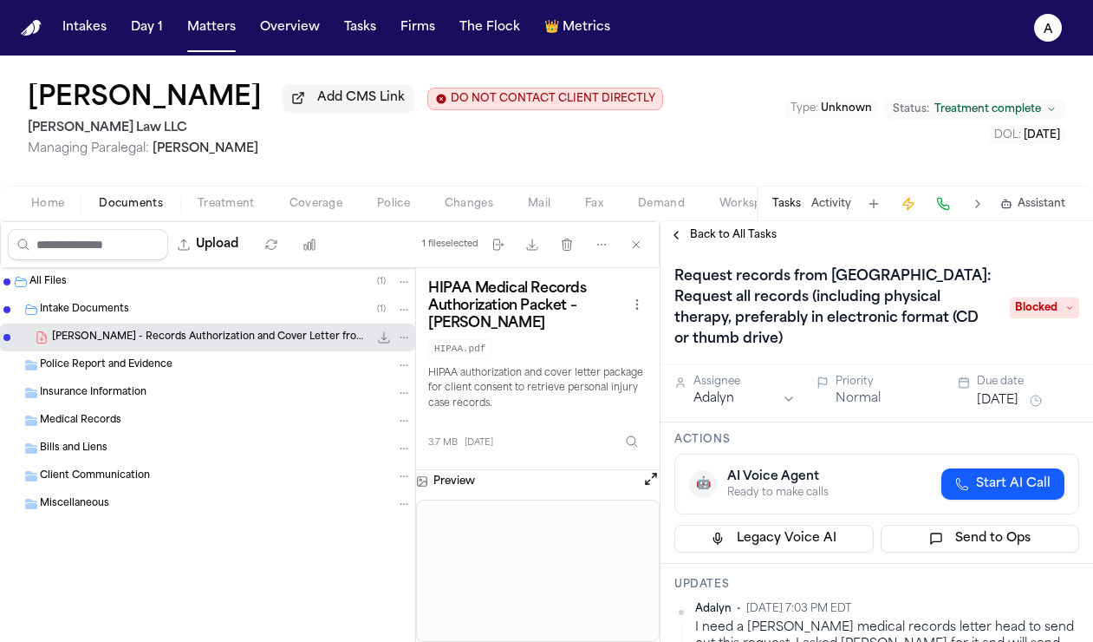
click at [987, 311] on span "Blocked" at bounding box center [1044, 307] width 69 height 21
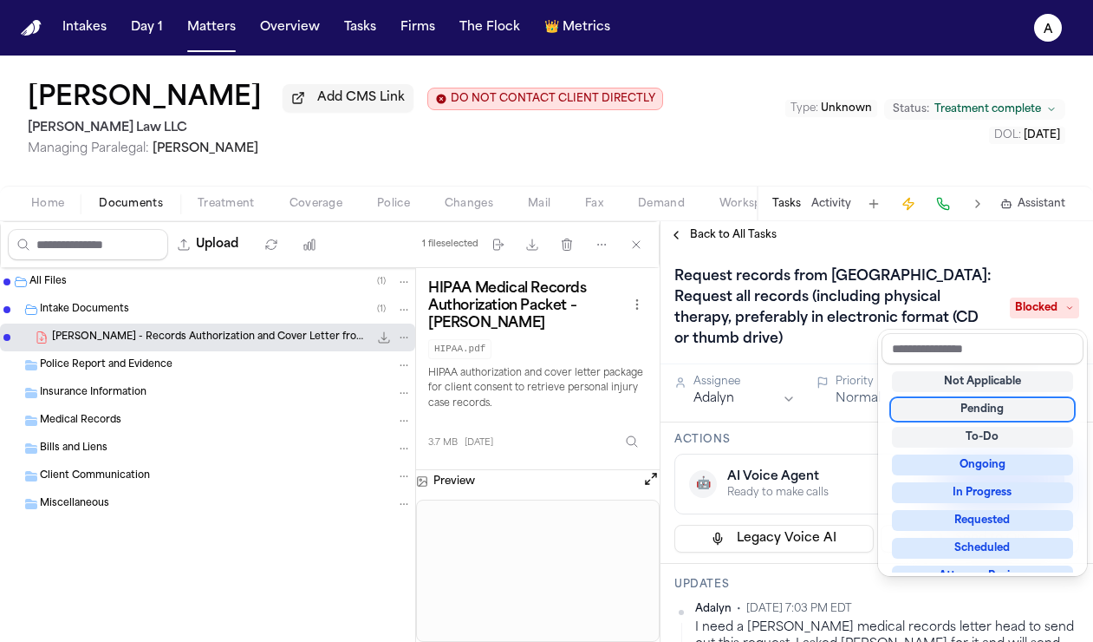
click at [987, 413] on div "Pending" at bounding box center [982, 409] width 181 height 21
click at [987, 273] on div "Request records from [GEOGRAPHIC_DATA]: Request all records (including physical…" at bounding box center [877, 308] width 405 height 90
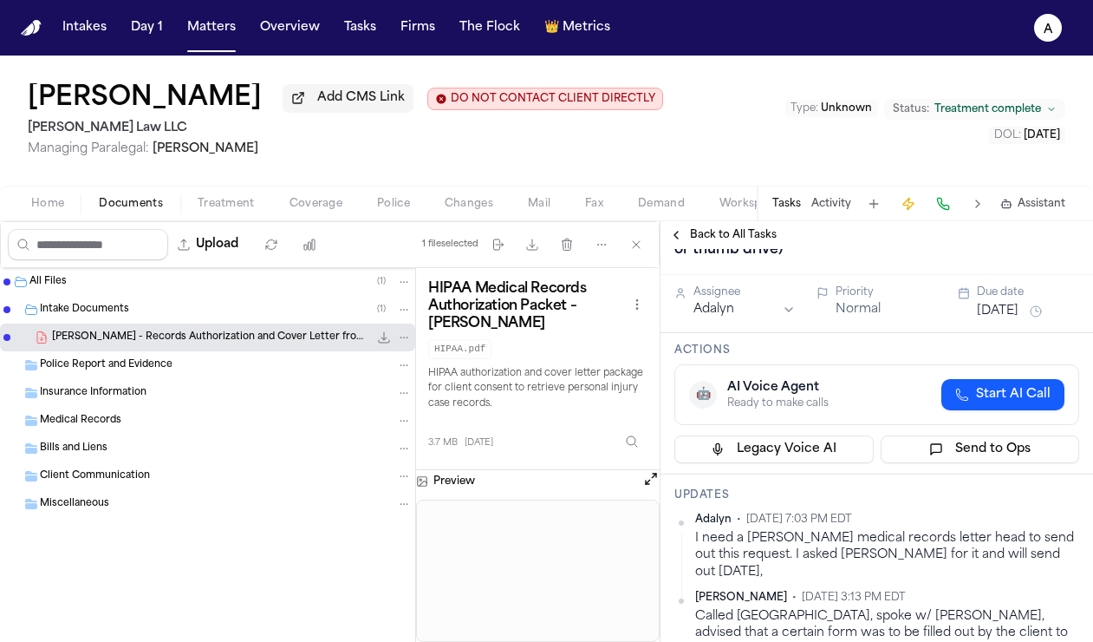
scroll to position [91, 0]
click at [731, 238] on span "Back to All Tasks" at bounding box center [733, 235] width 87 height 14
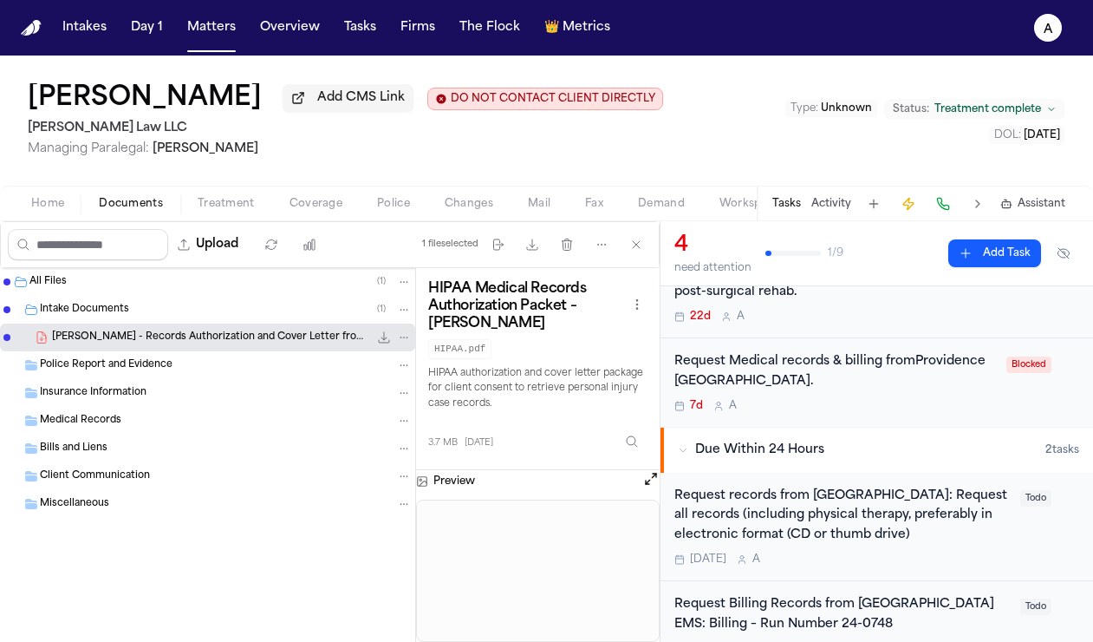
scroll to position [225, 0]
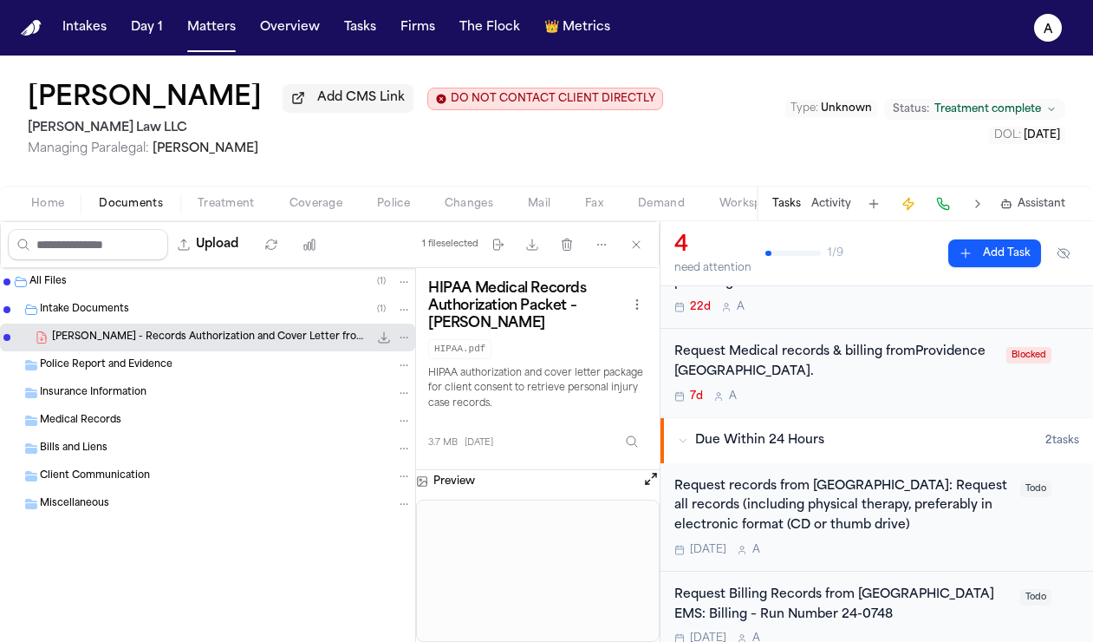
click at [987, 506] on div "Request records from [GEOGRAPHIC_DATA]: Request all records (including physical…" at bounding box center [843, 506] width 336 height 59
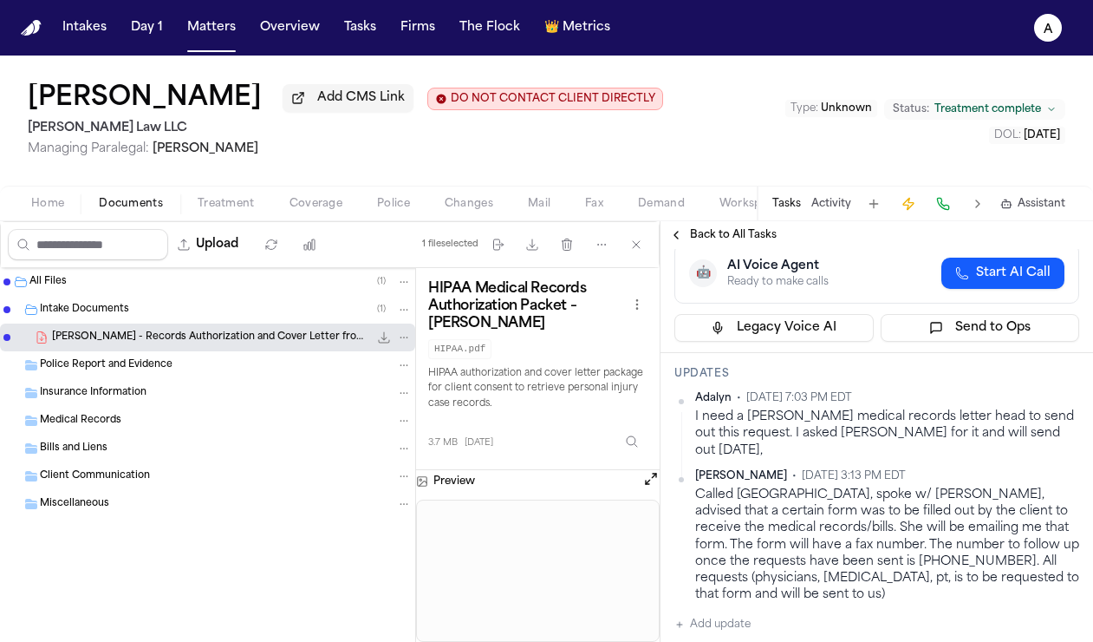
scroll to position [212, 0]
click at [766, 232] on span "Back to All Tasks" at bounding box center [733, 235] width 87 height 14
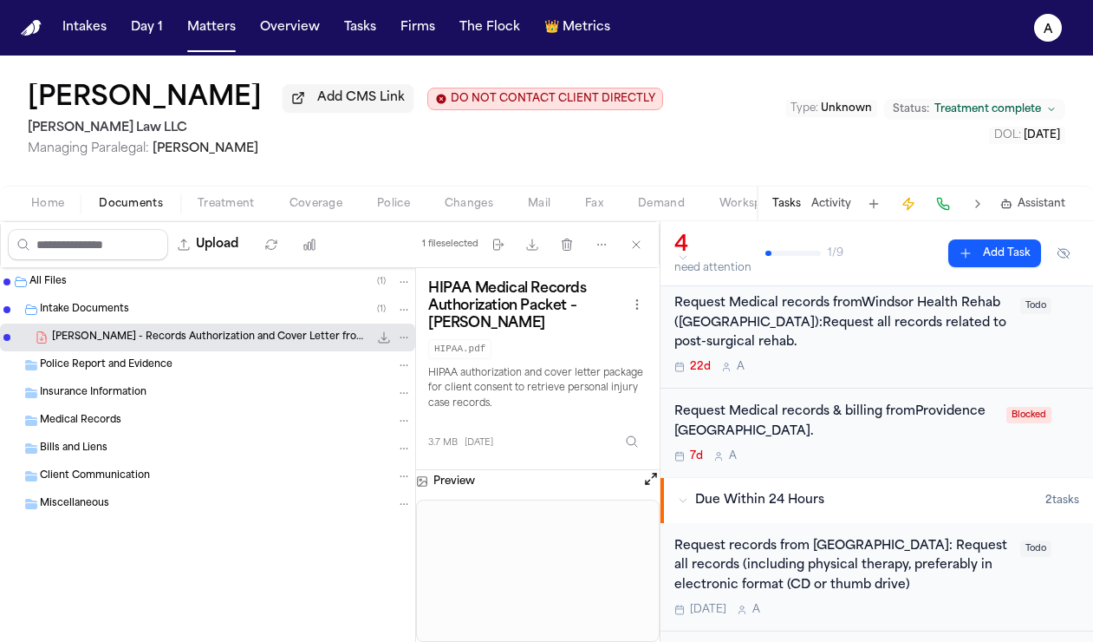
scroll to position [162, 0]
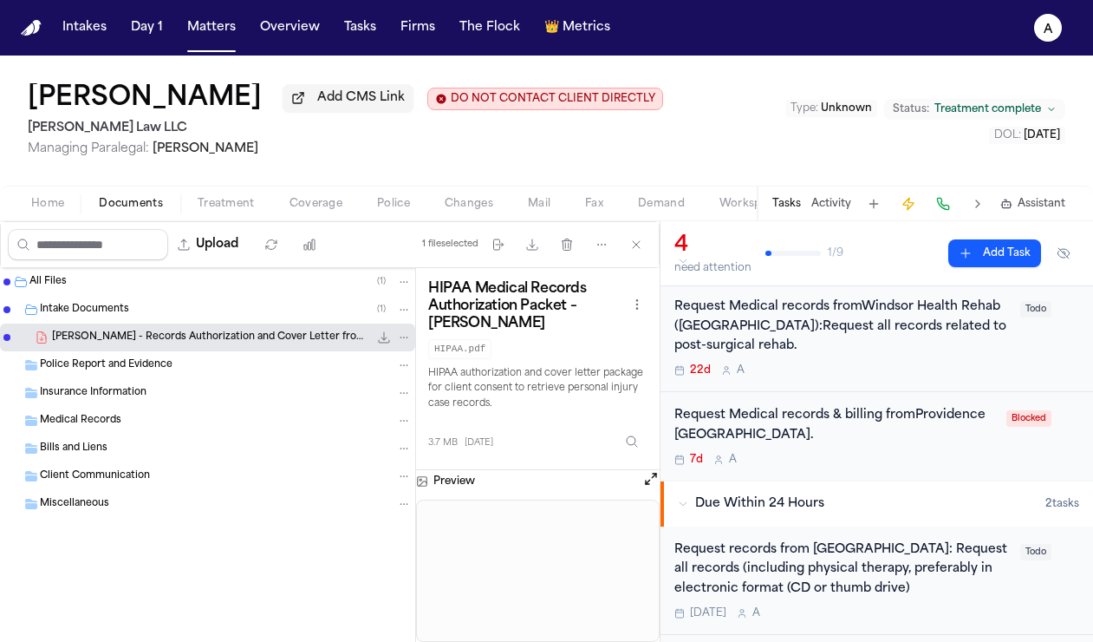
click at [853, 458] on div "7d A" at bounding box center [836, 460] width 322 height 14
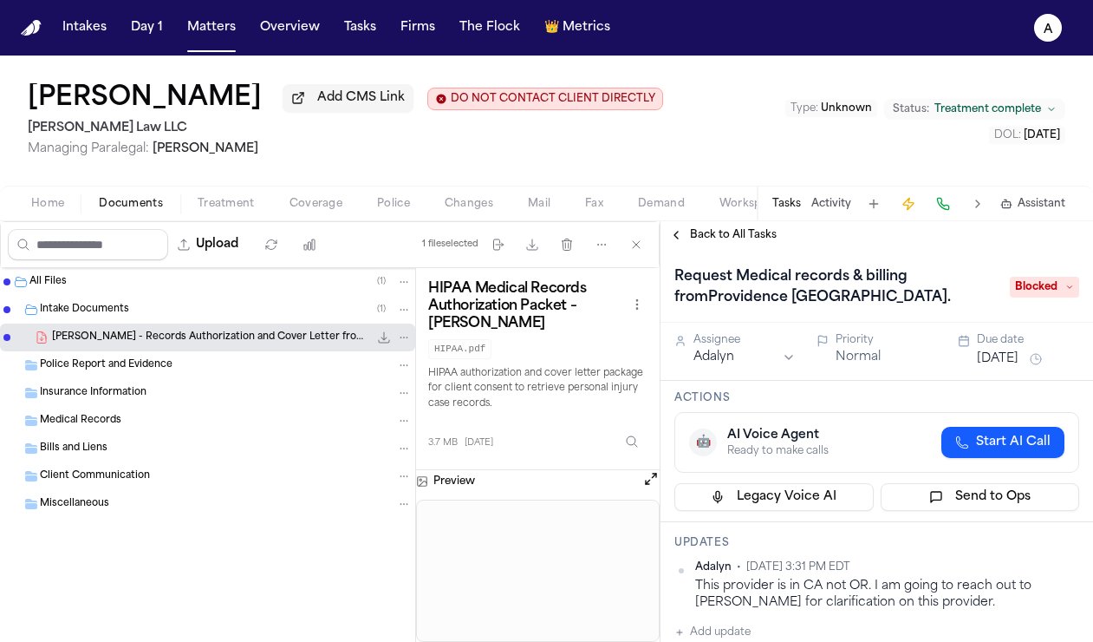
drag, startPoint x: 710, startPoint y: 303, endPoint x: 966, endPoint y: 303, distance: 255.8
click at [967, 303] on h1 "Request Medical records & billing fromProvidence [GEOGRAPHIC_DATA]." at bounding box center [834, 287] width 332 height 49
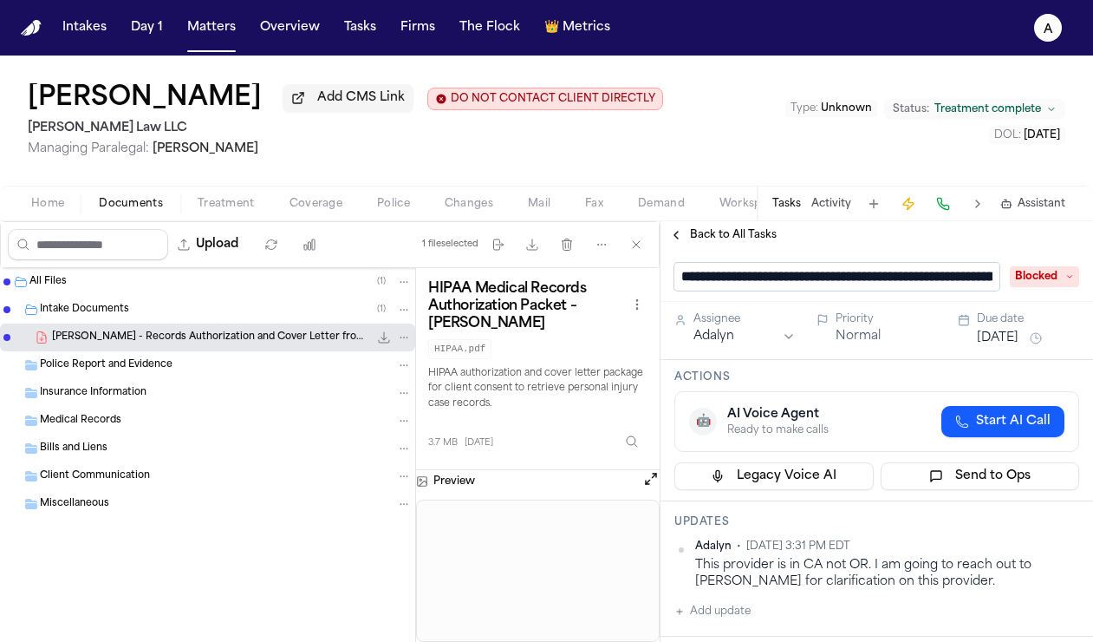
scroll to position [0, 191]
drag, startPoint x: 764, startPoint y: 284, endPoint x: 784, endPoint y: 284, distance: 19.9
click at [784, 284] on input "**********" at bounding box center [837, 277] width 325 height 28
drag, startPoint x: 757, startPoint y: 282, endPoint x: 996, endPoint y: 279, distance: 239.3
click at [987, 279] on input "**********" at bounding box center [837, 277] width 325 height 28
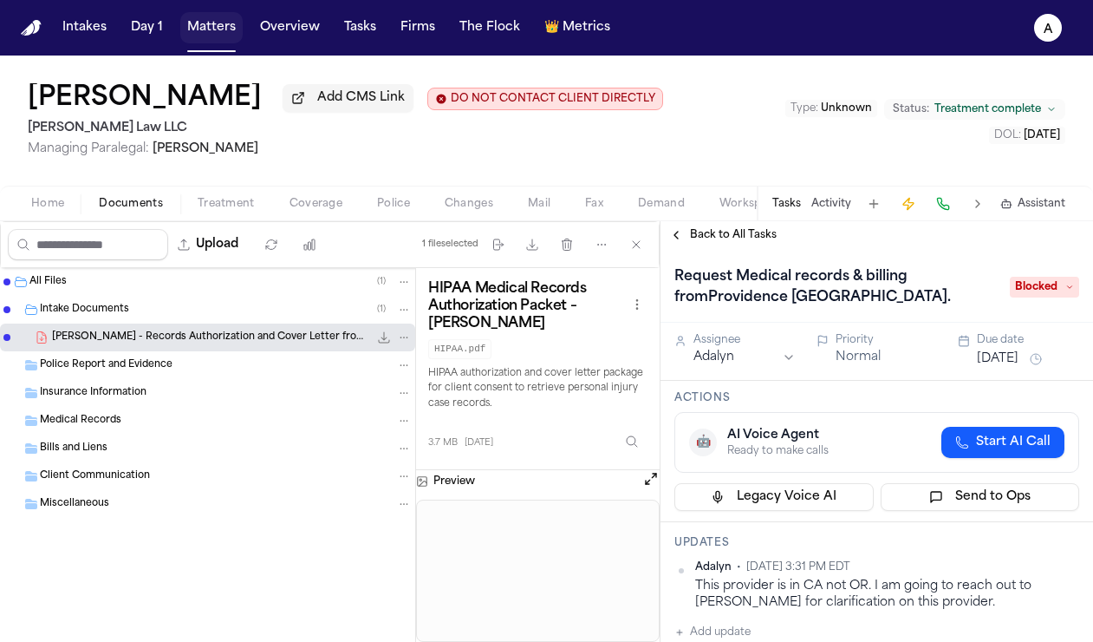
click at [210, 40] on button "Matters" at bounding box center [211, 27] width 62 height 31
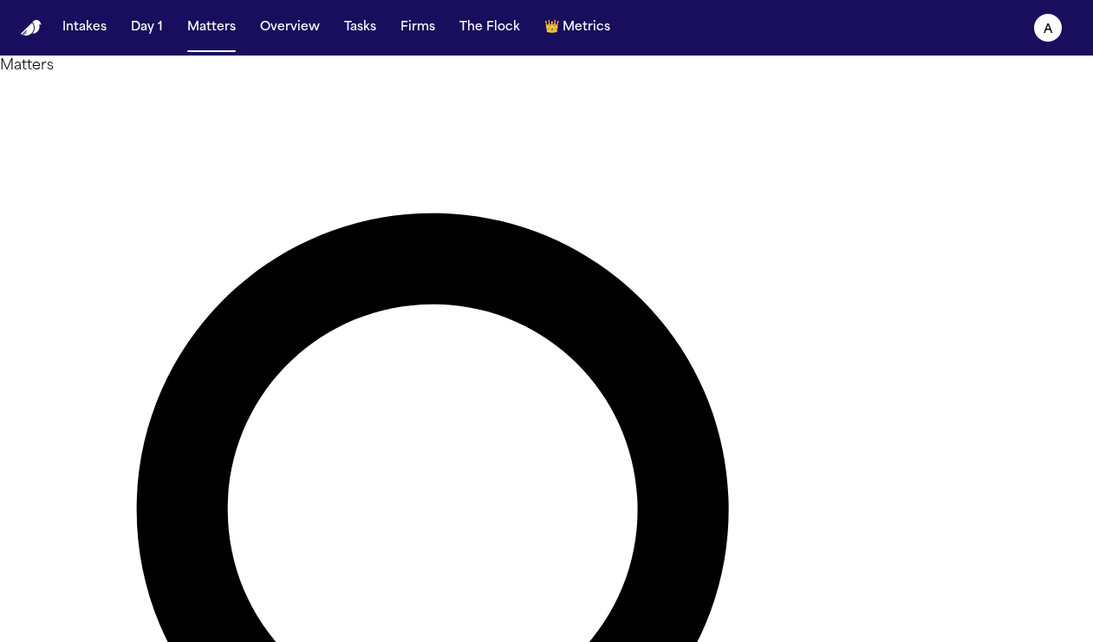
drag, startPoint x: 450, startPoint y: 94, endPoint x: 271, endPoint y: 91, distance: 178.6
click at [271, 91] on div "Matters ******* Overview Add Matter" at bounding box center [546, 633] width 1093 height 1156
type input "*****"
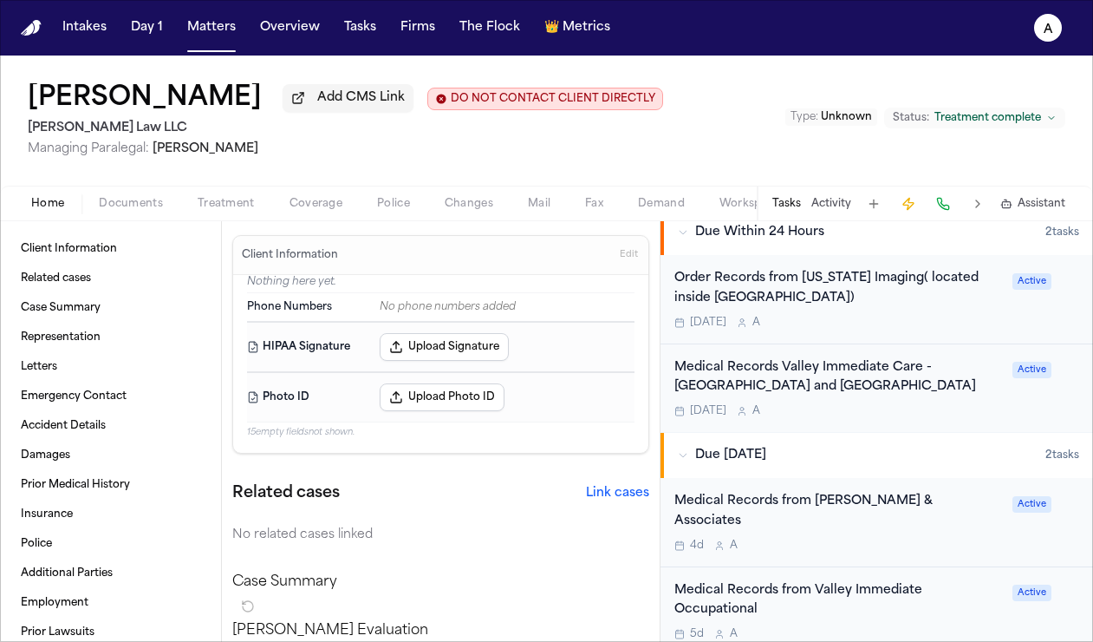
scroll to position [696, 0]
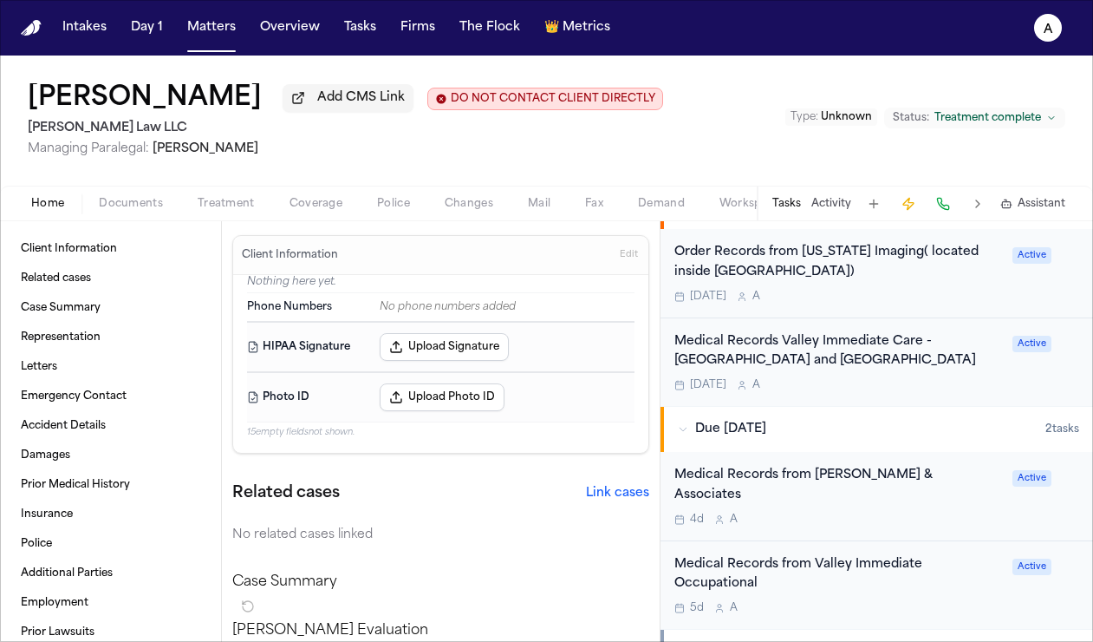
click at [831, 518] on div "4d A" at bounding box center [839, 519] width 328 height 14
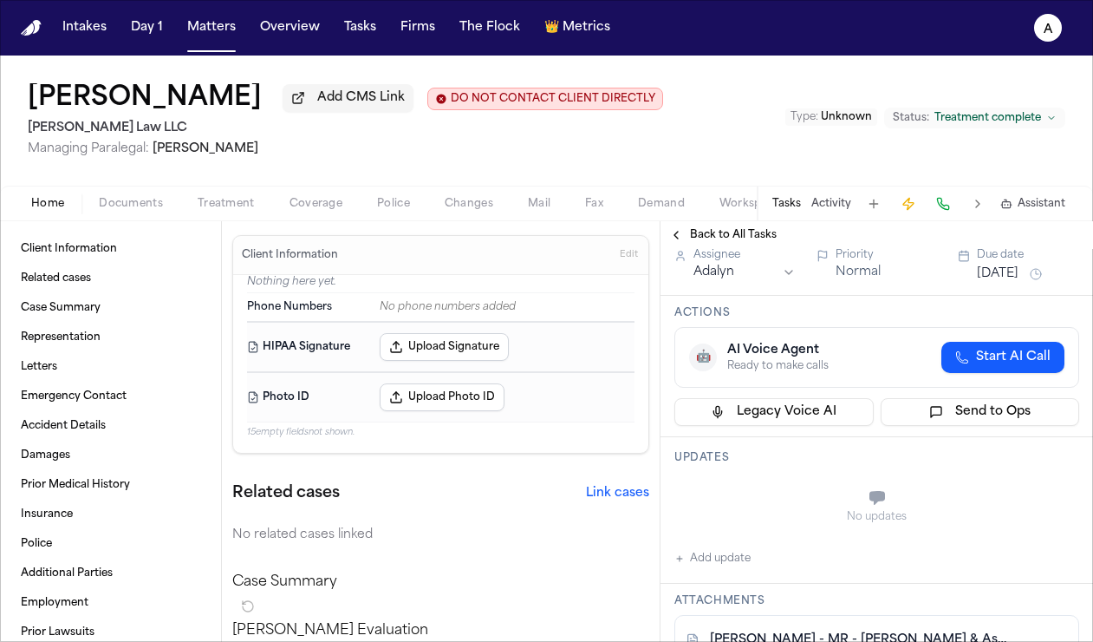
scroll to position [112, 0]
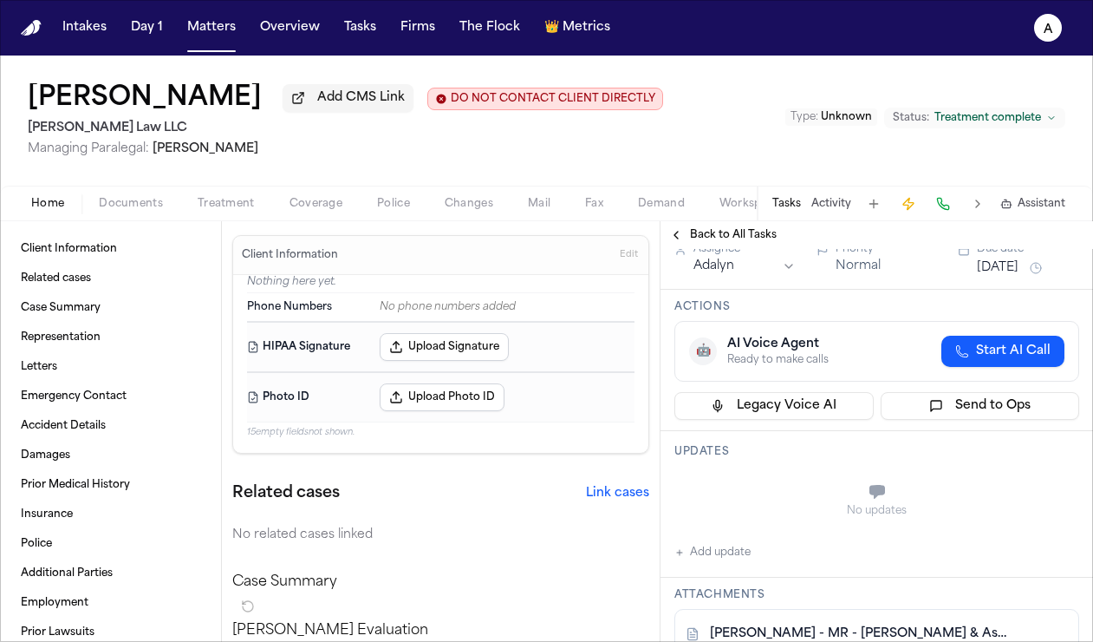
click at [878, 160] on div "[PERSON_NAME] Add CMS Link DO NOT CONTACT CLIENT DIRECTLY DO NOT CONTACT [PERSO…" at bounding box center [546, 120] width 1093 height 130
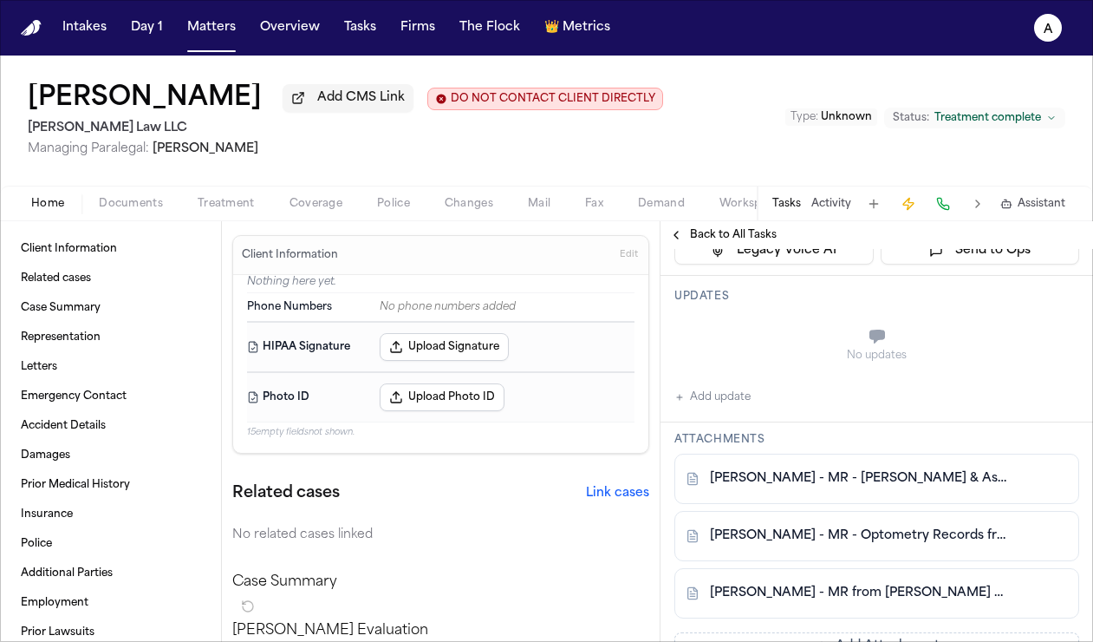
scroll to position [270, 0]
click at [208, 33] on button "Matters" at bounding box center [211, 27] width 62 height 31
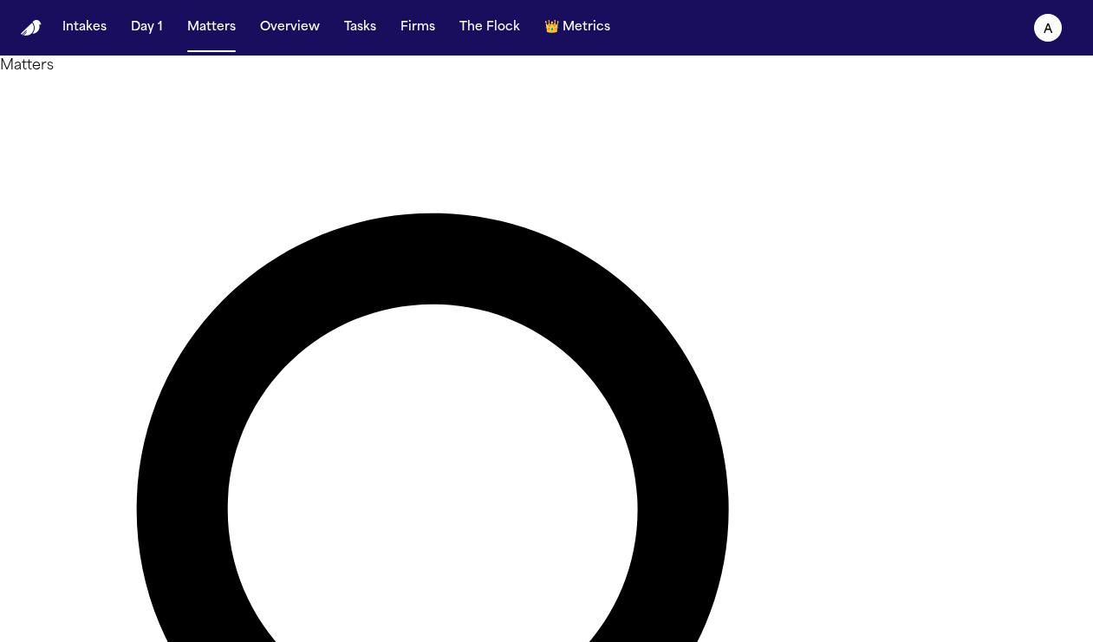
drag, startPoint x: 428, startPoint y: 100, endPoint x: 327, endPoint y: 100, distance: 101.4
click at [327, 100] on div "*****" at bounding box center [546, 633] width 1093 height 1114
paste input "*******"
type input "**********"
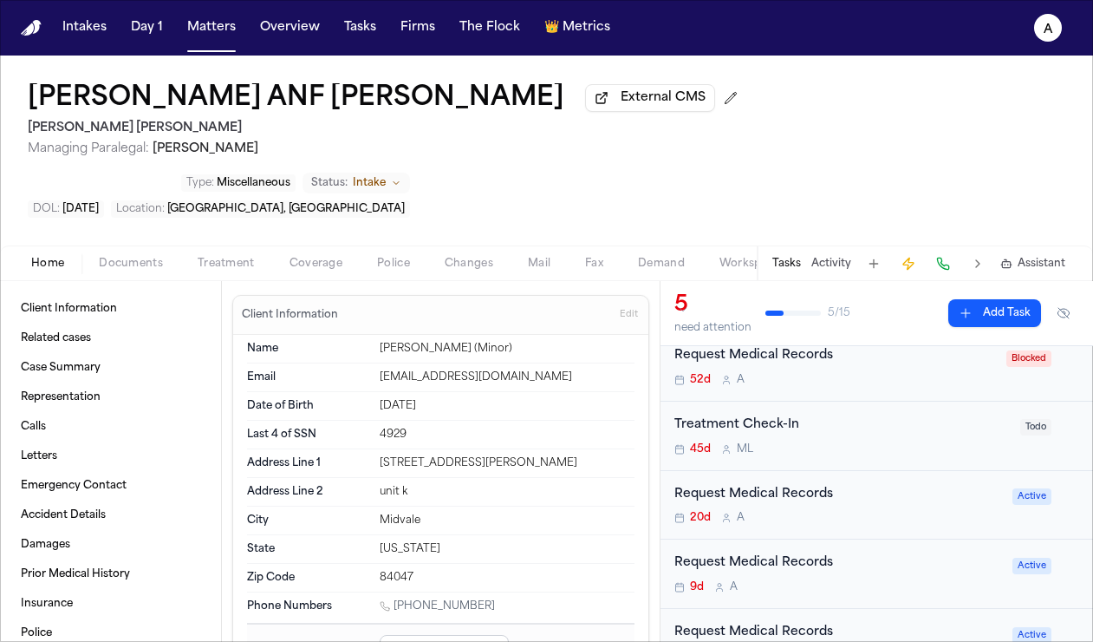
scroll to position [148, 0]
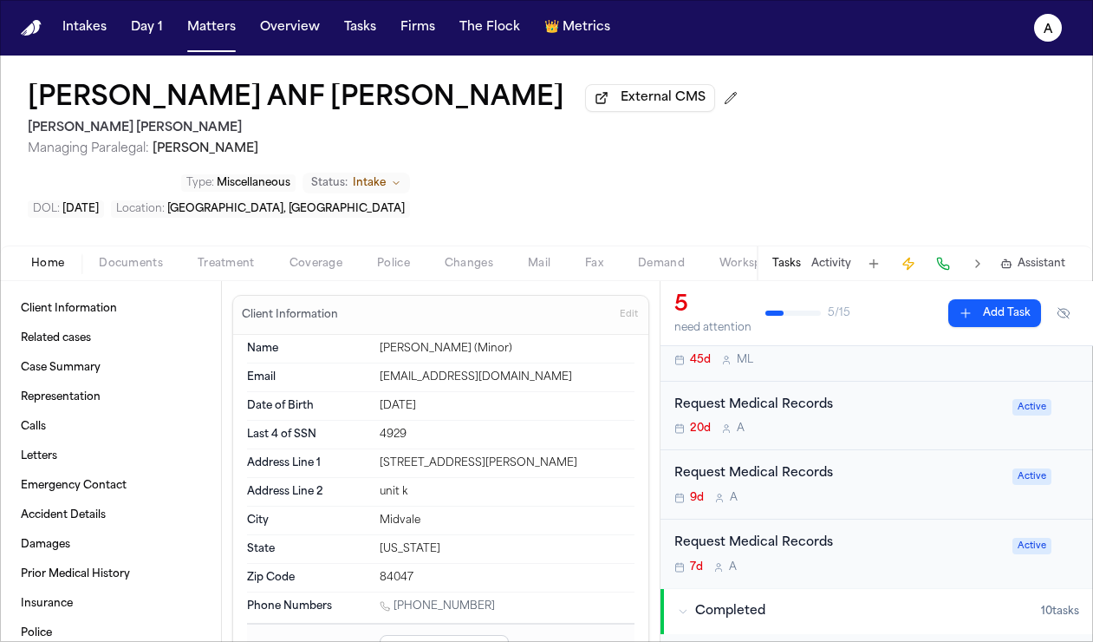
click at [895, 533] on div "Request Medical Records" at bounding box center [839, 543] width 328 height 20
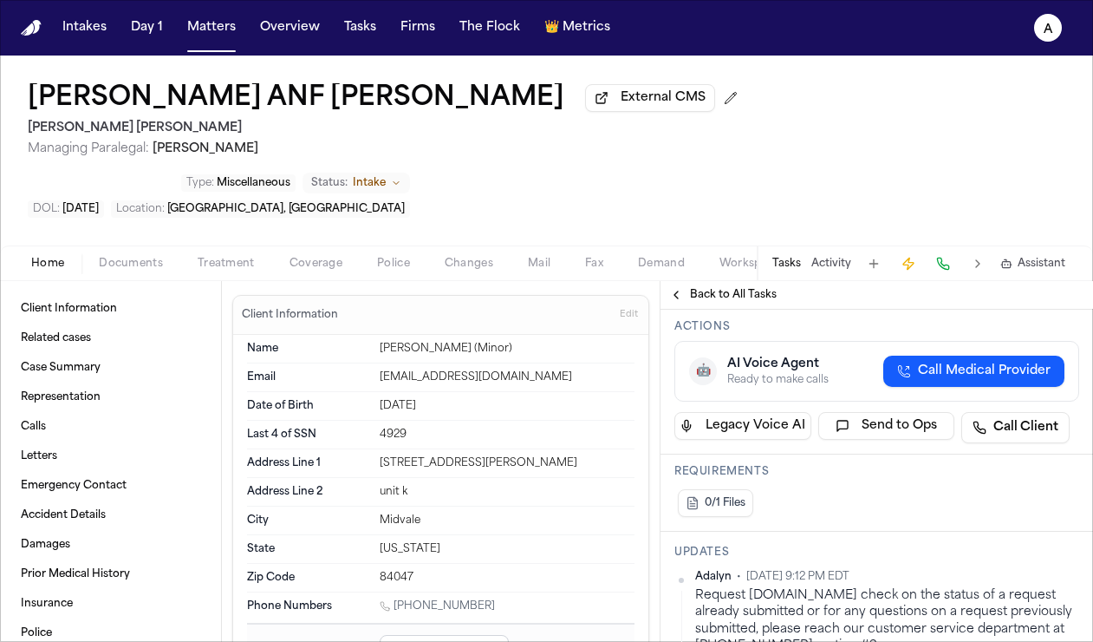
scroll to position [315, 0]
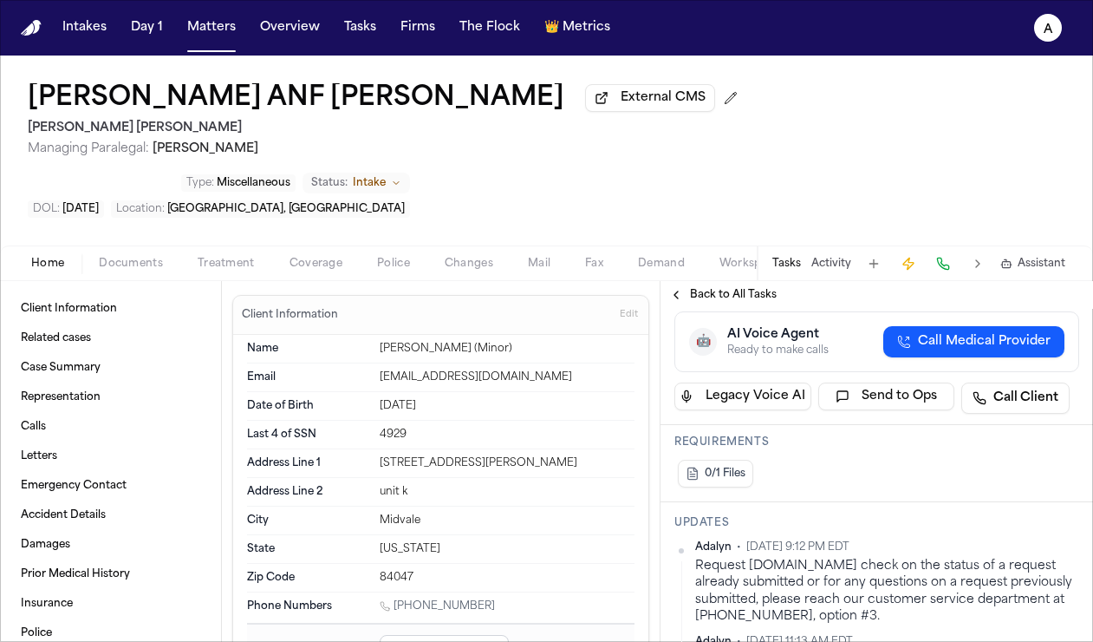
click at [744, 288] on span "Back to All Tasks" at bounding box center [733, 295] width 87 height 14
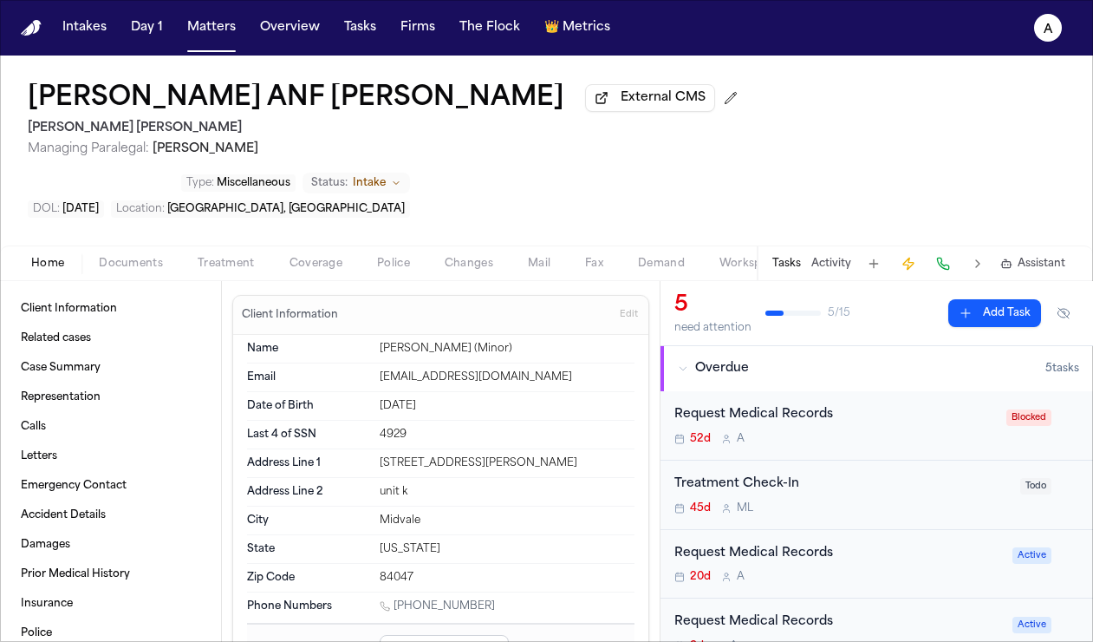
click at [905, 544] on div "Request Medical Records 20d A" at bounding box center [839, 564] width 328 height 41
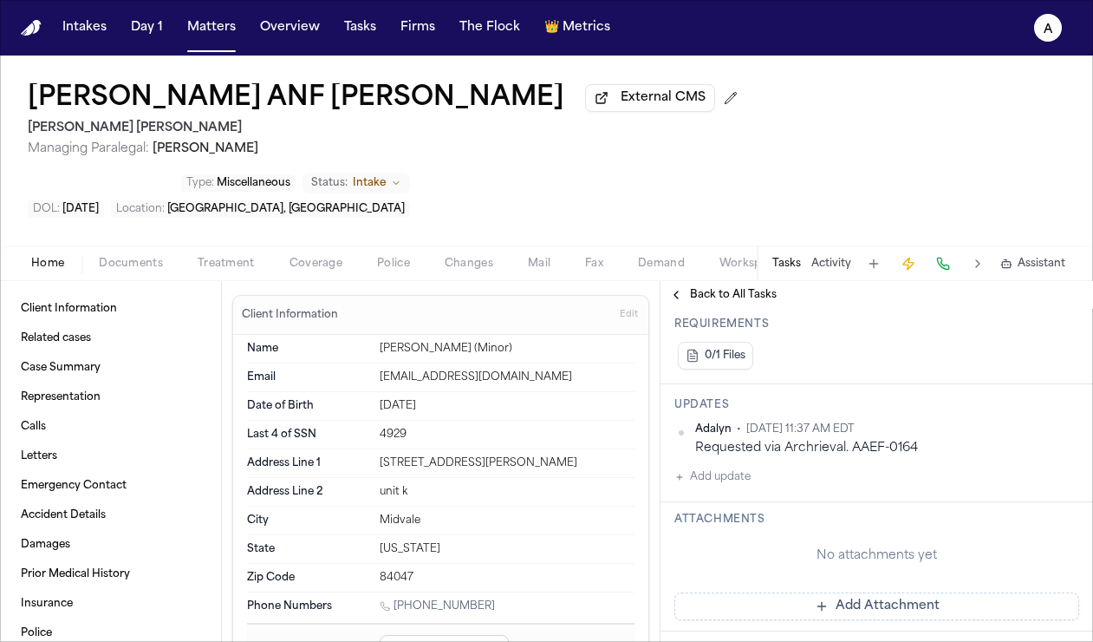
scroll to position [414, 0]
click at [741, 288] on span "Back to All Tasks" at bounding box center [733, 295] width 87 height 14
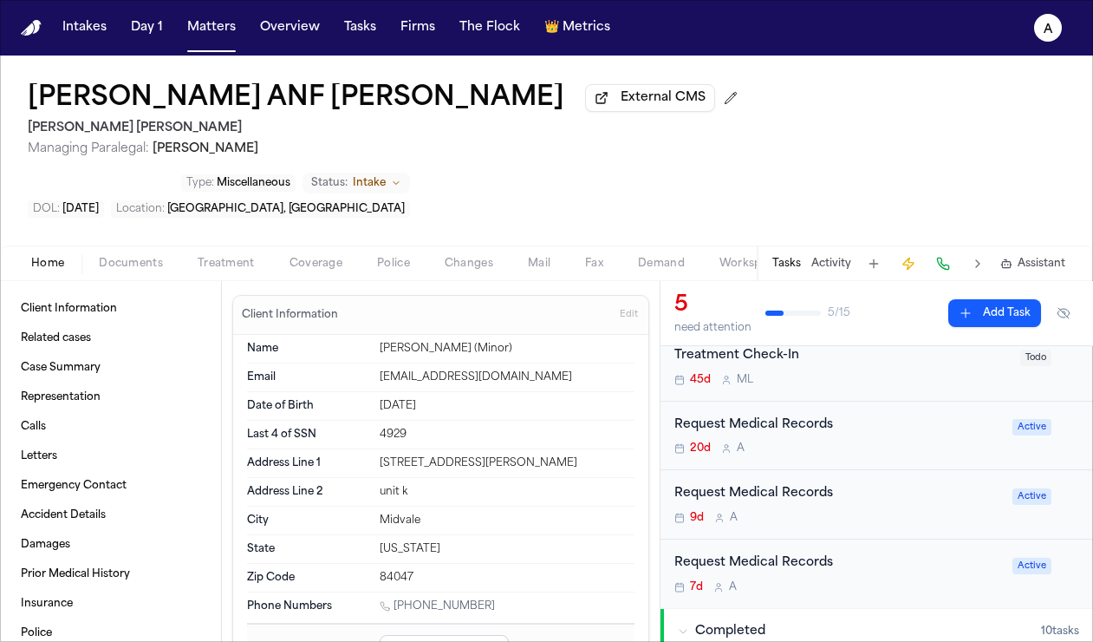
scroll to position [165, 0]
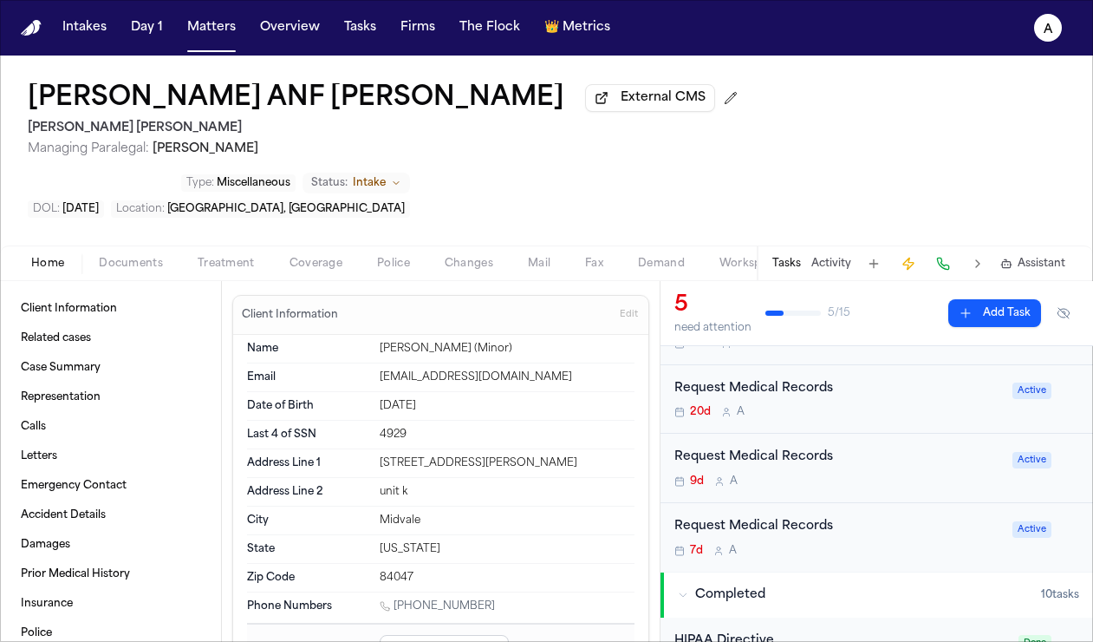
click at [868, 437] on div "Request Medical Records 9d A Active" at bounding box center [877, 468] width 433 height 69
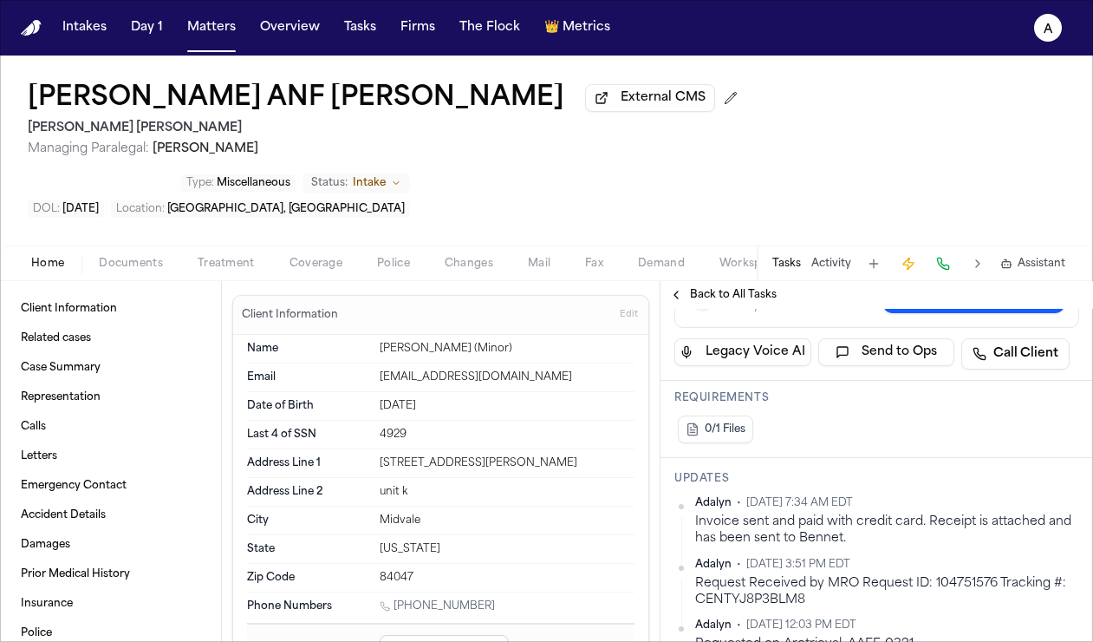
scroll to position [362, 0]
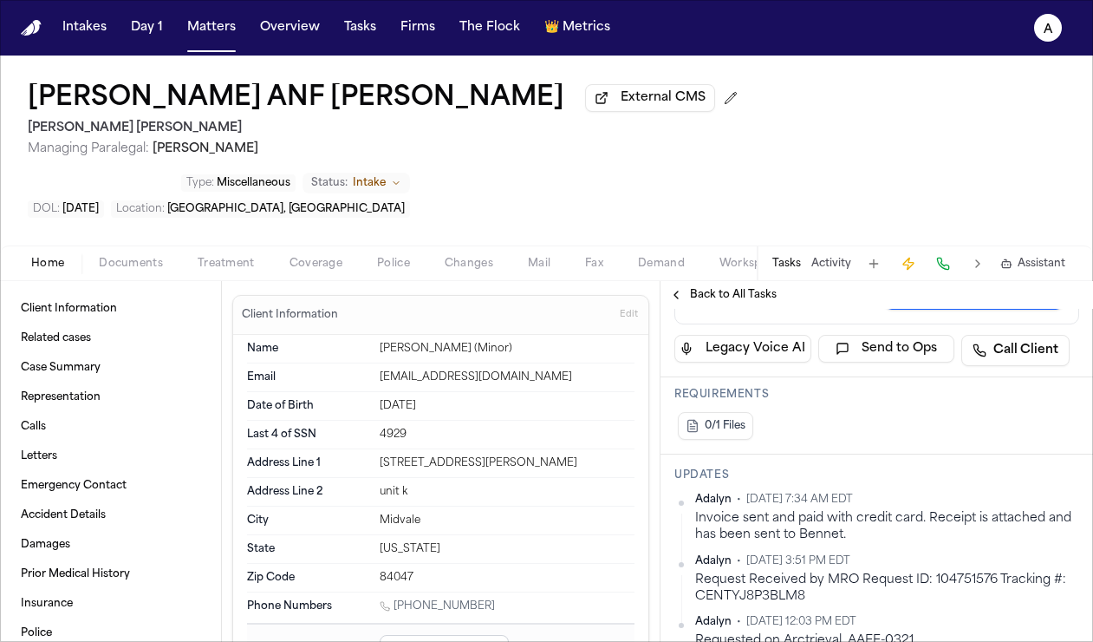
click at [890, 571] on div "Request Received by MRO Request ID: 104751576 Tracking #: CENTYJ8P3BLM8" at bounding box center [887, 588] width 384 height 34
click at [984, 571] on div "Request Received by MRO Request ID: 104751576 Tracking #: CENTYJ8P3BLM8" at bounding box center [887, 588] width 384 height 34
drag, startPoint x: 930, startPoint y: 524, endPoint x: 981, endPoint y: 525, distance: 51.2
click at [981, 571] on div "Request Received by MRO Request ID: 104751576 Tracking #: CENTYJ8P3BLM8" at bounding box center [887, 588] width 384 height 34
click at [892, 571] on div "Request Received by MRO Request ID: 104751576 Tracking #: CENTYJ8P3BLM8" at bounding box center [887, 588] width 384 height 34
